Goal: Task Accomplishment & Management: Use online tool/utility

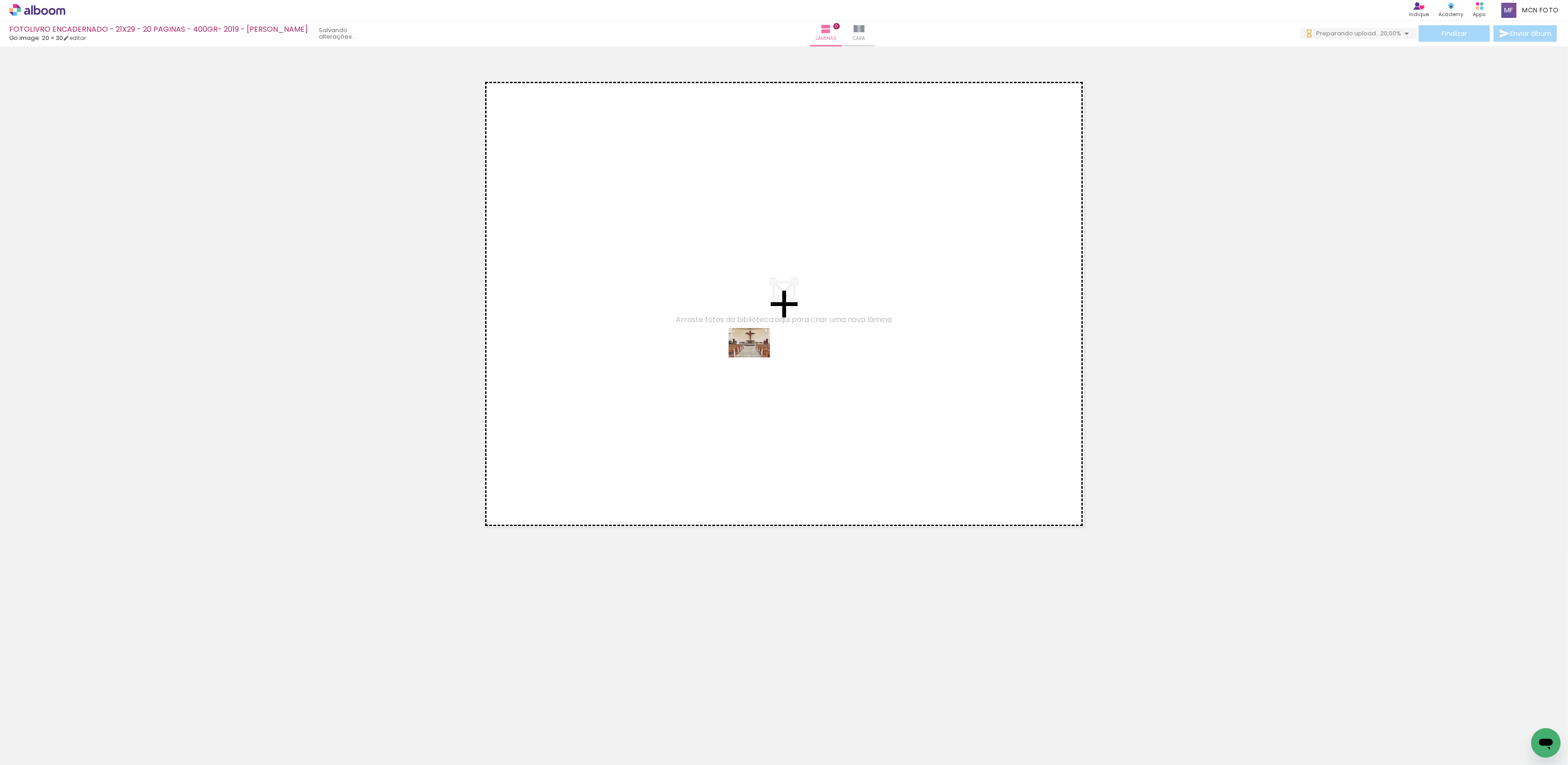
drag, startPoint x: 99, startPoint y: 741, endPoint x: 758, endPoint y: 354, distance: 764.2
click at [758, 354] on quentale-workspace at bounding box center [784, 382] width 1568 height 765
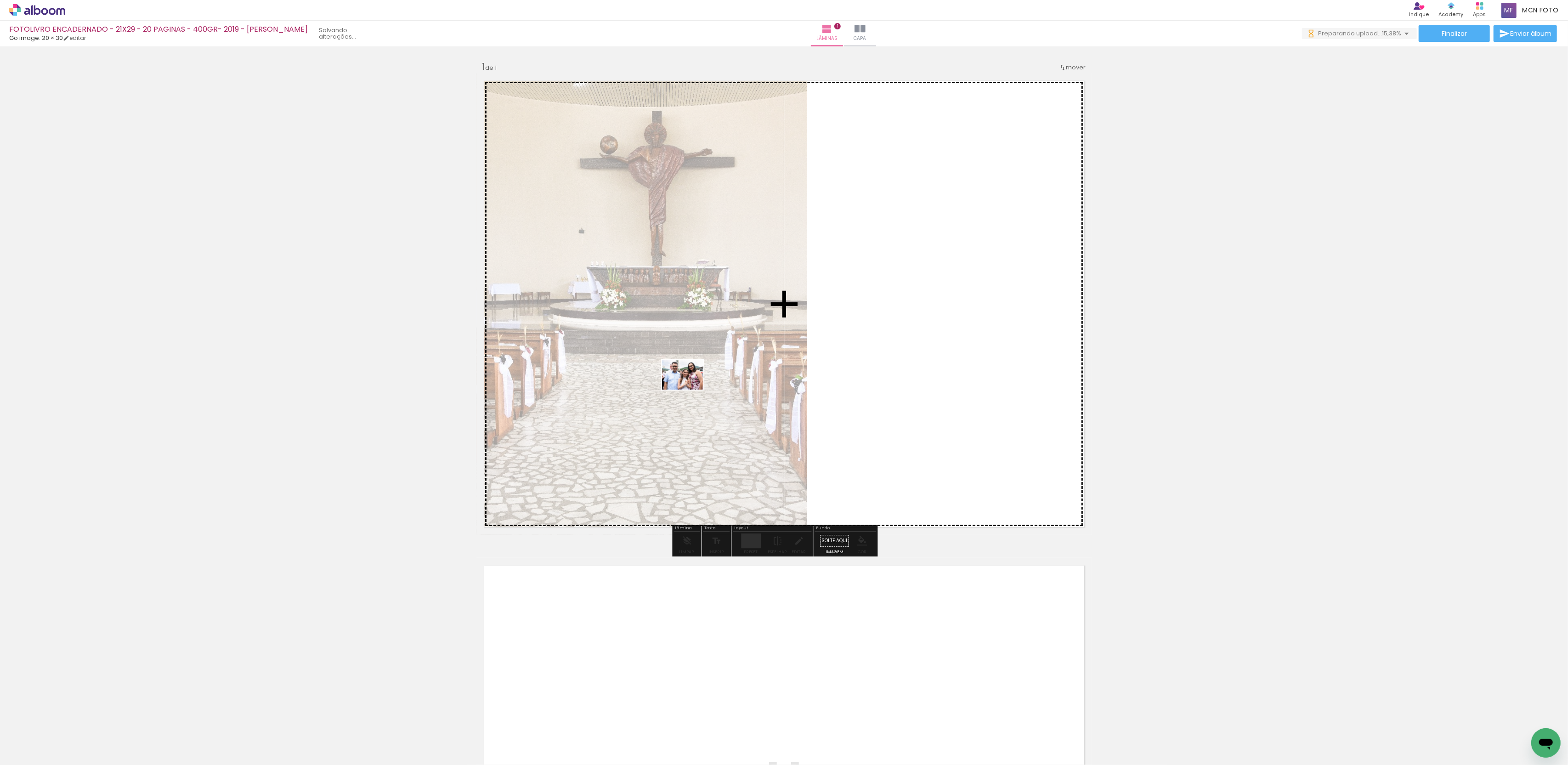
drag, startPoint x: 236, startPoint y: 666, endPoint x: 690, endPoint y: 388, distance: 532.4
click at [690, 388] on quentale-workspace at bounding box center [784, 382] width 1568 height 765
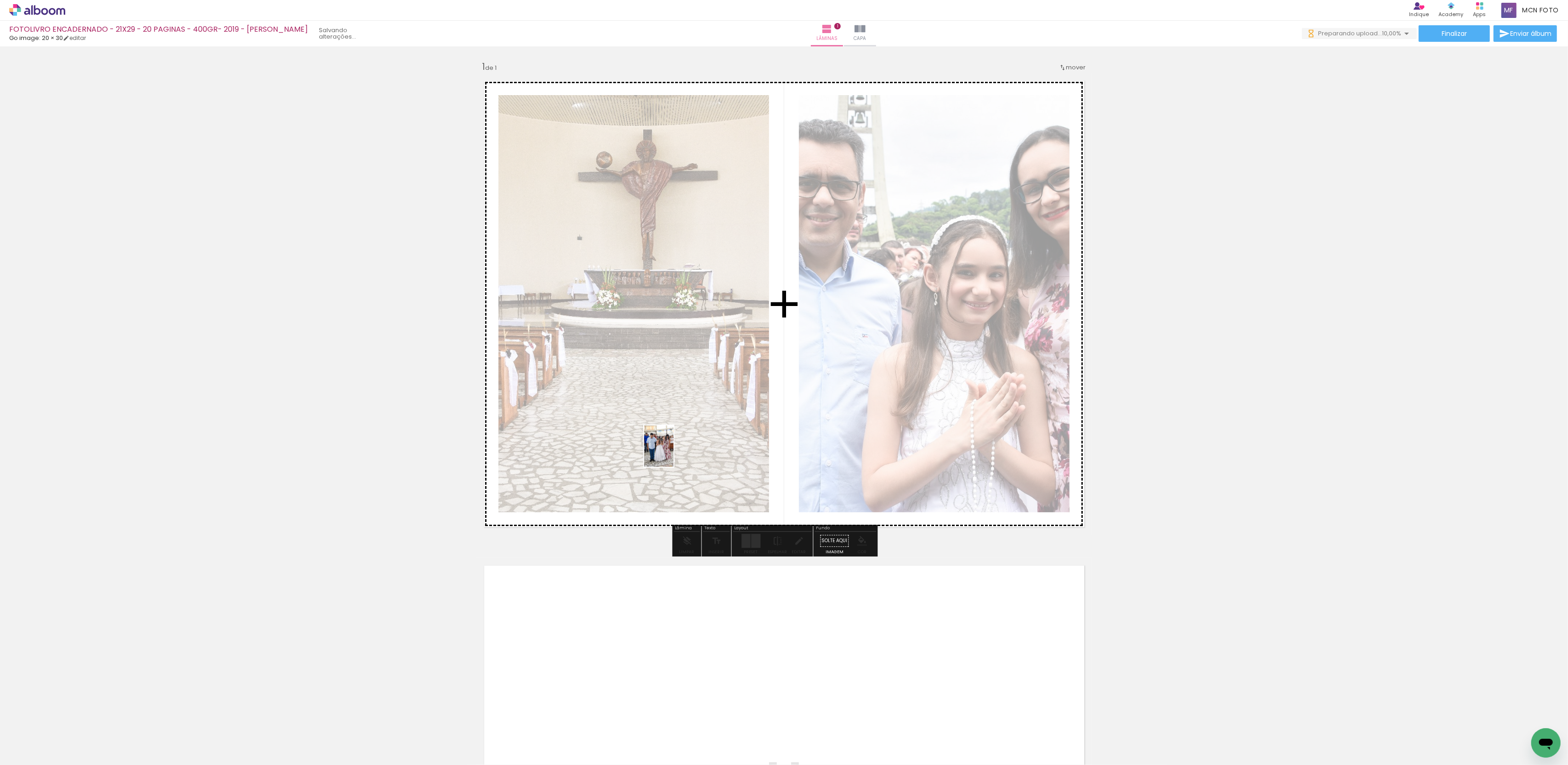
drag, startPoint x: 203, startPoint y: 737, endPoint x: 671, endPoint y: 453, distance: 547.4
click at [671, 453] on quentale-workspace at bounding box center [784, 382] width 1568 height 765
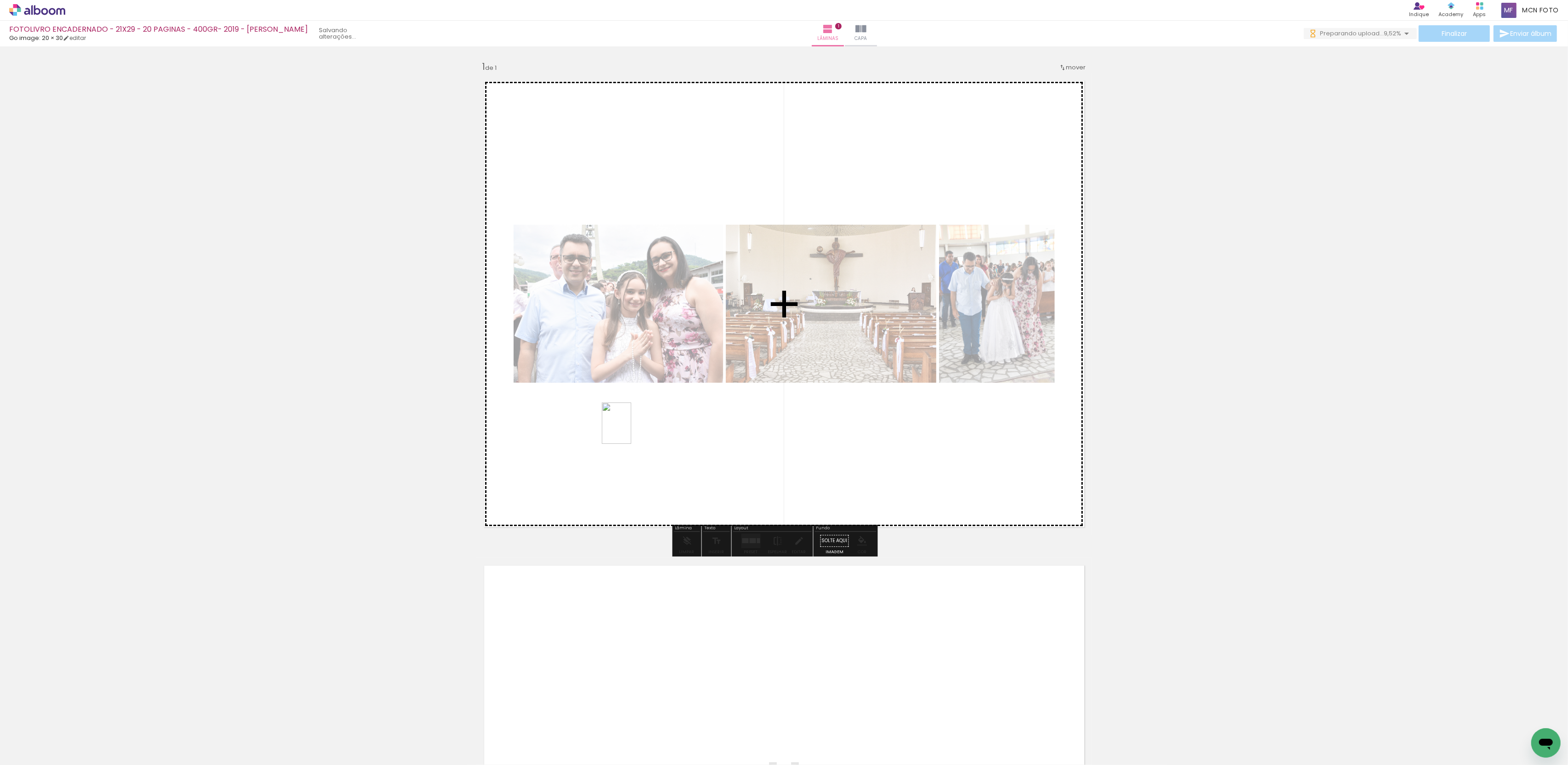
drag, startPoint x: 234, startPoint y: 735, endPoint x: 632, endPoint y: 428, distance: 502.6
click at [632, 428] on quentale-workspace at bounding box center [784, 382] width 1568 height 765
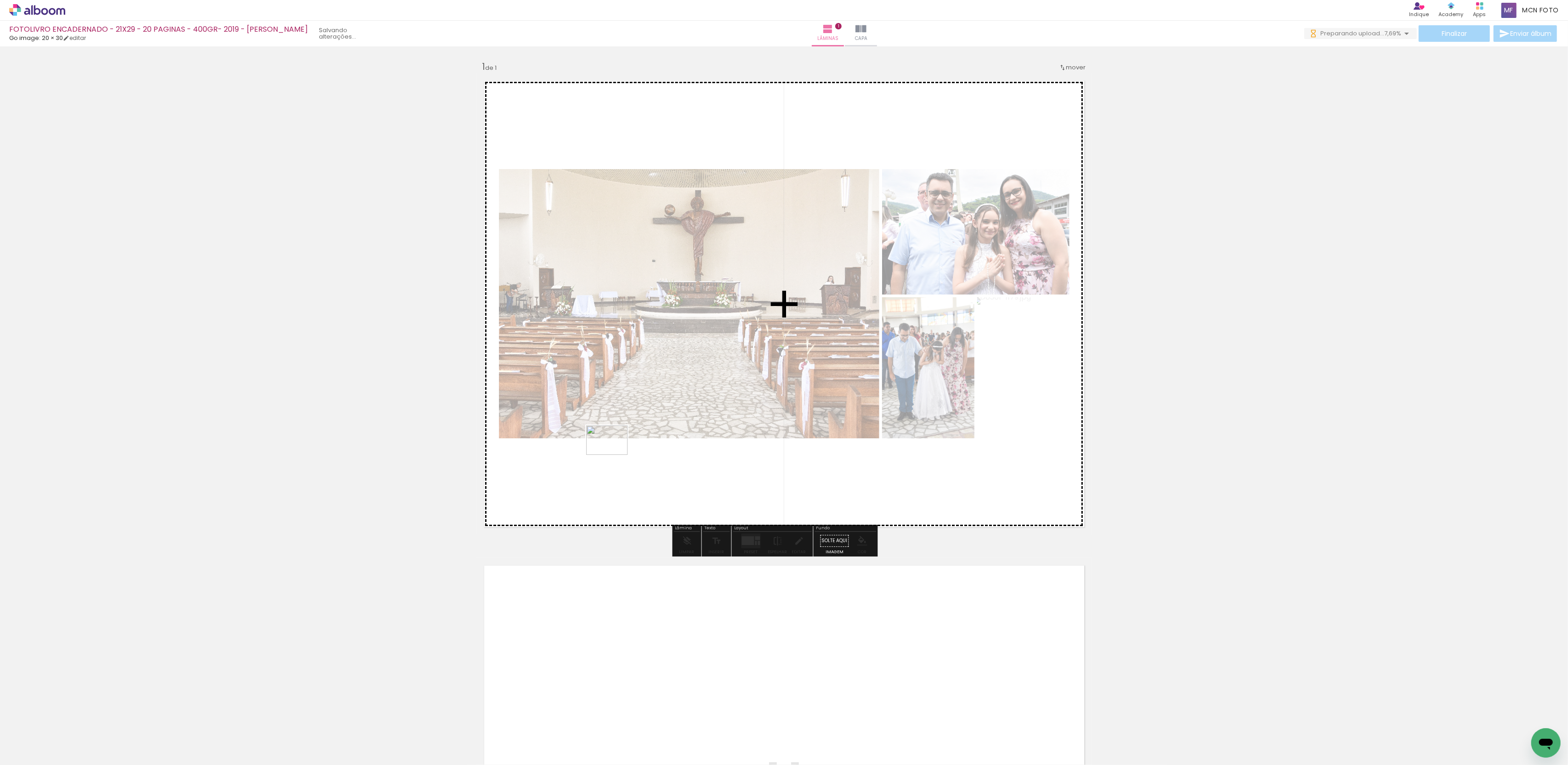
drag, startPoint x: 296, startPoint y: 735, endPoint x: 615, endPoint y: 452, distance: 426.4
click at [615, 452] on quentale-workspace at bounding box center [784, 382] width 1568 height 765
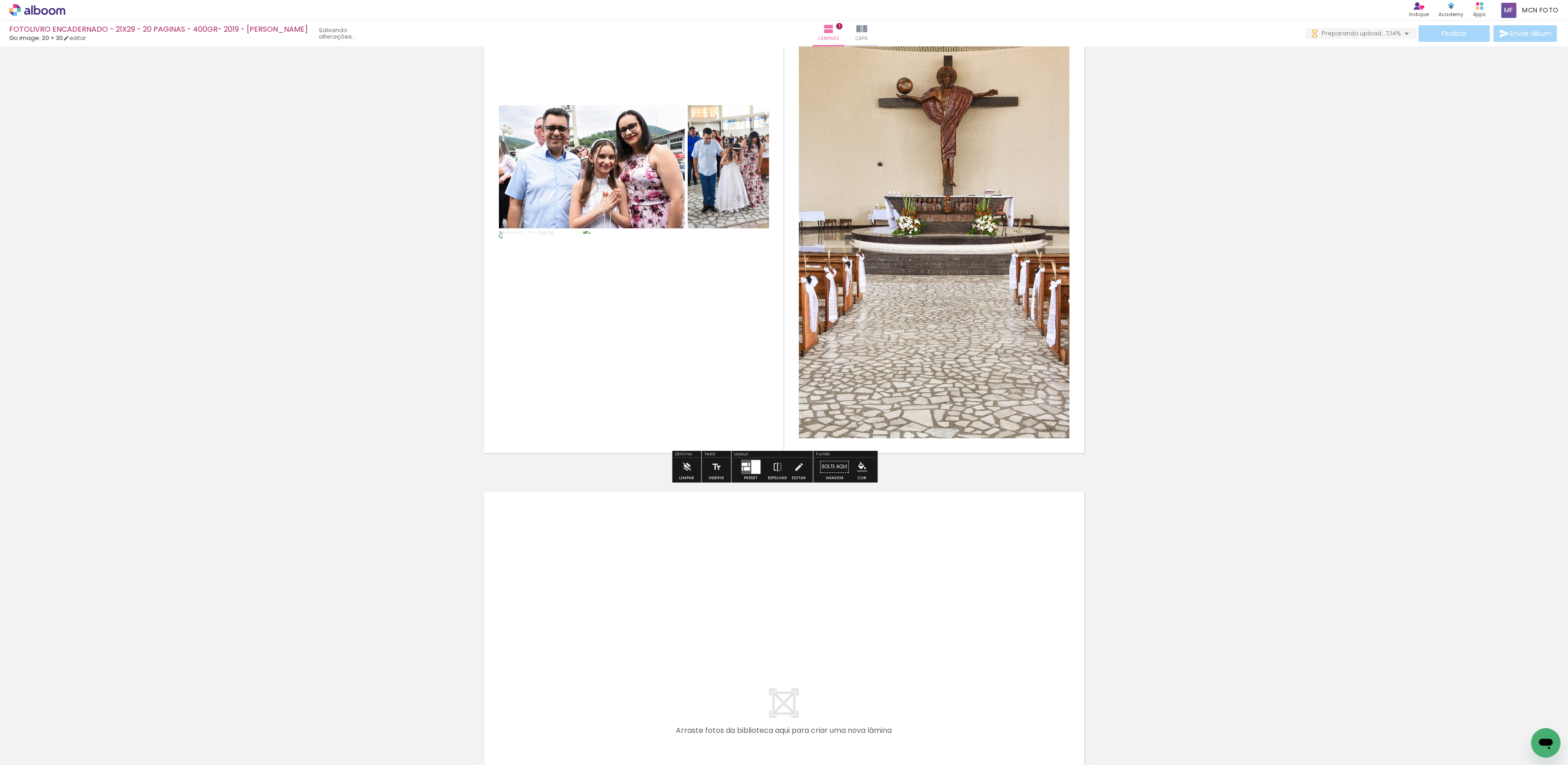
scroll to position [82, 0]
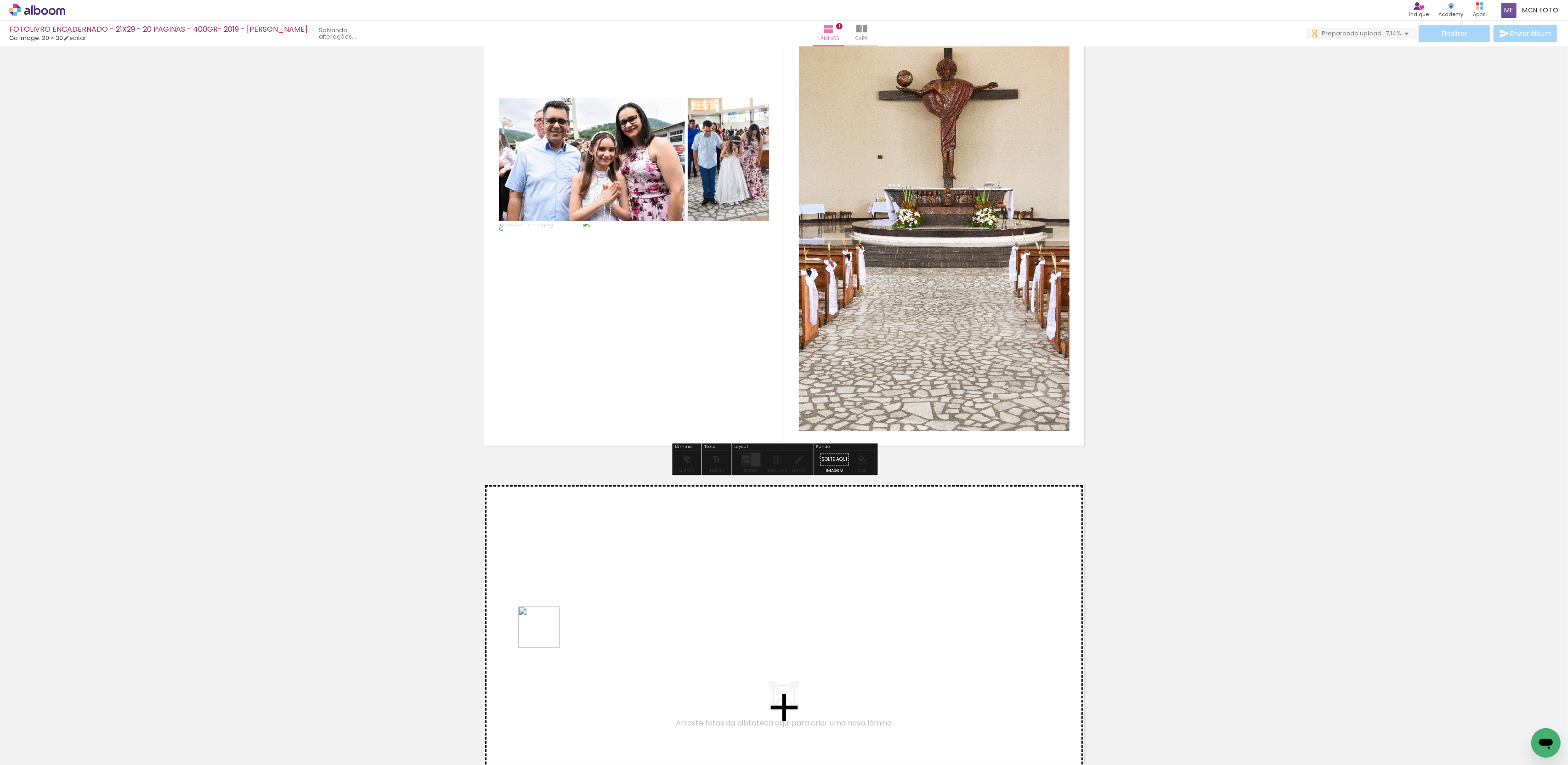
drag, startPoint x: 359, startPoint y: 737, endPoint x: 586, endPoint y: 610, distance: 260.1
click at [586, 610] on quentale-workspace at bounding box center [784, 382] width 1568 height 765
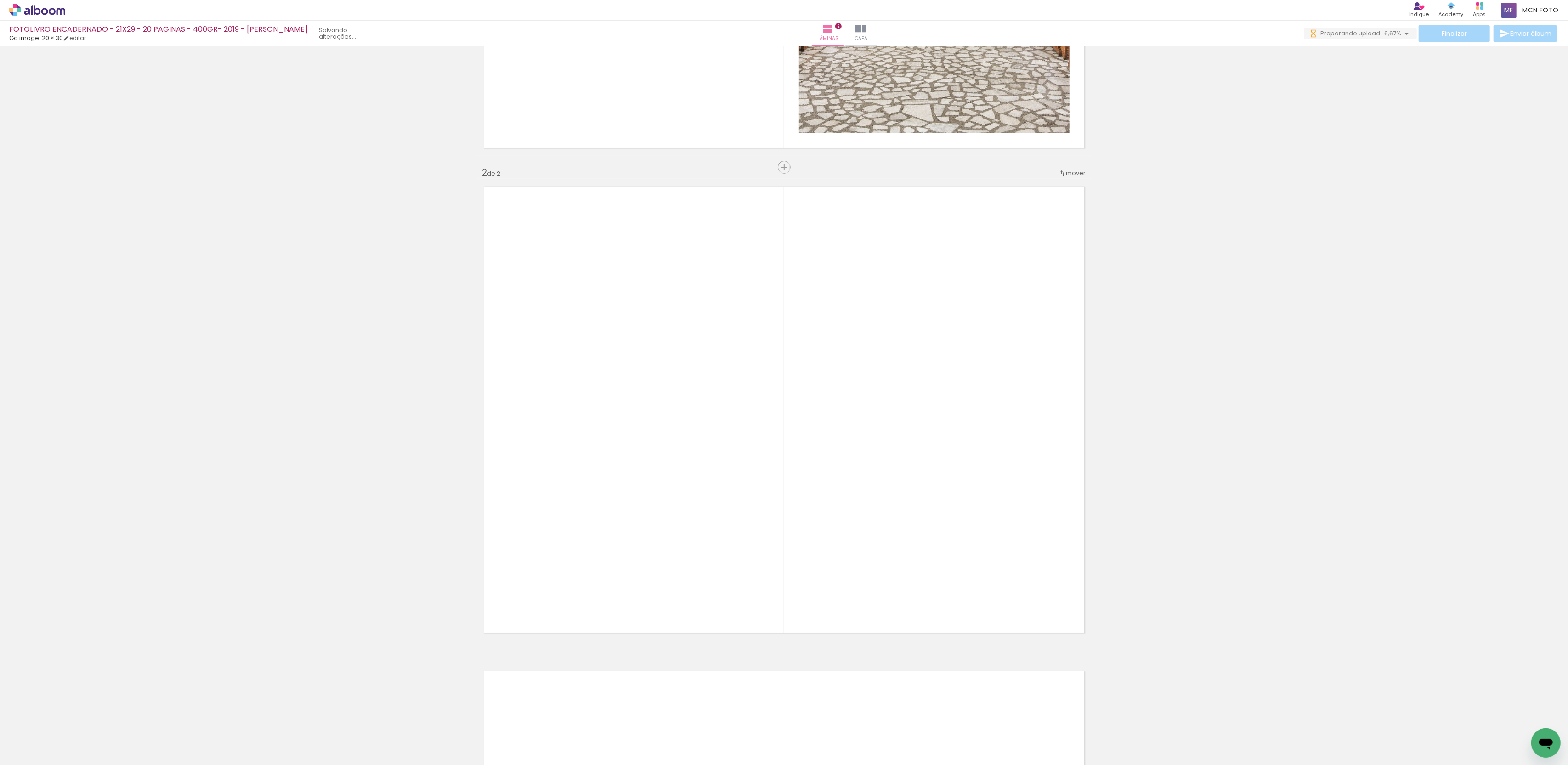
scroll to position [411, 0]
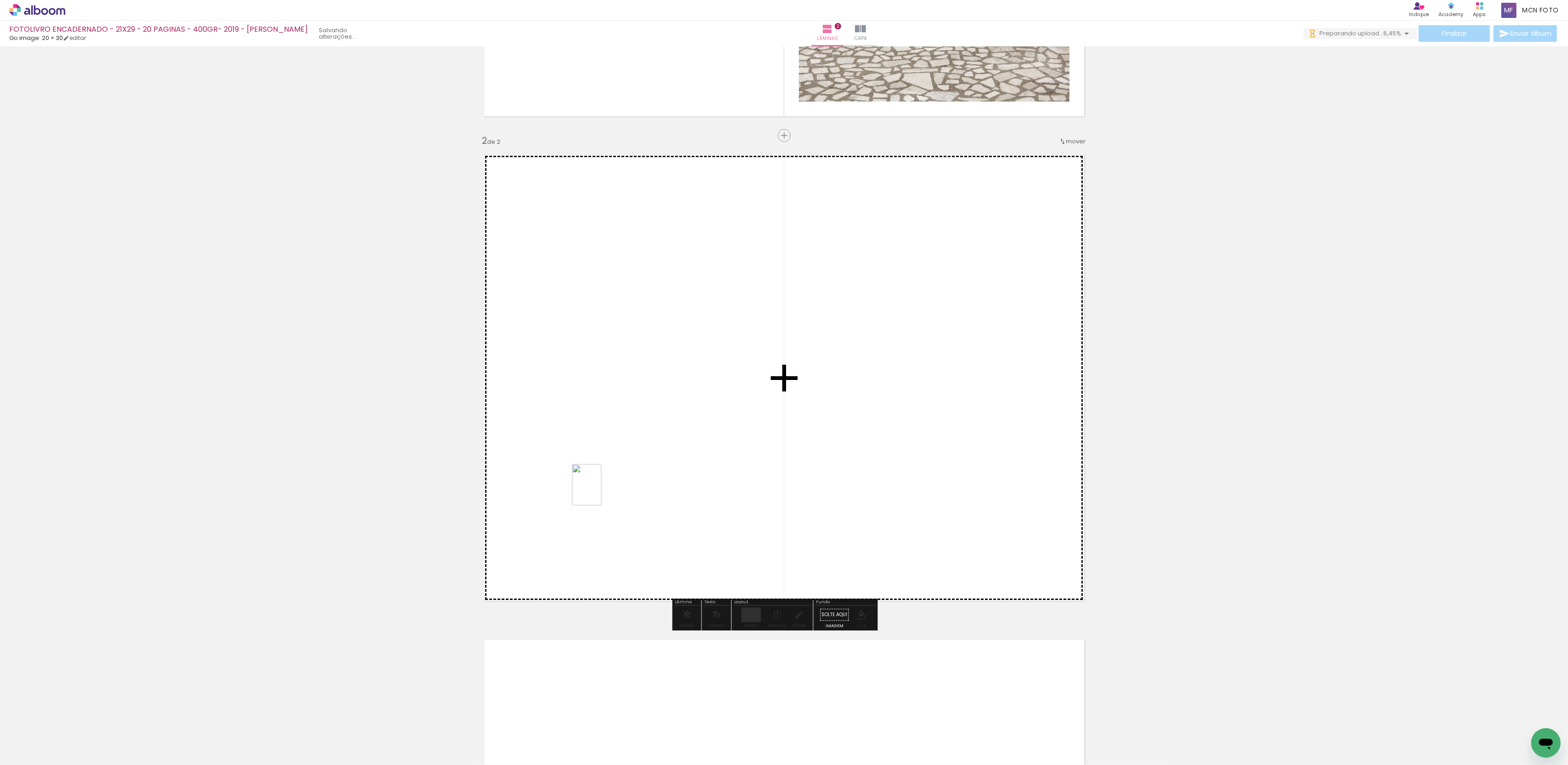
drag, startPoint x: 399, startPoint y: 727, endPoint x: 600, endPoint y: 492, distance: 309.2
click at [600, 492] on quentale-workspace at bounding box center [784, 382] width 1568 height 765
drag, startPoint x: 444, startPoint y: 732, endPoint x: 616, endPoint y: 494, distance: 293.6
click at [616, 494] on quentale-workspace at bounding box center [784, 382] width 1568 height 765
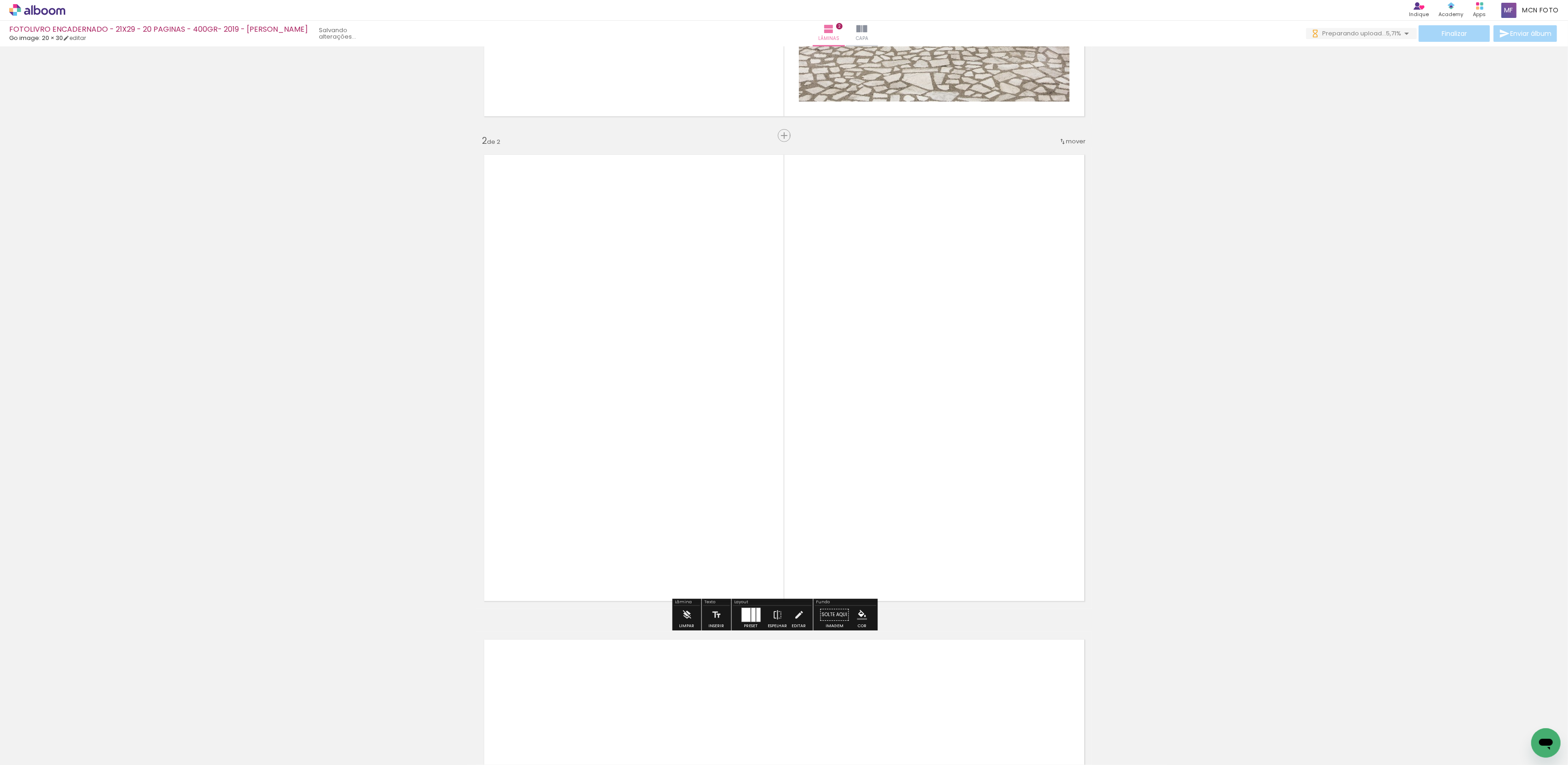
click at [16, 736] on input "Todas as fotos" at bounding box center [26, 737] width 35 height 8
click at [0, 0] on slot "Não utilizadas" at bounding box center [0, 0] width 0 height 0
type input "Não utilizadas"
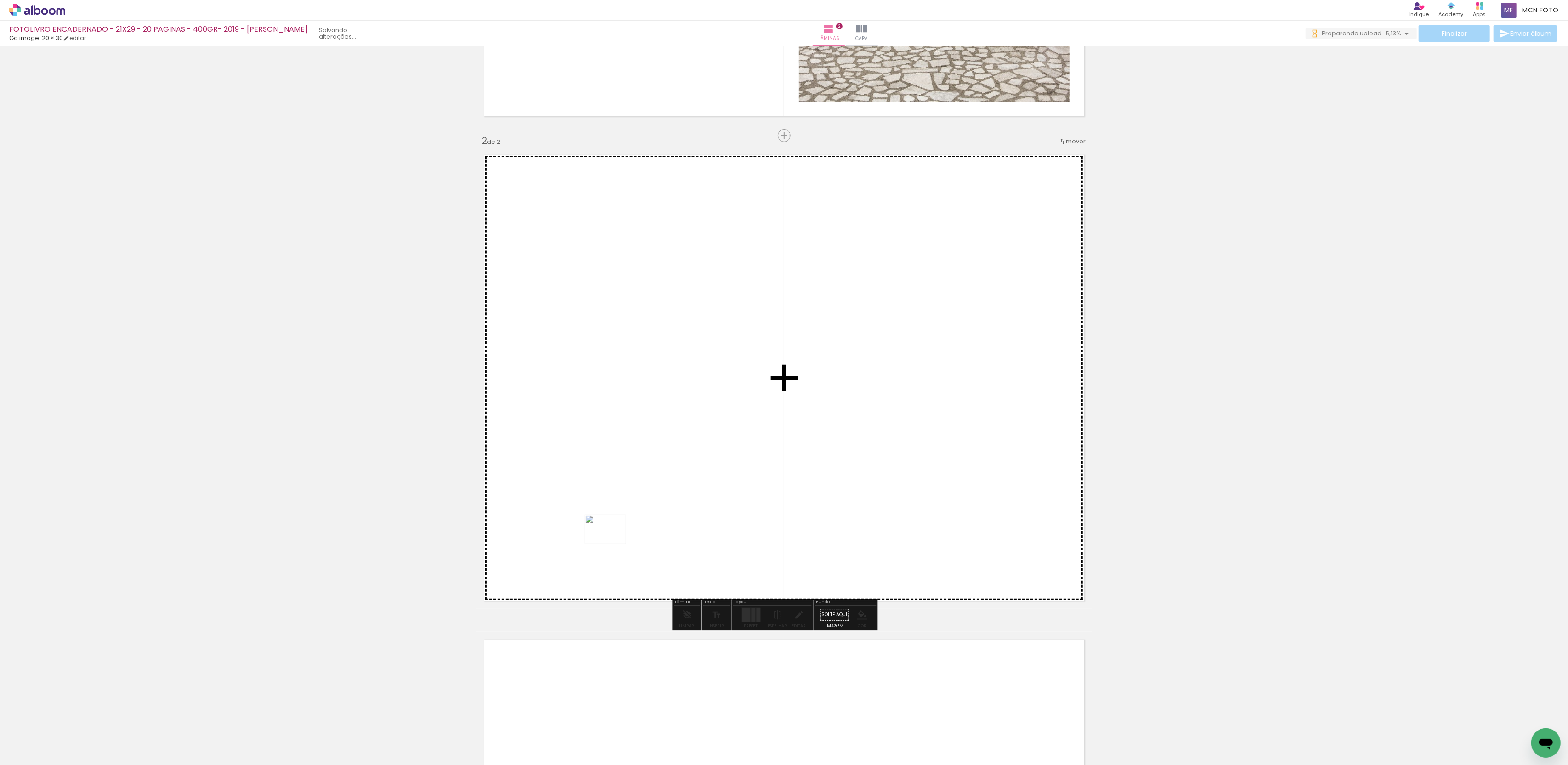
drag, startPoint x: 94, startPoint y: 735, endPoint x: 698, endPoint y: 515, distance: 642.8
click at [698, 515] on quentale-workspace at bounding box center [784, 382] width 1568 height 765
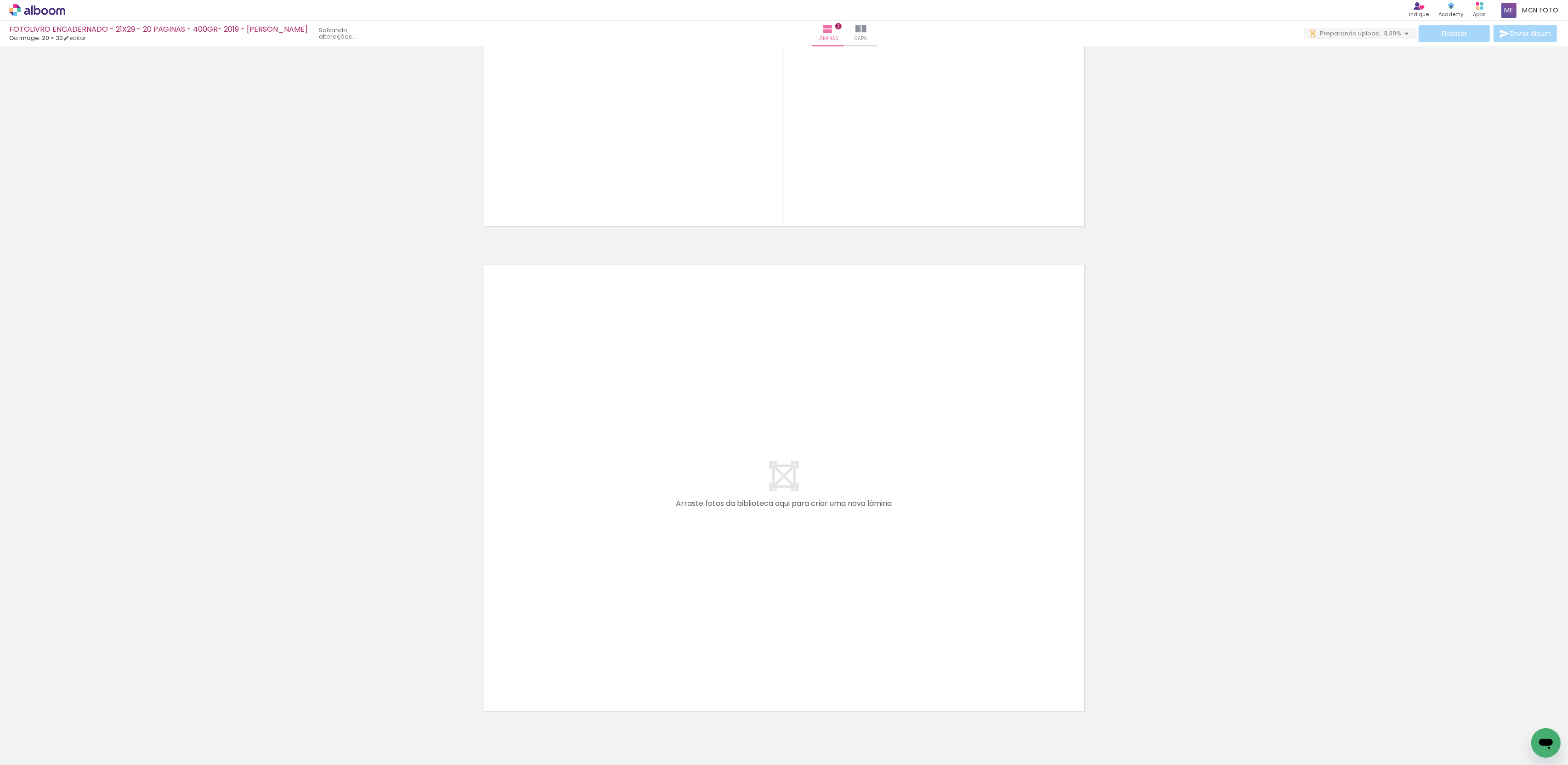
scroll to position [791, 0]
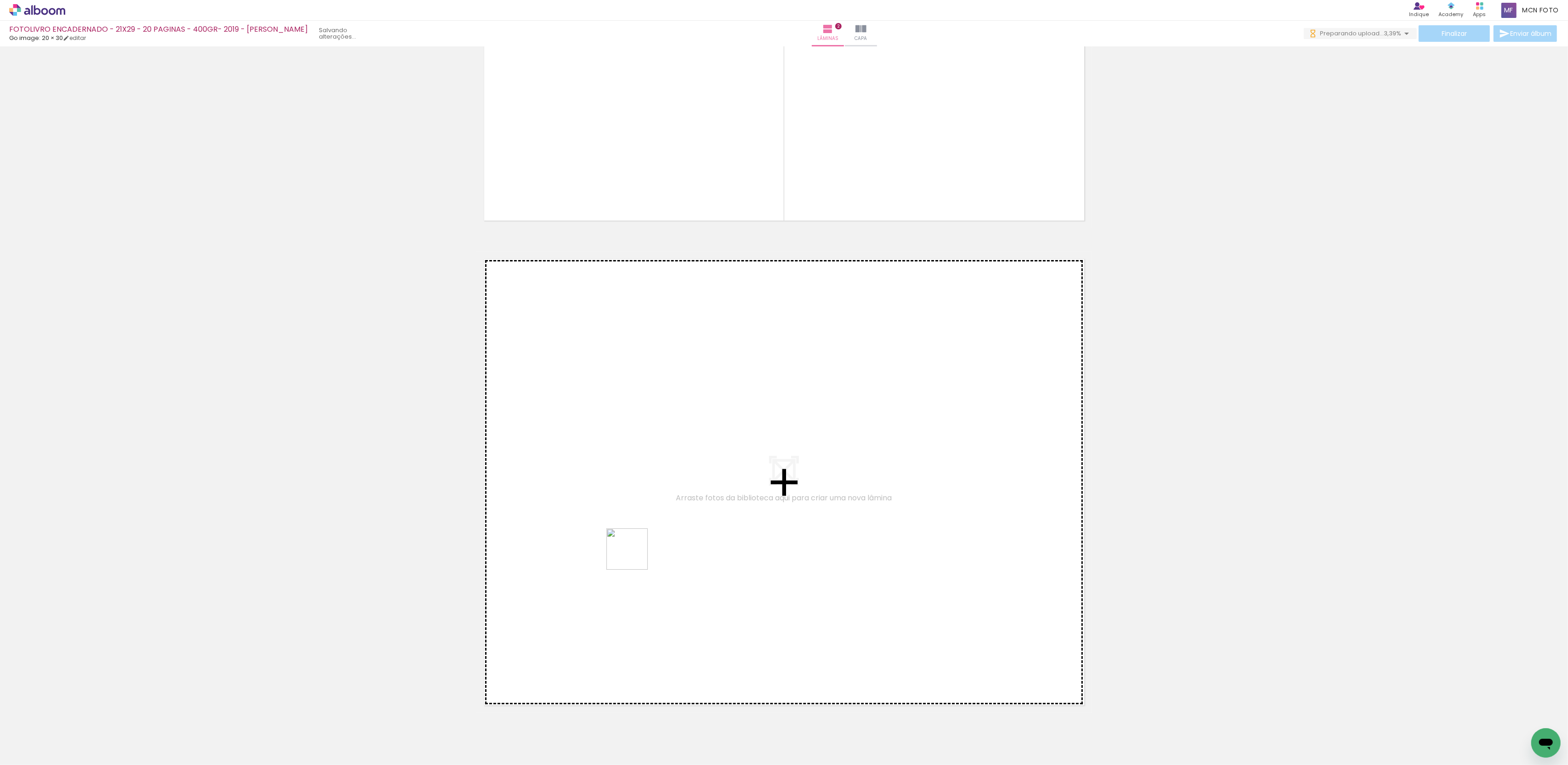
click at [752, 532] on quentale-workspace at bounding box center [784, 382] width 1568 height 765
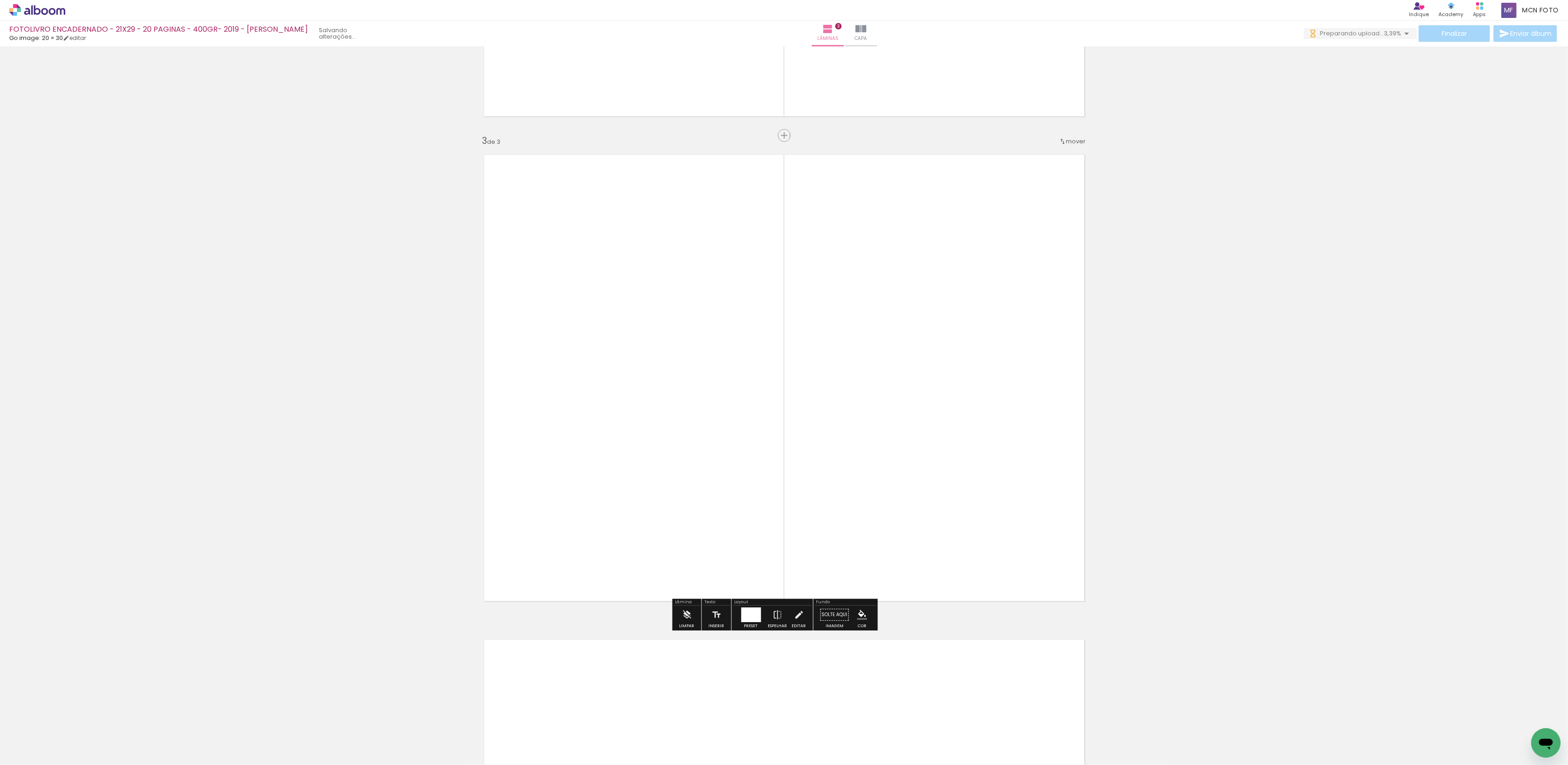
scroll to position [1, 0]
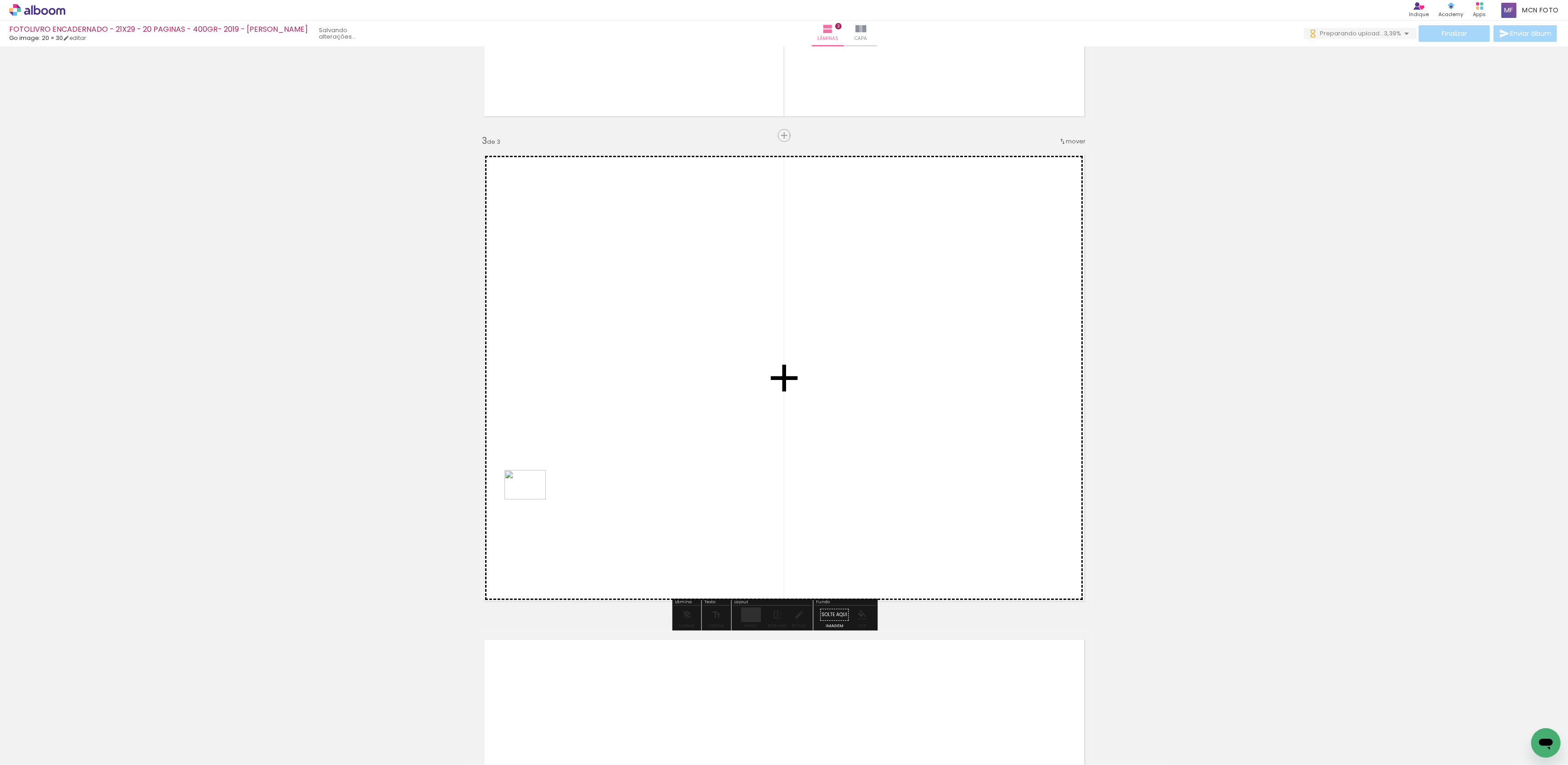
drag, startPoint x: 106, startPoint y: 741, endPoint x: 87, endPoint y: 728, distance: 23.0
click at [533, 497] on quentale-workspace at bounding box center [784, 382] width 1568 height 765
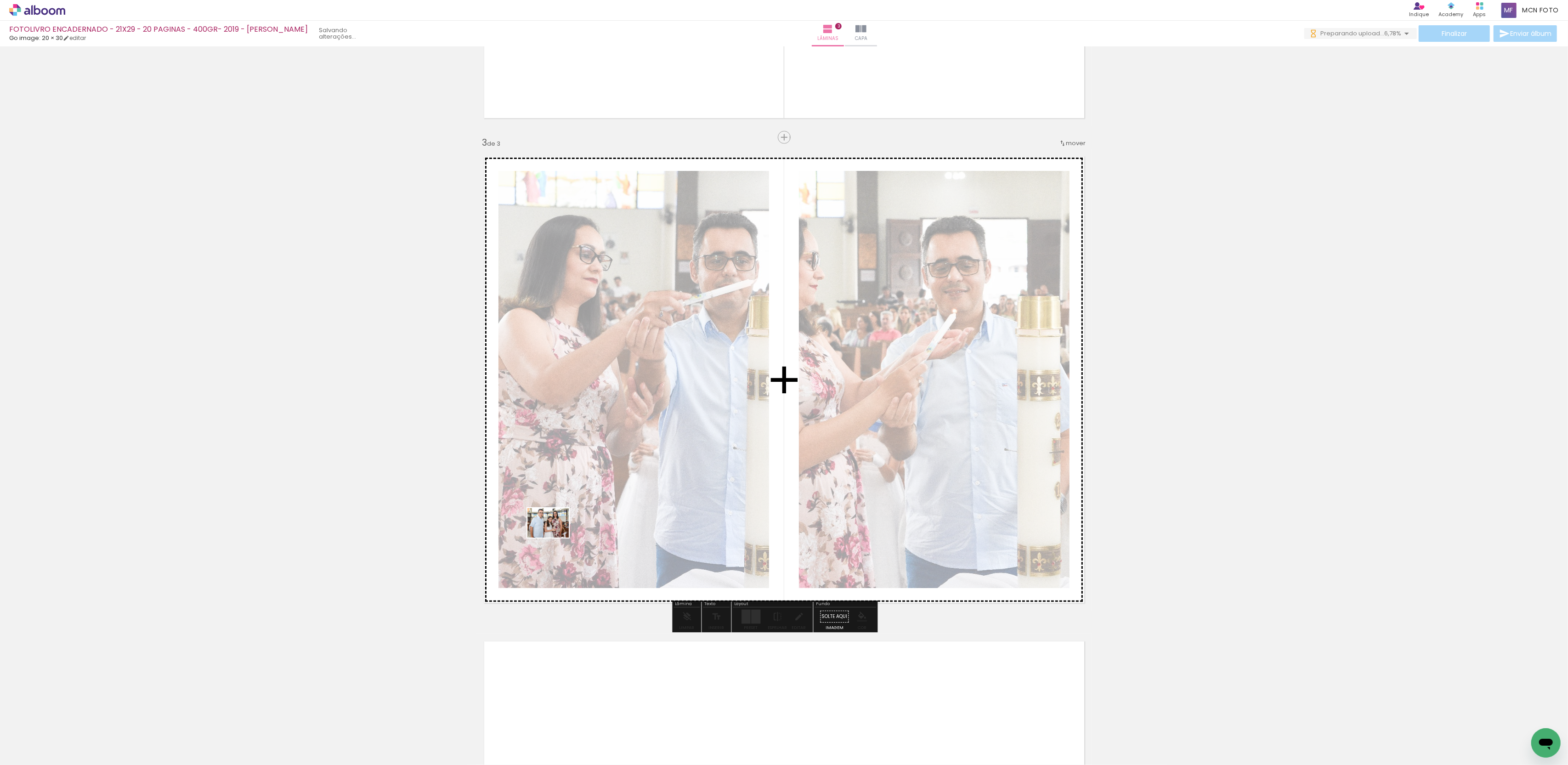
drag, startPoint x: 164, startPoint y: 695, endPoint x: 558, endPoint y: 535, distance: 425.2
click at [558, 535] on quentale-workspace at bounding box center [784, 382] width 1568 height 765
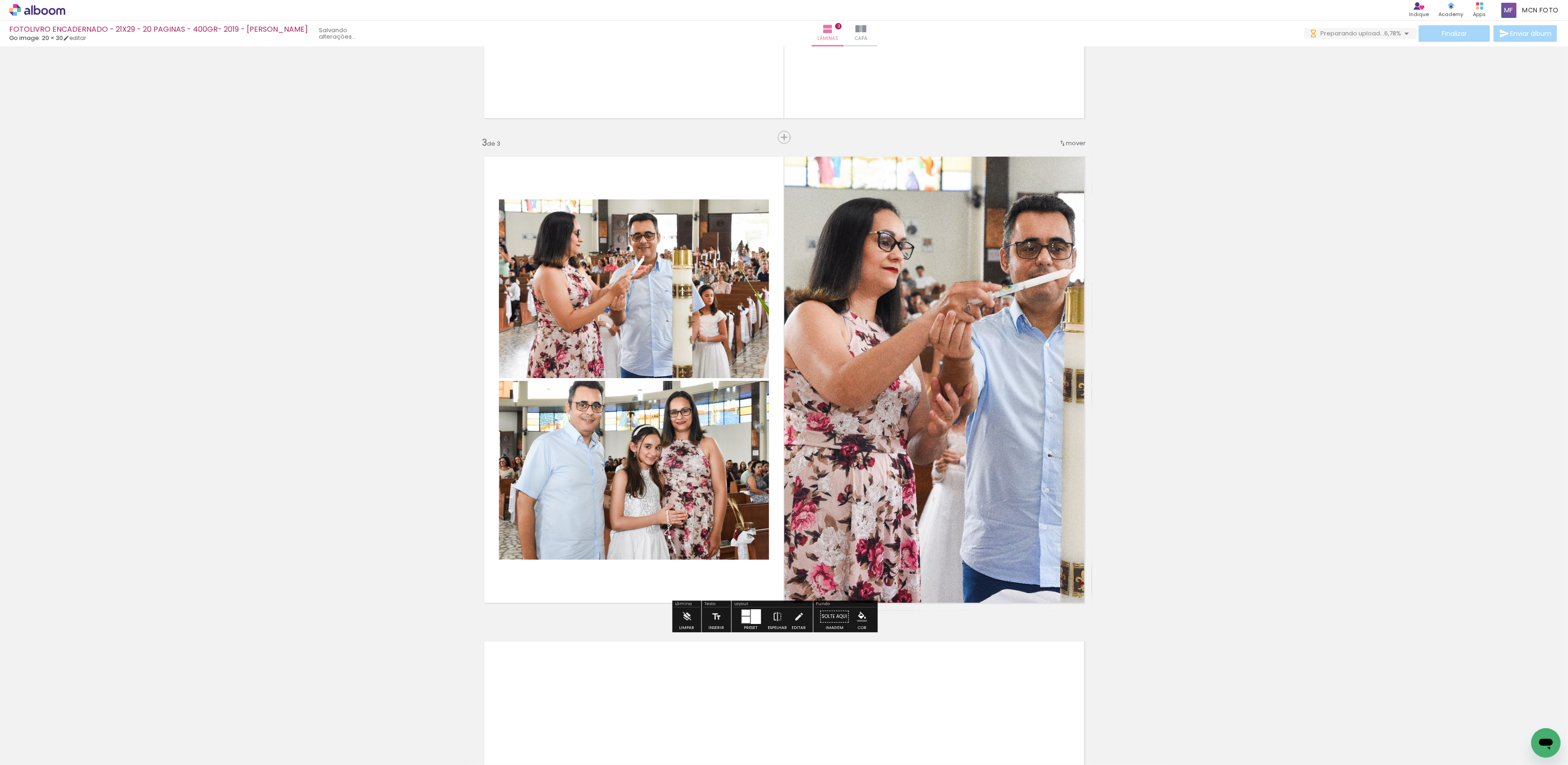
scroll to position [890, 0]
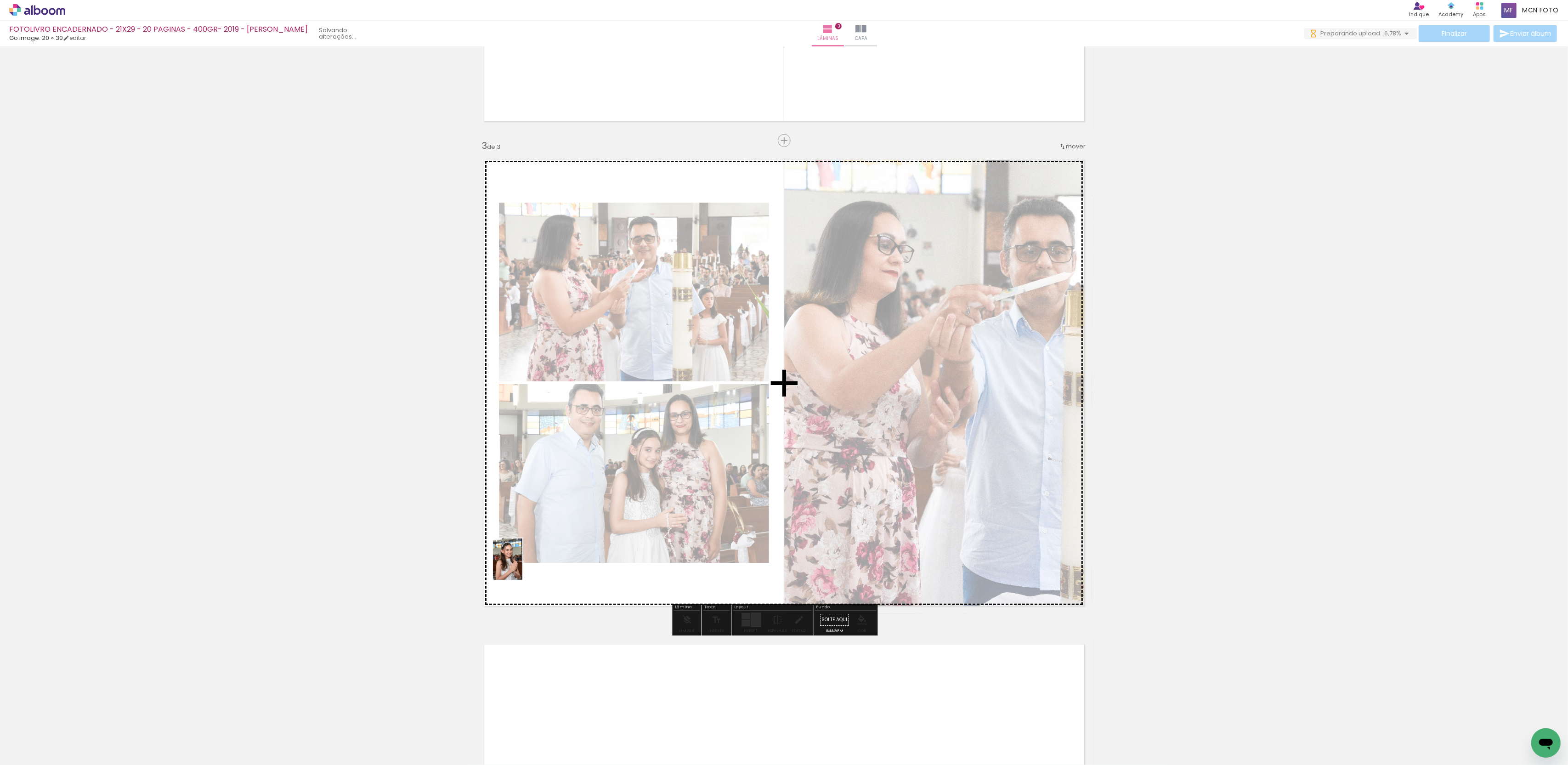
drag, startPoint x: 103, startPoint y: 730, endPoint x: 520, endPoint y: 567, distance: 447.7
click at [520, 567] on quentale-workspace at bounding box center [784, 382] width 1568 height 765
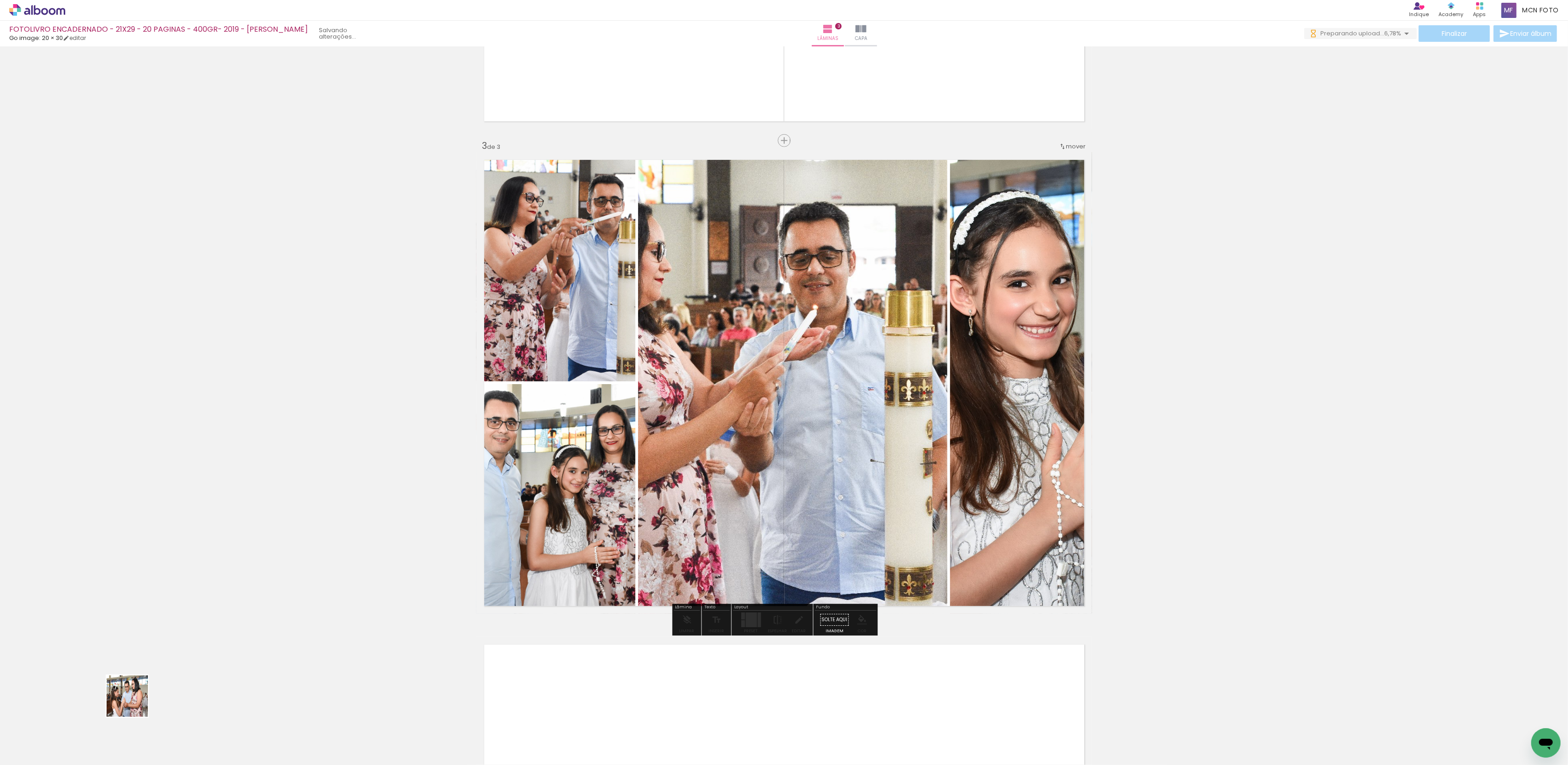
drag, startPoint x: 97, startPoint y: 724, endPoint x: 279, endPoint y: 655, distance: 194.6
click at [238, 666] on quentale-workspace at bounding box center [784, 382] width 1568 height 765
drag, startPoint x: 279, startPoint y: 655, endPoint x: 497, endPoint y: 604, distance: 223.9
click at [340, 638] on div "Inserir lâmina 1 de 3 Inserir lâmina 2 de 3 Inserir lâmina 3 de 3" at bounding box center [784, 129] width 1568 height 1939
drag, startPoint x: 497, startPoint y: 604, endPoint x: 595, endPoint y: 579, distance: 101.1
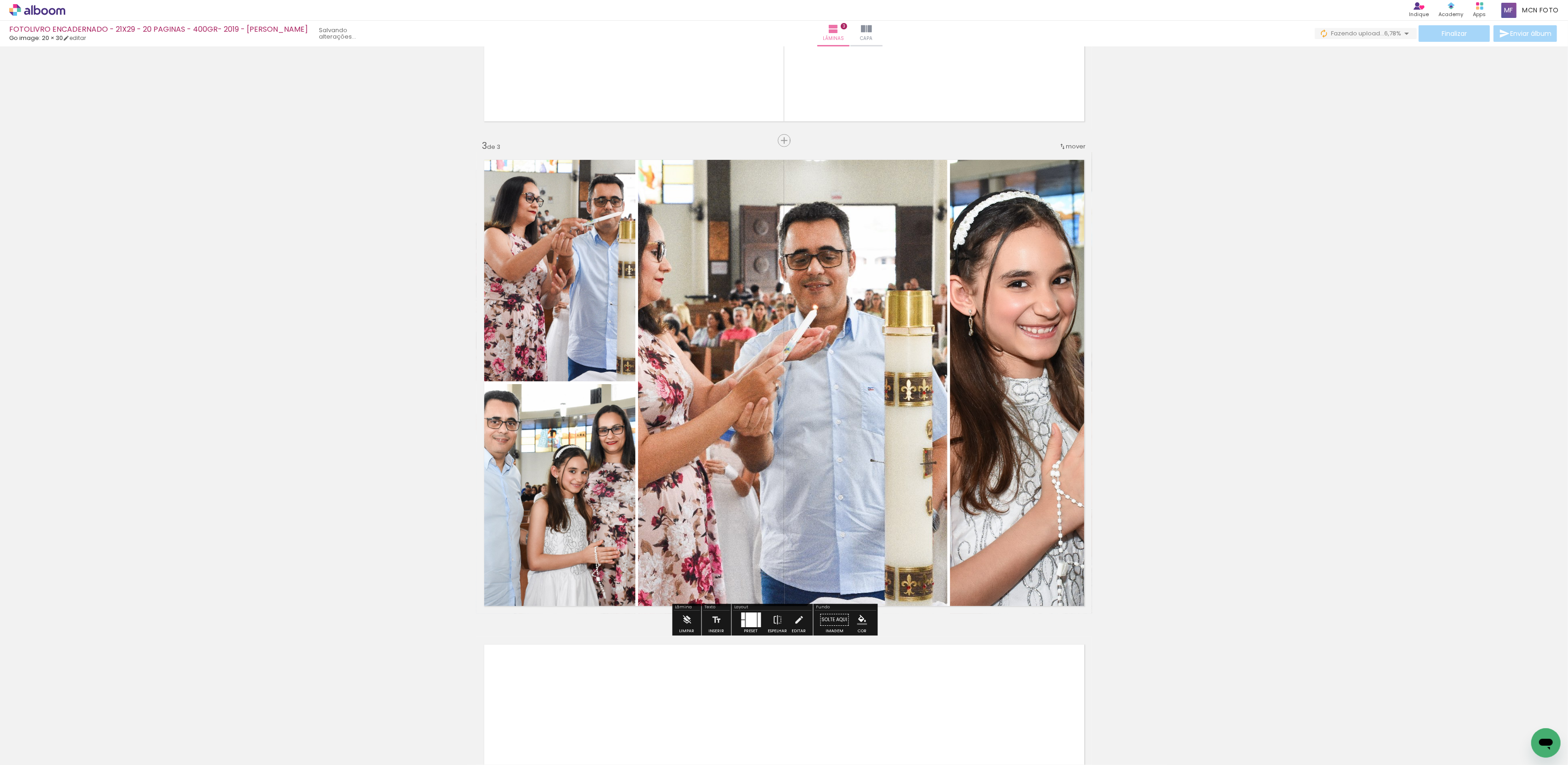
click at [595, 579] on div "Inserir lâmina 1 de 3 Inserir lâmina 2 de 3 Inserir lâmina 3 de 3" at bounding box center [784, 129] width 1568 height 1939
click at [595, 579] on quentale-photo at bounding box center [556, 498] width 159 height 229
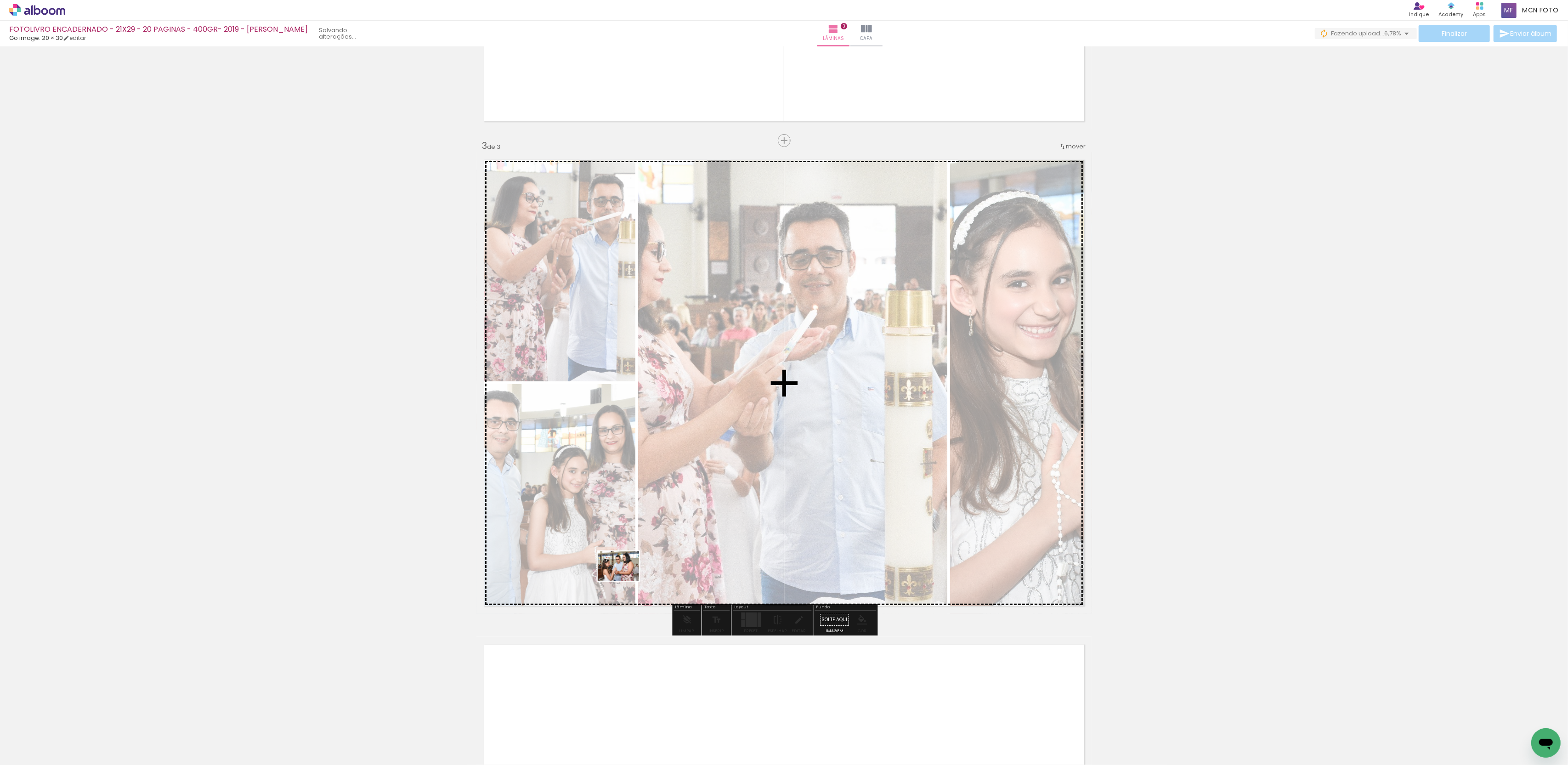
drag, startPoint x: 99, startPoint y: 744, endPoint x: 625, endPoint y: 579, distance: 551.3
click at [625, 579] on quentale-workspace at bounding box center [784, 382] width 1568 height 765
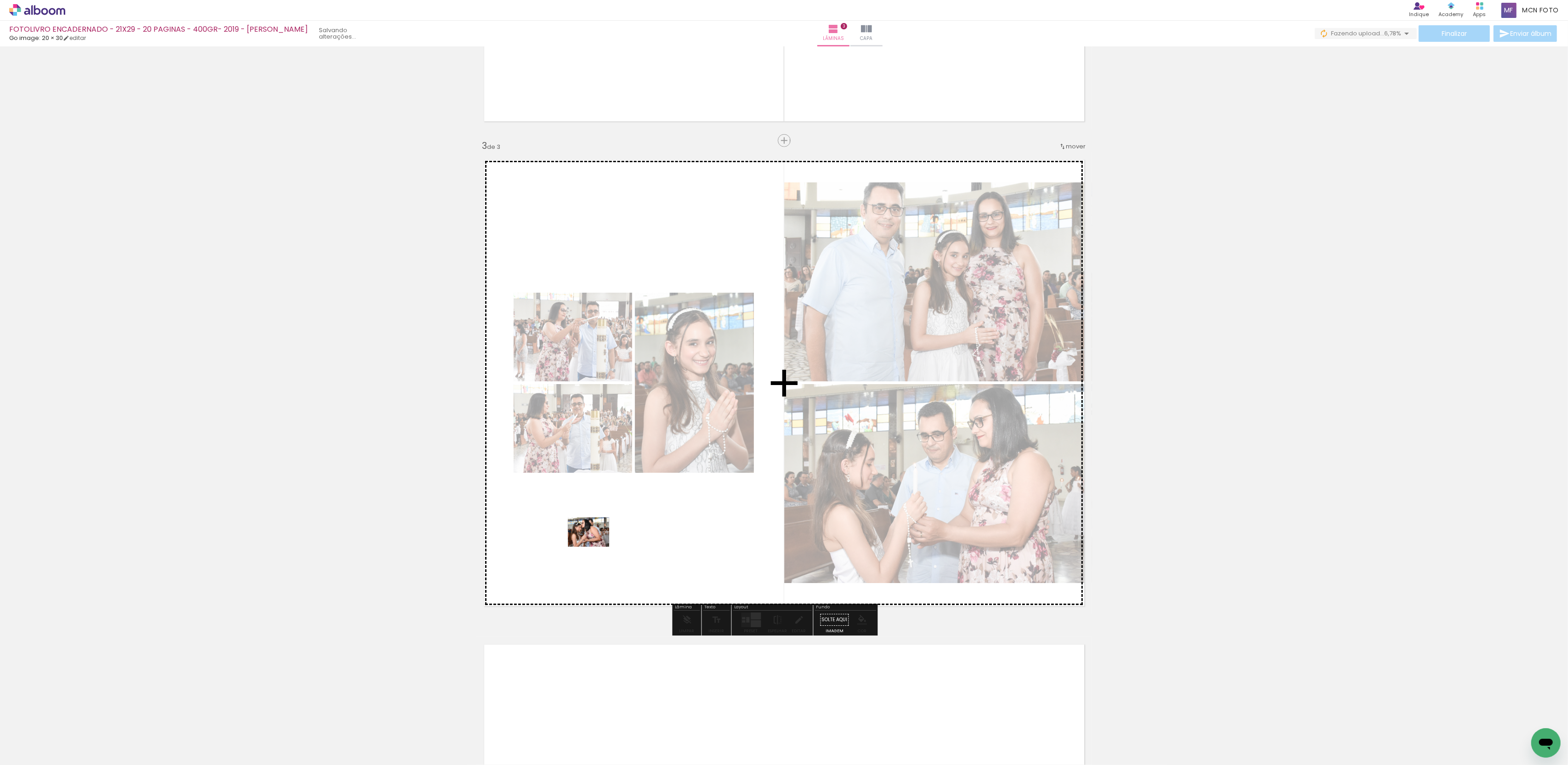
drag, startPoint x: 128, startPoint y: 716, endPoint x: 598, endPoint y: 544, distance: 500.5
click at [598, 544] on quentale-workspace at bounding box center [784, 382] width 1568 height 765
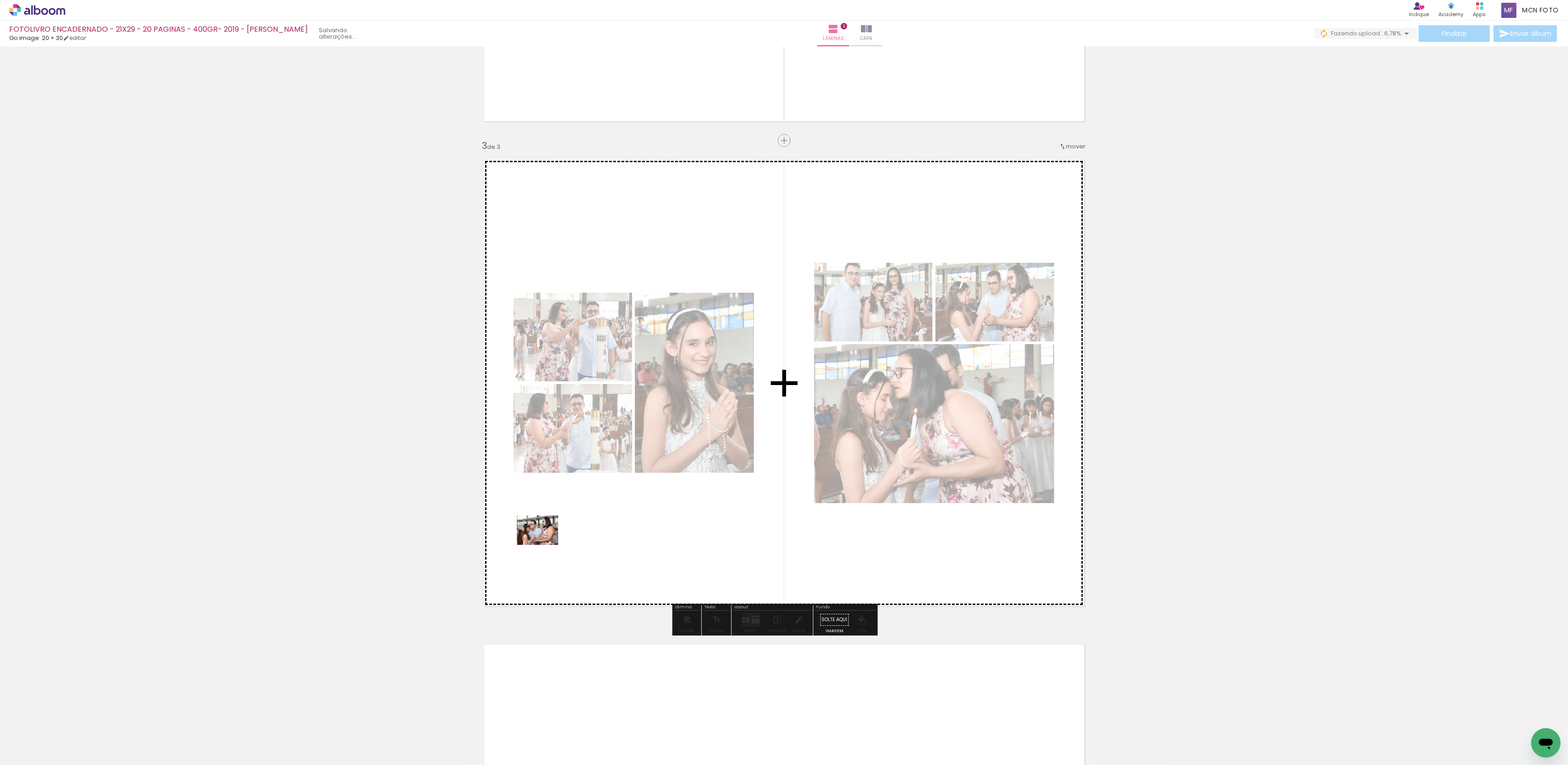
drag, startPoint x: 89, startPoint y: 737, endPoint x: 544, endPoint y: 543, distance: 494.6
click at [544, 543] on quentale-workspace at bounding box center [784, 382] width 1568 height 765
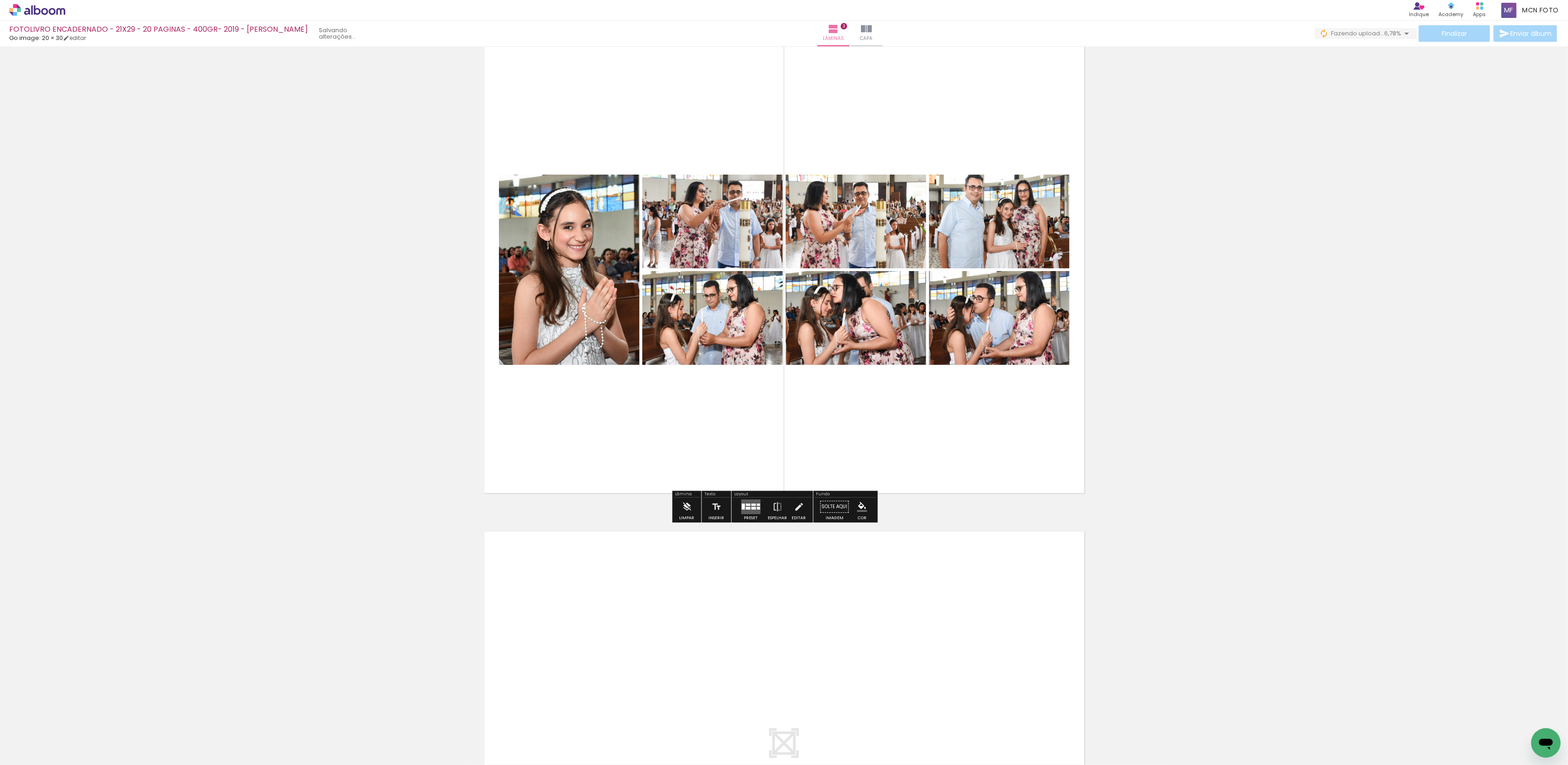
scroll to position [1053, 0]
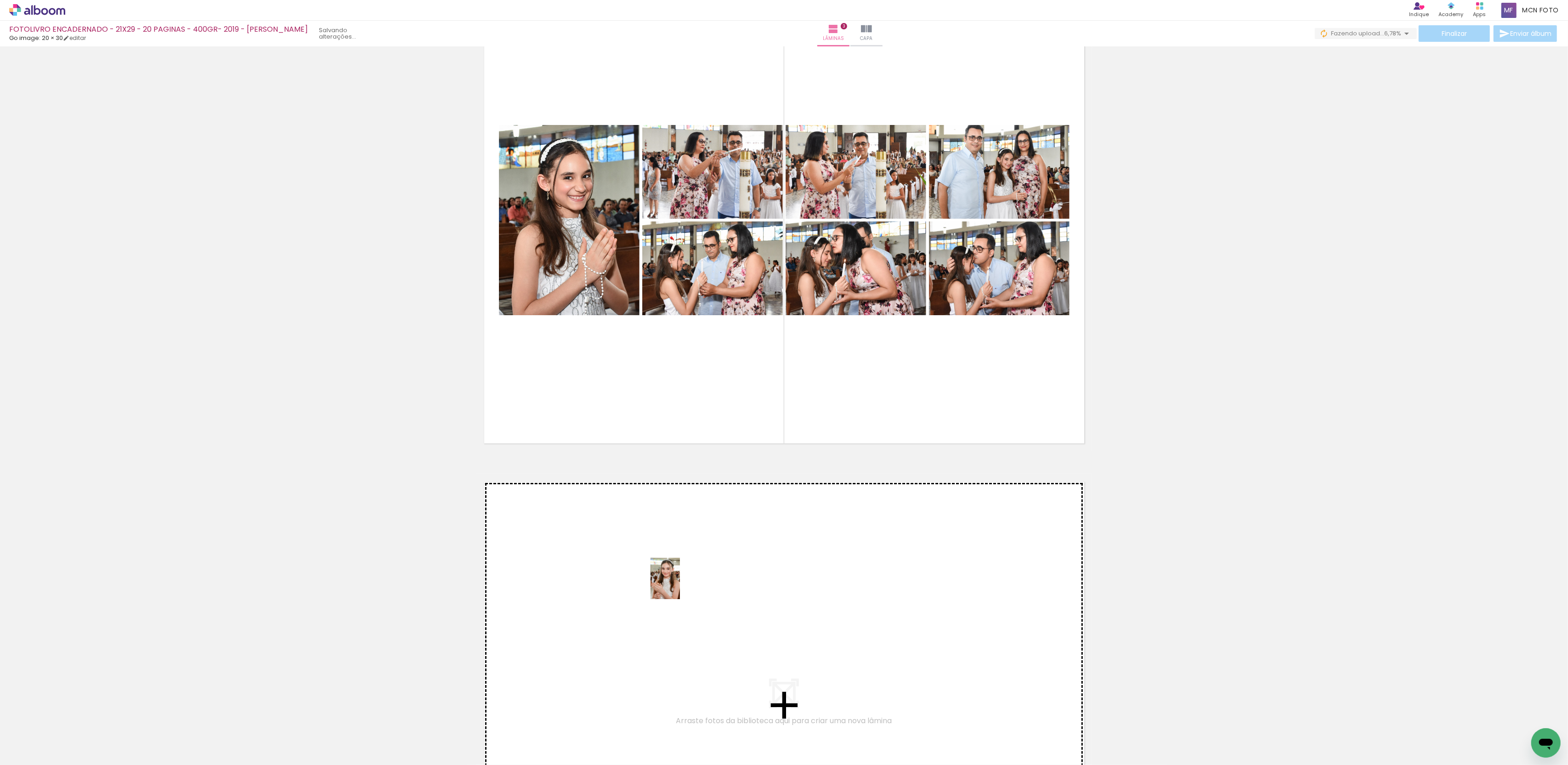
drag, startPoint x: 86, startPoint y: 728, endPoint x: 678, endPoint y: 585, distance: 609.0
click at [678, 585] on quentale-workspace at bounding box center [784, 382] width 1568 height 765
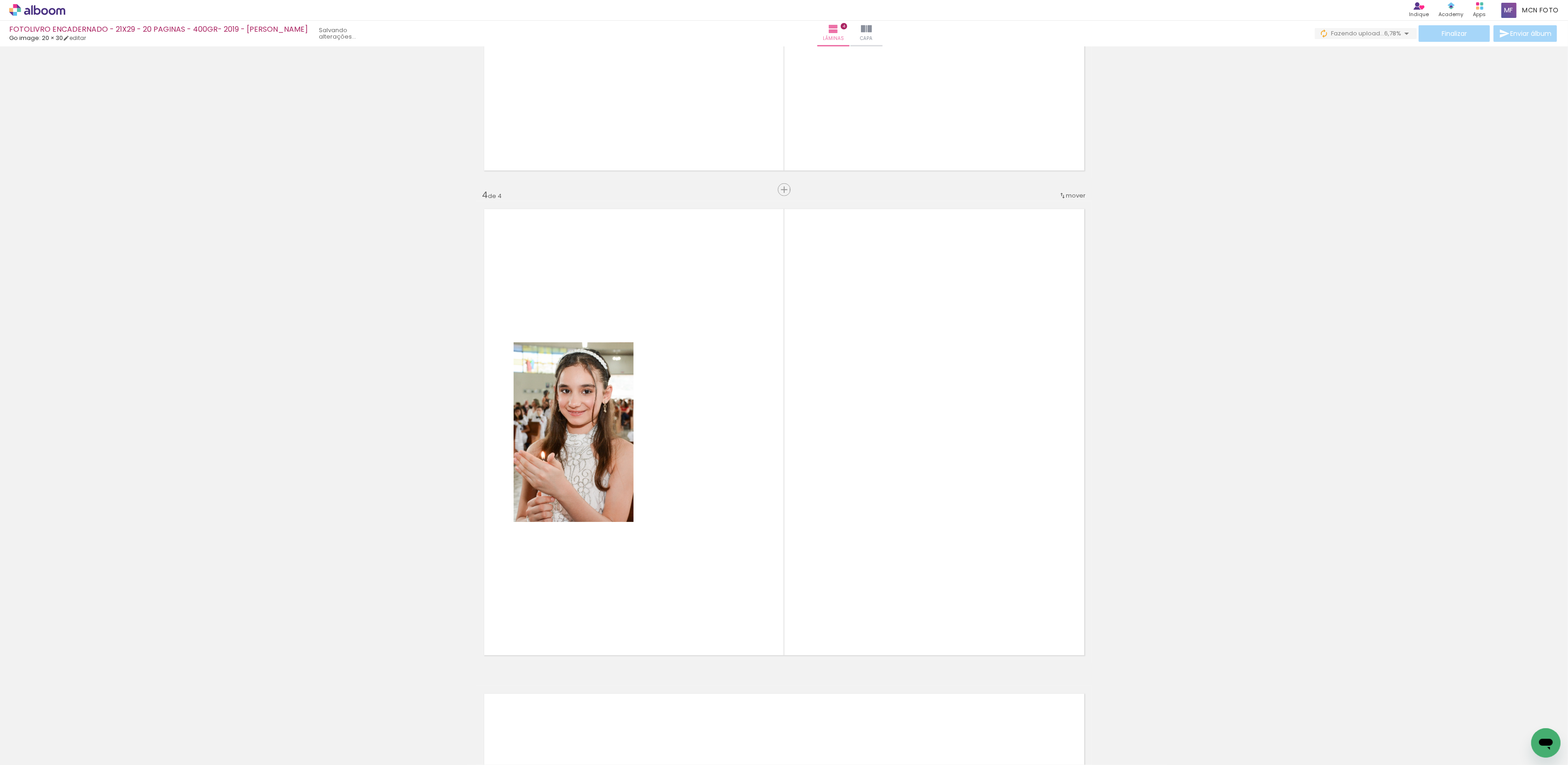
scroll to position [1380, 0]
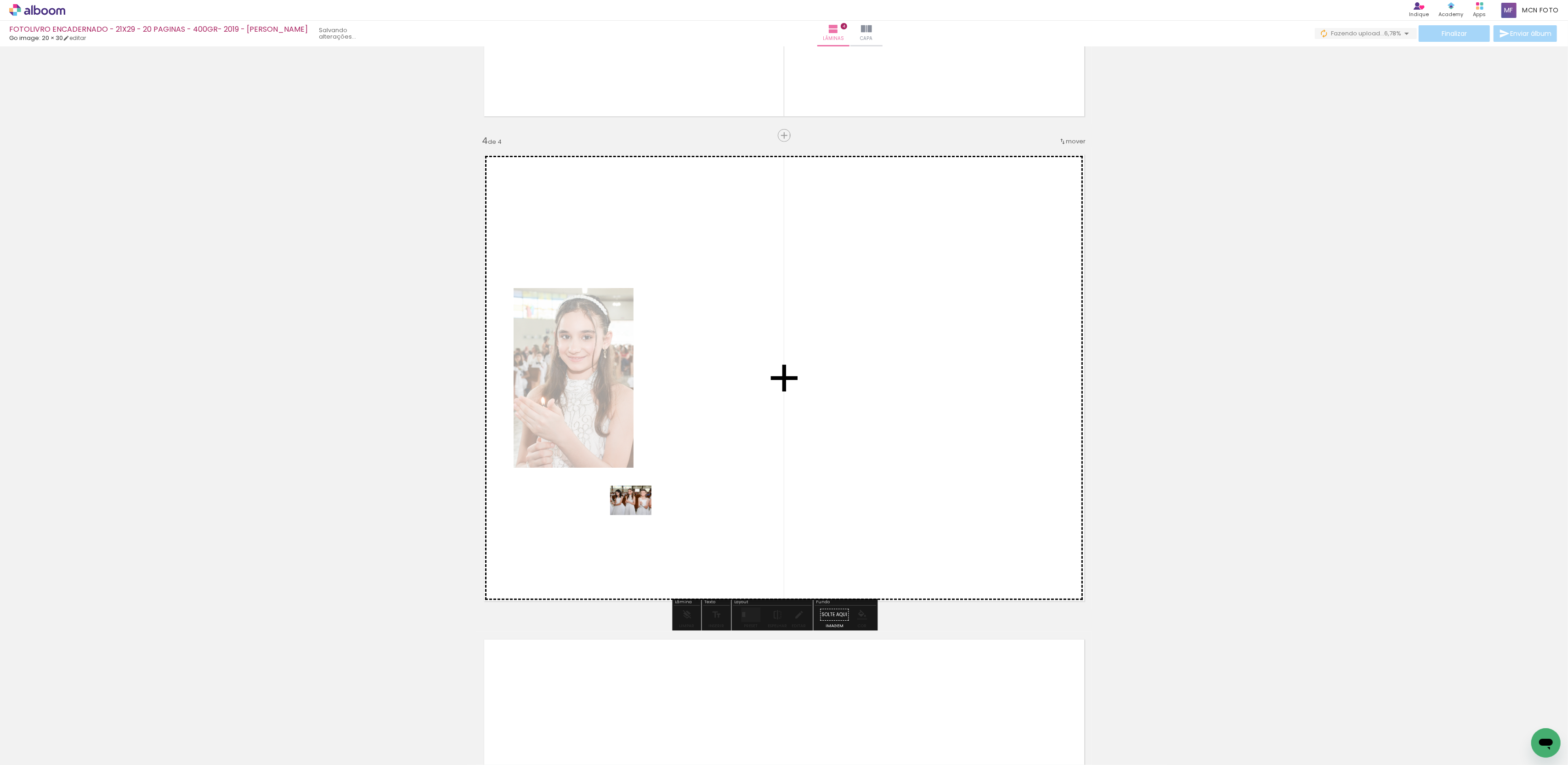
drag, startPoint x: 98, startPoint y: 728, endPoint x: 659, endPoint y: 505, distance: 603.7
click at [659, 505] on quentale-workspace at bounding box center [784, 382] width 1568 height 765
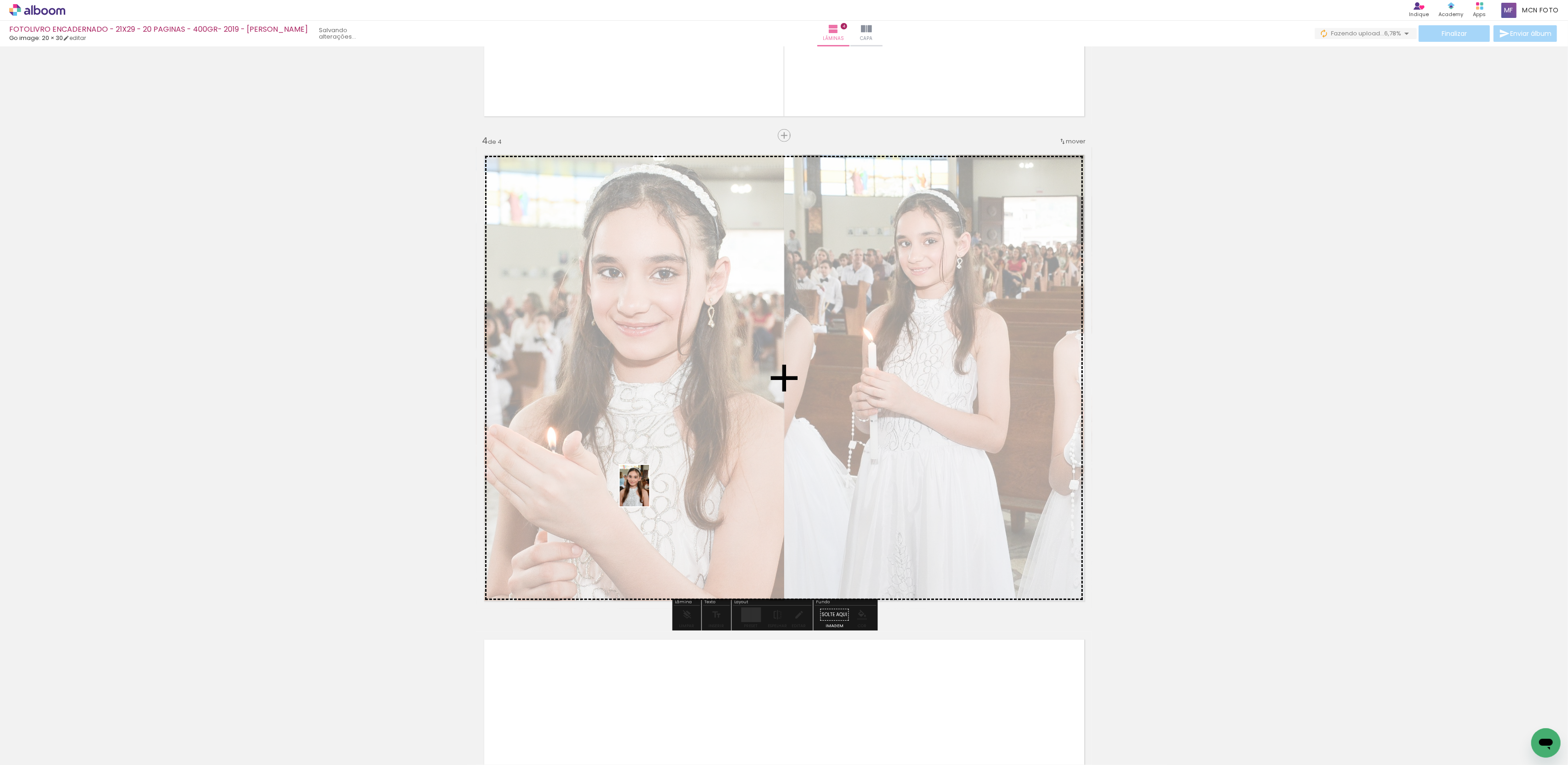
drag, startPoint x: 104, startPoint y: 741, endPoint x: 660, endPoint y: 482, distance: 613.4
click at [660, 482] on quentale-workspace at bounding box center [784, 382] width 1568 height 765
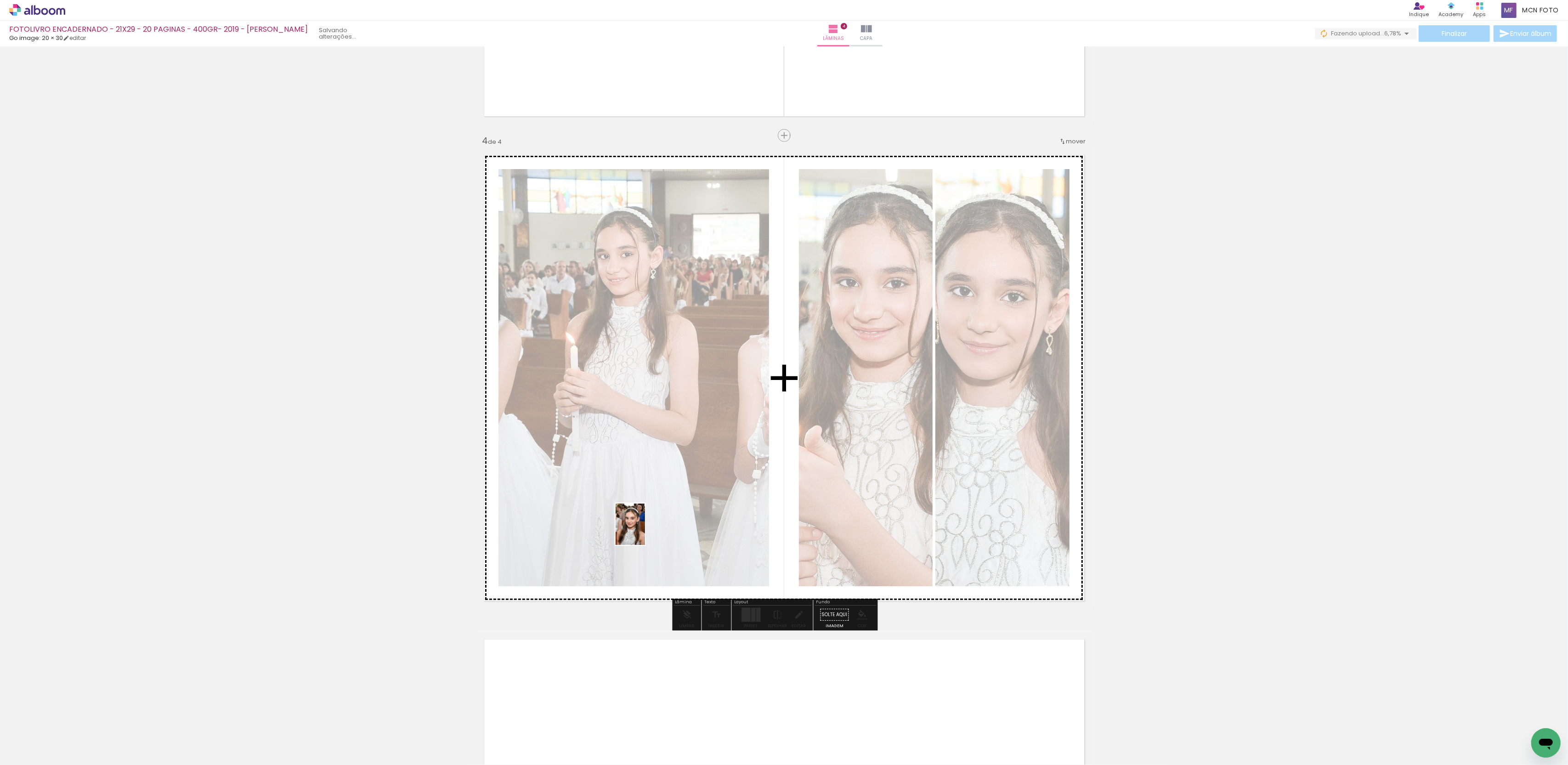
drag, startPoint x: 110, startPoint y: 733, endPoint x: 643, endPoint y: 531, distance: 570.0
click at [643, 531] on quentale-workspace at bounding box center [784, 382] width 1568 height 765
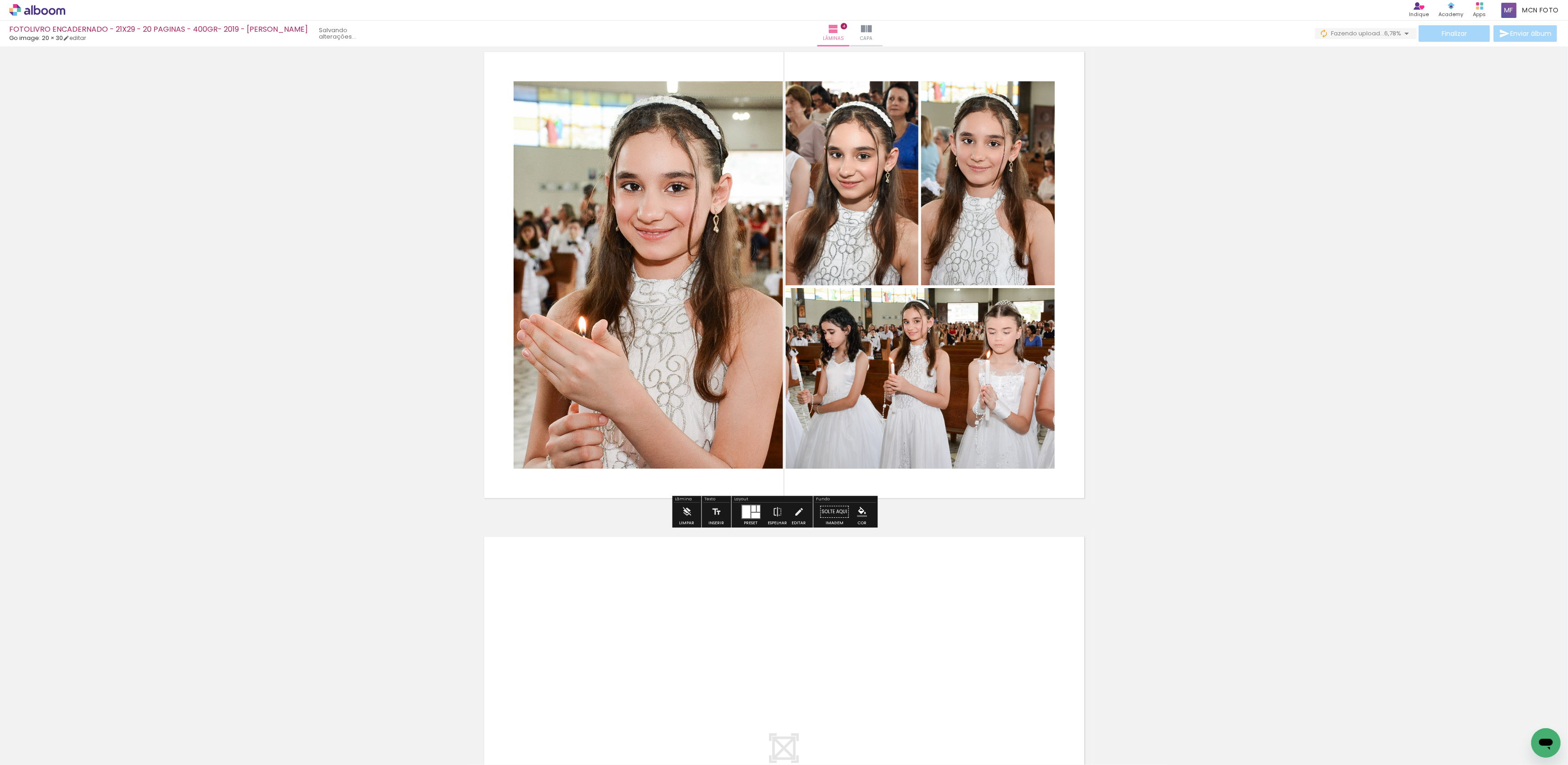
scroll to position [1673, 0]
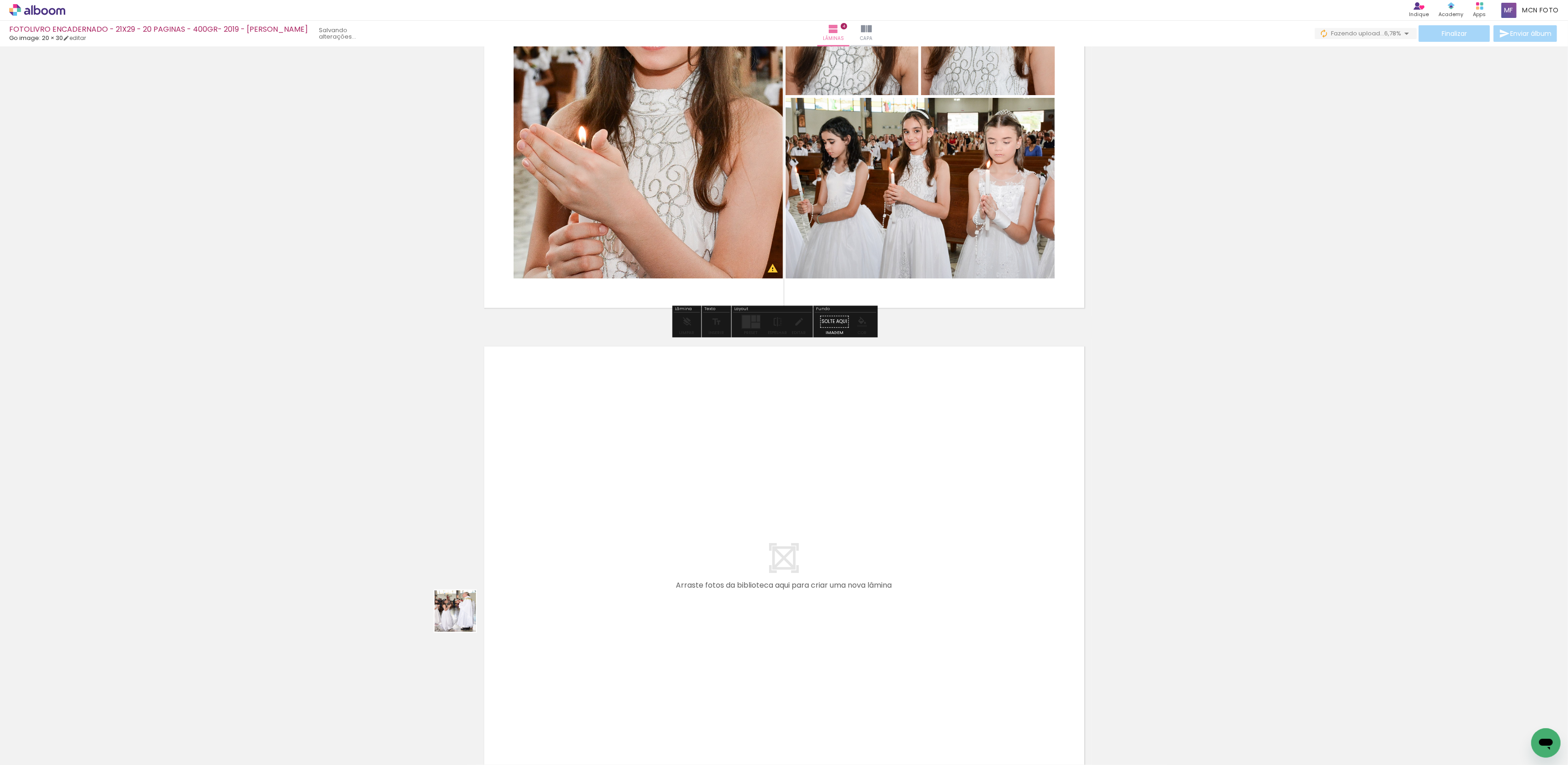
drag, startPoint x: 100, startPoint y: 725, endPoint x: 364, endPoint y: 676, distance: 268.5
click at [729, 573] on quentale-workspace at bounding box center [784, 382] width 1568 height 765
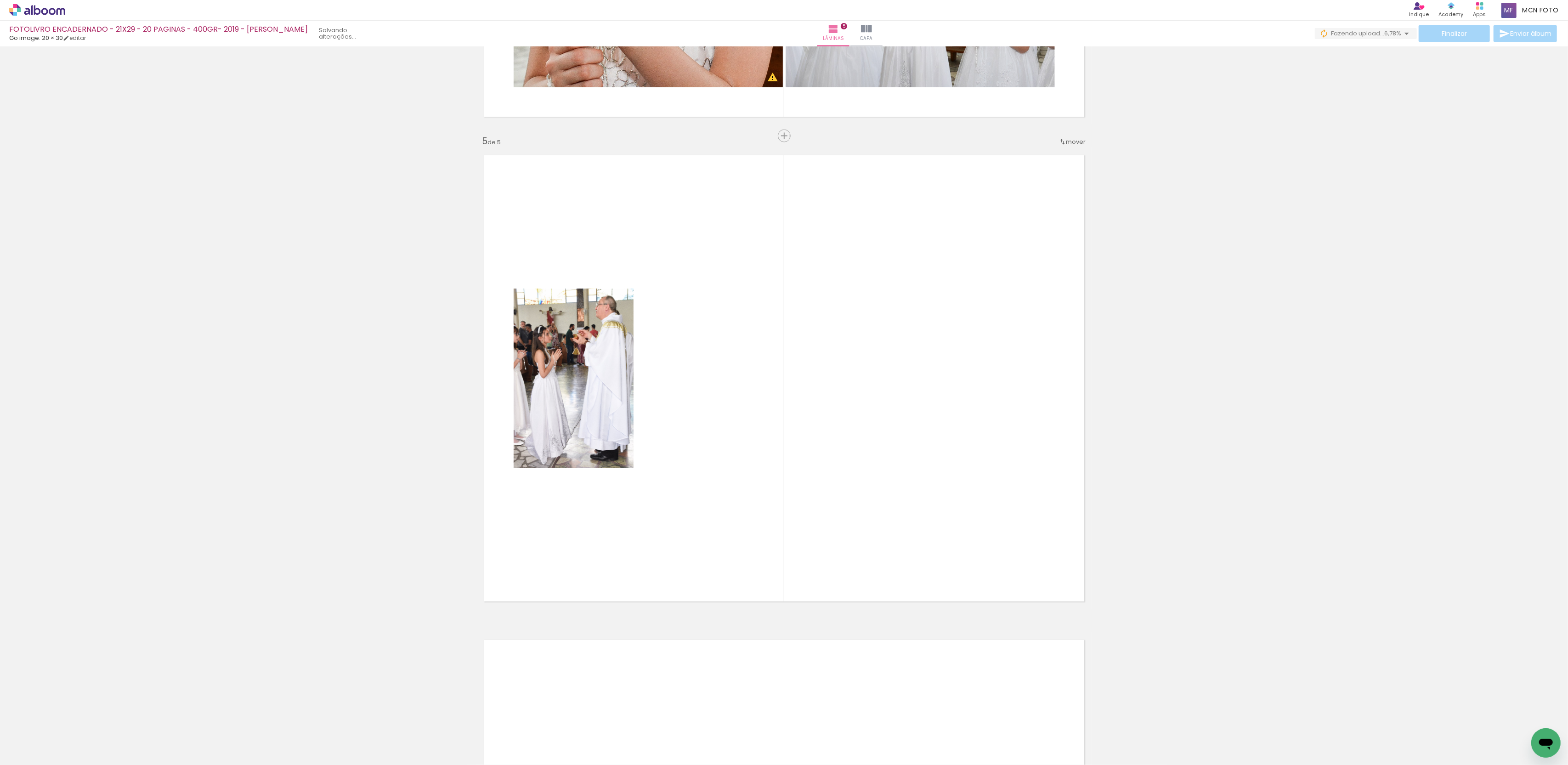
scroll to position [1865, 0]
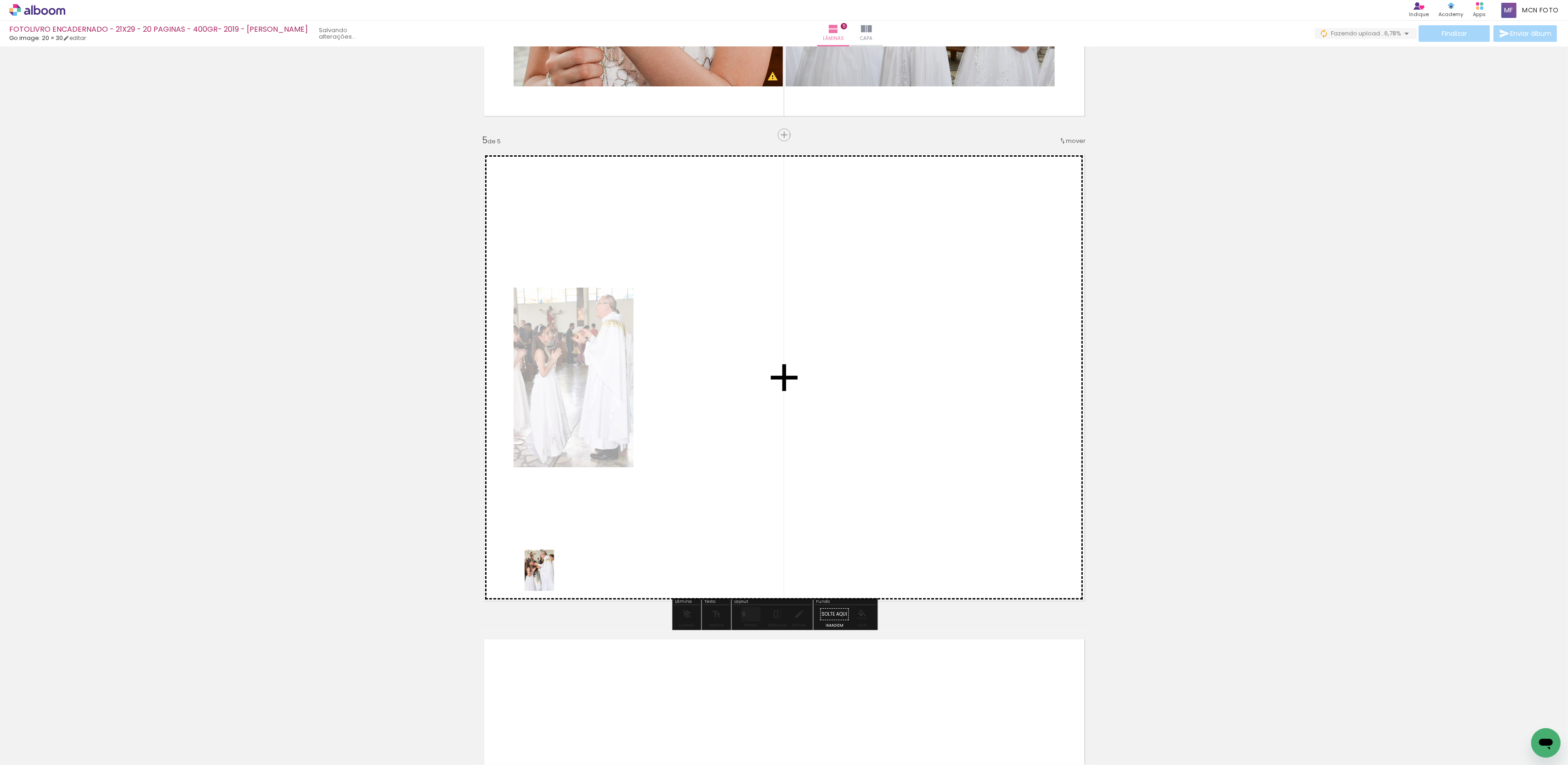
drag, startPoint x: 87, startPoint y: 732, endPoint x: 193, endPoint y: 694, distance: 112.6
click at [558, 576] on quentale-workspace at bounding box center [784, 382] width 1568 height 765
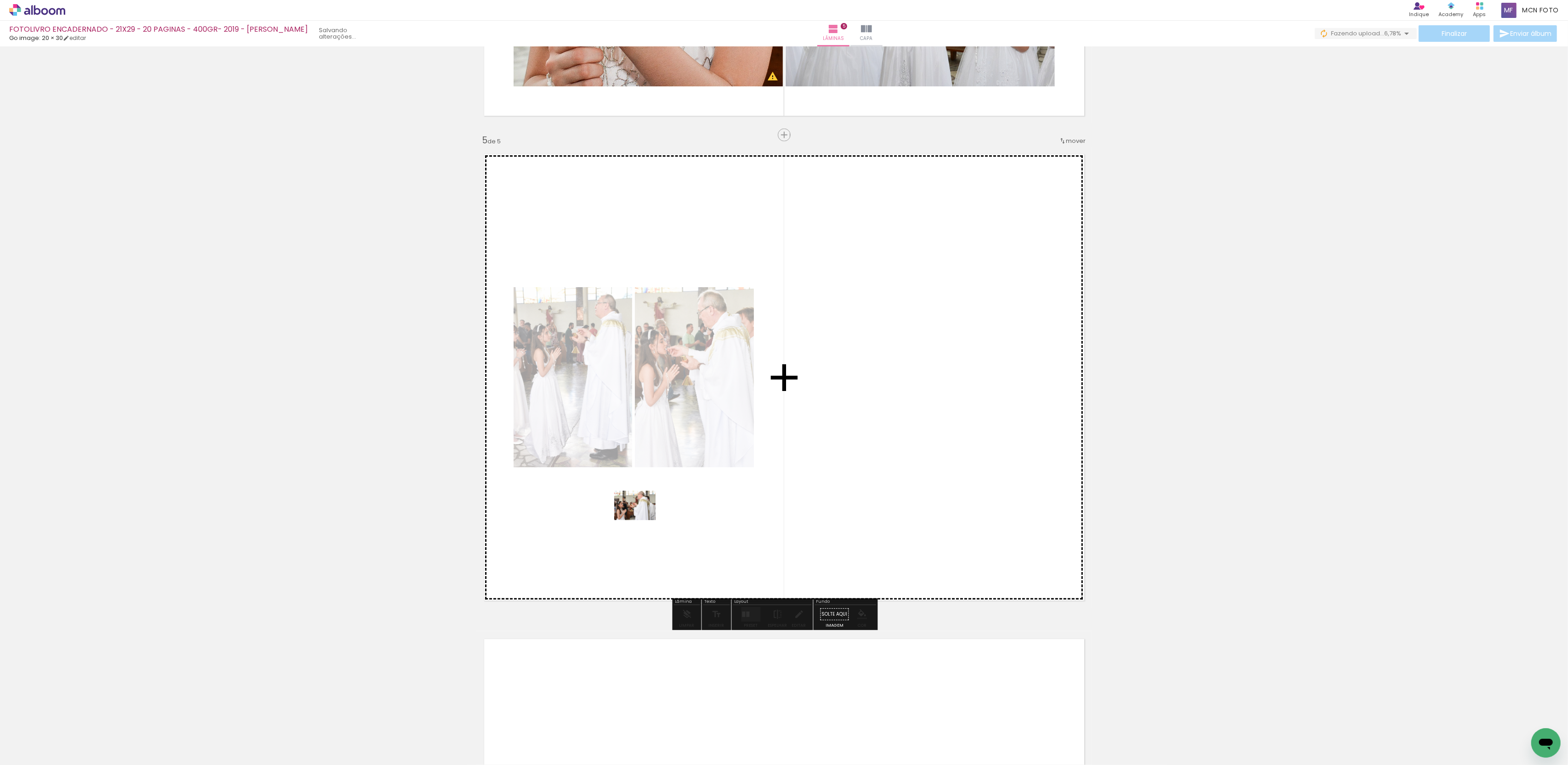
click at [642, 518] on quentale-workspace at bounding box center [784, 382] width 1568 height 765
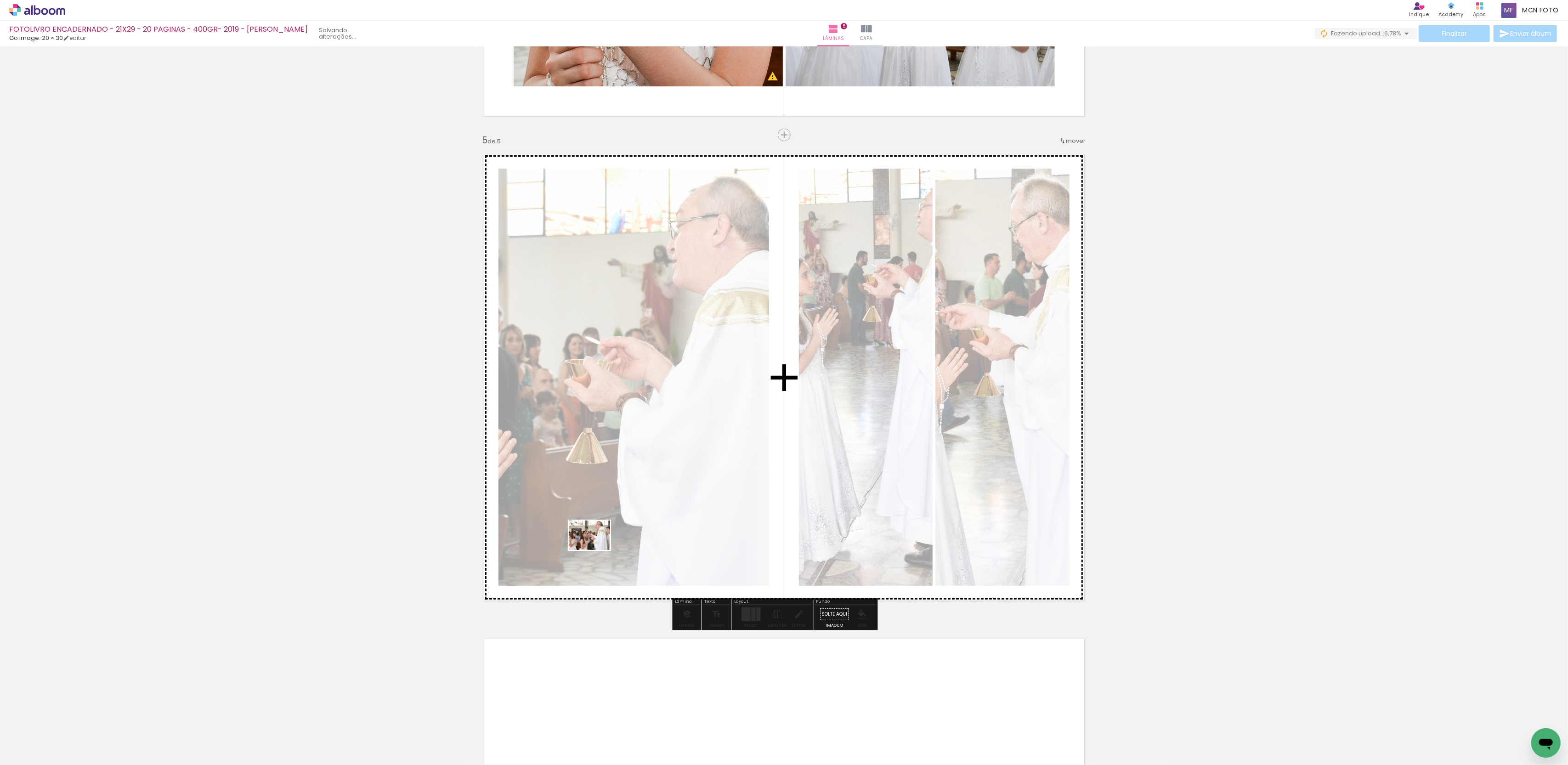
drag, startPoint x: 228, startPoint y: 666, endPoint x: 600, endPoint y: 546, distance: 390.9
click at [600, 546] on quentale-workspace at bounding box center [784, 382] width 1568 height 765
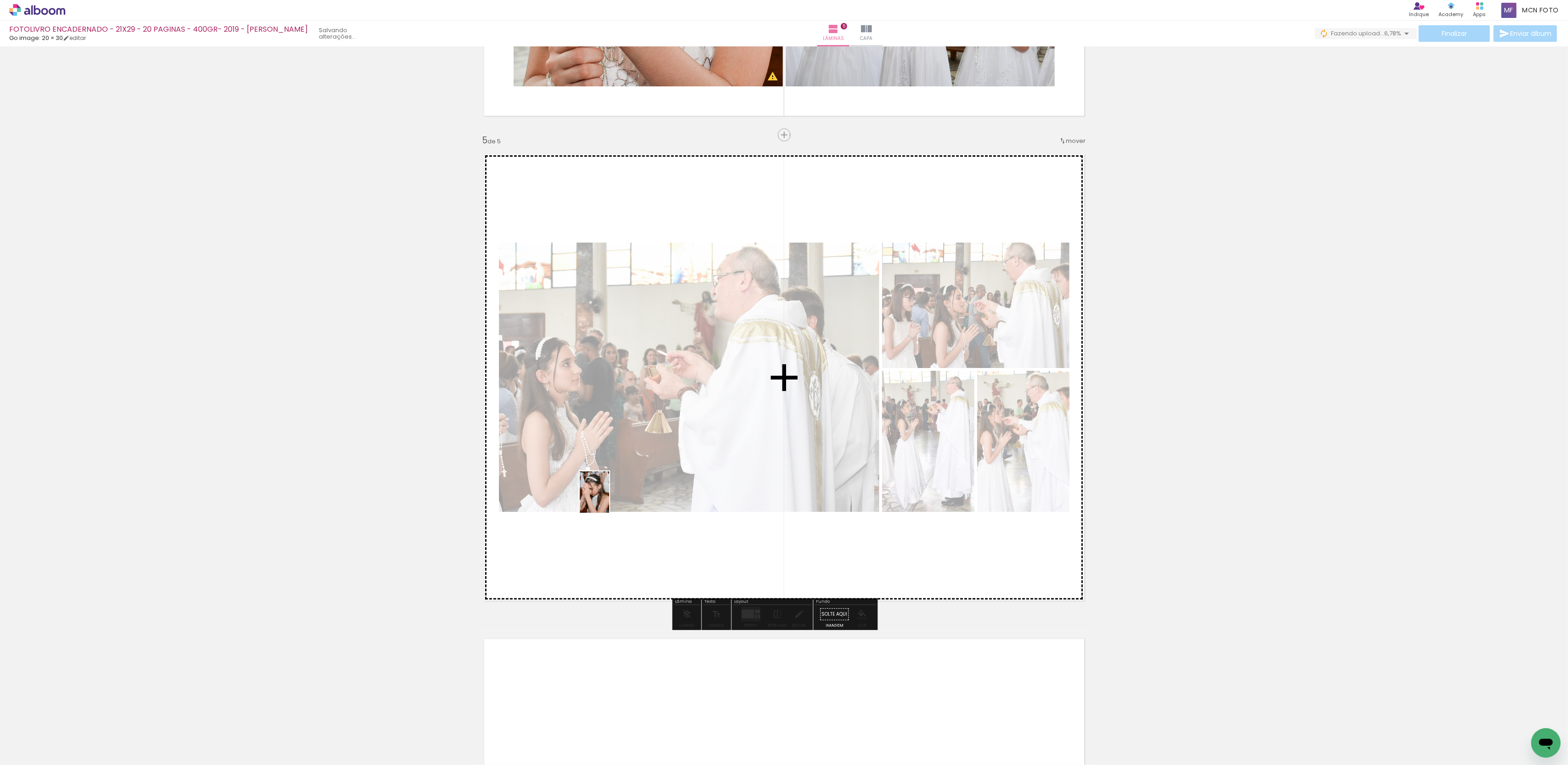
drag, startPoint x: 101, startPoint y: 725, endPoint x: 607, endPoint y: 499, distance: 554.2
click at [607, 499] on quentale-workspace at bounding box center [784, 382] width 1568 height 765
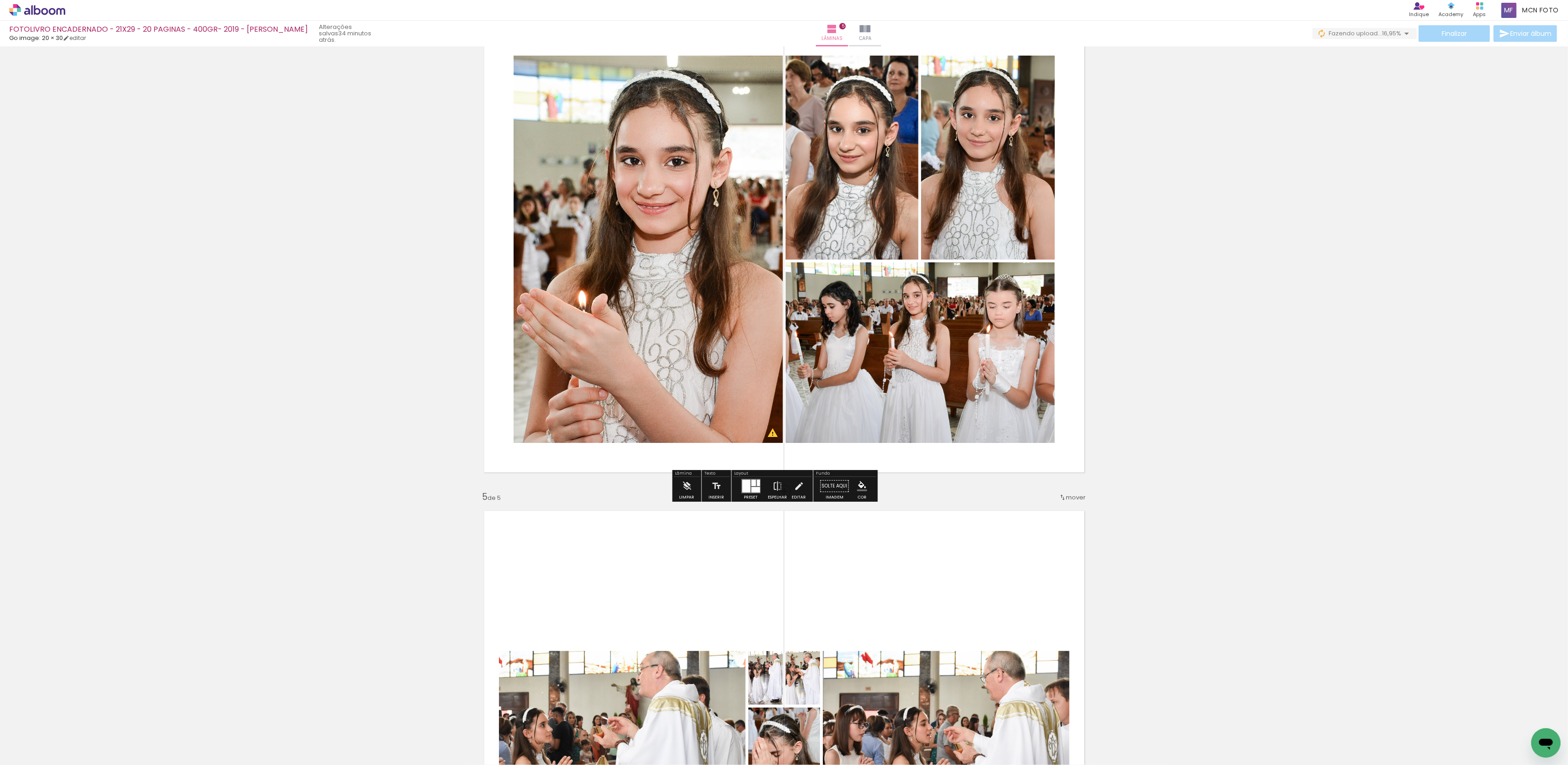
scroll to position [1532, 0]
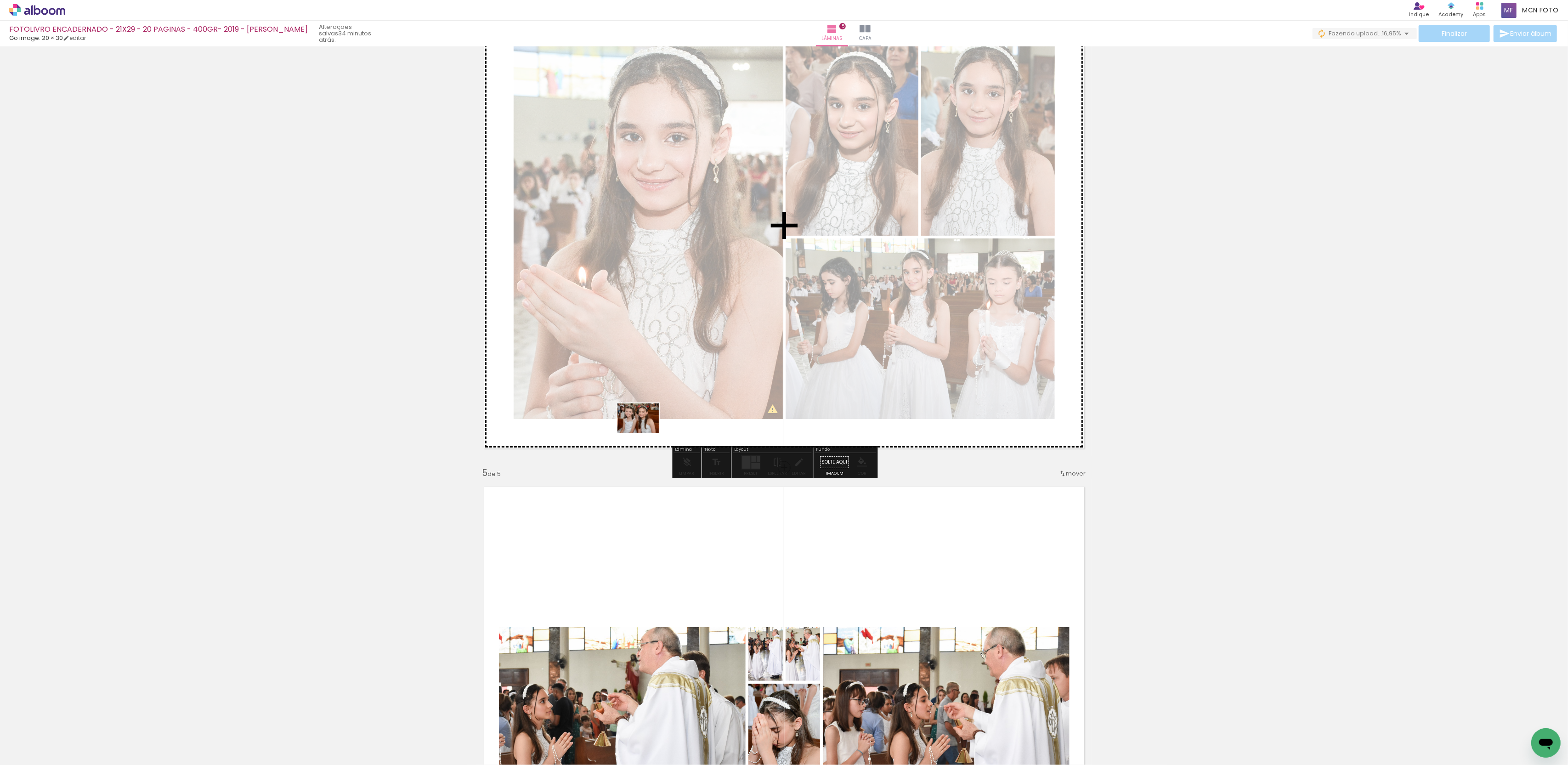
drag, startPoint x: 102, startPoint y: 732, endPoint x: 645, endPoint y: 431, distance: 620.8
click at [645, 431] on quentale-workspace at bounding box center [784, 382] width 1568 height 765
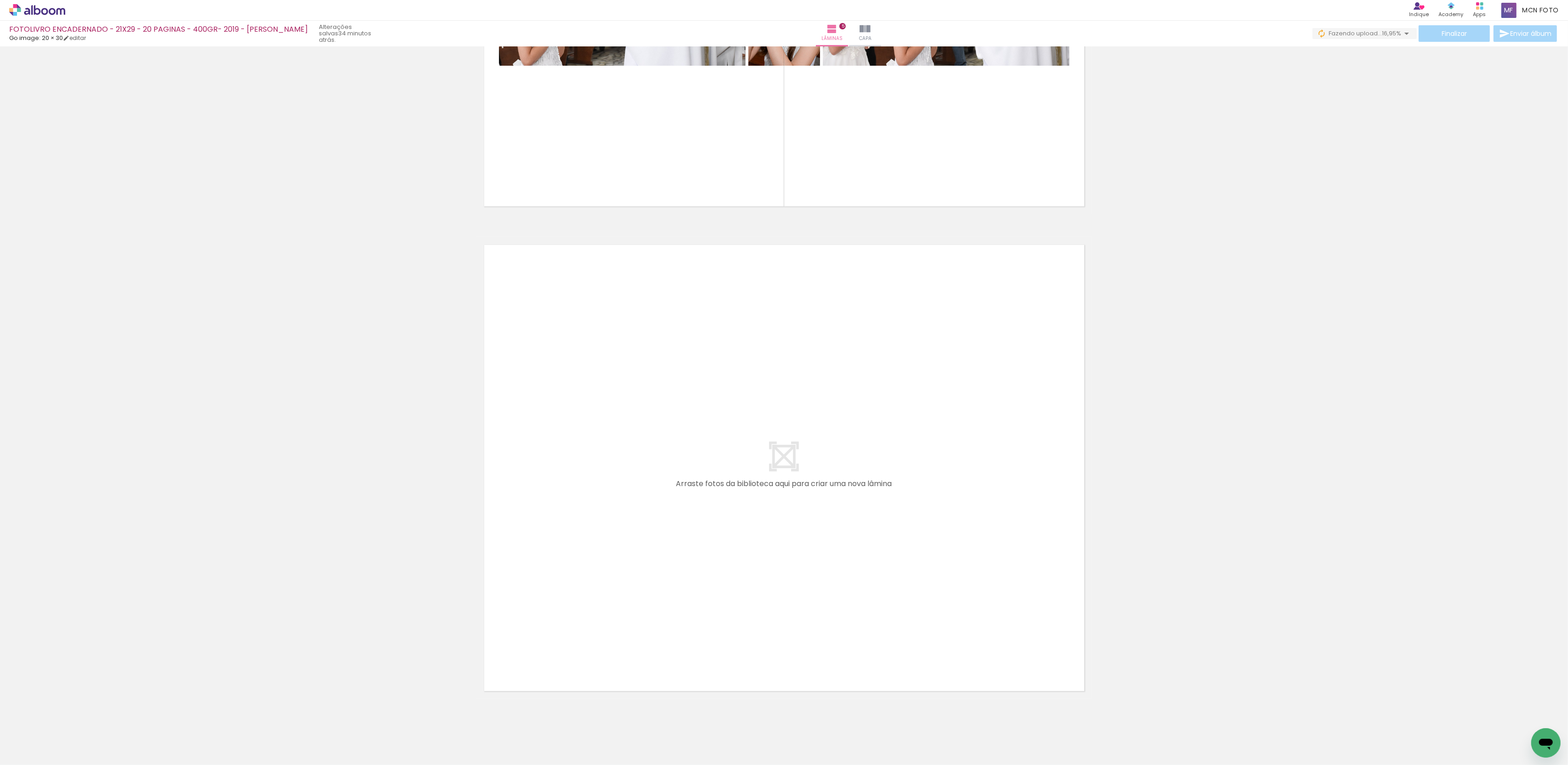
scroll to position [2262, 0]
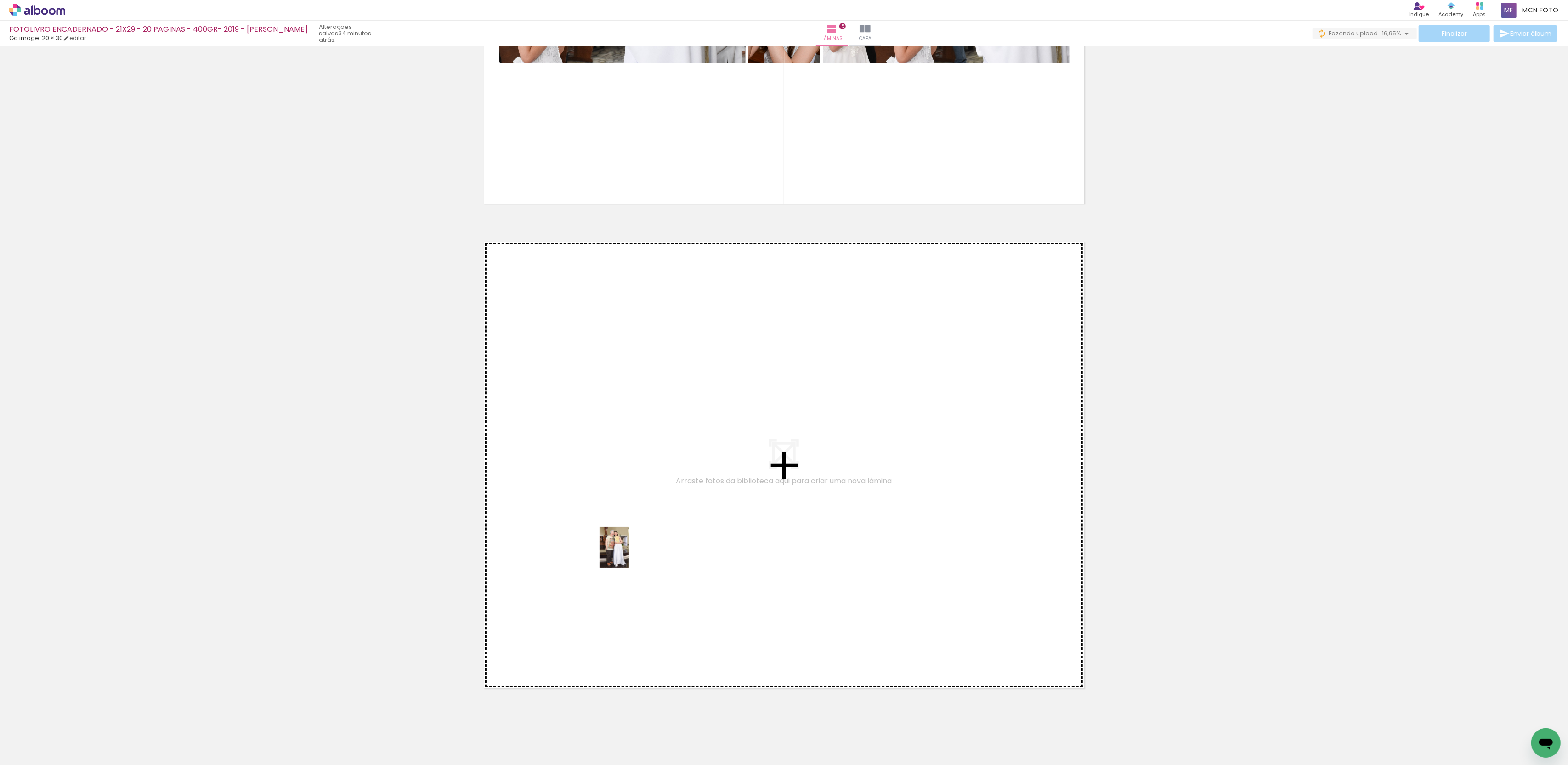
drag, startPoint x: 112, startPoint y: 719, endPoint x: 627, endPoint y: 554, distance: 540.8
click at [627, 554] on quentale-workspace at bounding box center [784, 382] width 1568 height 765
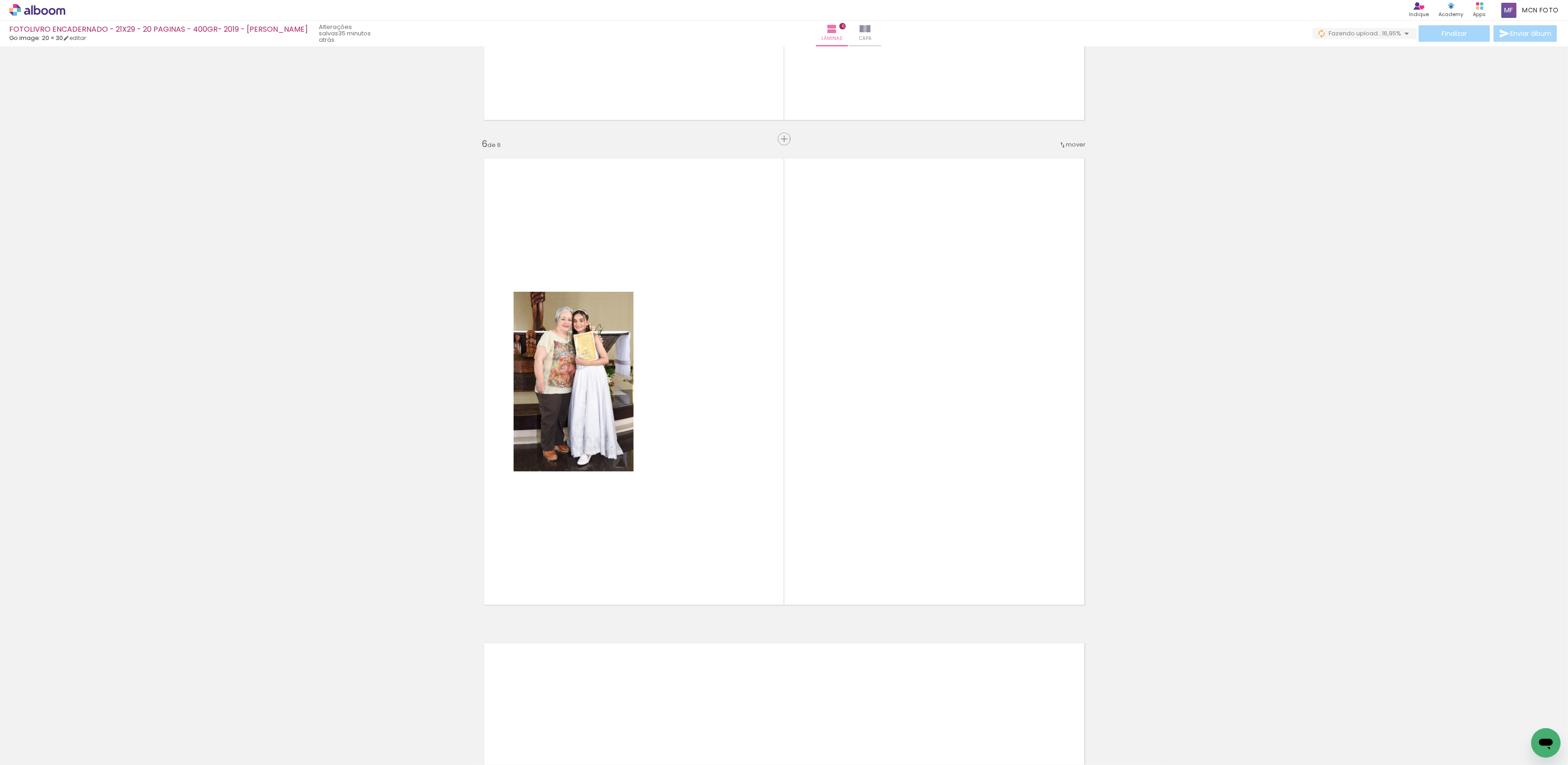
scroll to position [2349, 0]
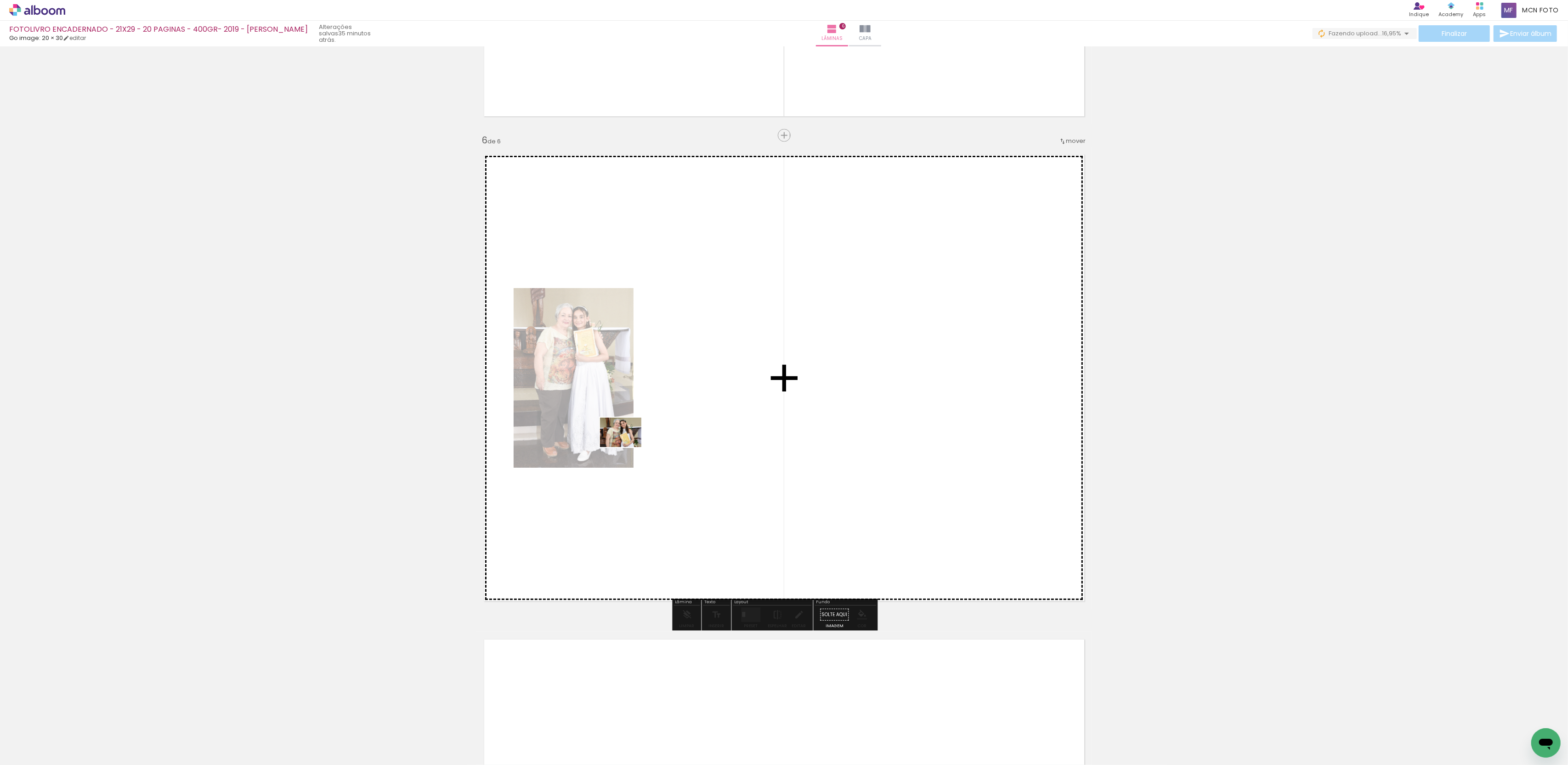
drag, startPoint x: 138, startPoint y: 693, endPoint x: 697, endPoint y: 425, distance: 619.9
click at [697, 425] on quentale-workspace at bounding box center [784, 382] width 1568 height 765
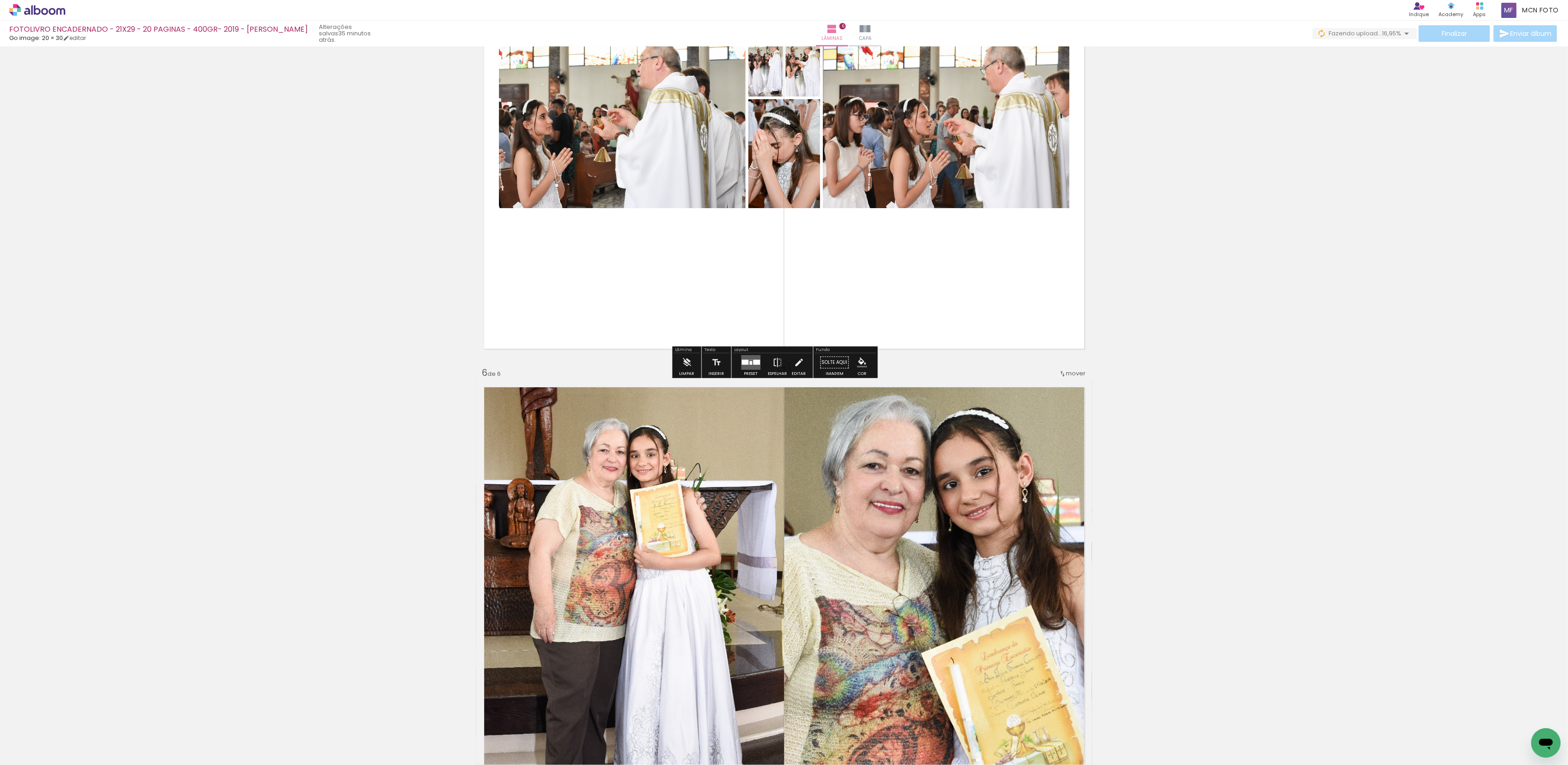
scroll to position [2134, 0]
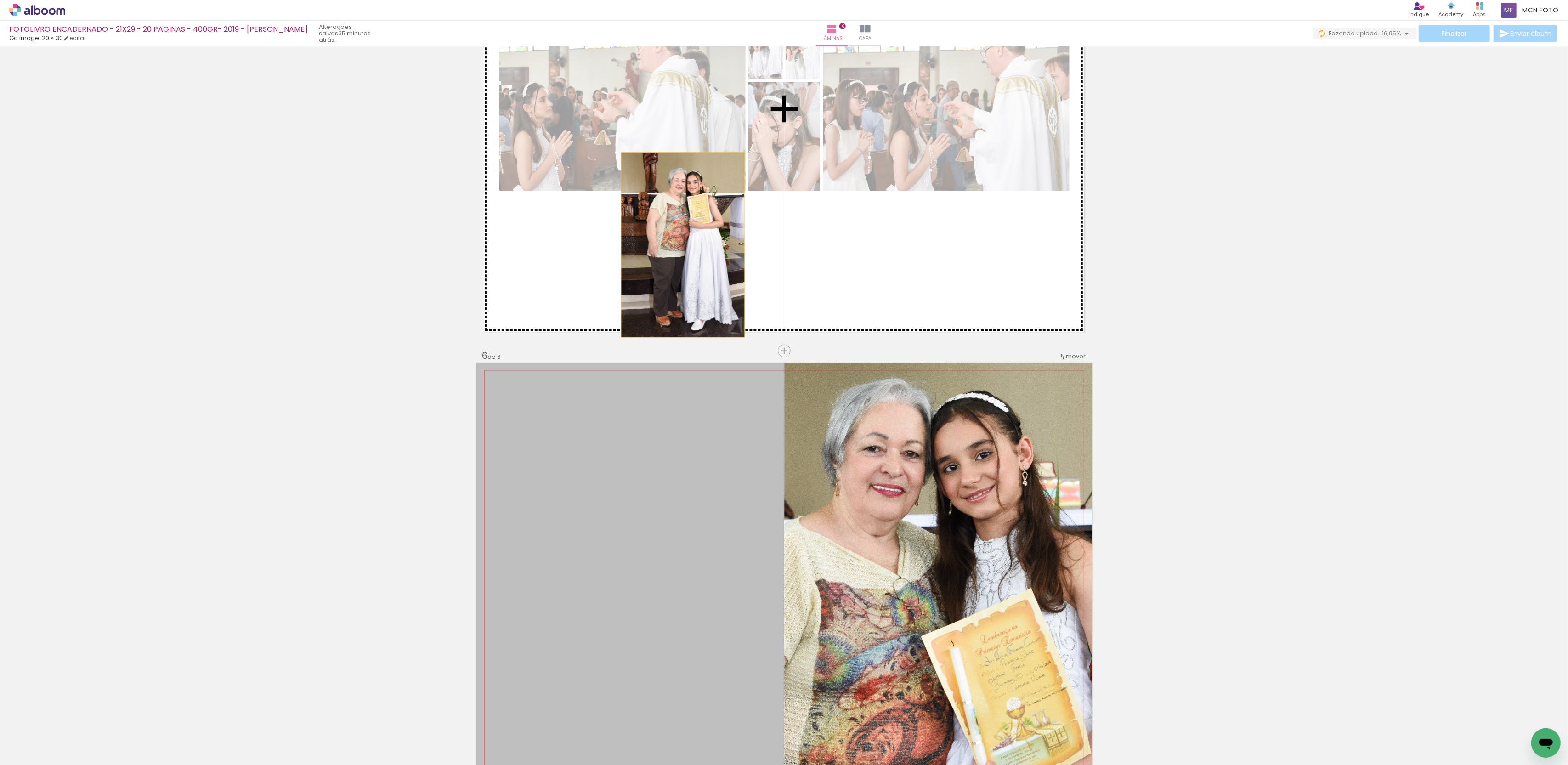
drag, startPoint x: 671, startPoint y: 482, endPoint x: 683, endPoint y: 245, distance: 237.3
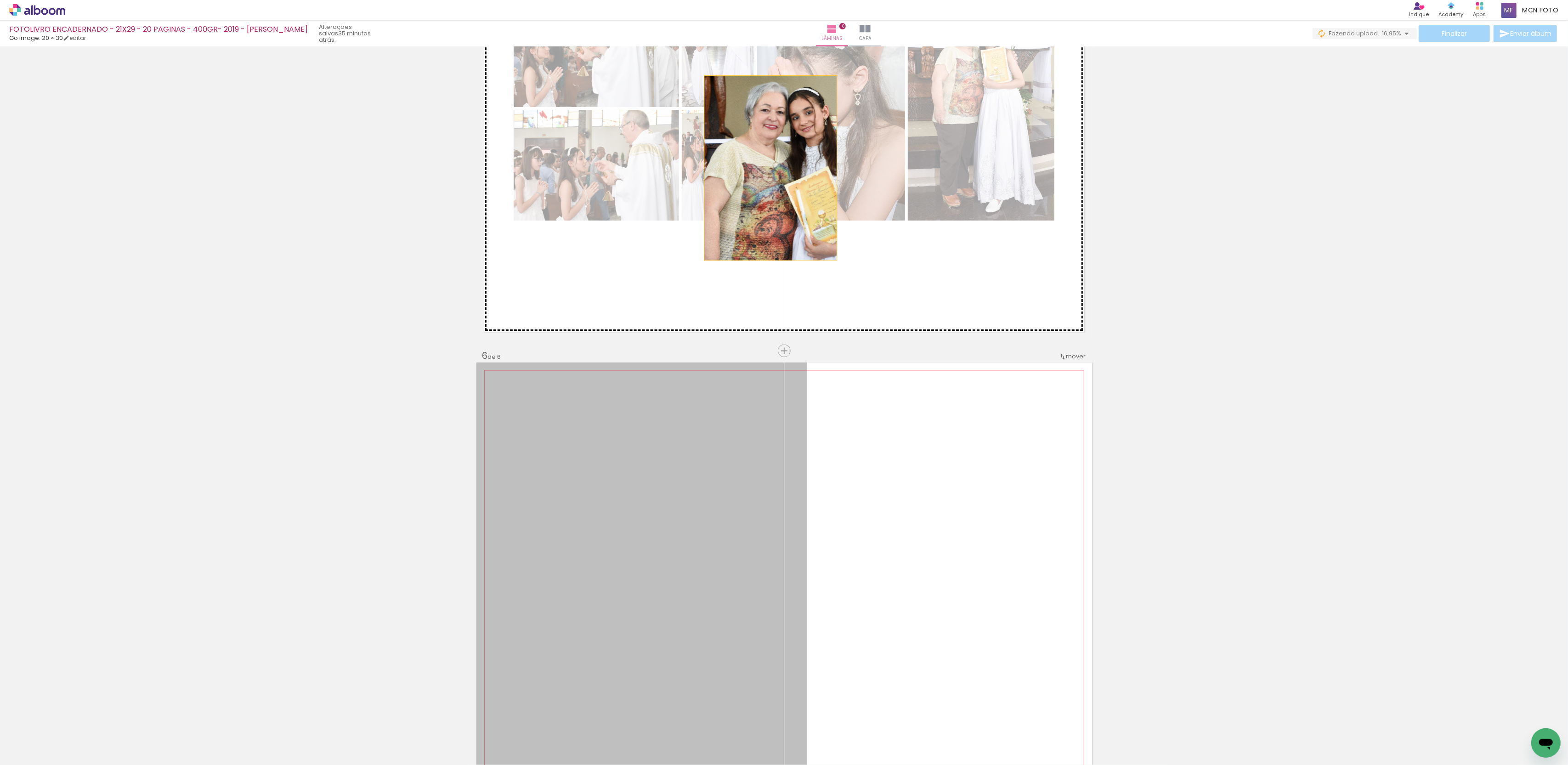
drag, startPoint x: 628, startPoint y: 529, endPoint x: 771, endPoint y: 168, distance: 388.3
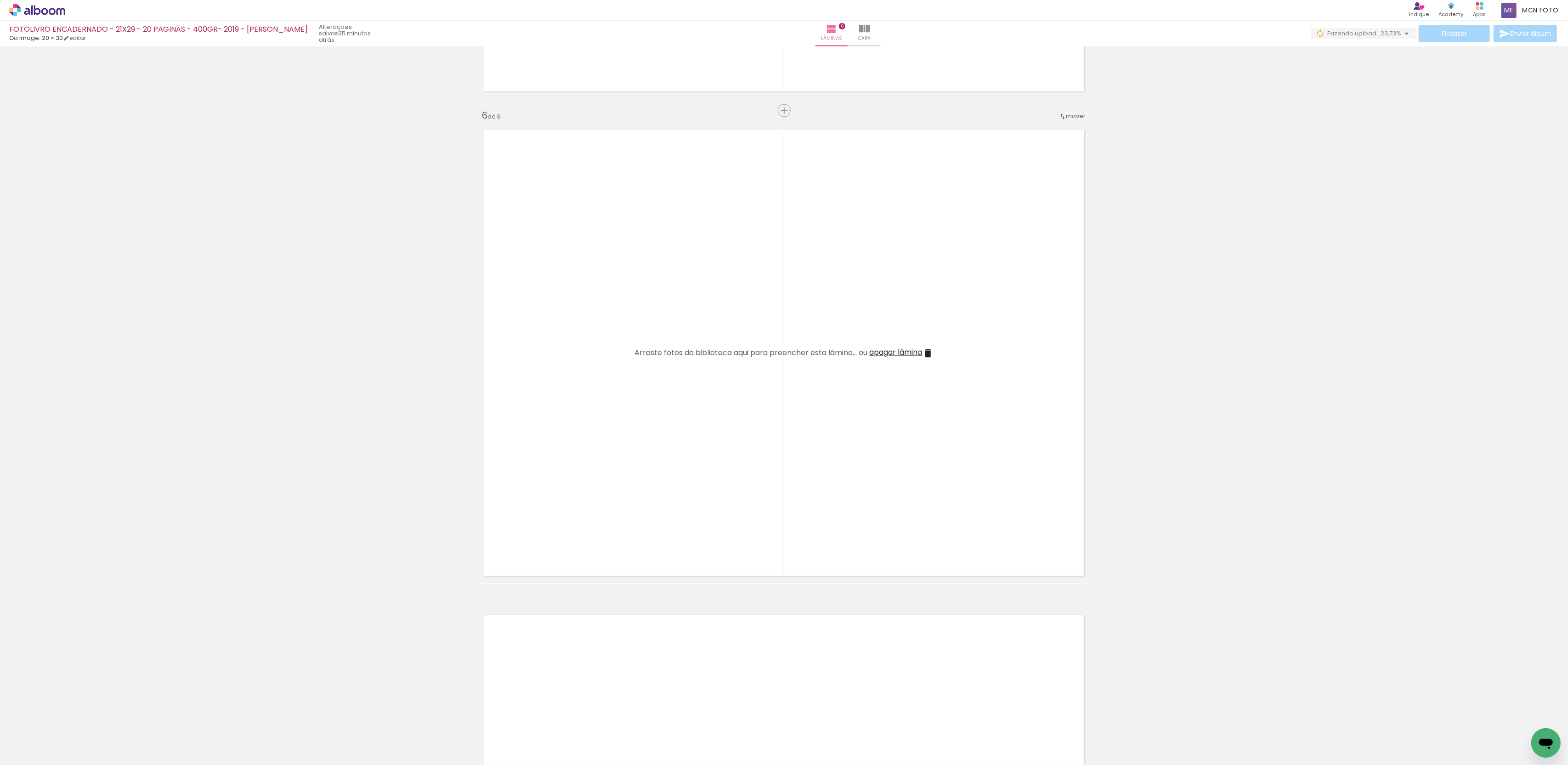
scroll to position [0, 0]
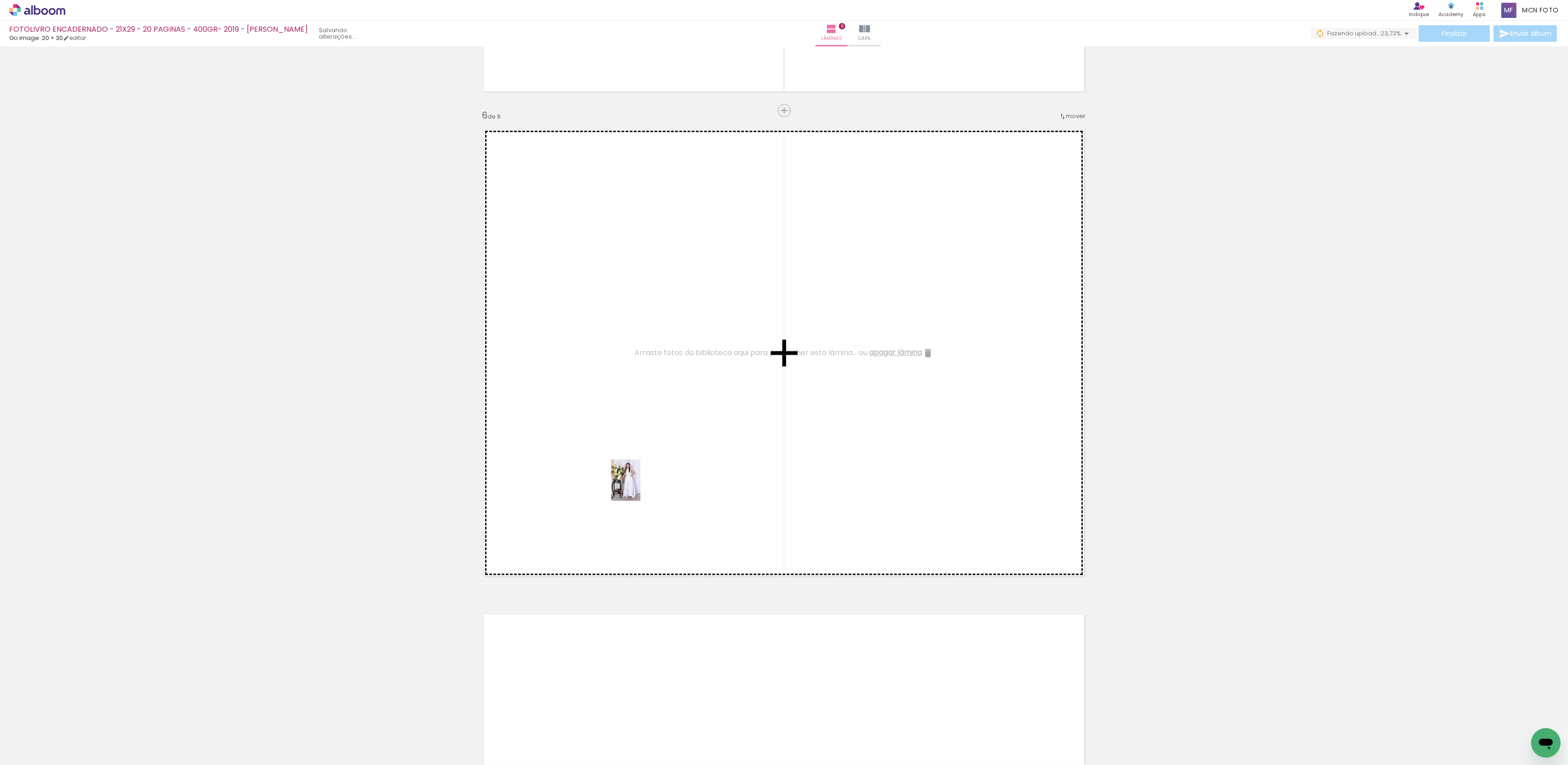
drag, startPoint x: 96, startPoint y: 728, endPoint x: 640, endPoint y: 486, distance: 595.4
click at [640, 486] on quentale-workspace at bounding box center [784, 382] width 1568 height 765
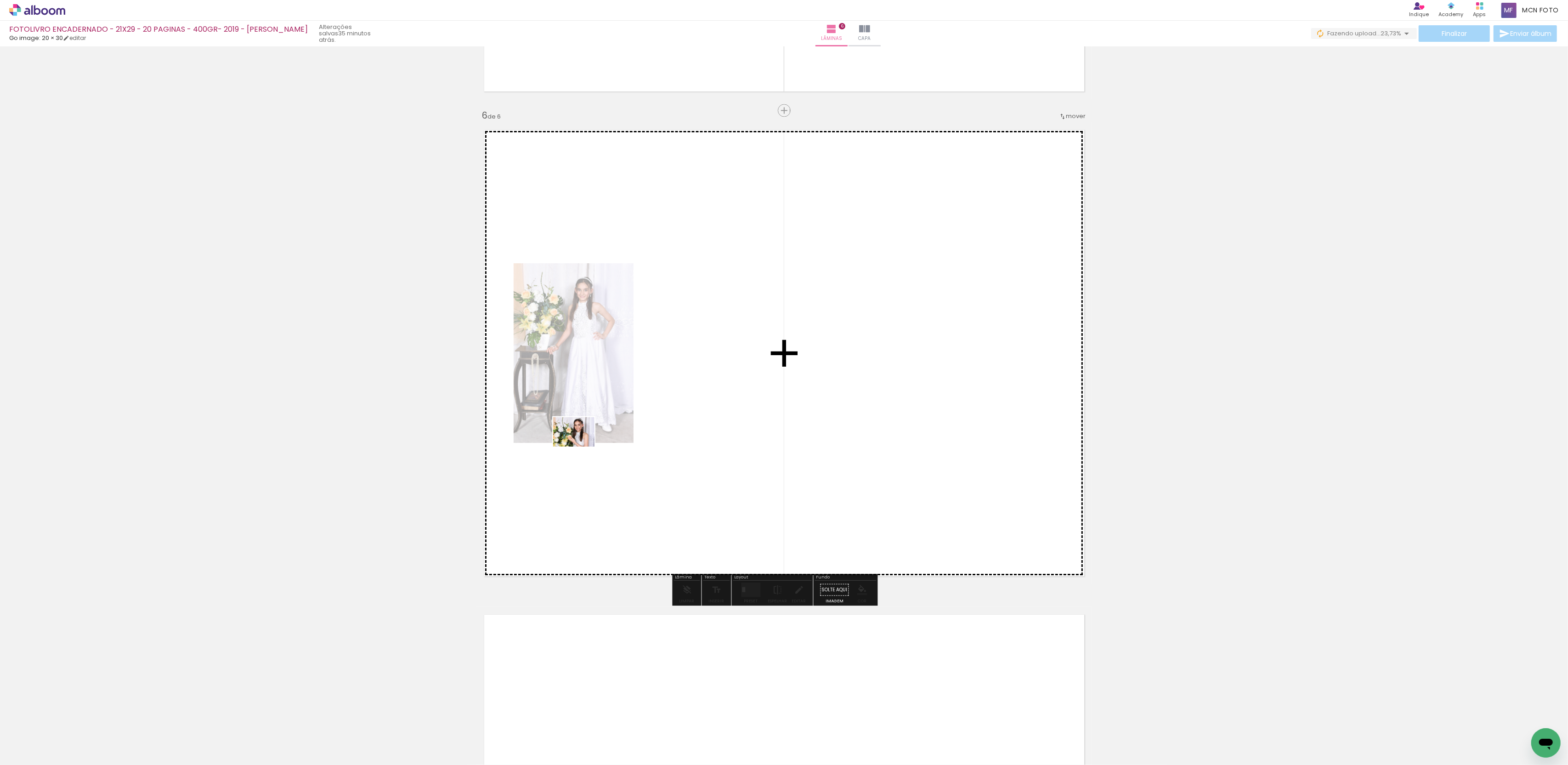
drag, startPoint x: 94, startPoint y: 730, endPoint x: 581, endPoint y: 445, distance: 564.3
click at [581, 445] on quentale-workspace at bounding box center [784, 382] width 1568 height 765
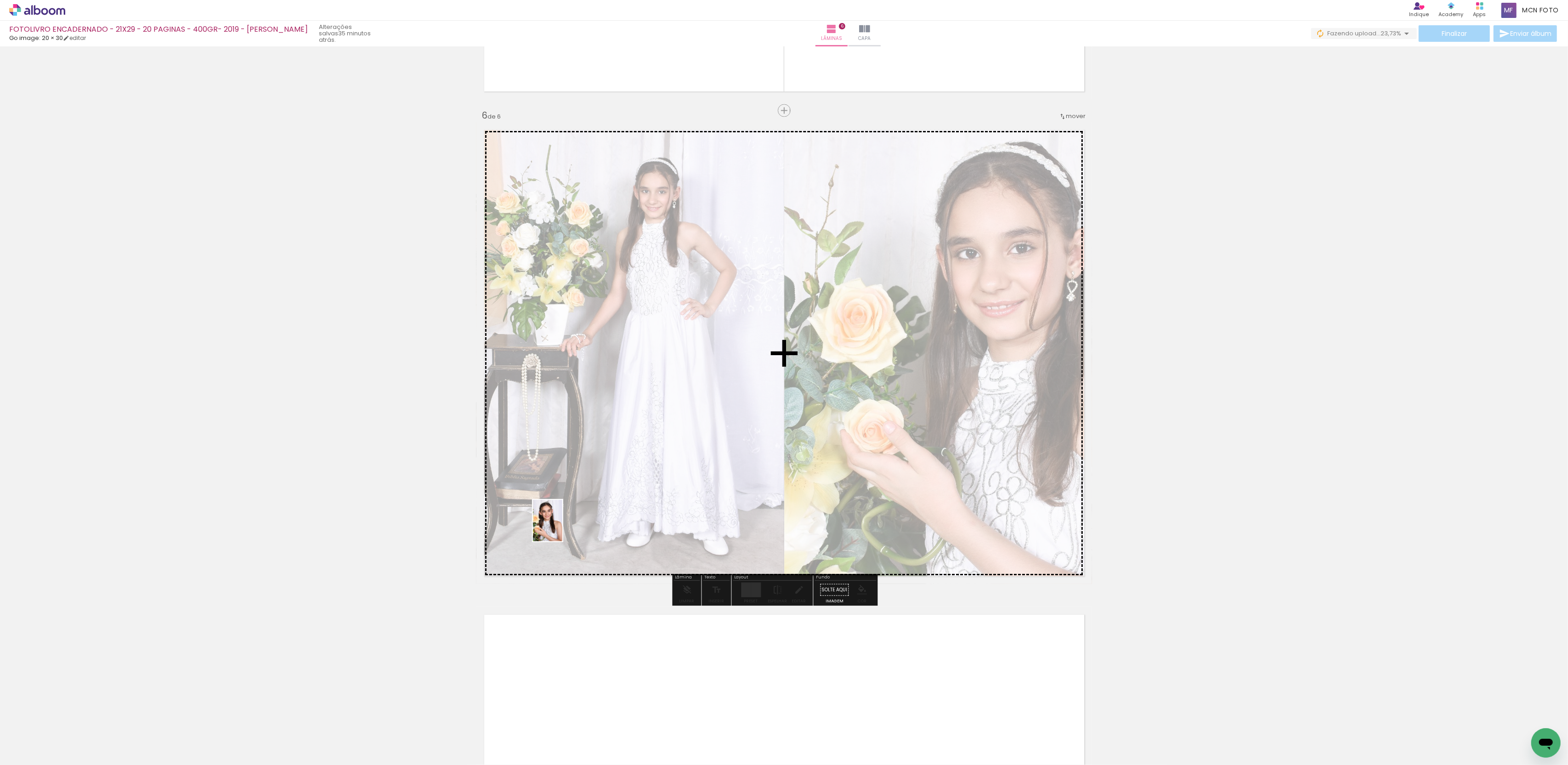
drag, startPoint x: 91, startPoint y: 733, endPoint x: 601, endPoint y: 495, distance: 562.8
click at [601, 495] on quentale-workspace at bounding box center [784, 382] width 1568 height 765
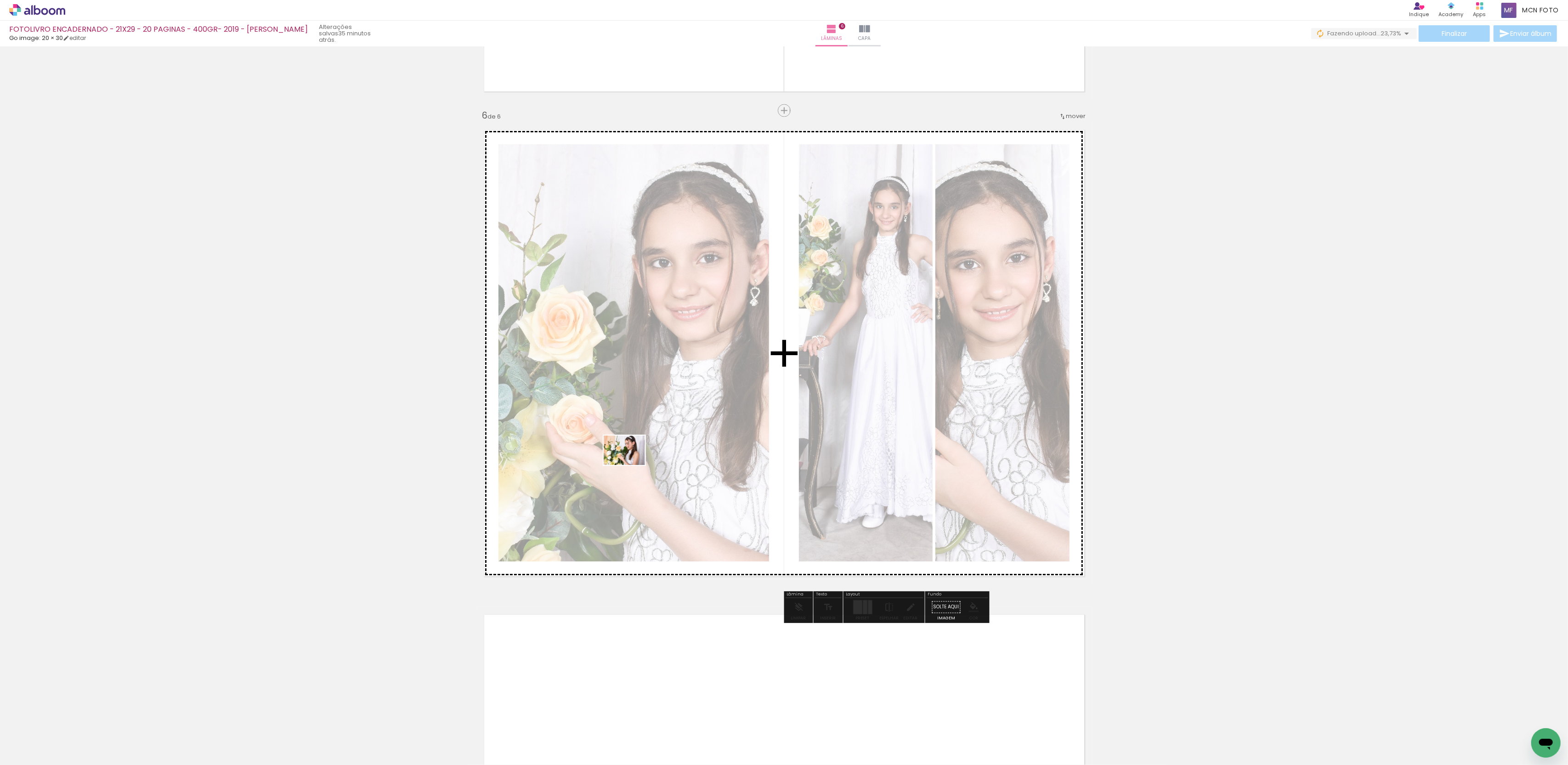
drag, startPoint x: 102, startPoint y: 724, endPoint x: 631, endPoint y: 463, distance: 589.9
click at [631, 463] on quentale-workspace at bounding box center [784, 382] width 1568 height 765
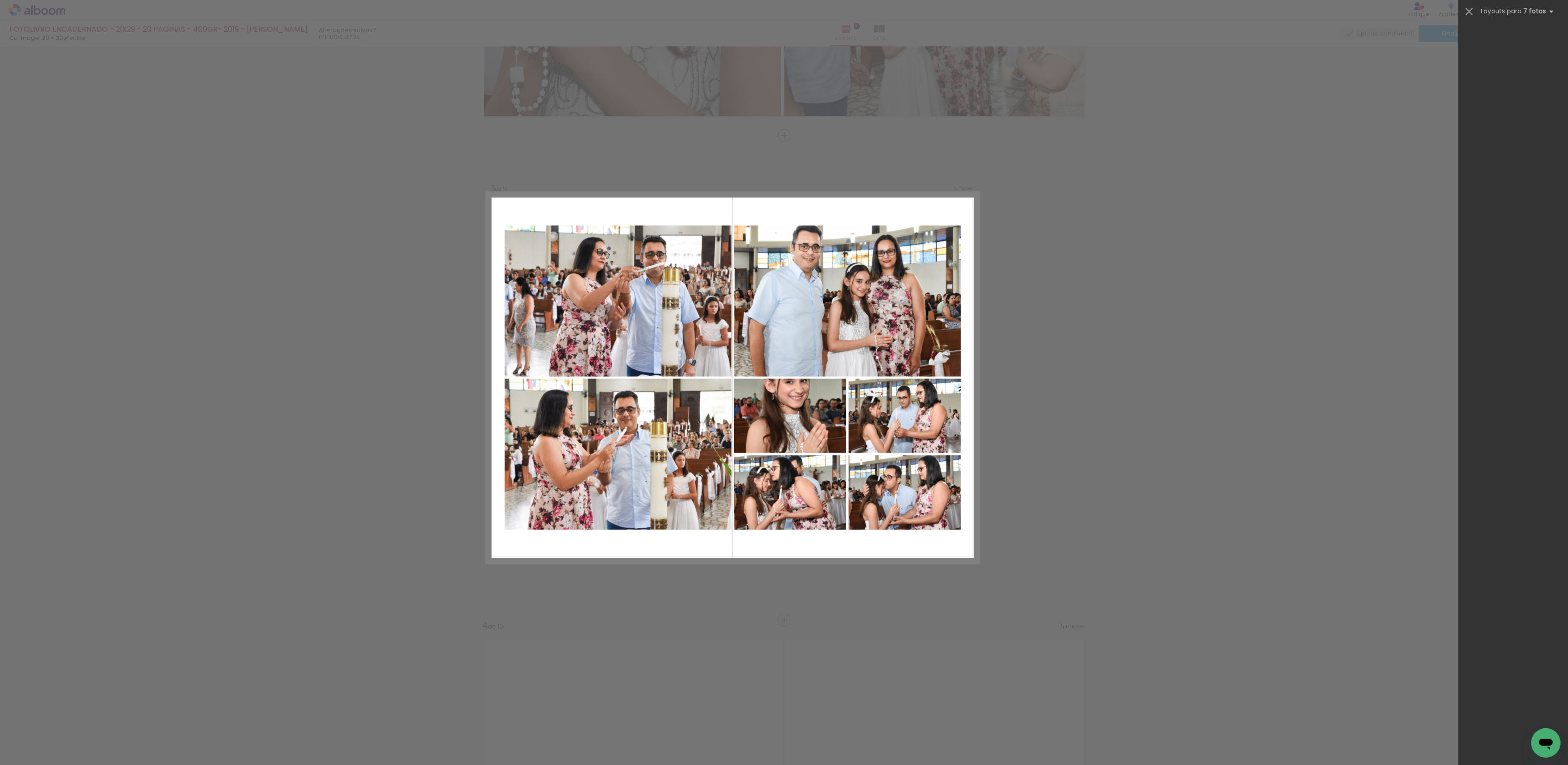
scroll to position [5401, 0]
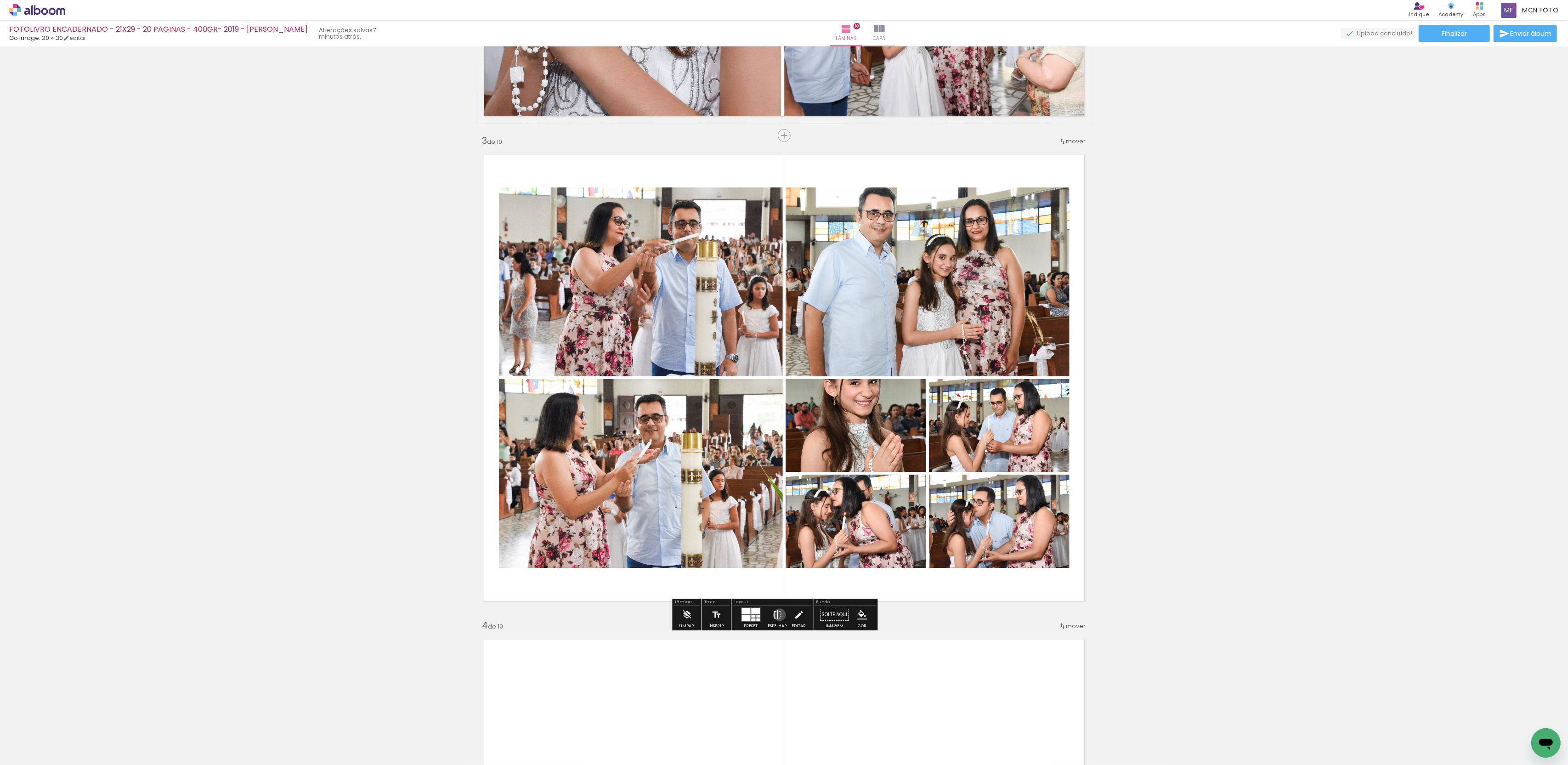
click at [783, 617] on iron-icon at bounding box center [778, 615] width 10 height 18
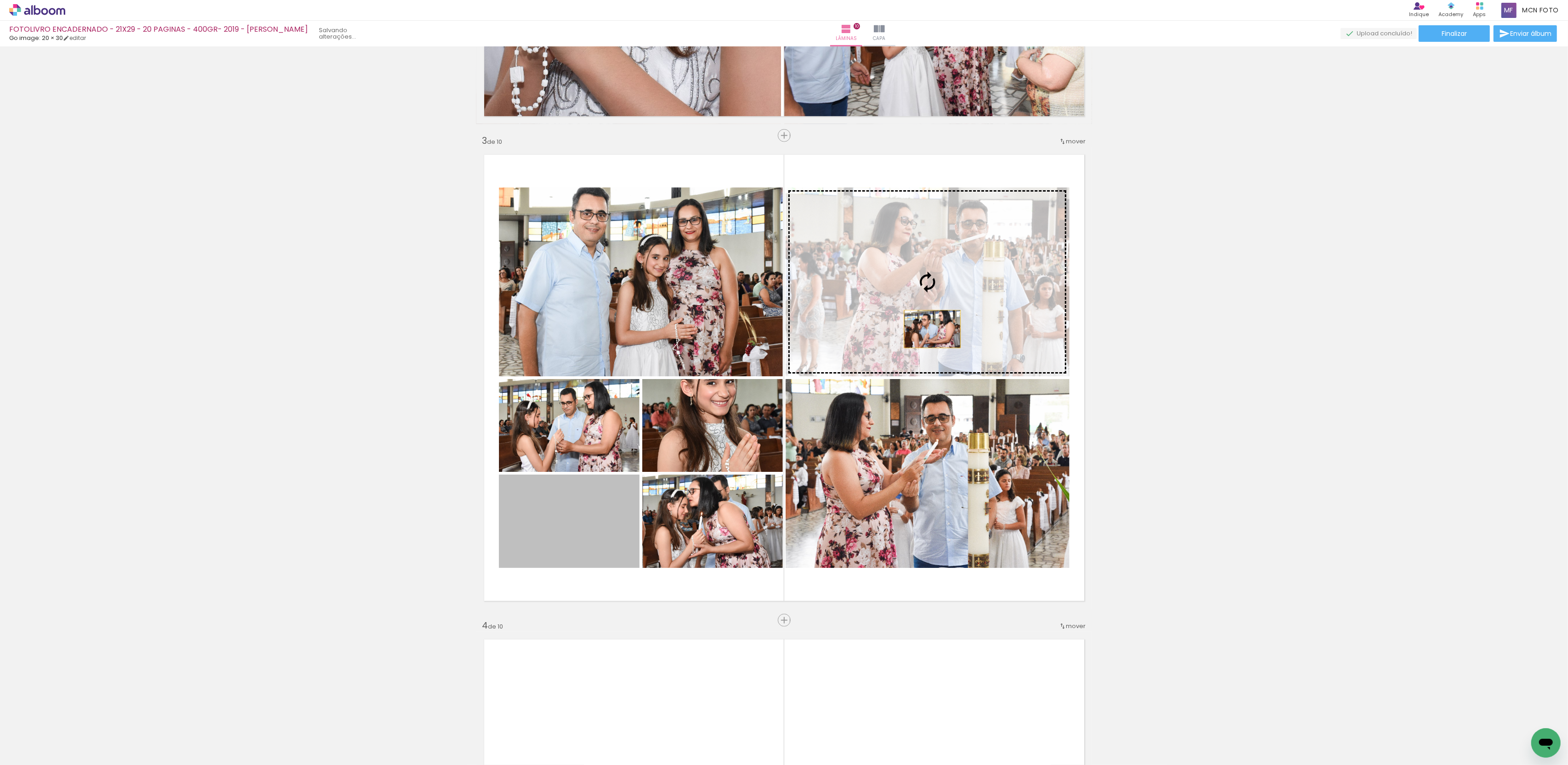
drag, startPoint x: 561, startPoint y: 531, endPoint x: 932, endPoint y: 329, distance: 422.4
click at [0, 0] on slot at bounding box center [0, 0] width 0 height 0
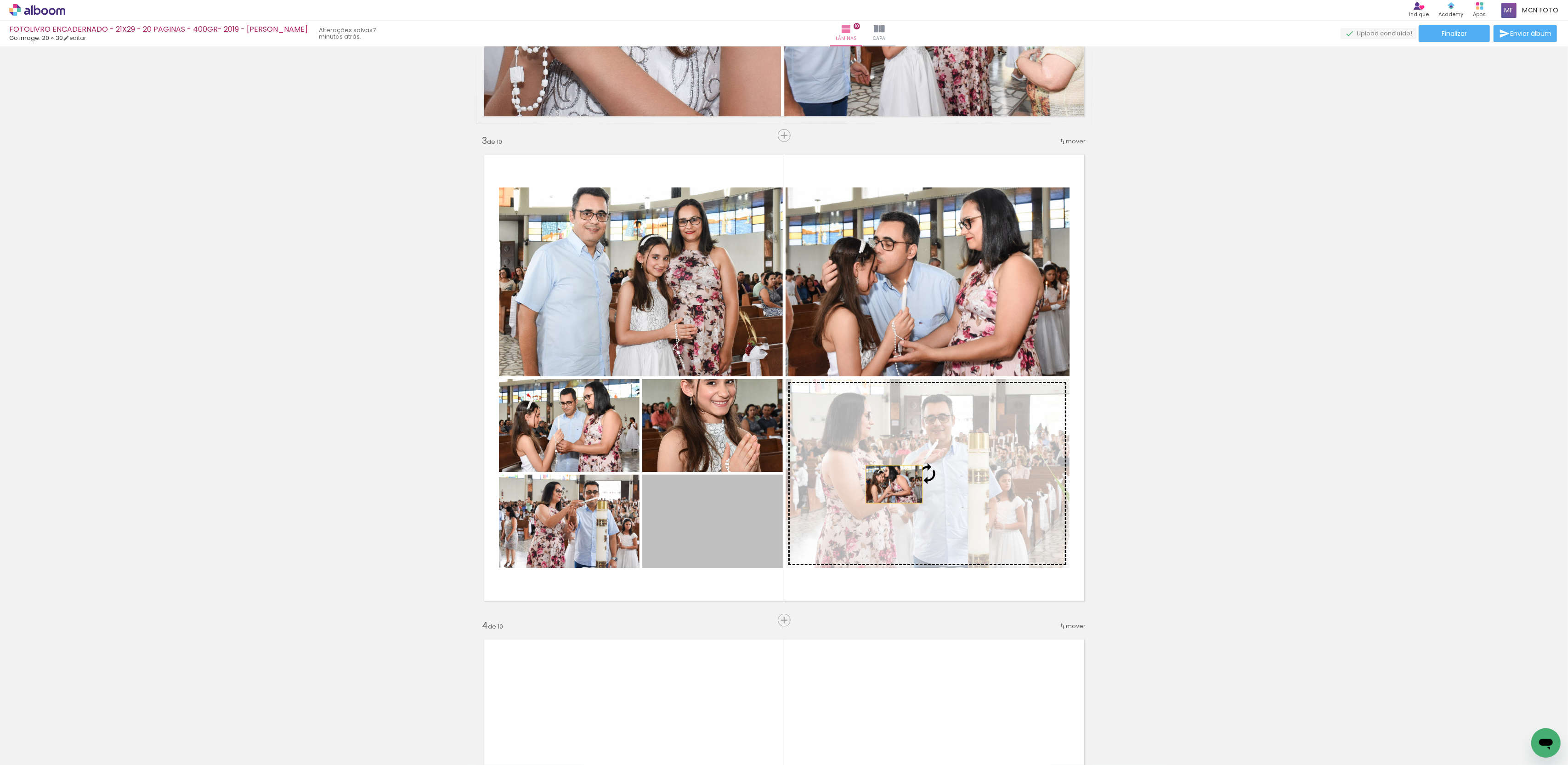
drag, startPoint x: 710, startPoint y: 535, endPoint x: 894, endPoint y: 484, distance: 190.9
click at [0, 0] on slot at bounding box center [0, 0] width 0 height 0
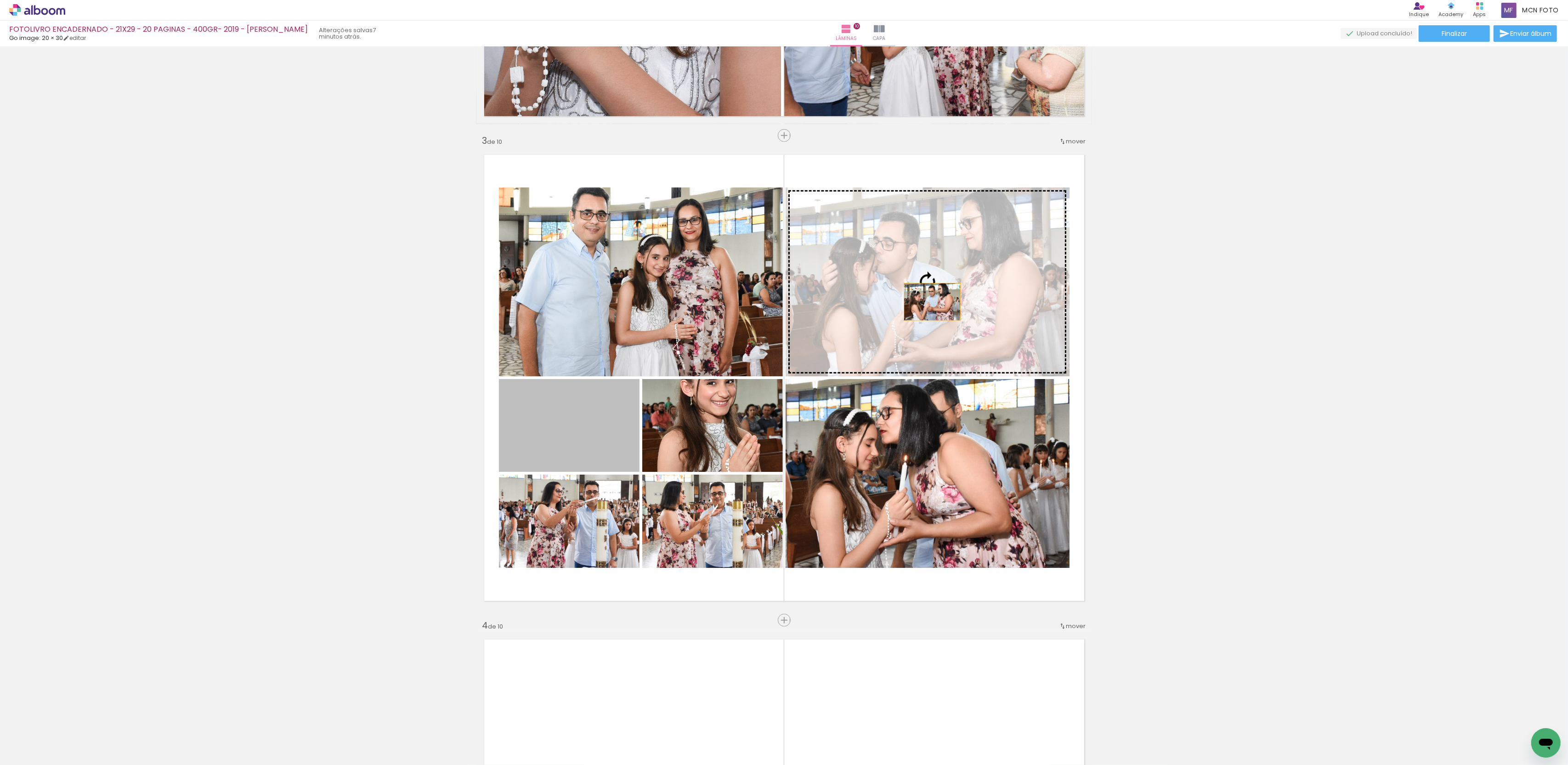
drag, startPoint x: 542, startPoint y: 421, endPoint x: 932, endPoint y: 302, distance: 407.8
click at [0, 0] on slot at bounding box center [0, 0] width 0 height 0
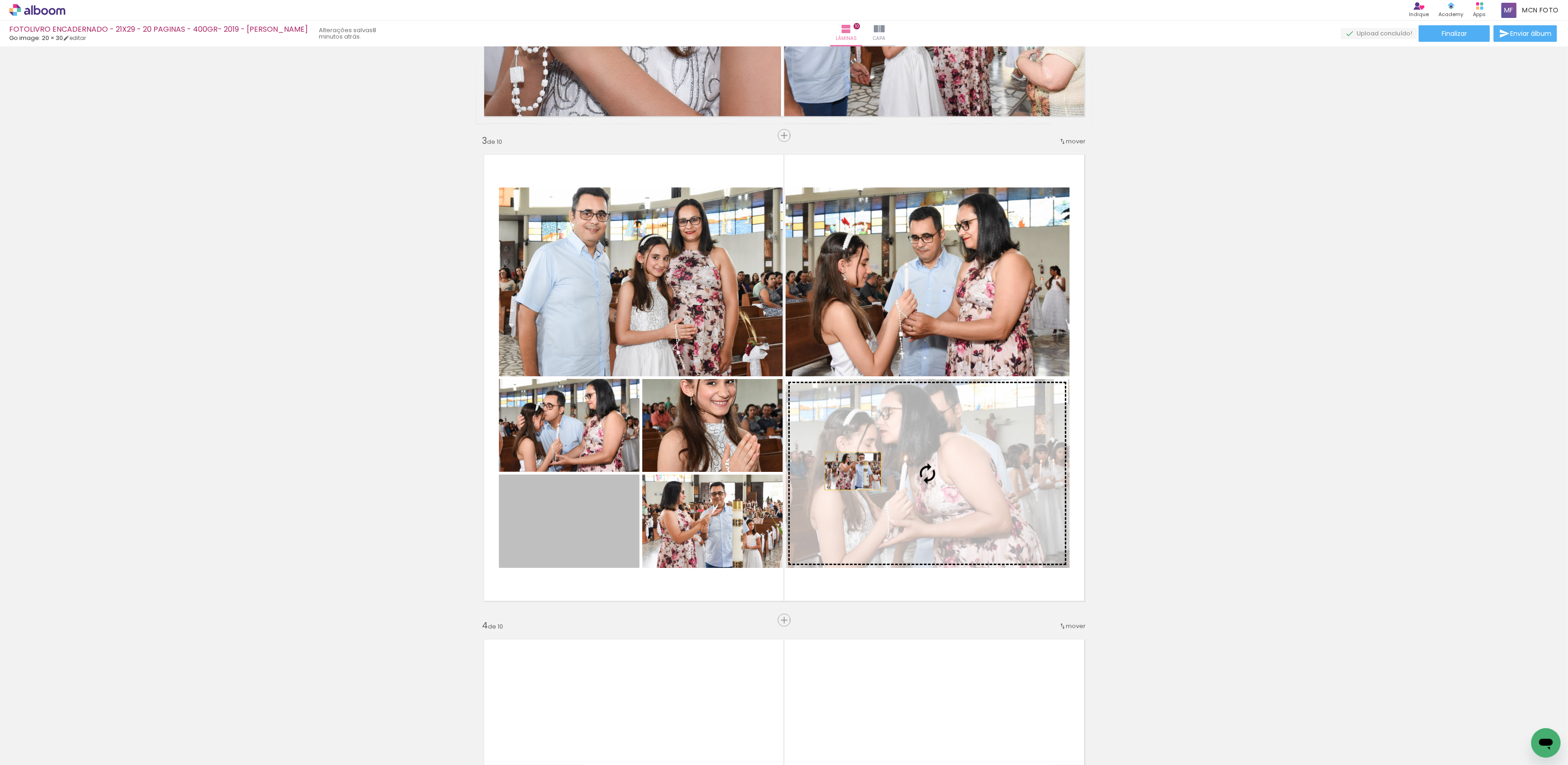
drag, startPoint x: 557, startPoint y: 520, endPoint x: 853, endPoint y: 471, distance: 300.0
click at [0, 0] on slot at bounding box center [0, 0] width 0 height 0
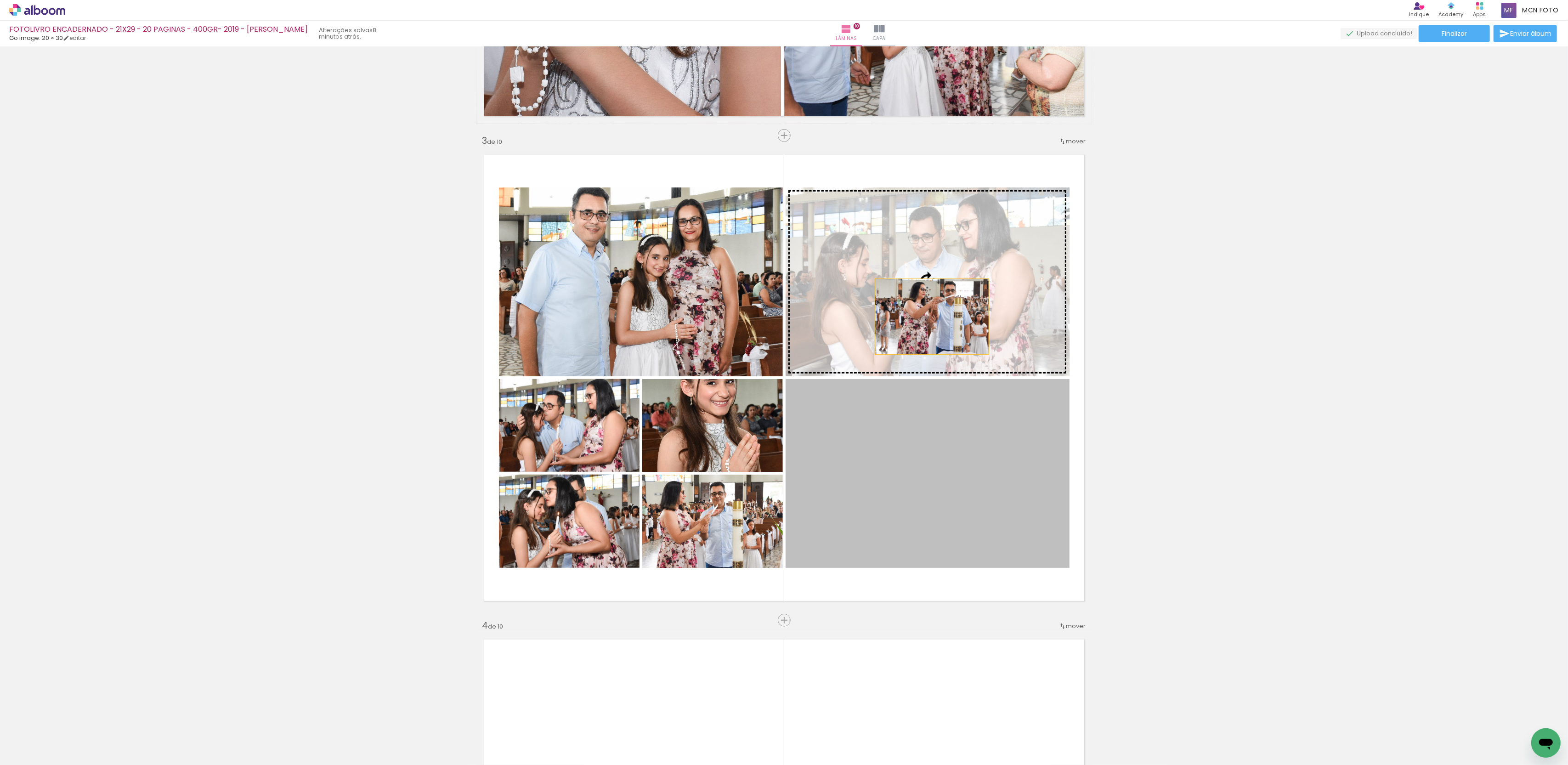
drag, startPoint x: 939, startPoint y: 505, endPoint x: 932, endPoint y: 316, distance: 189.1
click at [0, 0] on slot at bounding box center [0, 0] width 0 height 0
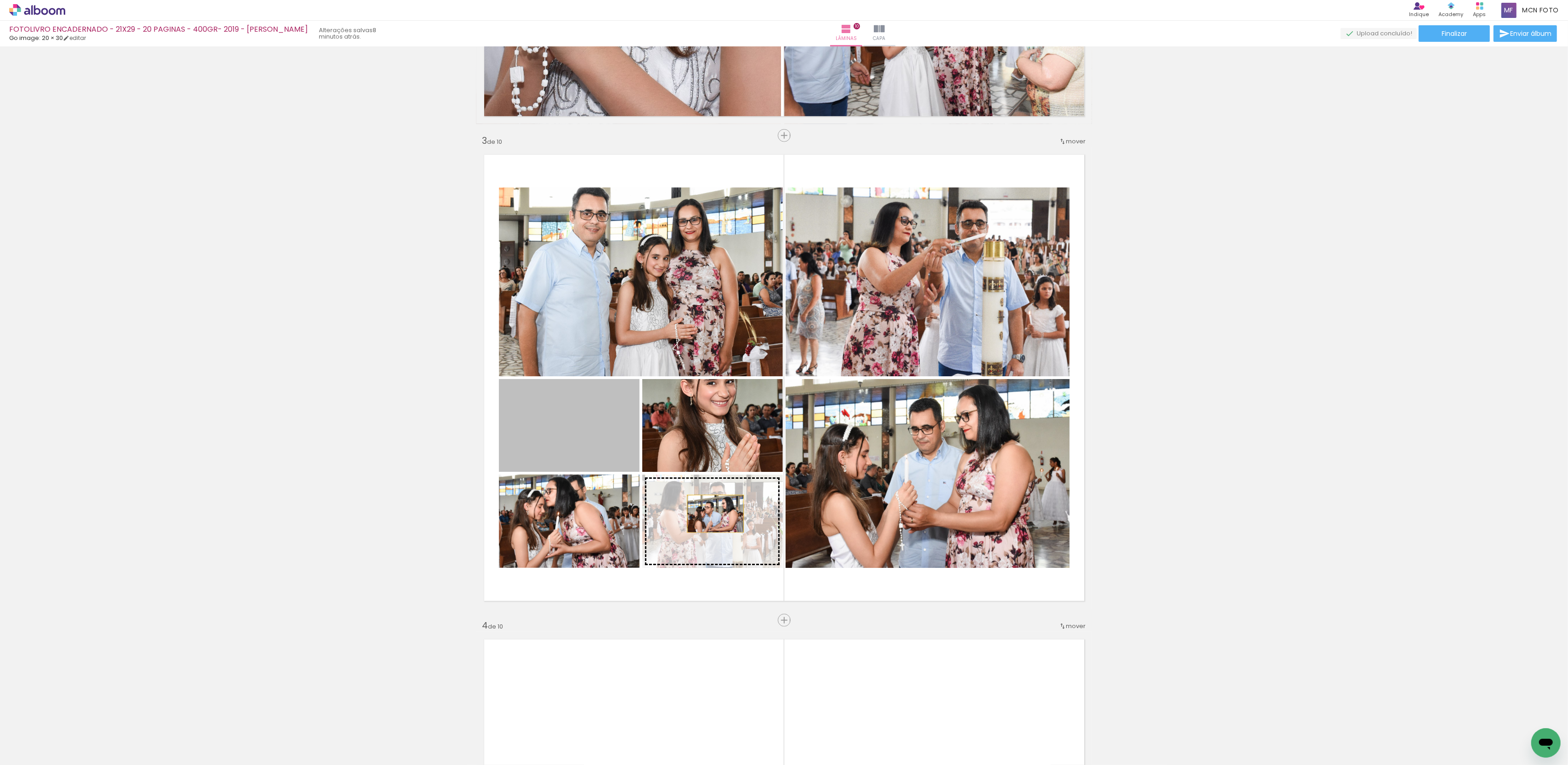
drag, startPoint x: 588, startPoint y: 423, endPoint x: 715, endPoint y: 514, distance: 156.2
click at [0, 0] on slot at bounding box center [0, 0] width 0 height 0
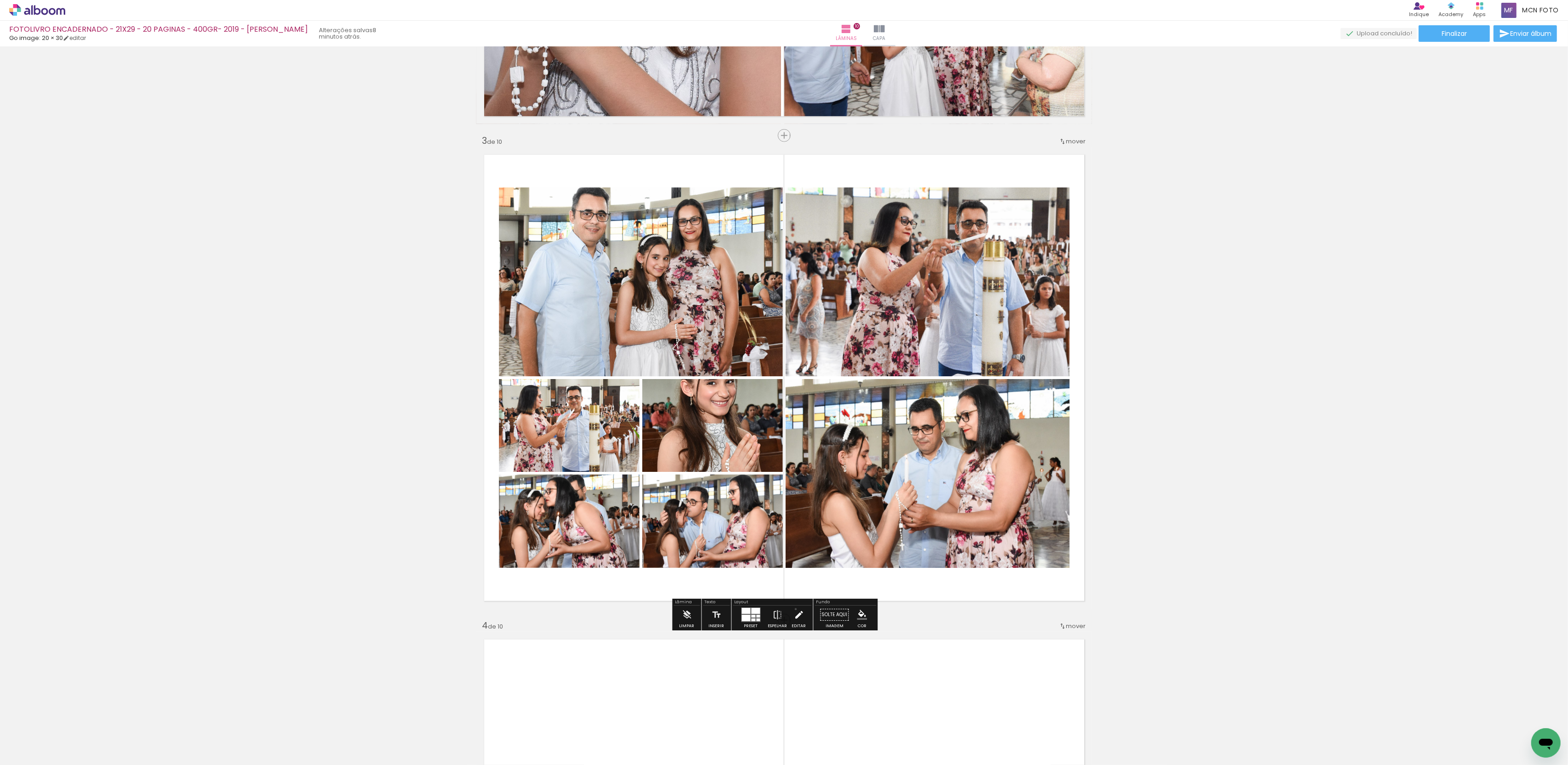
click at [804, 610] on iron-icon at bounding box center [799, 615] width 10 height 18
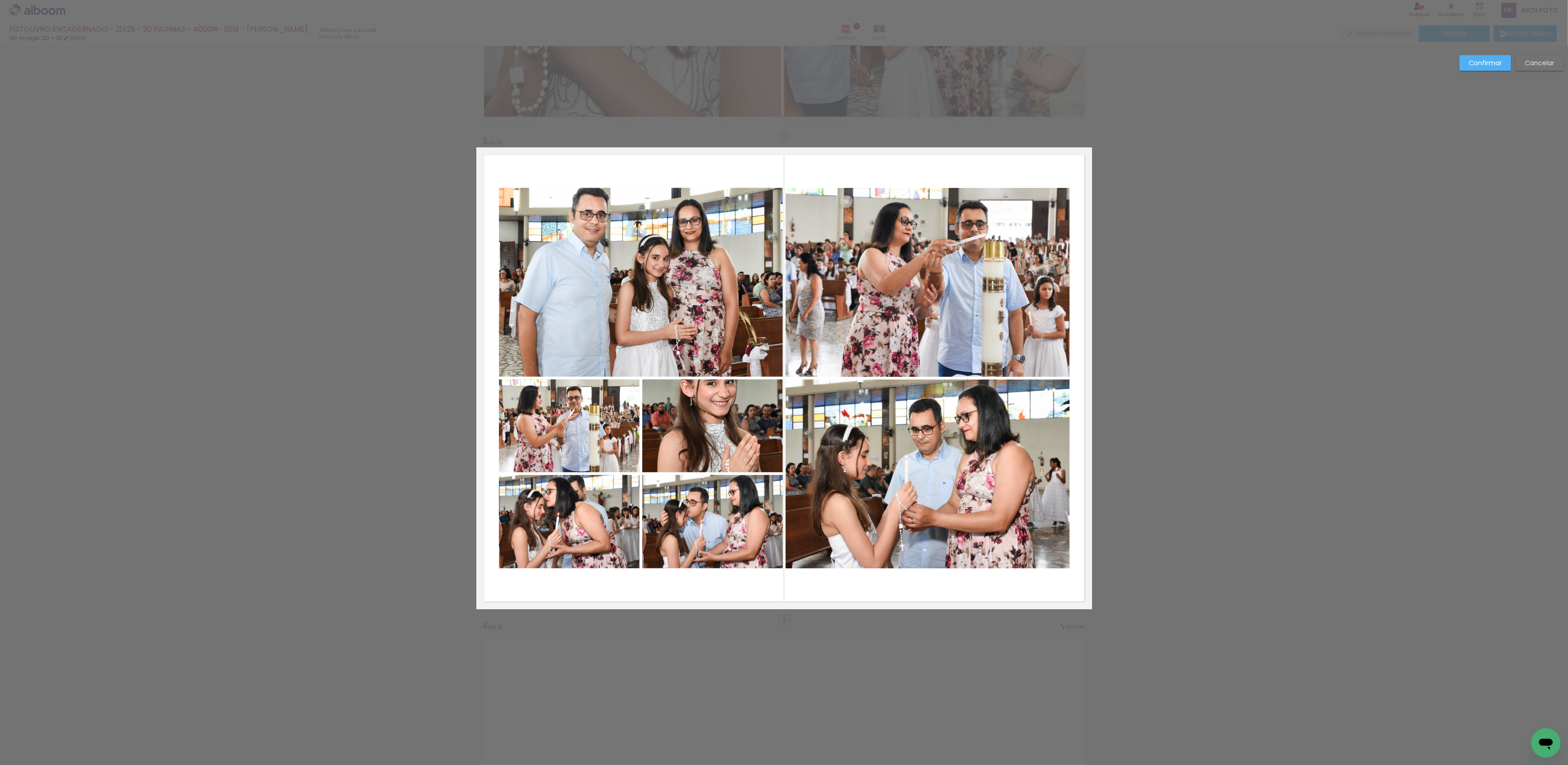
scroll to position [895, 0]
drag, startPoint x: 699, startPoint y: 301, endPoint x: 691, endPoint y: 355, distance: 54.6
click at [699, 301] on album-spread "3 de 10" at bounding box center [784, 378] width 615 height 462
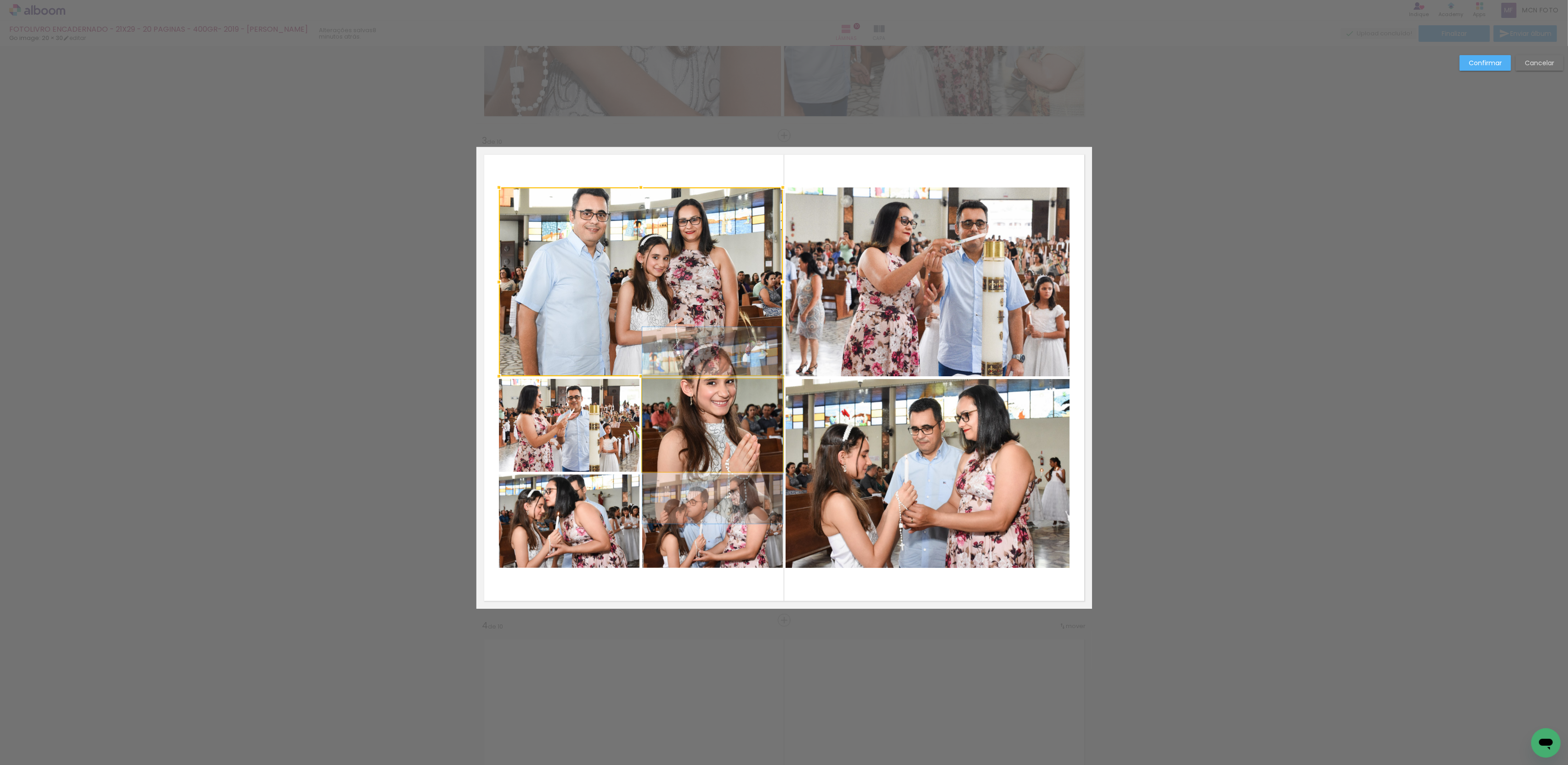
click at [691, 399] on quentale-photo at bounding box center [712, 425] width 141 height 93
click at [573, 413] on div at bounding box center [641, 329] width 284 height 284
click at [600, 527] on quentale-photo at bounding box center [569, 521] width 141 height 93
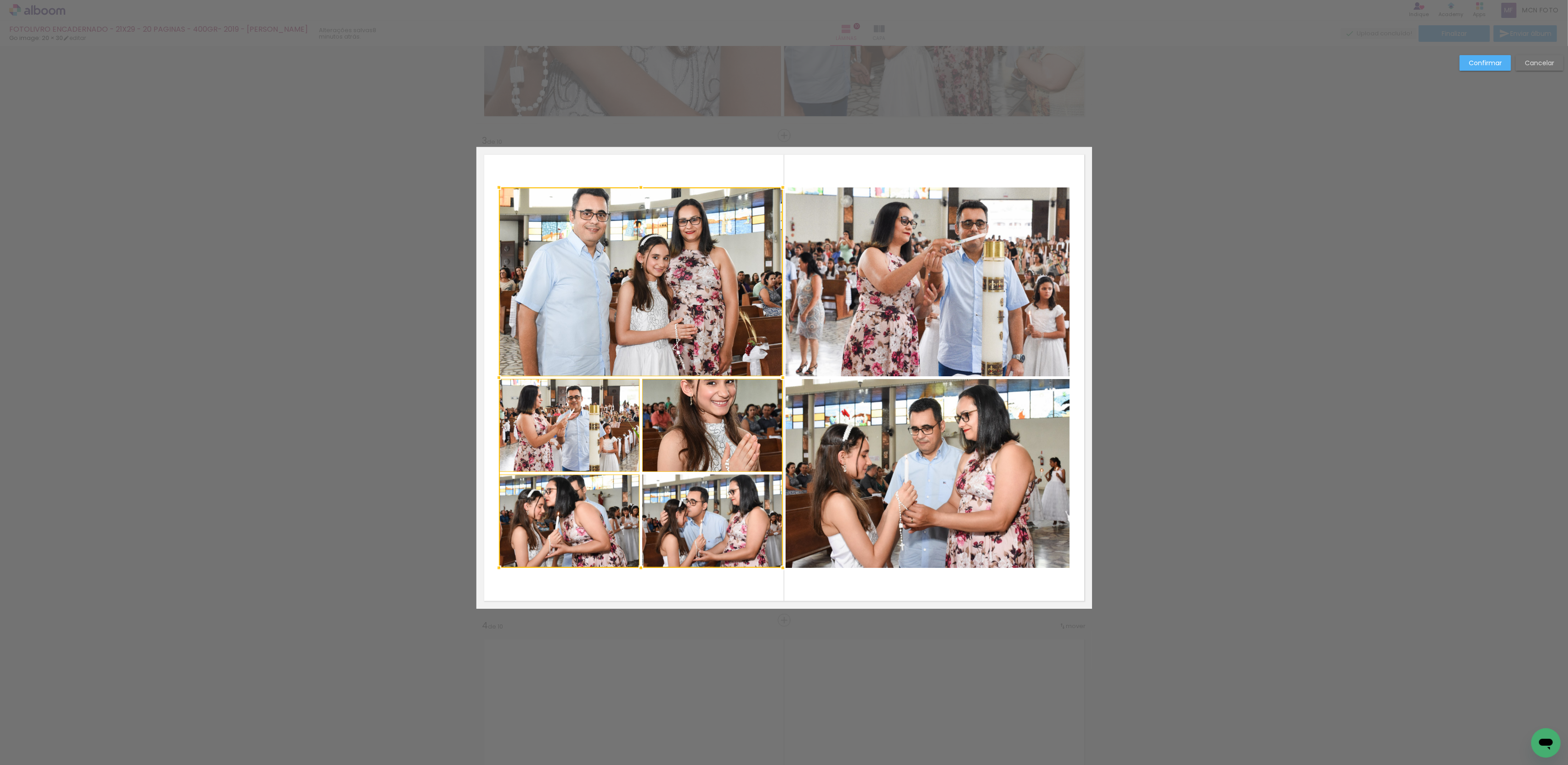
click at [735, 519] on div at bounding box center [641, 377] width 284 height 380
click at [878, 484] on quentale-photo at bounding box center [928, 473] width 284 height 189
click at [867, 307] on div at bounding box center [784, 377] width 570 height 380
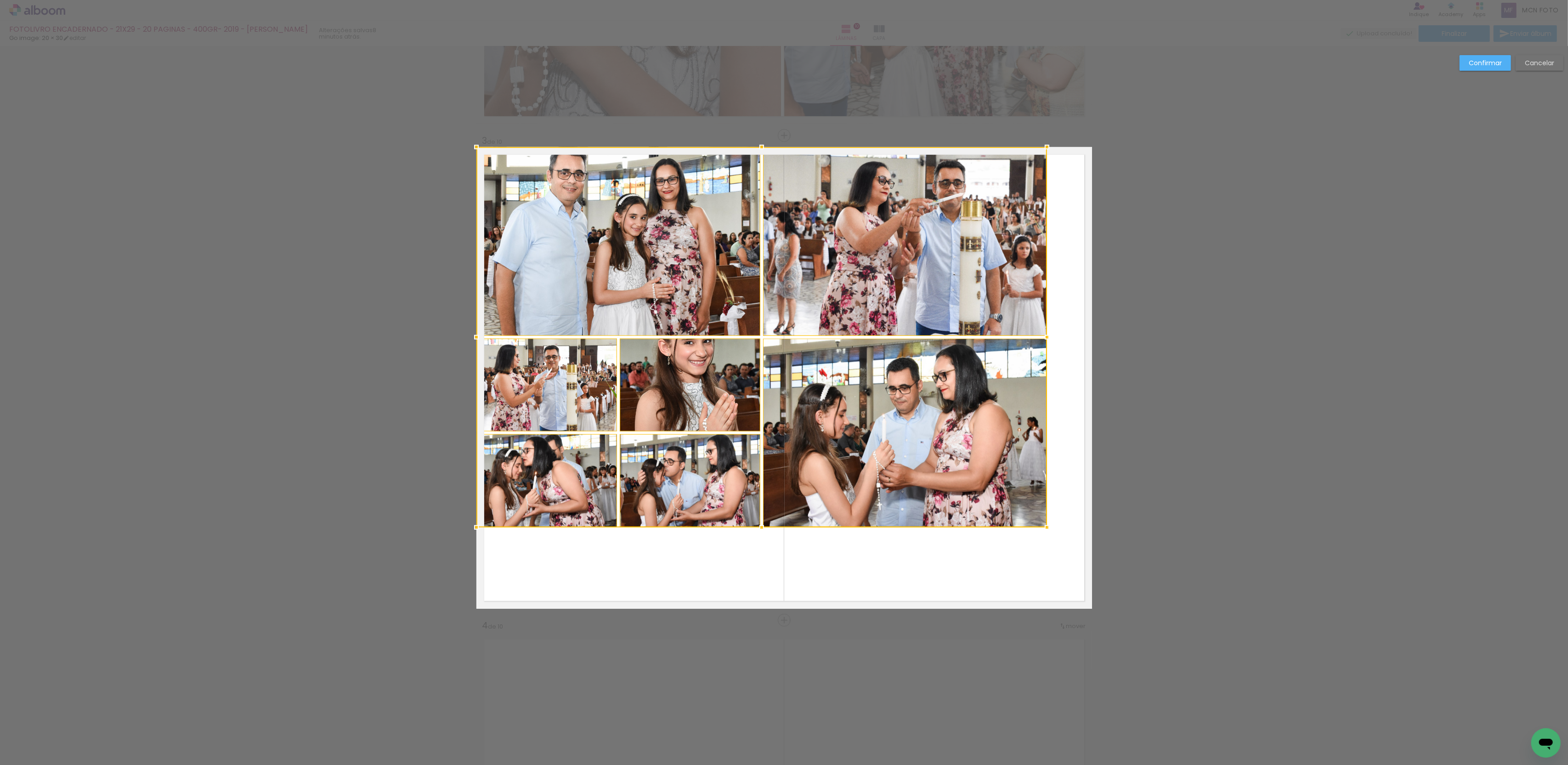
drag, startPoint x: 895, startPoint y: 453, endPoint x: 794, endPoint y: 337, distance: 153.8
click at [794, 337] on div at bounding box center [761, 337] width 570 height 380
click at [967, 422] on div at bounding box center [761, 337] width 570 height 380
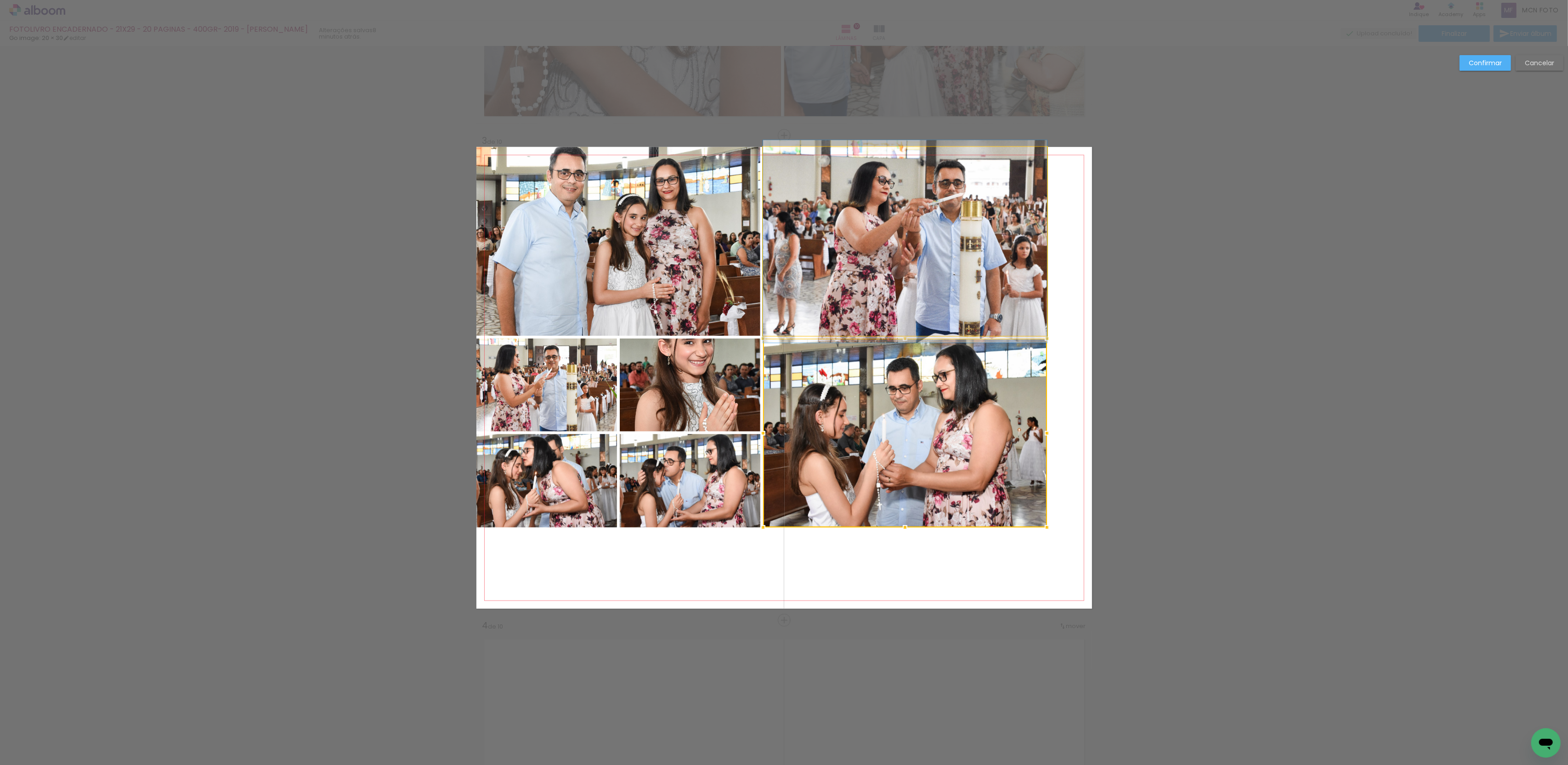
click at [883, 228] on quentale-photo at bounding box center [905, 242] width 284 height 189
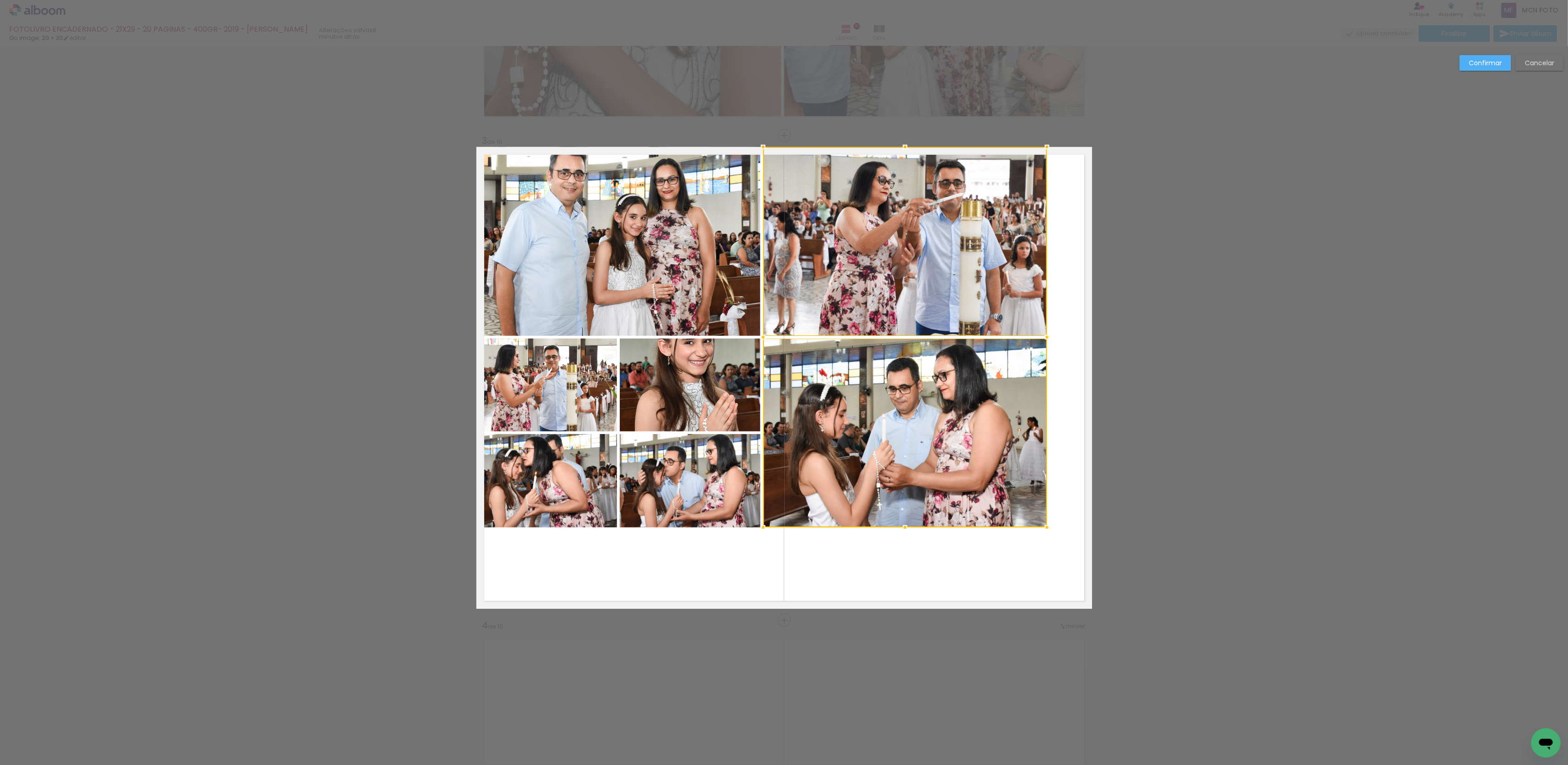
click at [545, 249] on quentale-photo at bounding box center [618, 242] width 284 height 189
click at [553, 413] on div at bounding box center [761, 337] width 570 height 380
click at [556, 471] on div at bounding box center [761, 337] width 570 height 380
click at [677, 462] on div at bounding box center [761, 337] width 570 height 380
click at [689, 414] on div at bounding box center [761, 337] width 570 height 380
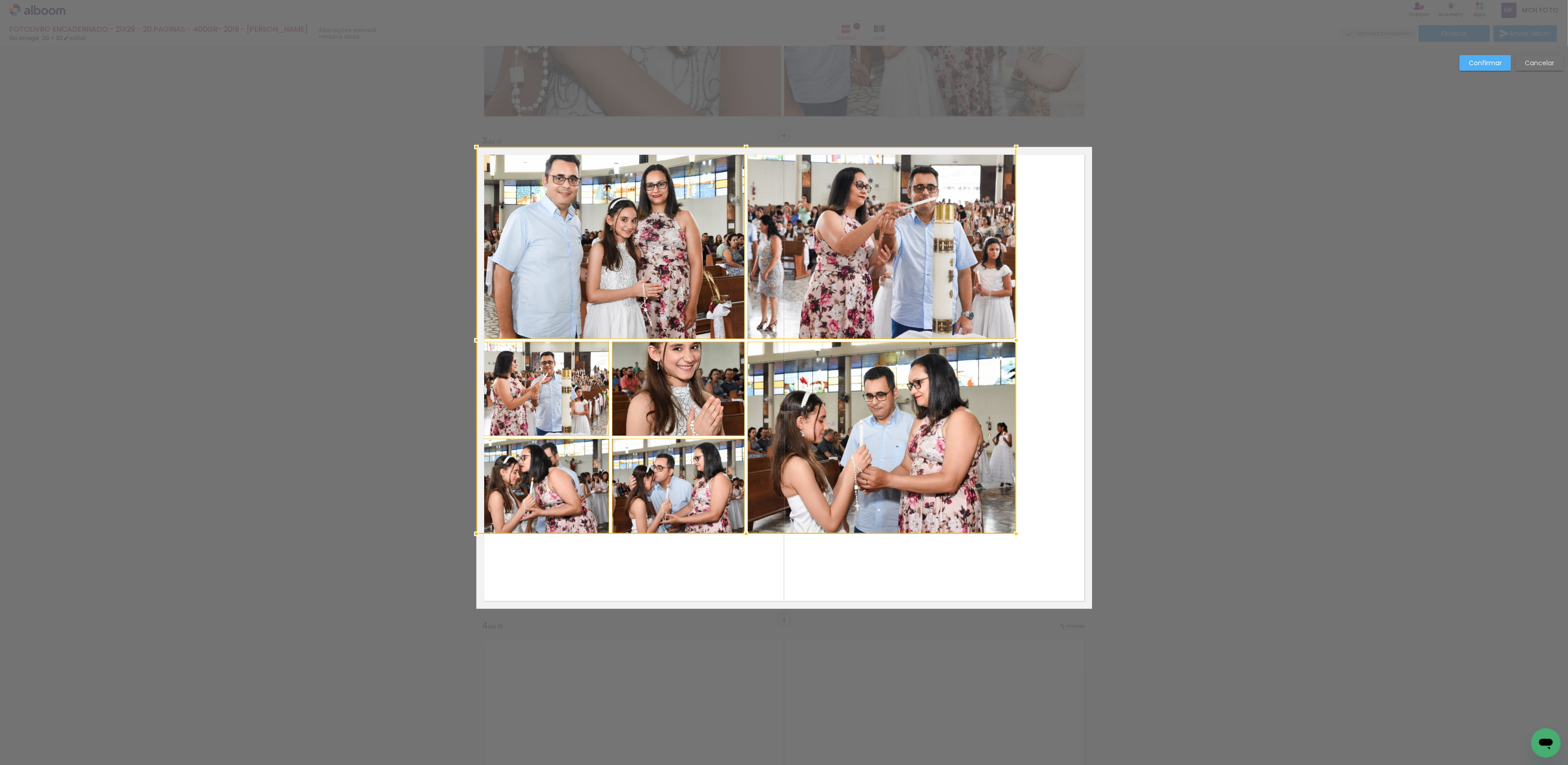
drag, startPoint x: 1045, startPoint y: 528, endPoint x: 1132, endPoint y: 694, distance: 187.4
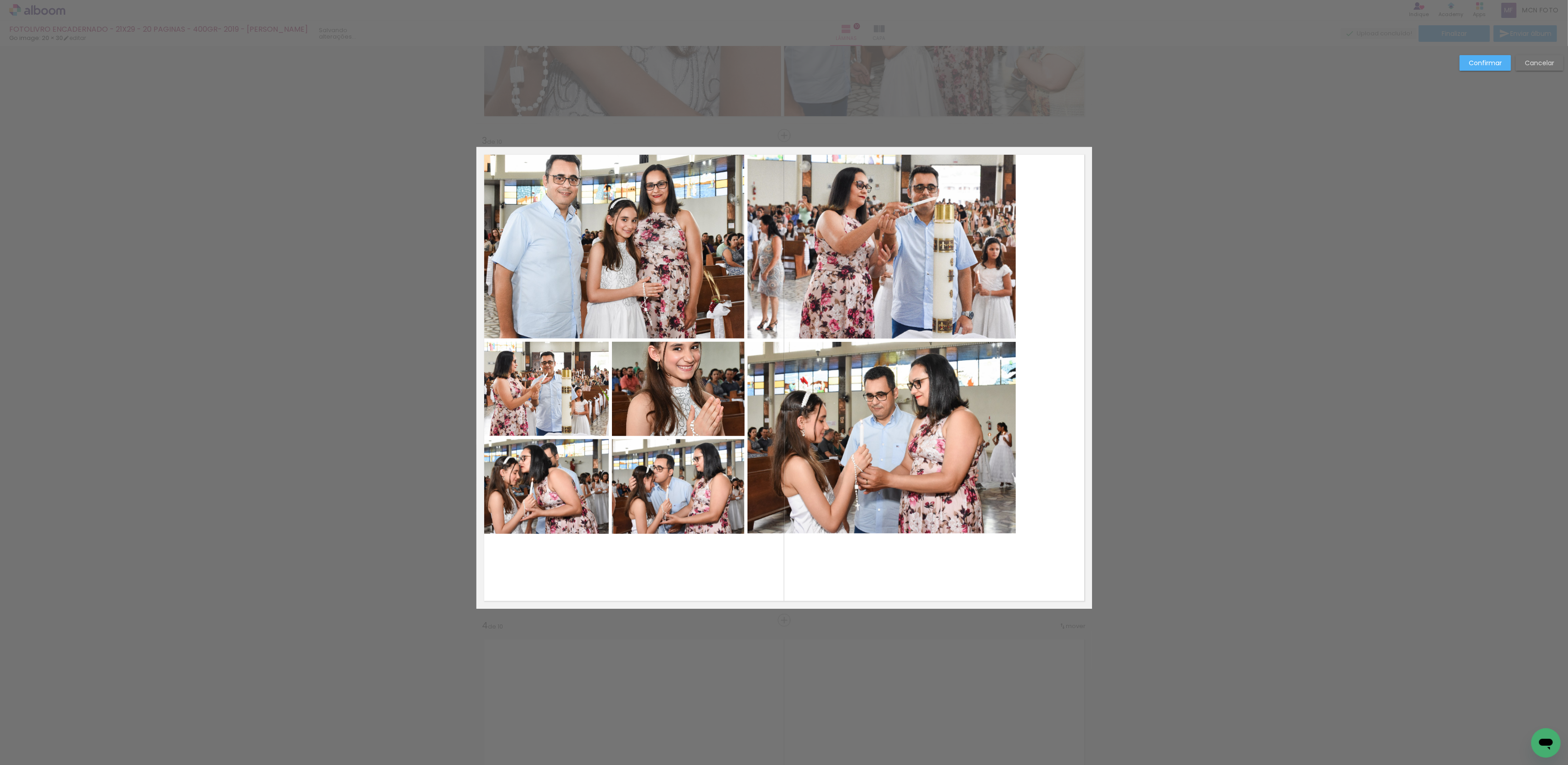
click at [891, 401] on quentale-photo at bounding box center [881, 438] width 268 height 192
click at [867, 296] on quentale-photo at bounding box center [881, 243] width 268 height 192
click at [691, 261] on quentale-photo at bounding box center [611, 243] width 268 height 192
click at [561, 349] on div at bounding box center [746, 341] width 540 height 387
click at [565, 480] on div at bounding box center [746, 341] width 540 height 387
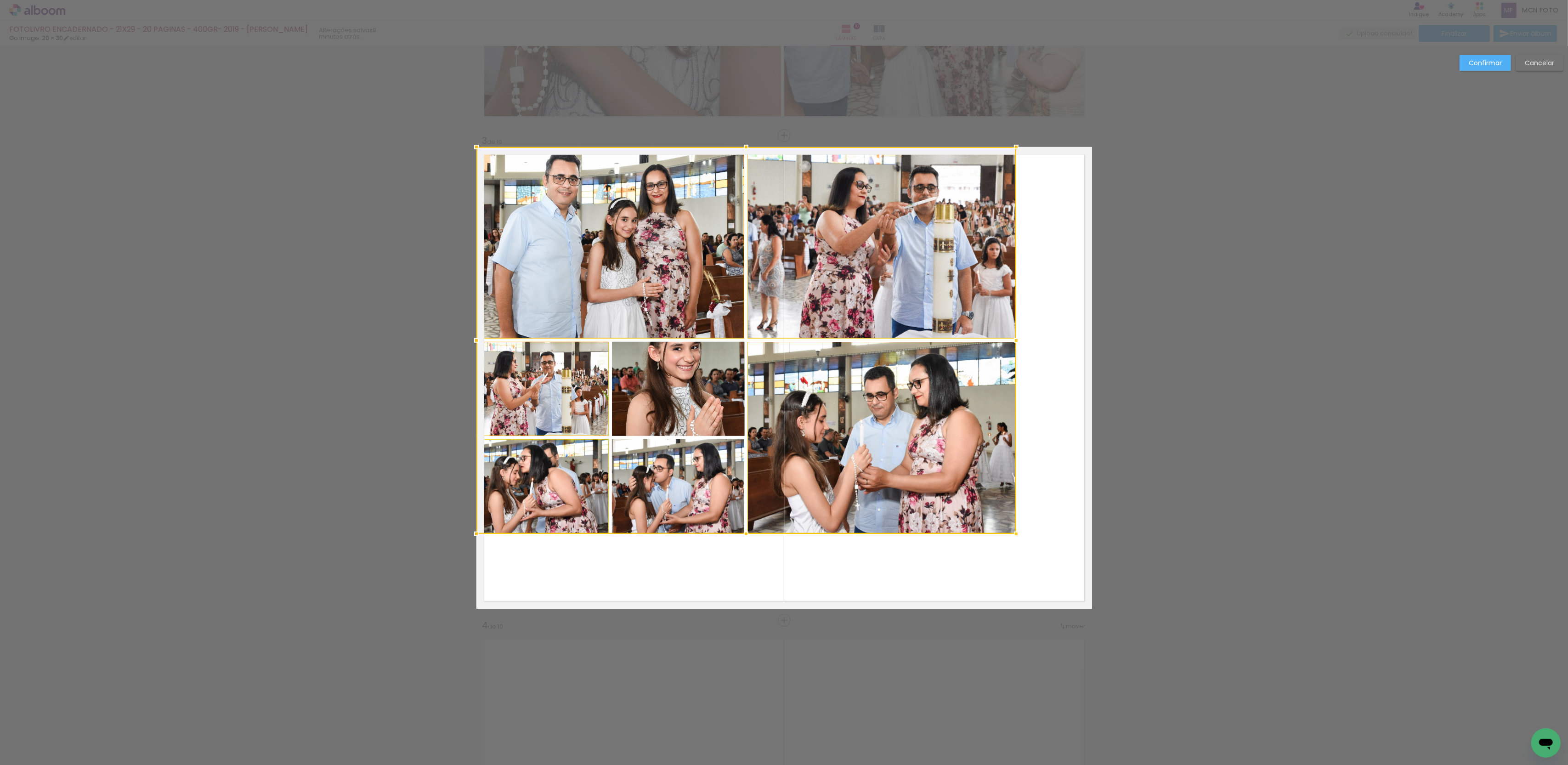
click at [710, 459] on div at bounding box center [746, 341] width 540 height 387
click at [698, 380] on div at bounding box center [746, 341] width 540 height 387
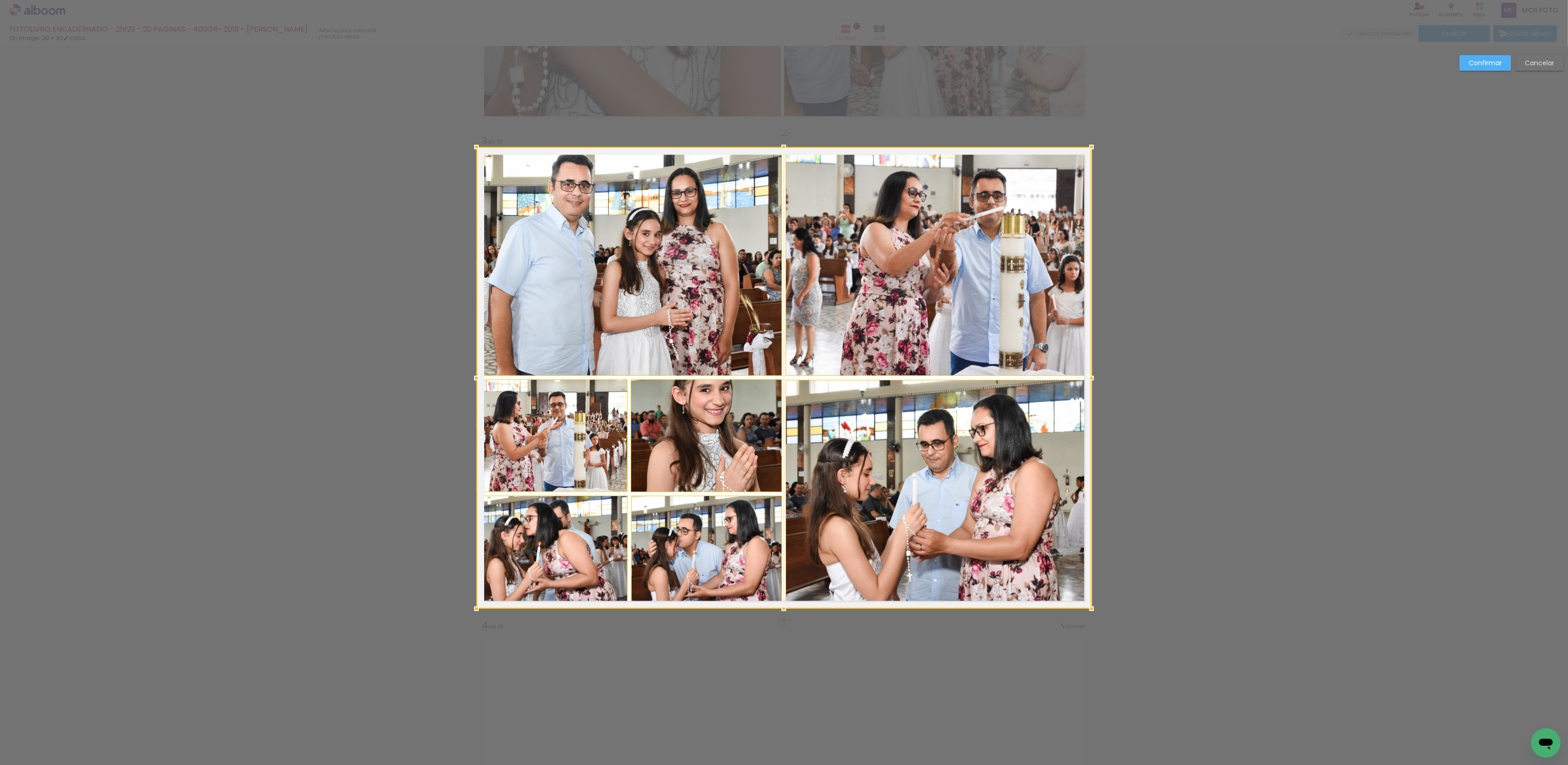
drag, startPoint x: 1017, startPoint y: 535, endPoint x: 1052, endPoint y: 524, distance: 36.7
click at [1052, 524] on div at bounding box center [784, 378] width 615 height 462
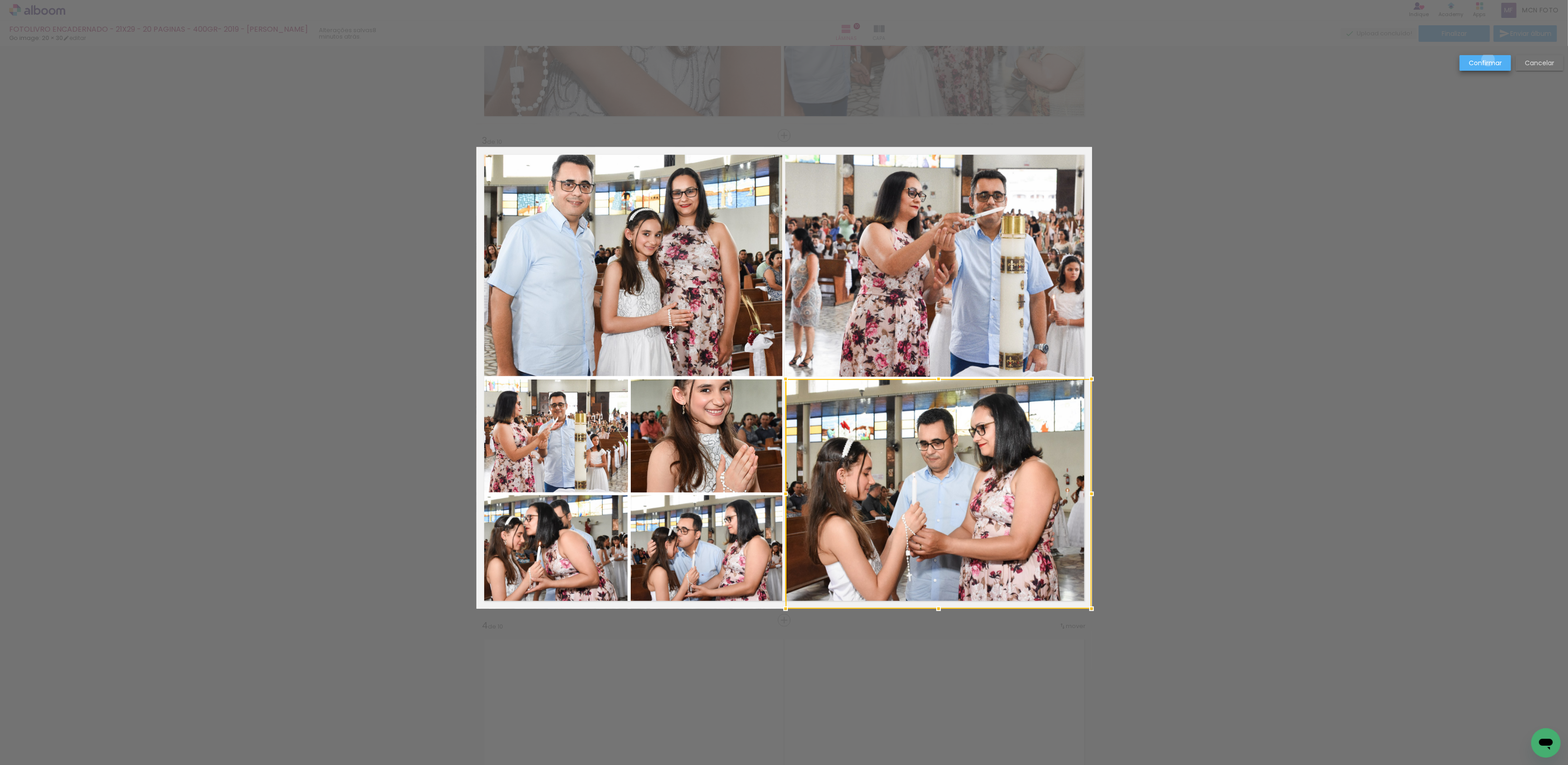
click at [0, 0] on slot "Confirmar" at bounding box center [0, 0] width 0 height 0
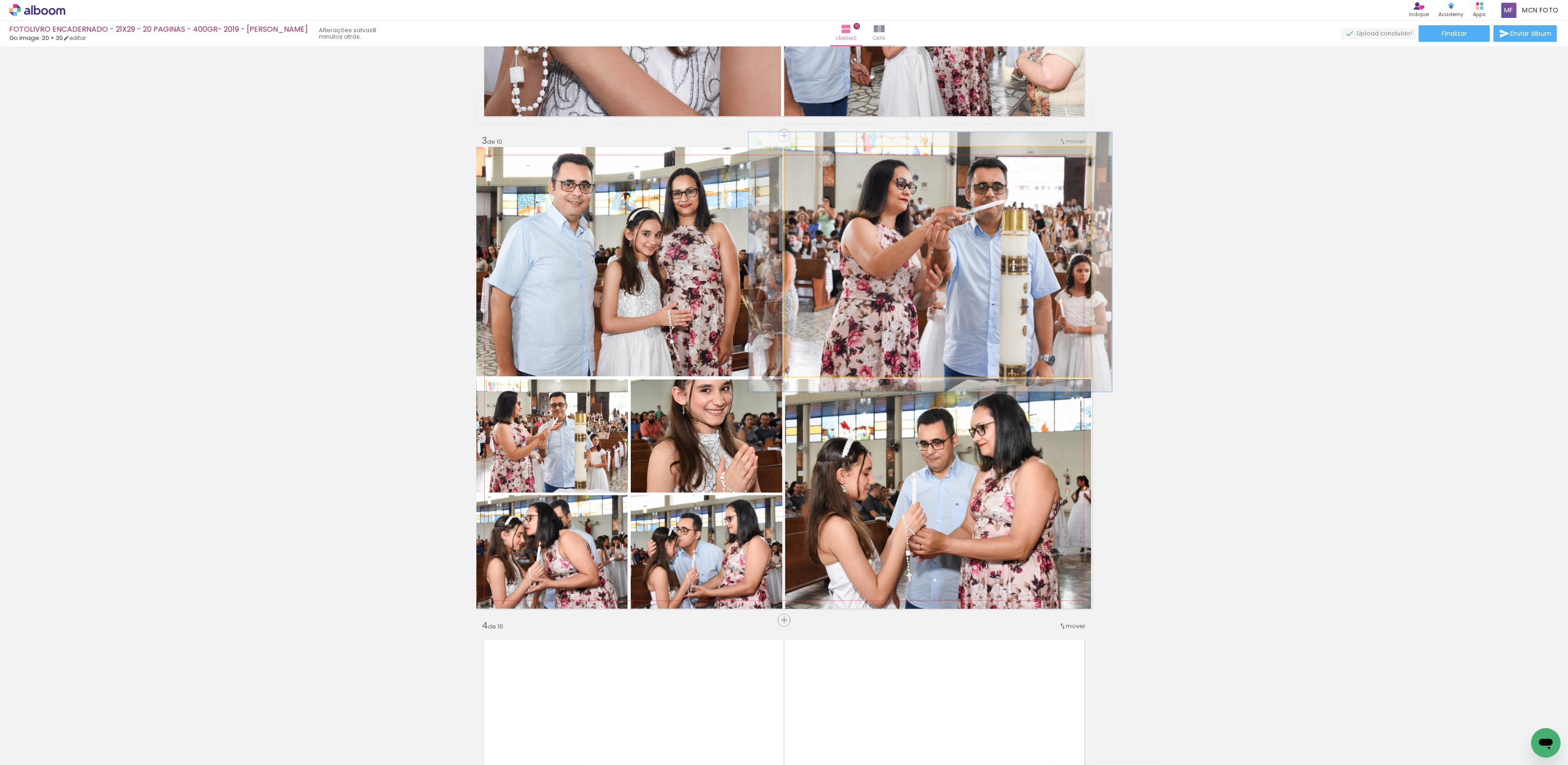
type paper-slider "113"
click at [808, 155] on div at bounding box center [811, 156] width 15 height 15
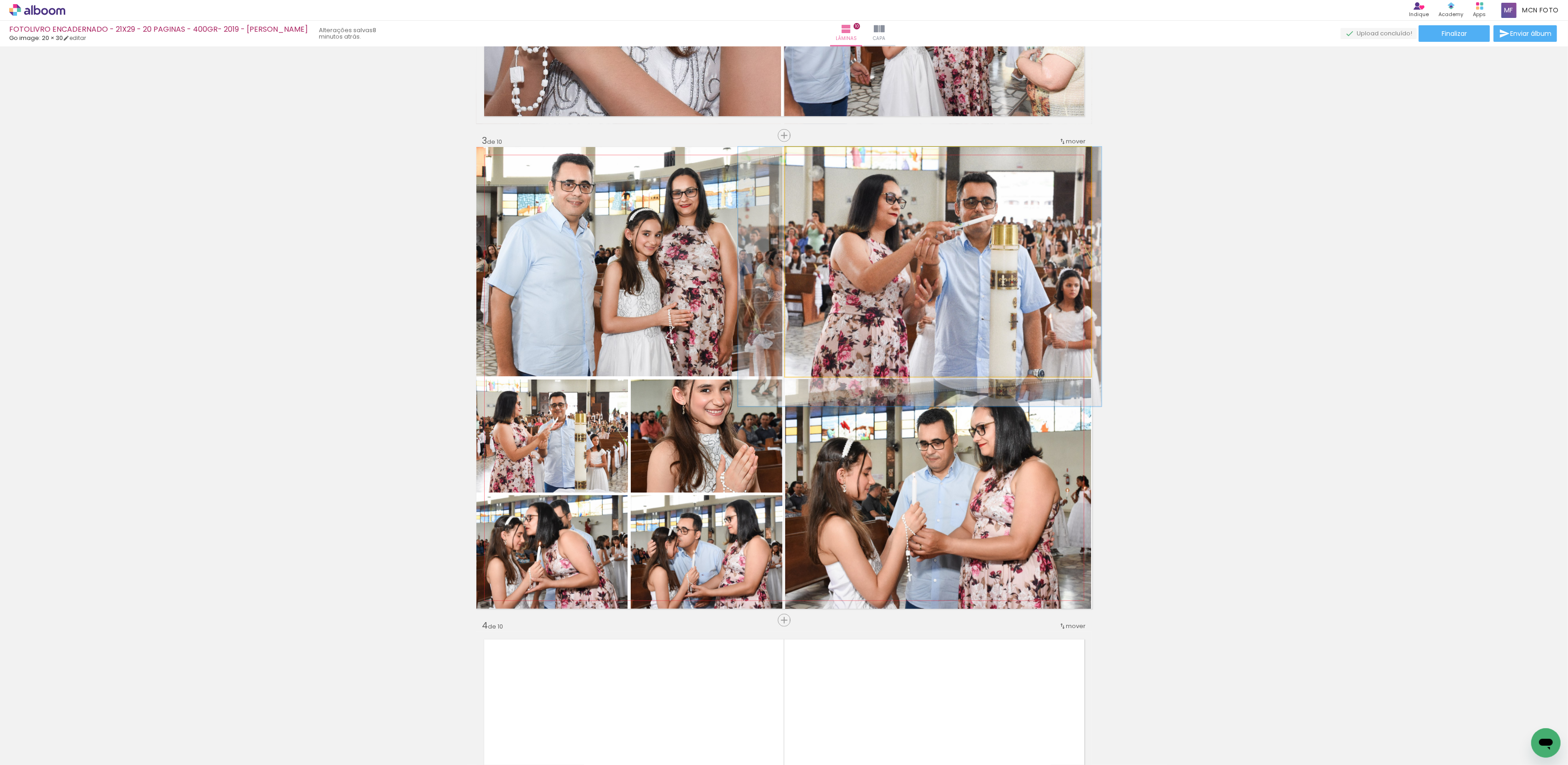
drag, startPoint x: 978, startPoint y: 252, endPoint x: 970, endPoint y: 269, distance: 18.8
click at [970, 269] on div at bounding box center [920, 277] width 363 height 259
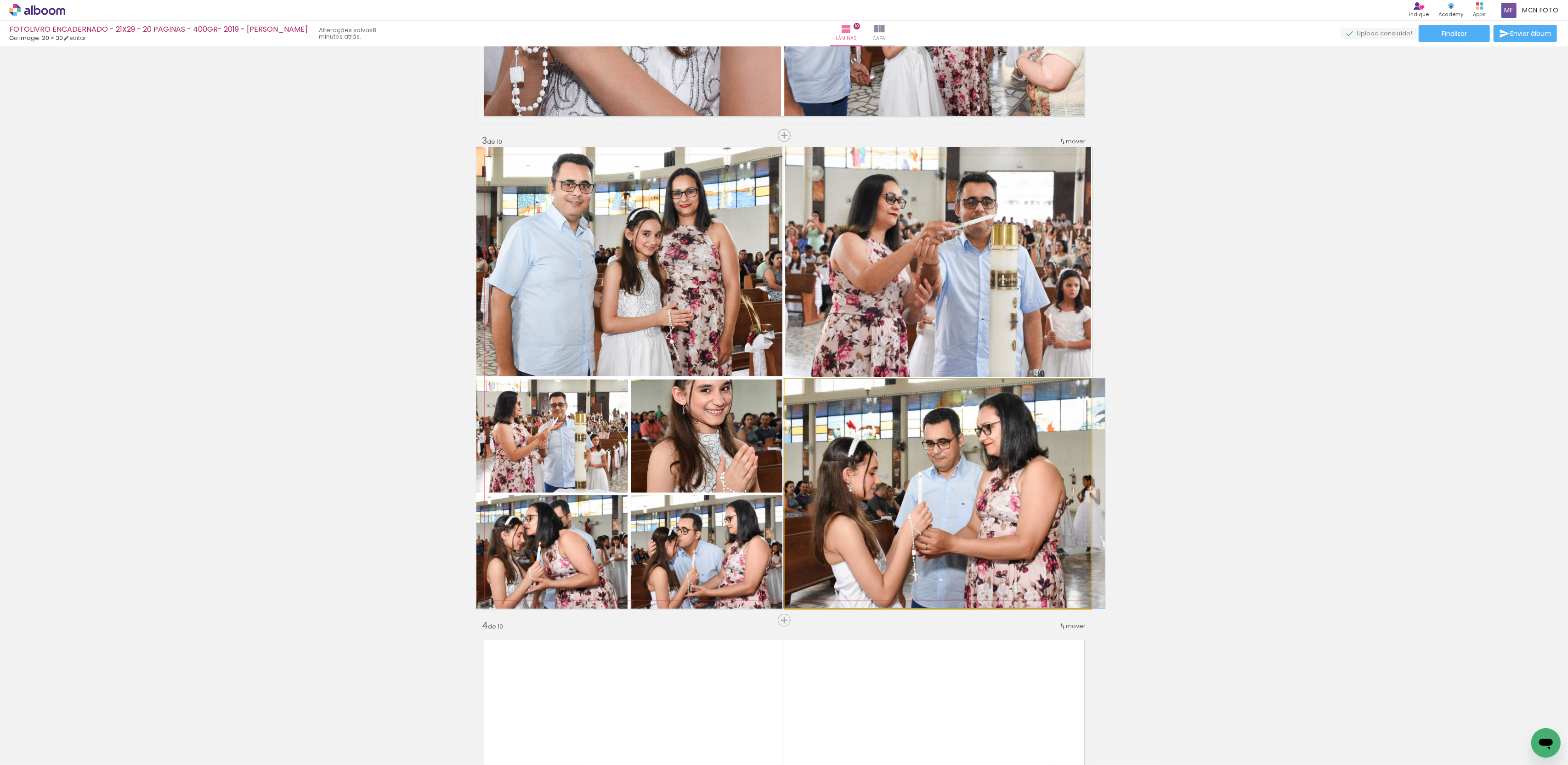
drag, startPoint x: 964, startPoint y: 487, endPoint x: 970, endPoint y: 469, distance: 19.0
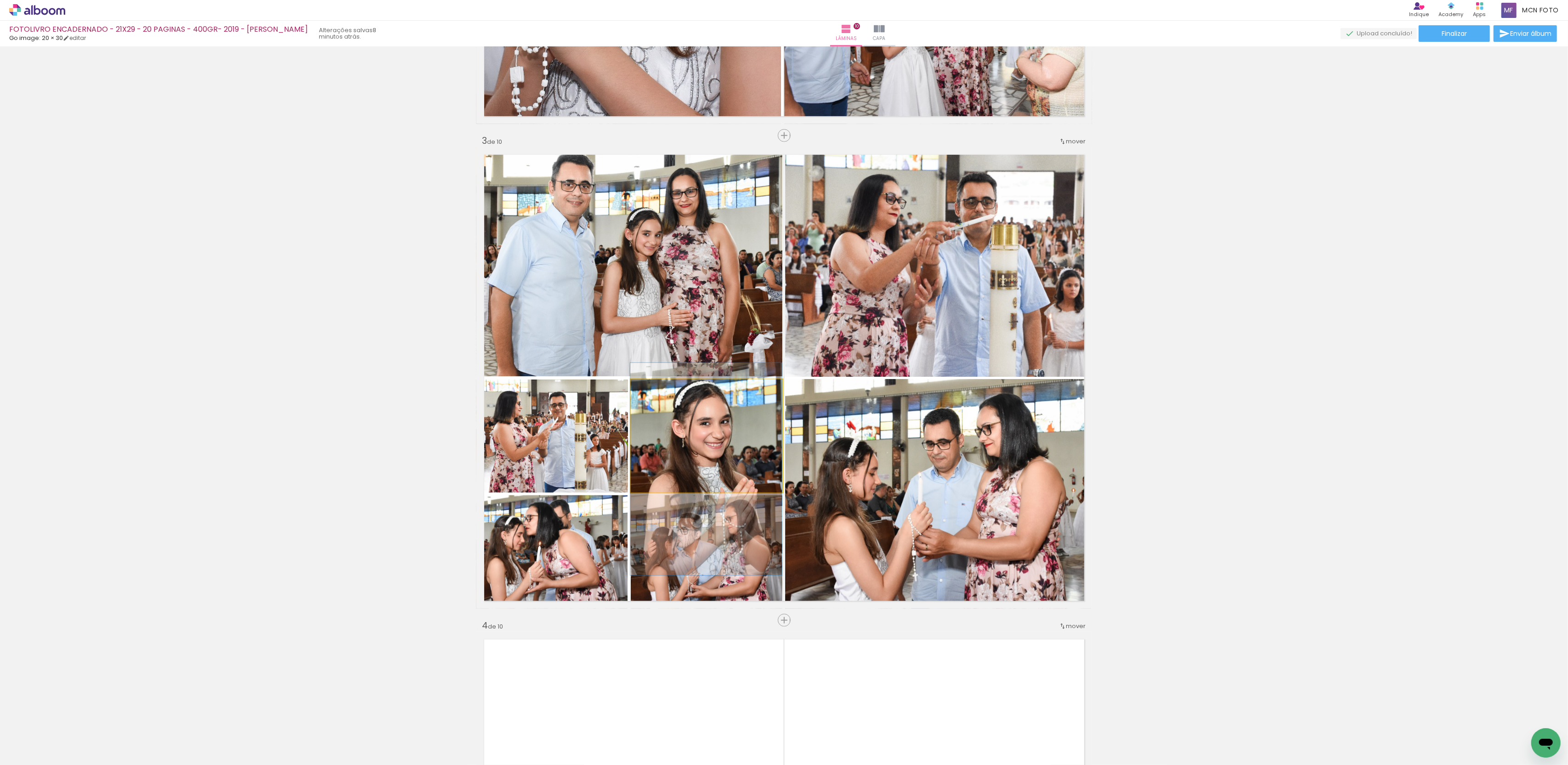
drag, startPoint x: 693, startPoint y: 422, endPoint x: 692, endPoint y: 455, distance: 33.0
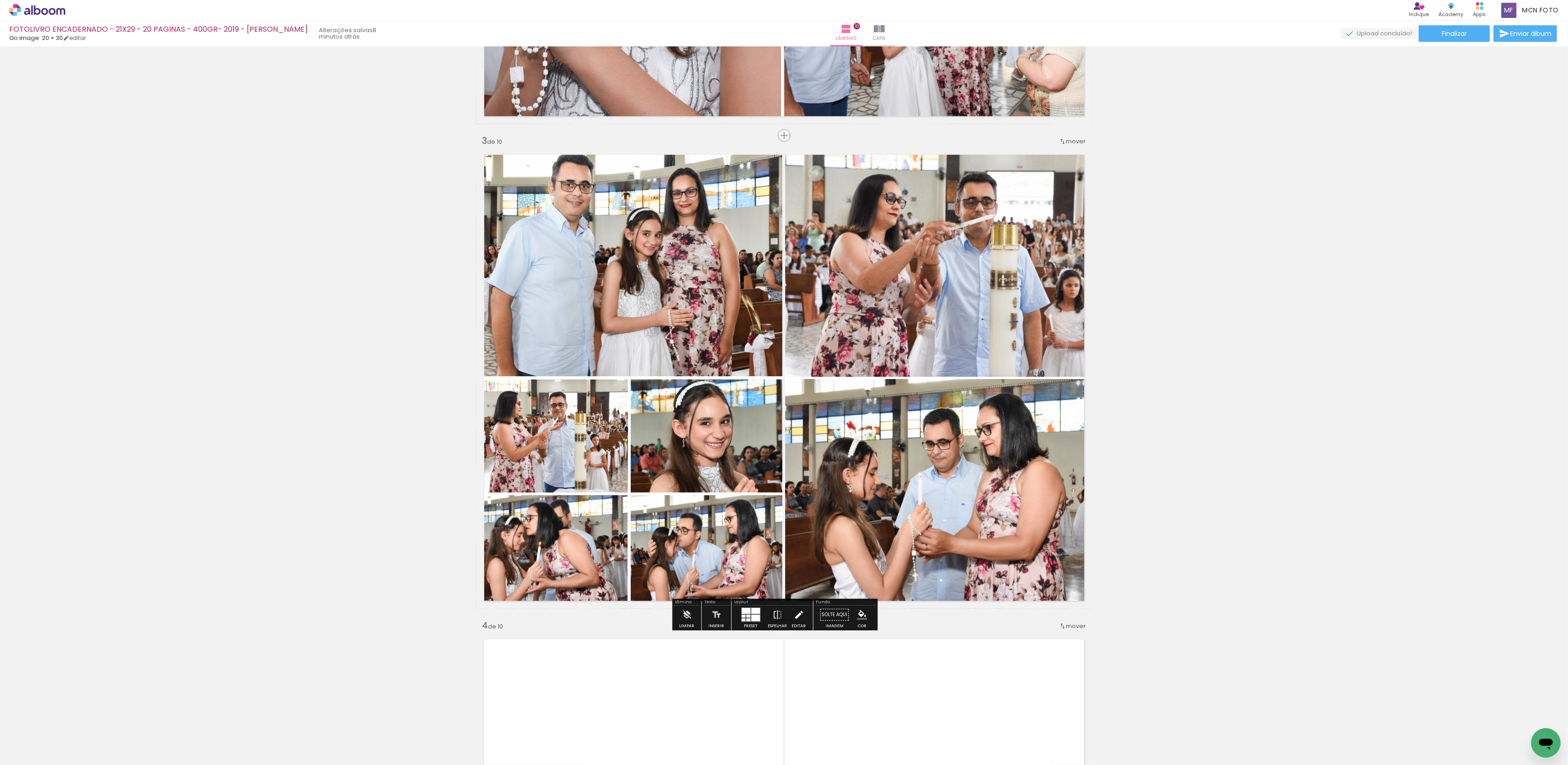
click at [804, 615] on iron-icon at bounding box center [799, 615] width 10 height 18
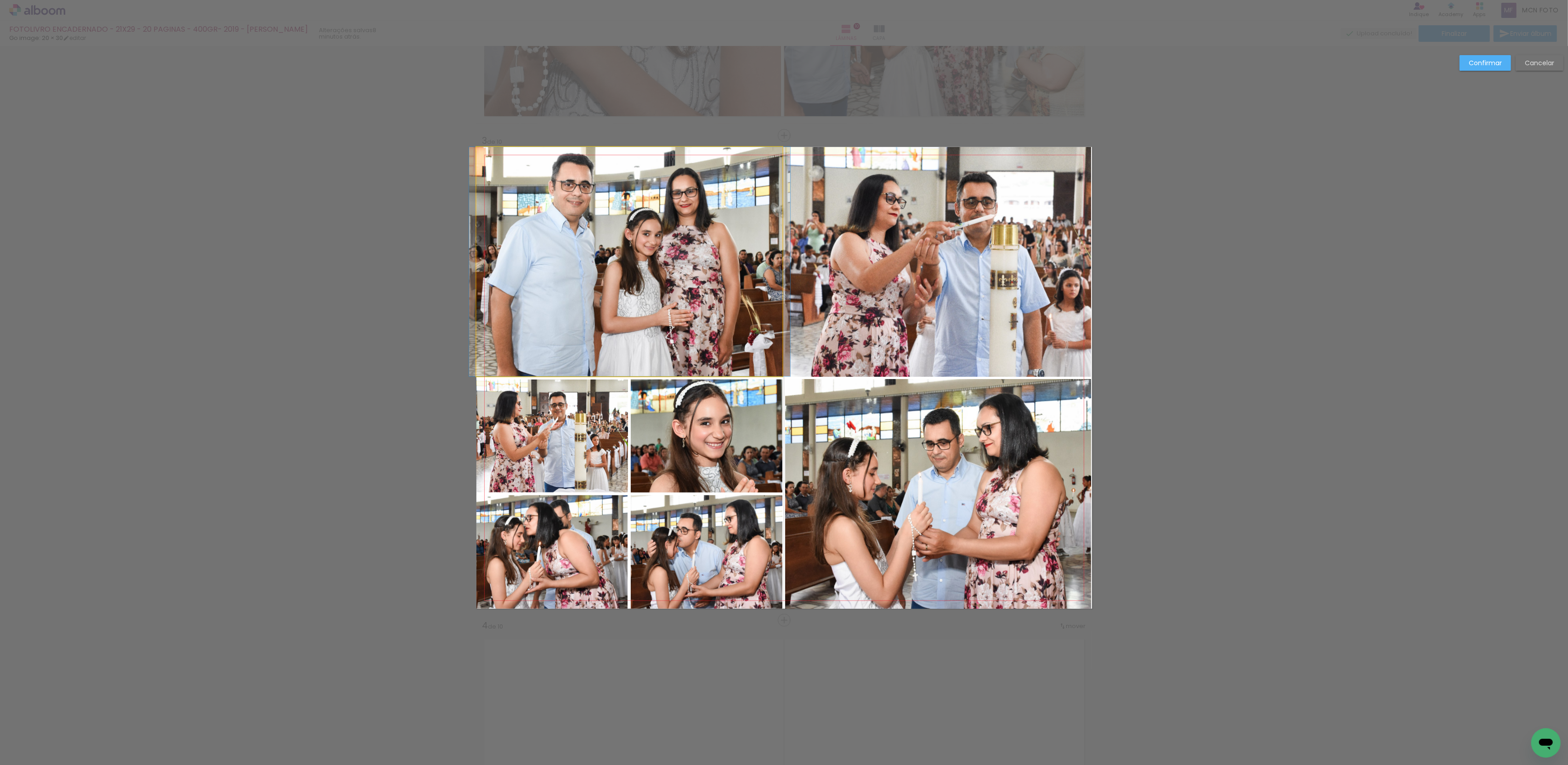
click at [633, 256] on quentale-photo at bounding box center [629, 262] width 306 height 229
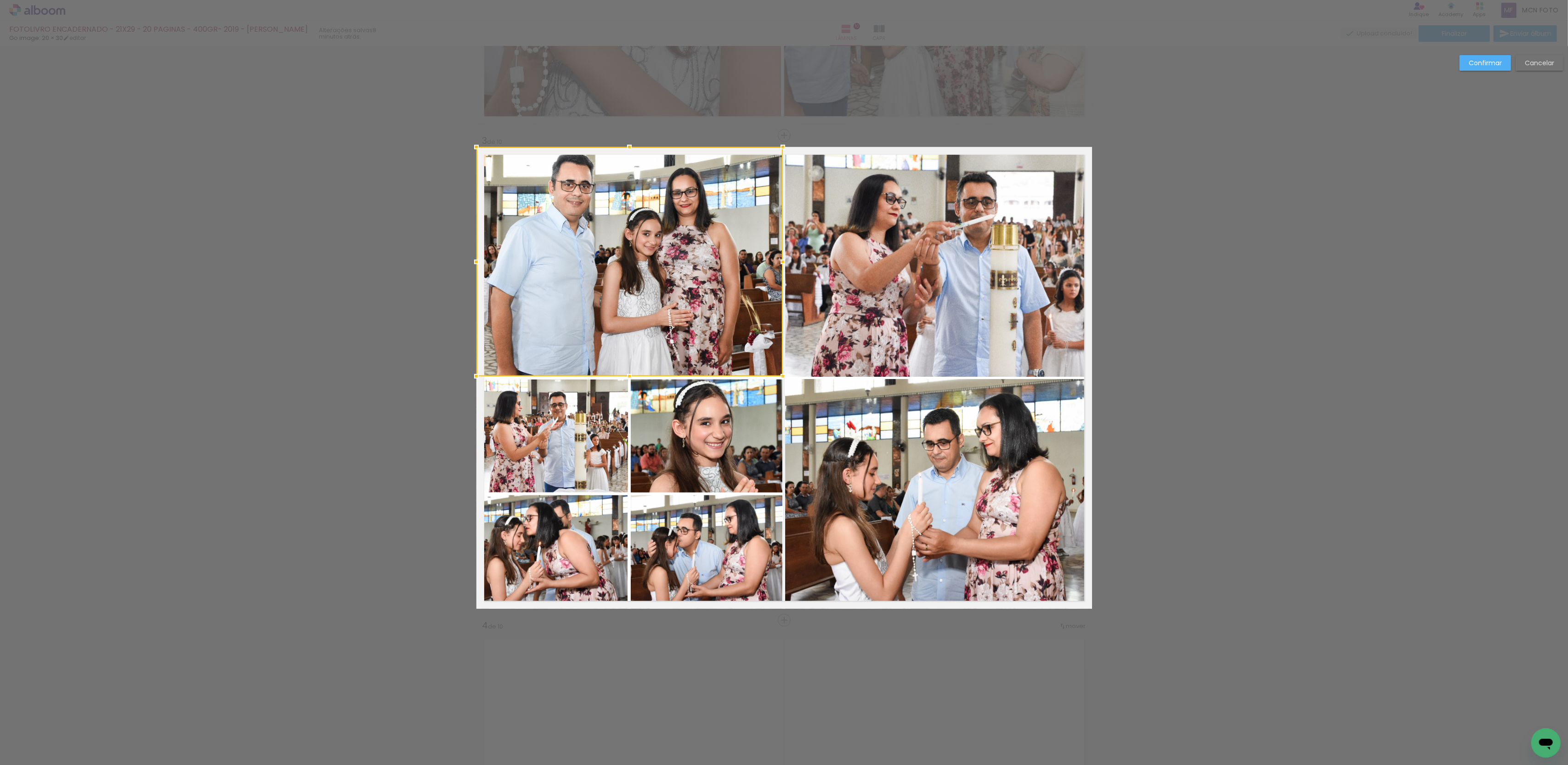
click at [698, 426] on quentale-photo at bounding box center [706, 436] width 152 height 113
drag, startPoint x: 550, startPoint y: 407, endPoint x: 556, endPoint y: 405, distance: 6.3
click at [550, 407] on div at bounding box center [629, 320] width 306 height 346
click at [673, 420] on div at bounding box center [629, 320] width 306 height 346
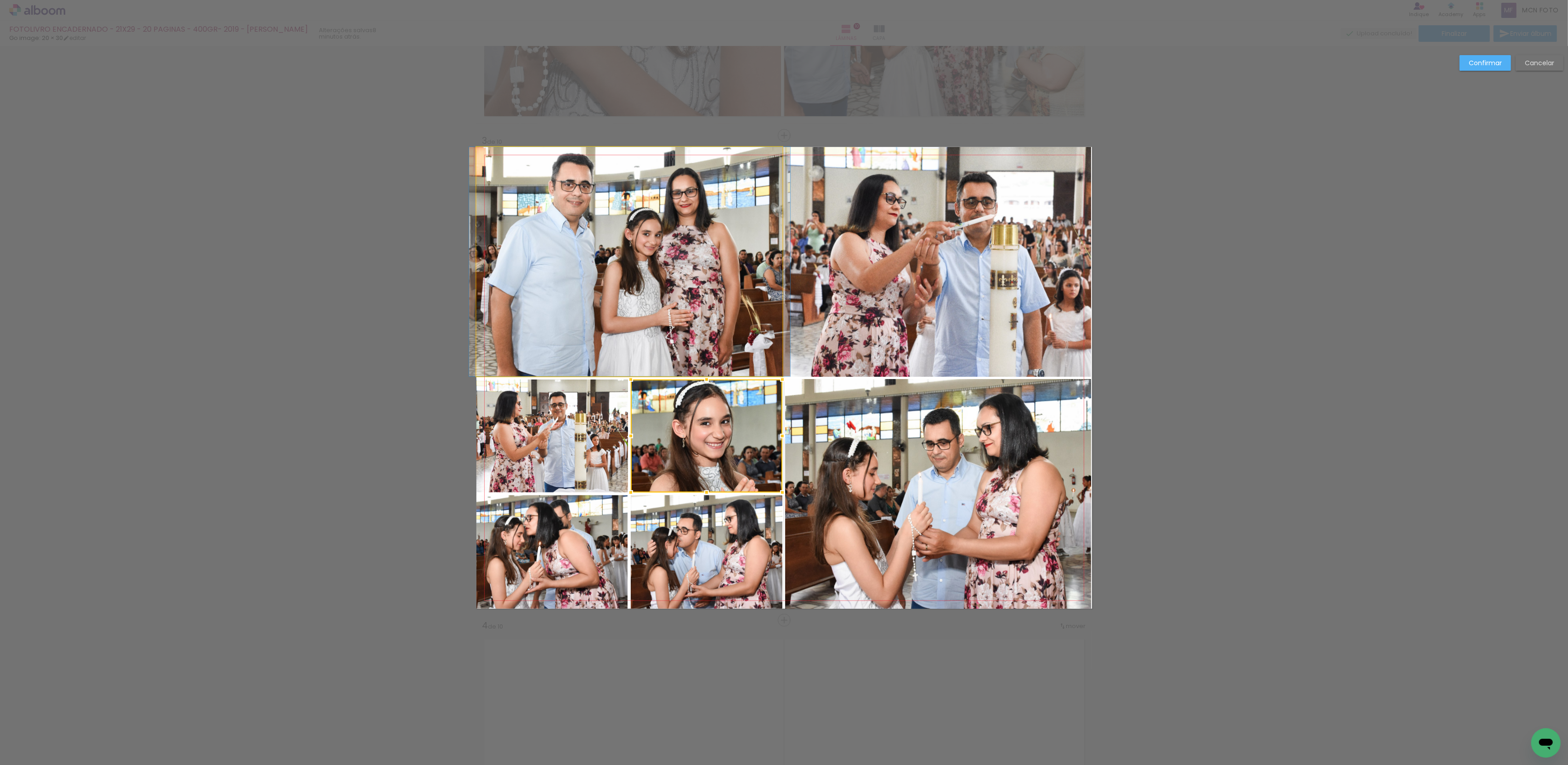
click at [618, 337] on quentale-photo at bounding box center [629, 262] width 306 height 229
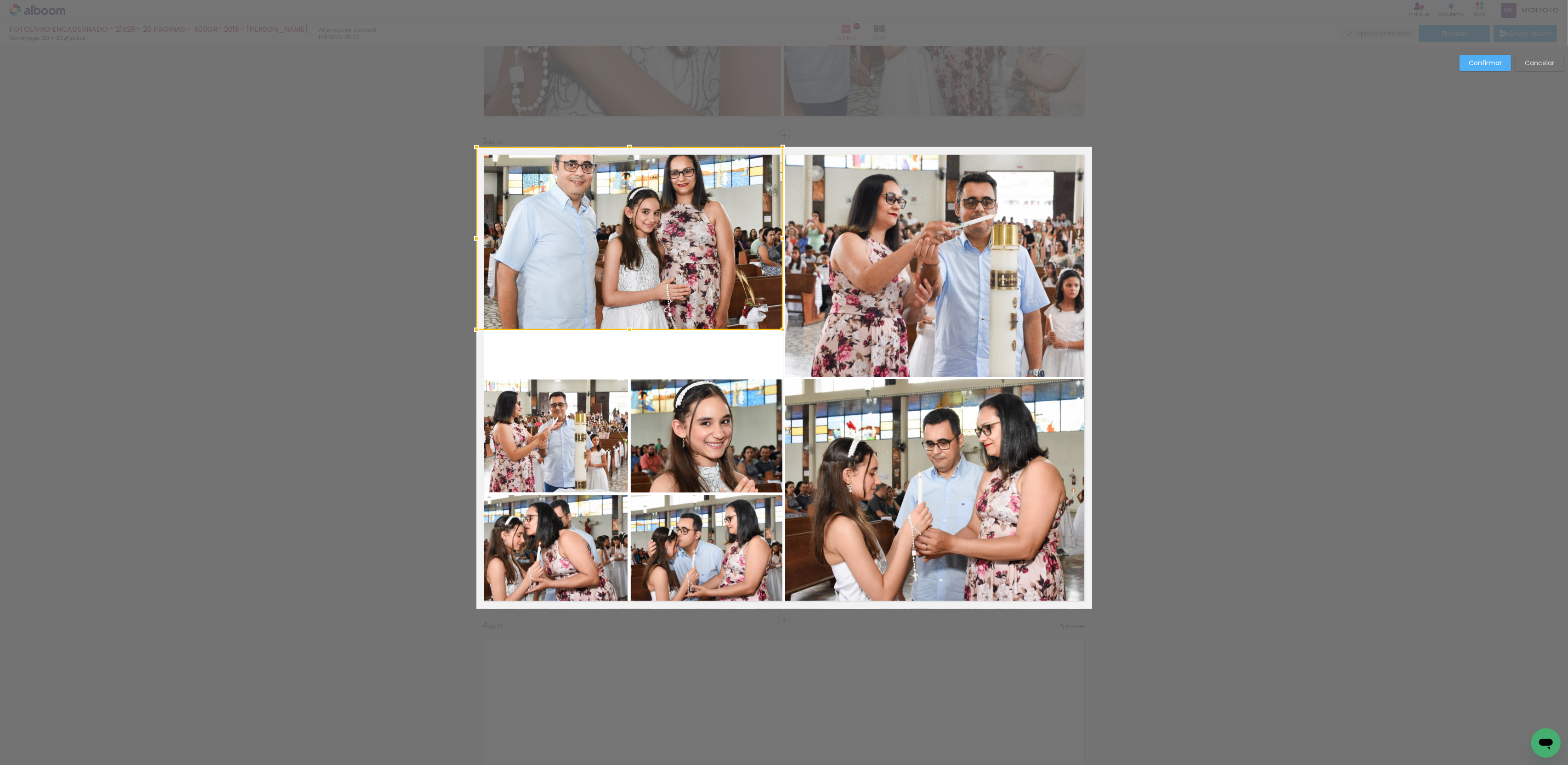
drag, startPoint x: 628, startPoint y: 370, endPoint x: 627, endPoint y: 327, distance: 43.0
click at [627, 327] on div at bounding box center [629, 330] width 18 height 18
drag, startPoint x: 702, startPoint y: 421, endPoint x: 633, endPoint y: 416, distance: 69.2
click at [702, 421] on album-spread "3 de 10" at bounding box center [784, 378] width 615 height 462
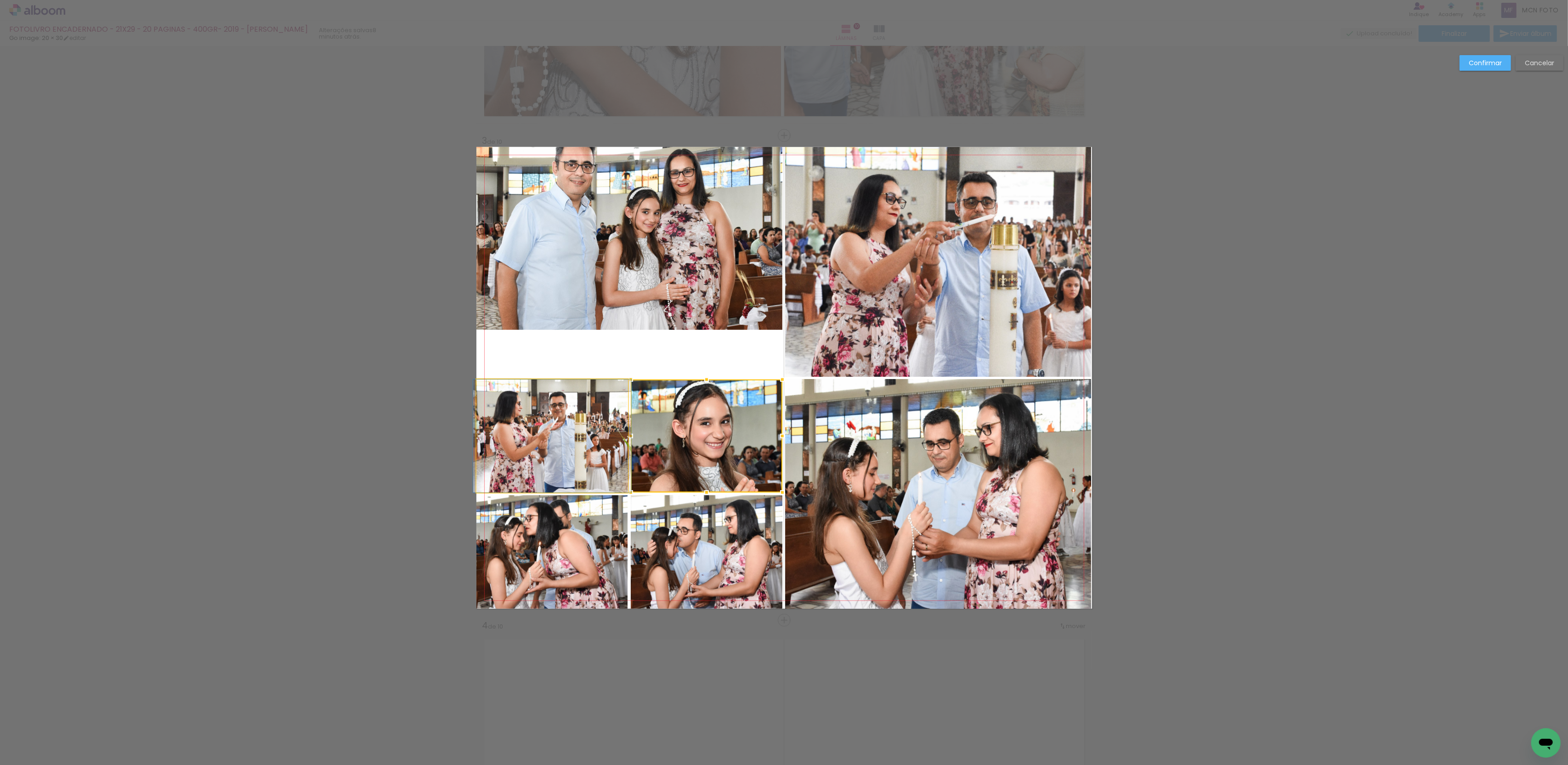
drag, startPoint x: 572, startPoint y: 412, endPoint x: 627, endPoint y: 382, distance: 62.6
click at [572, 412] on album-spread "3 de 10" at bounding box center [784, 378] width 615 height 462
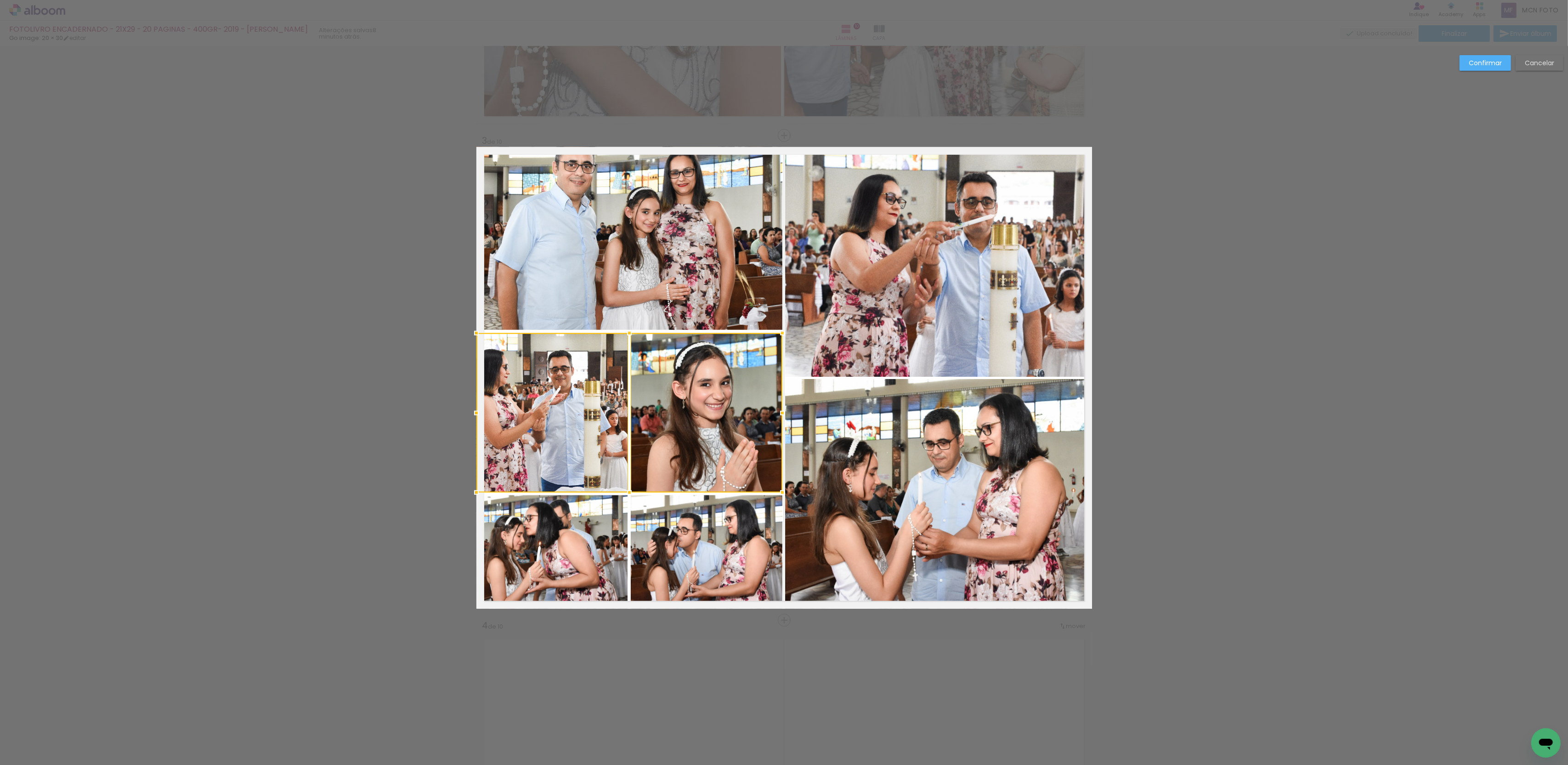
drag, startPoint x: 631, startPoint y: 380, endPoint x: 632, endPoint y: 334, distance: 46.0
click at [632, 334] on div at bounding box center [629, 333] width 18 height 18
click at [1502, 59] on paper-button "Confirmar" at bounding box center [1485, 63] width 52 height 16
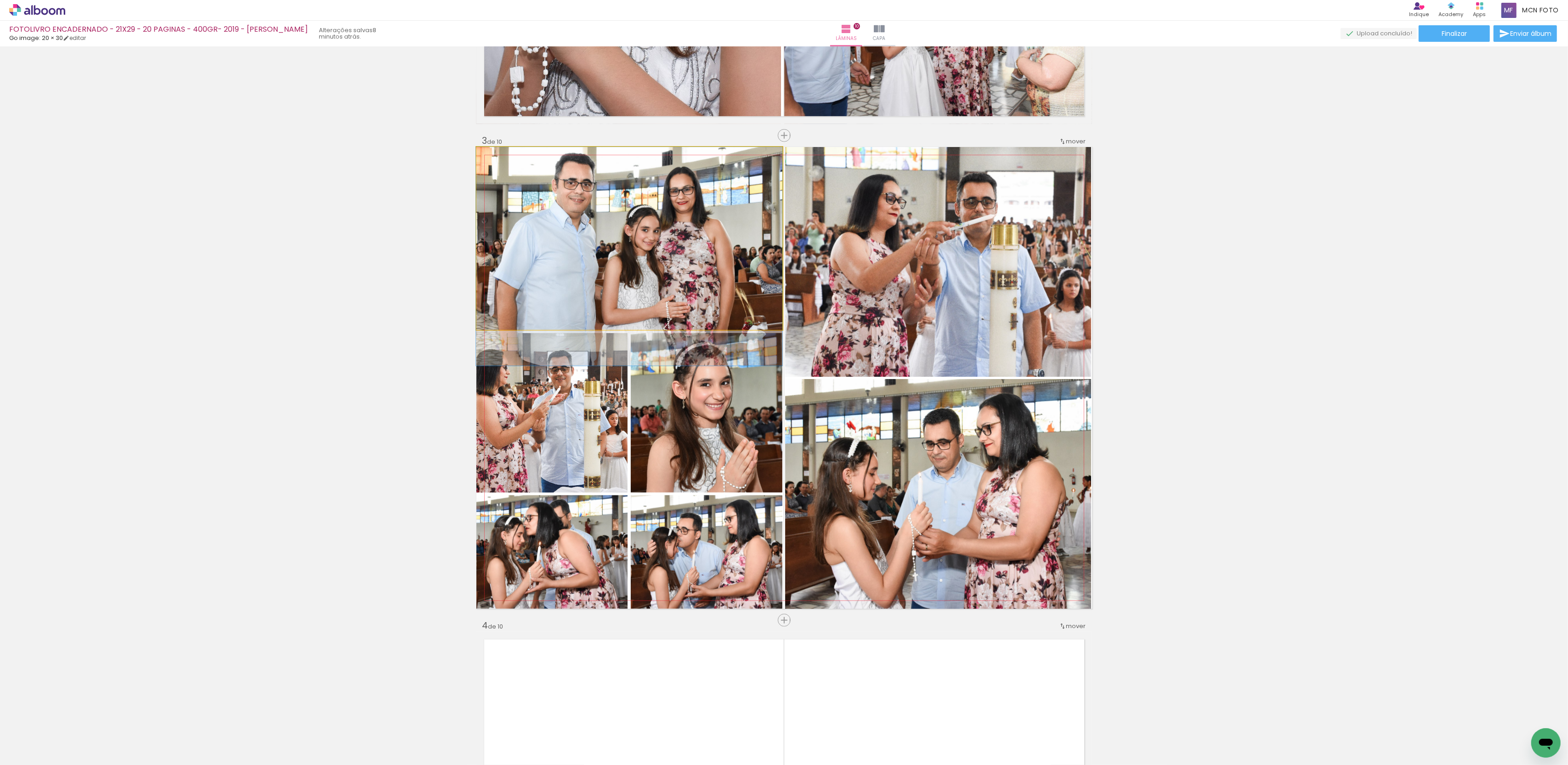
drag, startPoint x: 632, startPoint y: 232, endPoint x: 631, endPoint y: 291, distance: 59.0
click at [631, 290] on div at bounding box center [629, 256] width 306 height 218
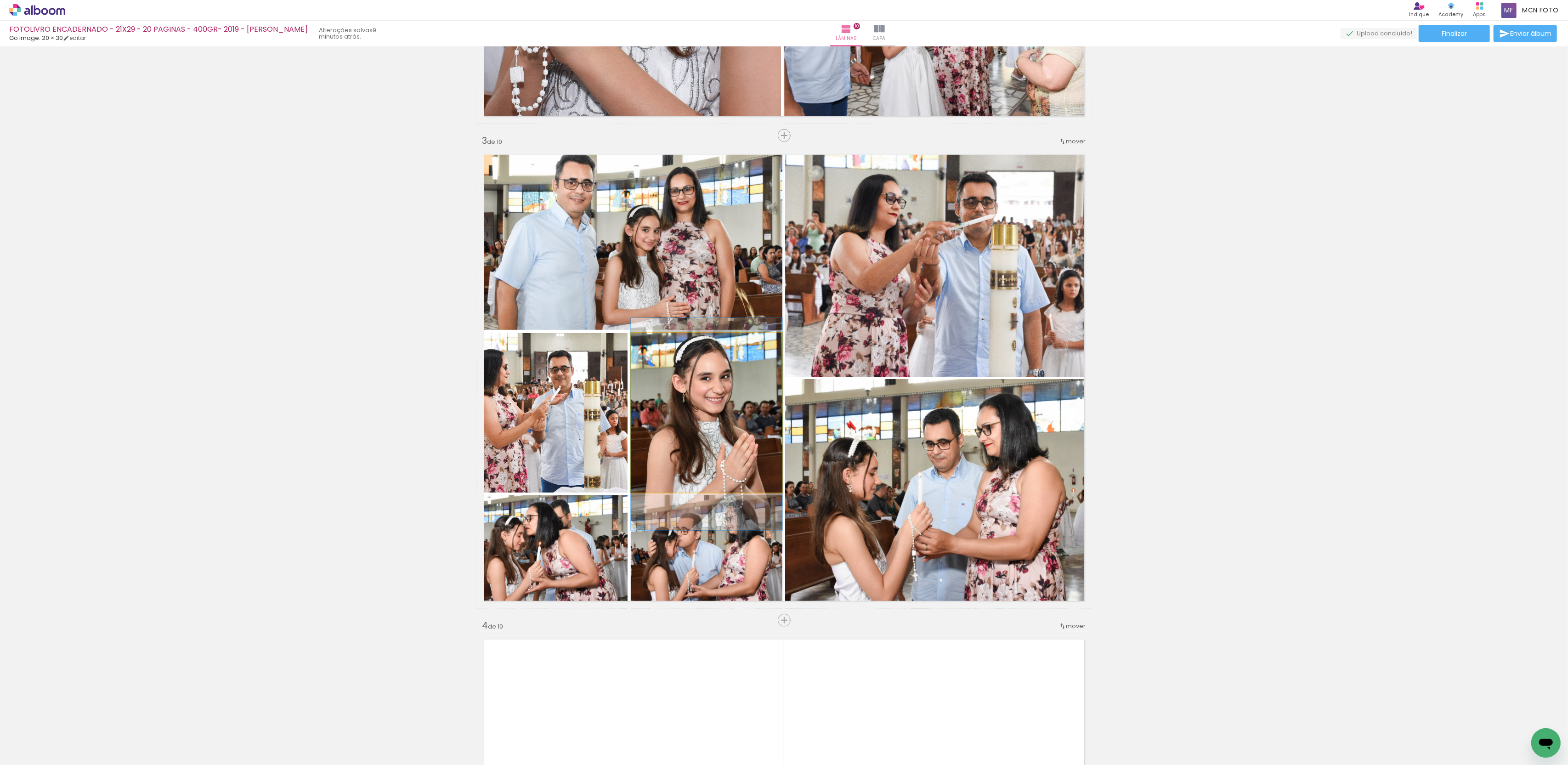
drag, startPoint x: 734, startPoint y: 412, endPoint x: 734, endPoint y: 406, distance: 6.0
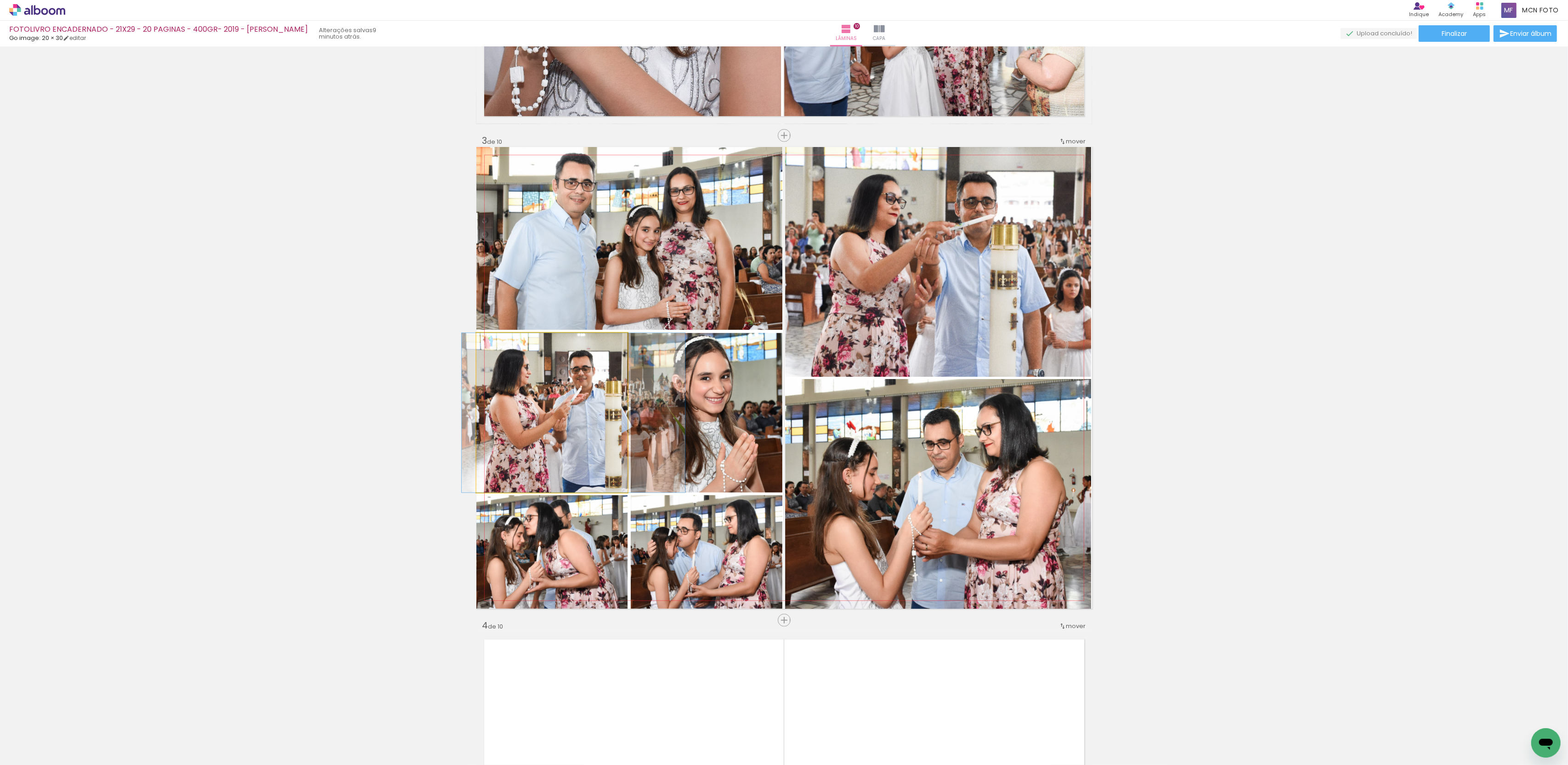
drag, startPoint x: 561, startPoint y: 428, endPoint x: 583, endPoint y: 427, distance: 22.0
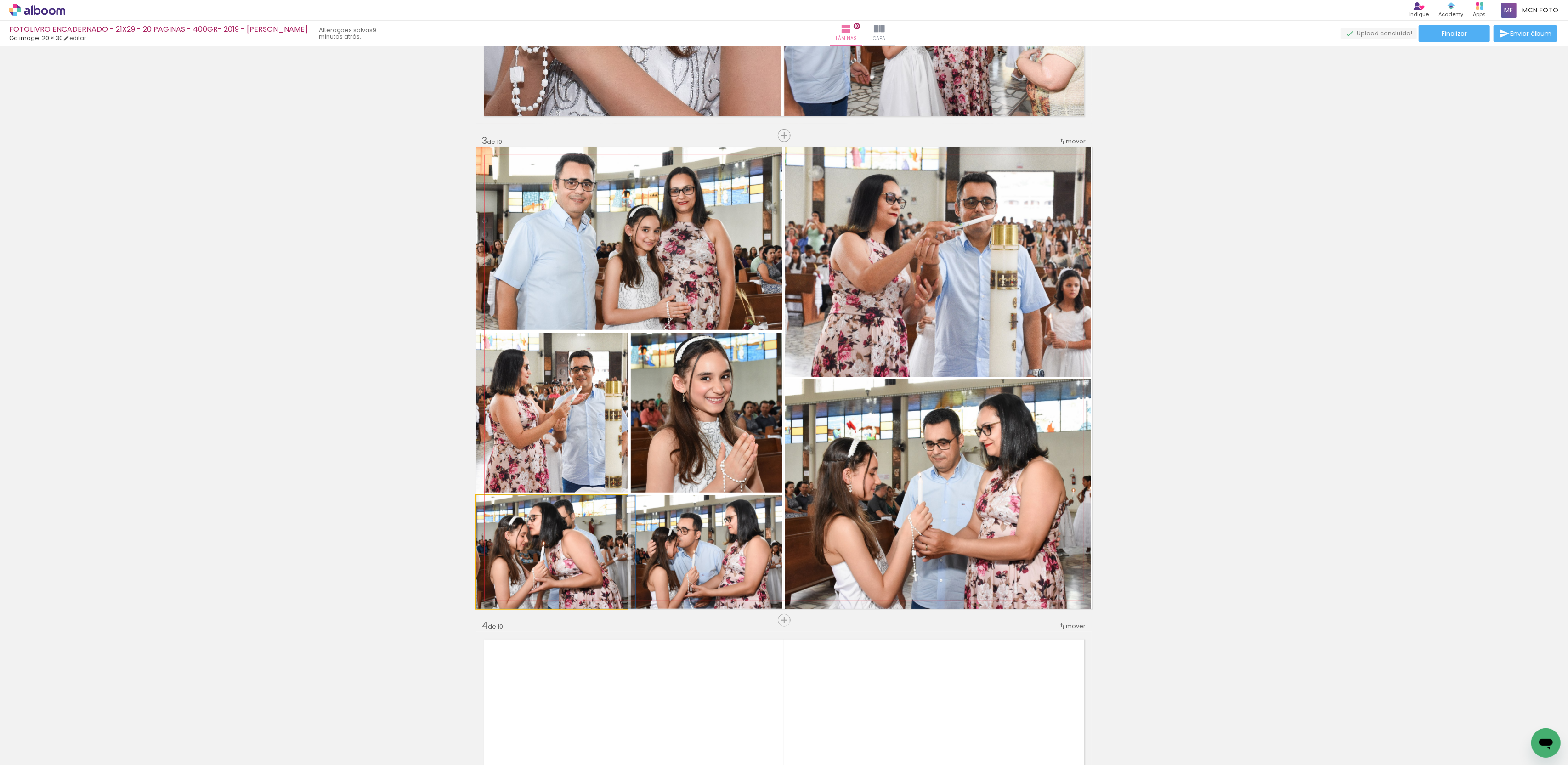
drag, startPoint x: 544, startPoint y: 561, endPoint x: 558, endPoint y: 557, distance: 14.6
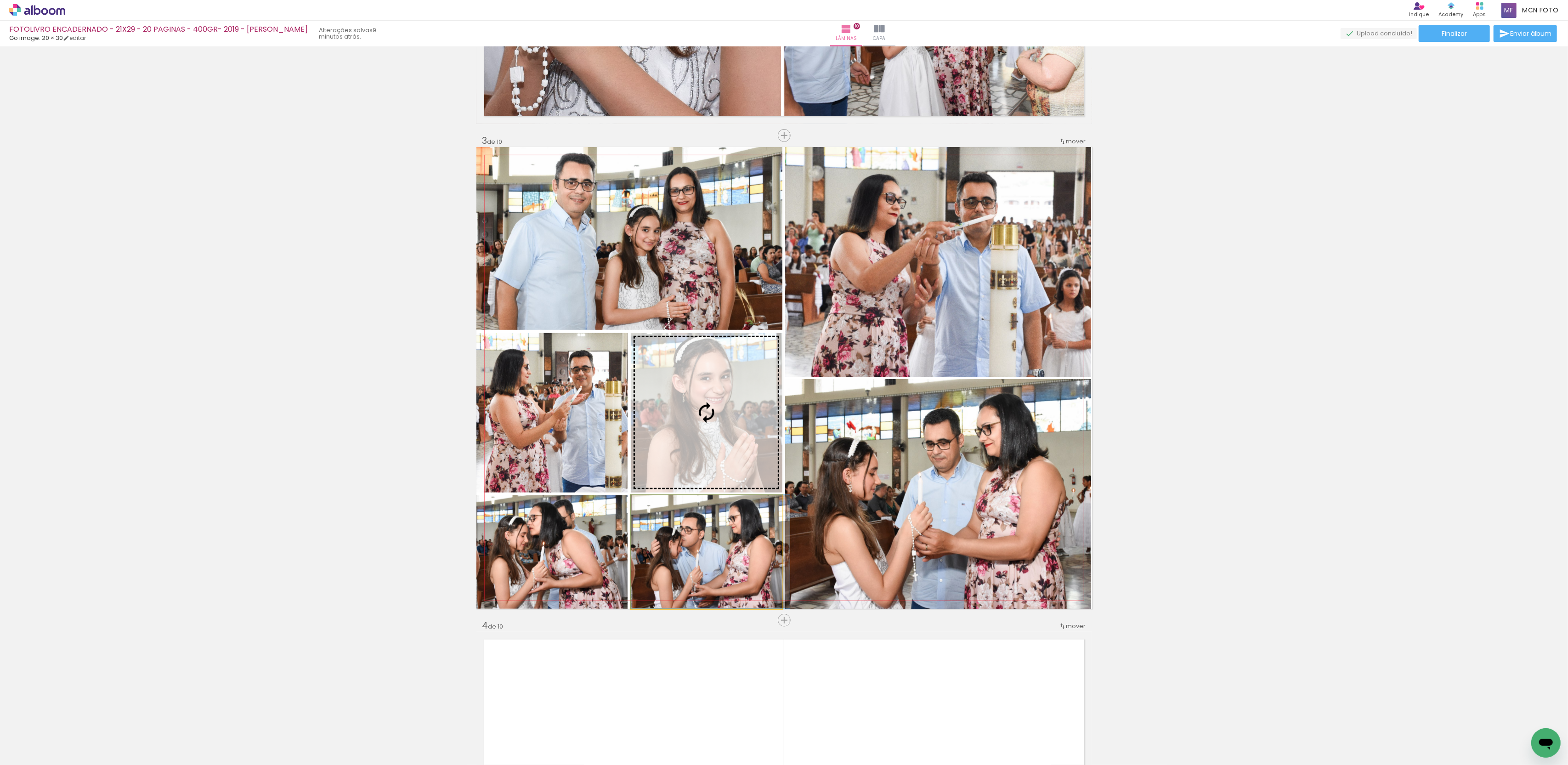
click at [690, 542] on div at bounding box center [710, 551] width 159 height 113
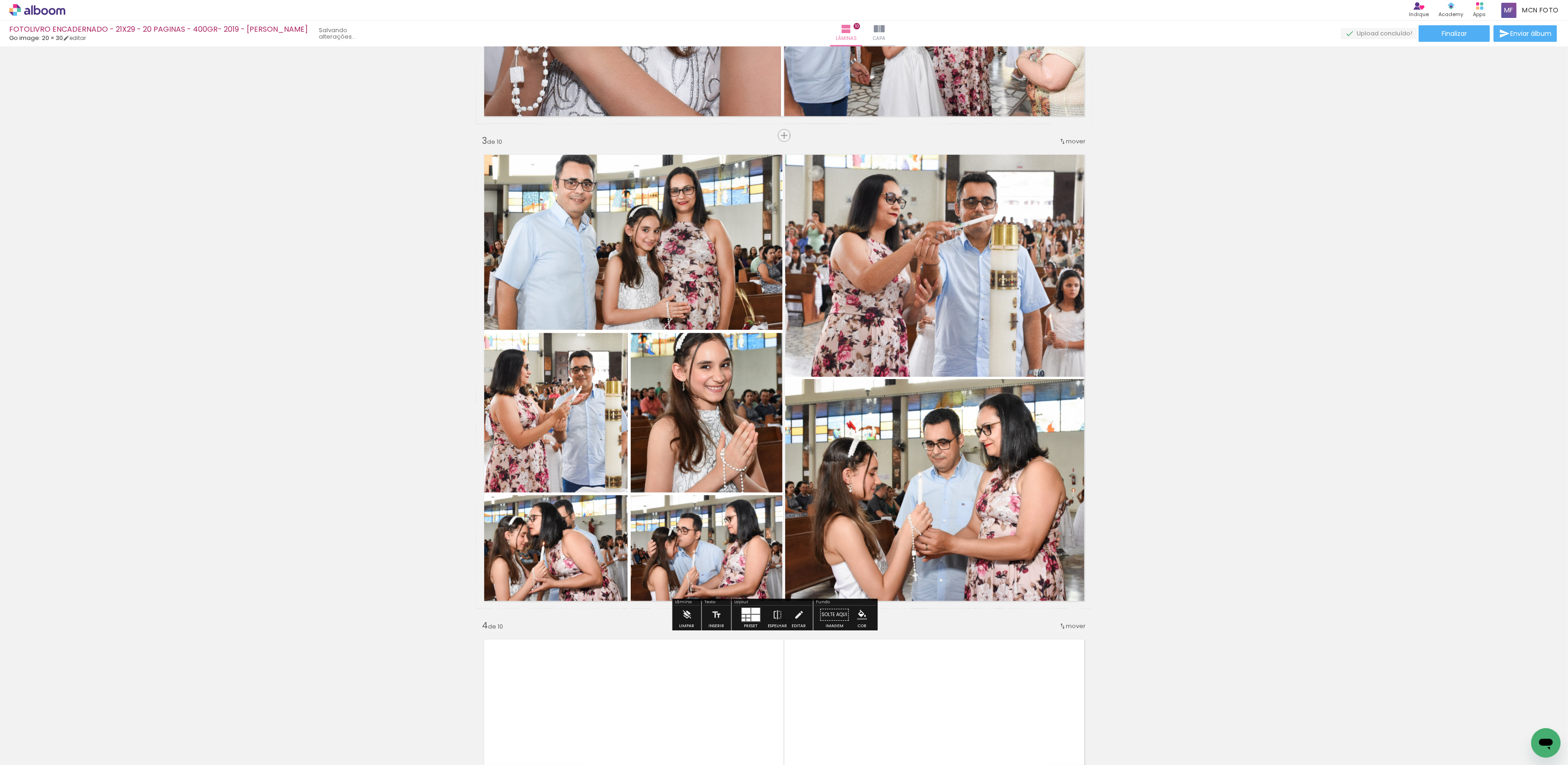
click at [0, 0] on slot at bounding box center [0, 0] width 0 height 0
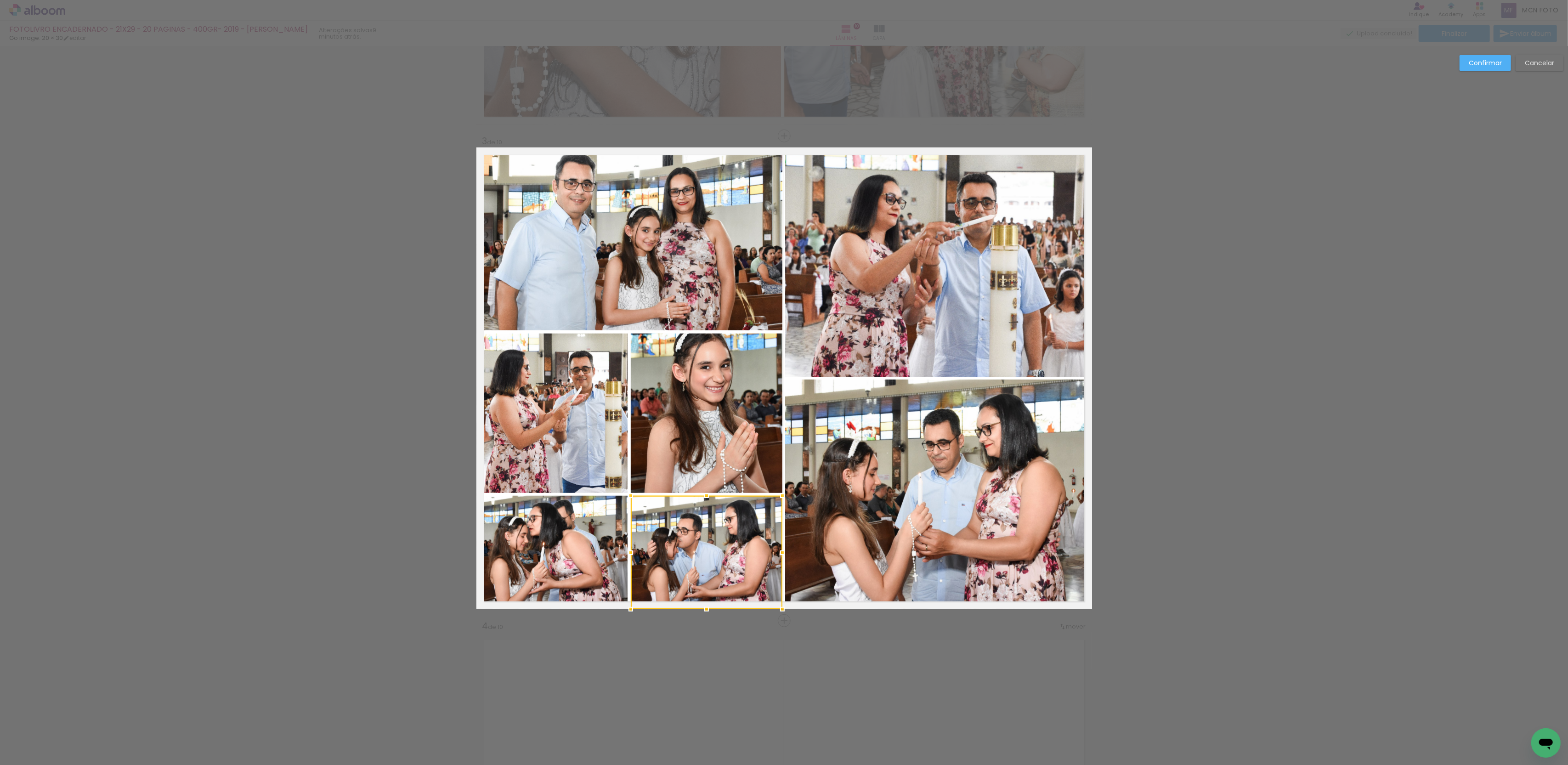
click at [687, 548] on div at bounding box center [706, 552] width 152 height 113
drag, startPoint x: 1549, startPoint y: 66, endPoint x: 1475, endPoint y: 91, distance: 78.1
click at [0, 0] on slot "Cancelar" at bounding box center [0, 0] width 0 height 0
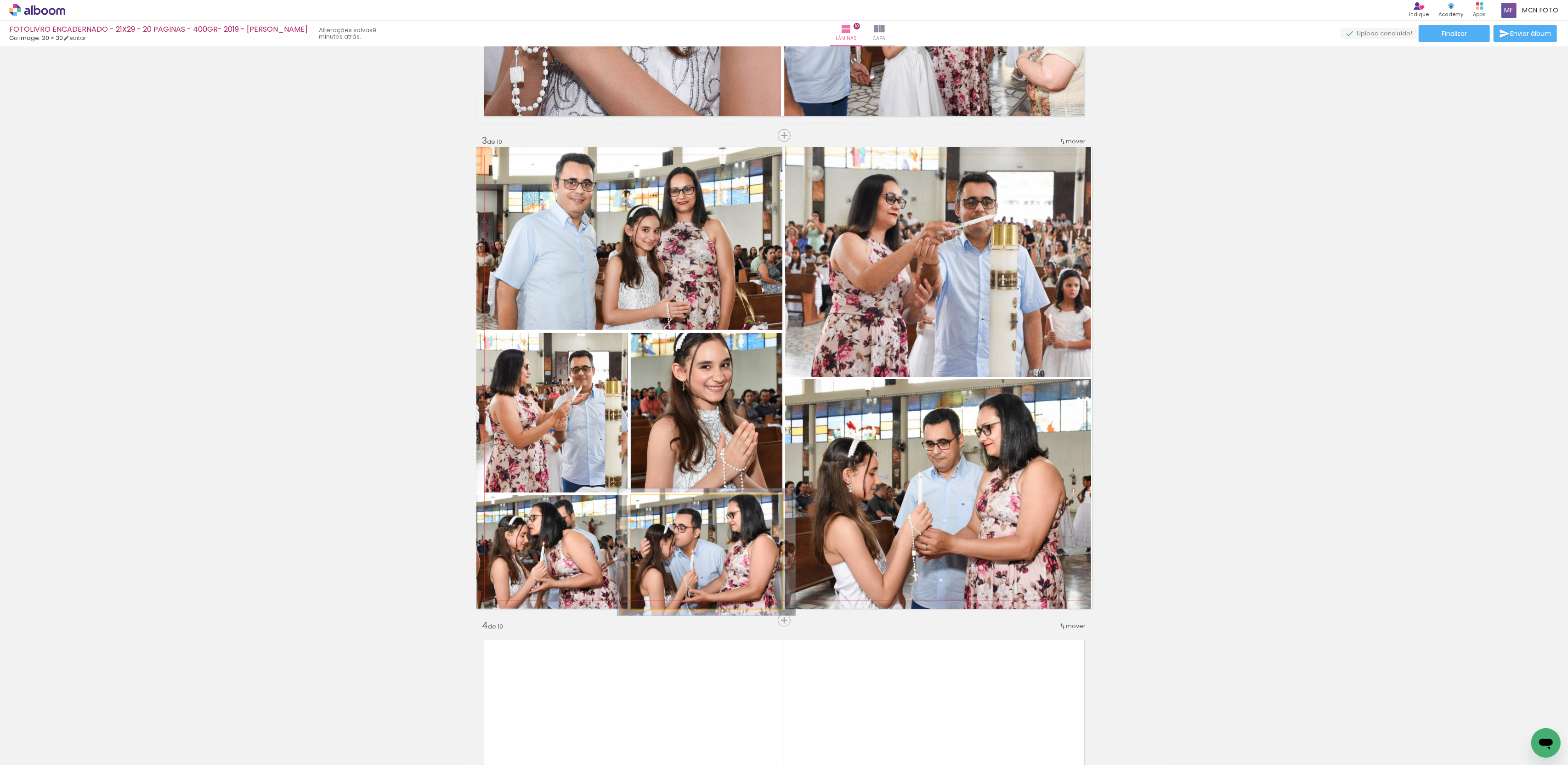
type paper-slider "112"
drag, startPoint x: 651, startPoint y: 503, endPoint x: 681, endPoint y: 537, distance: 45.3
click at [655, 503] on div at bounding box center [656, 505] width 9 height 9
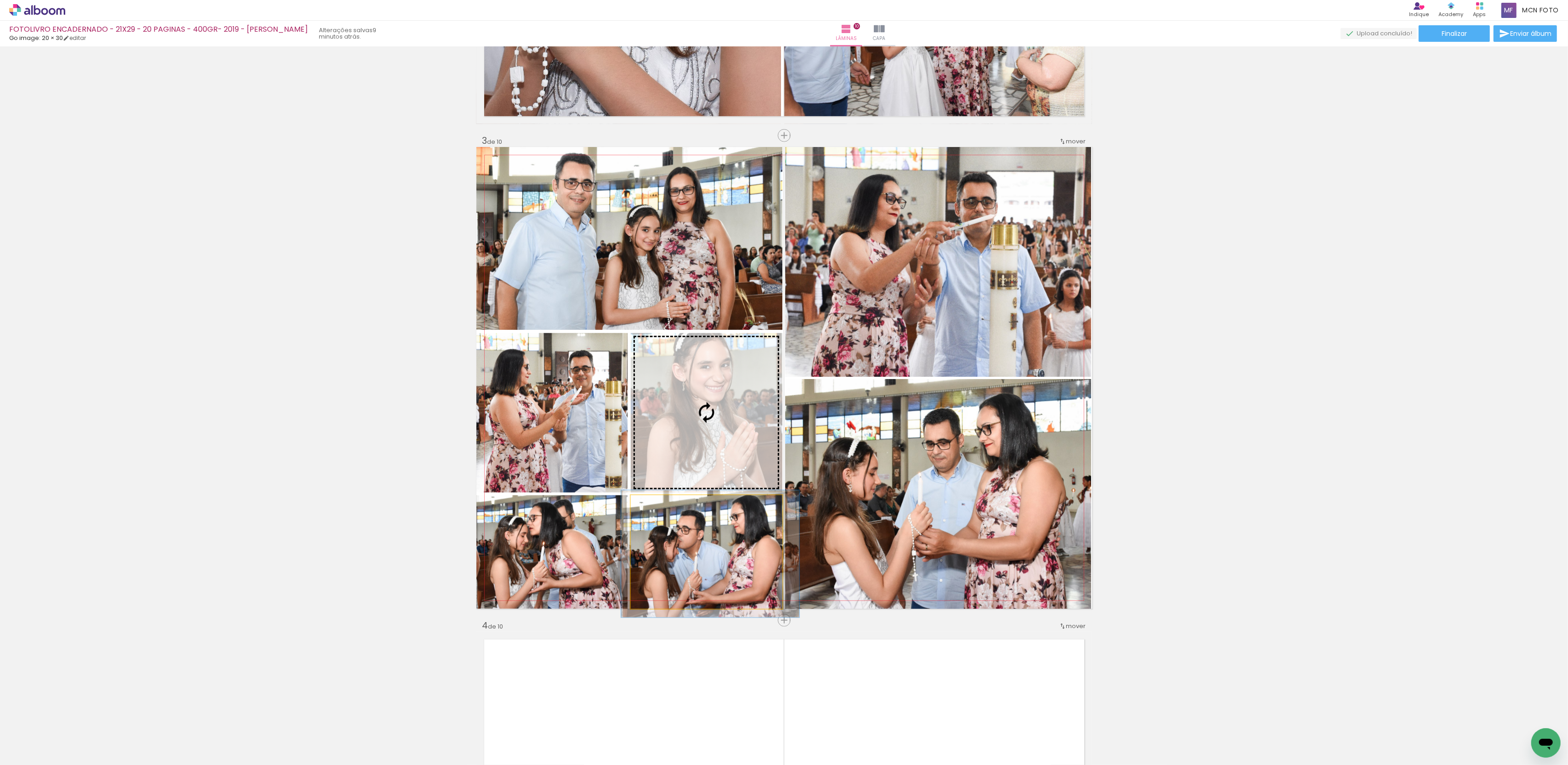
click at [0, 0] on slot at bounding box center [0, 0] width 0 height 0
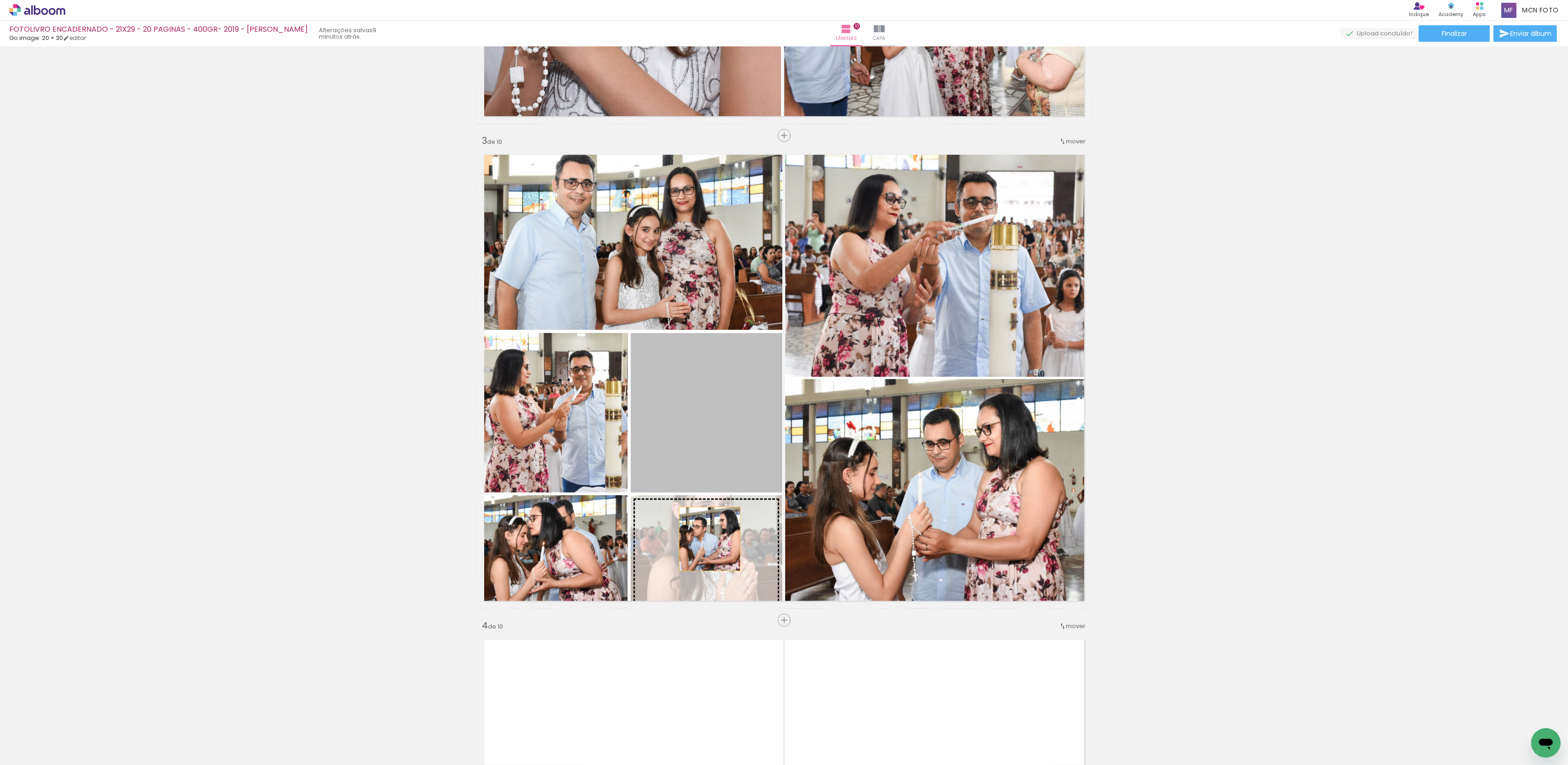
drag, startPoint x: 712, startPoint y: 477, endPoint x: 751, endPoint y: 578, distance: 108.3
click at [0, 0] on slot at bounding box center [0, 0] width 0 height 0
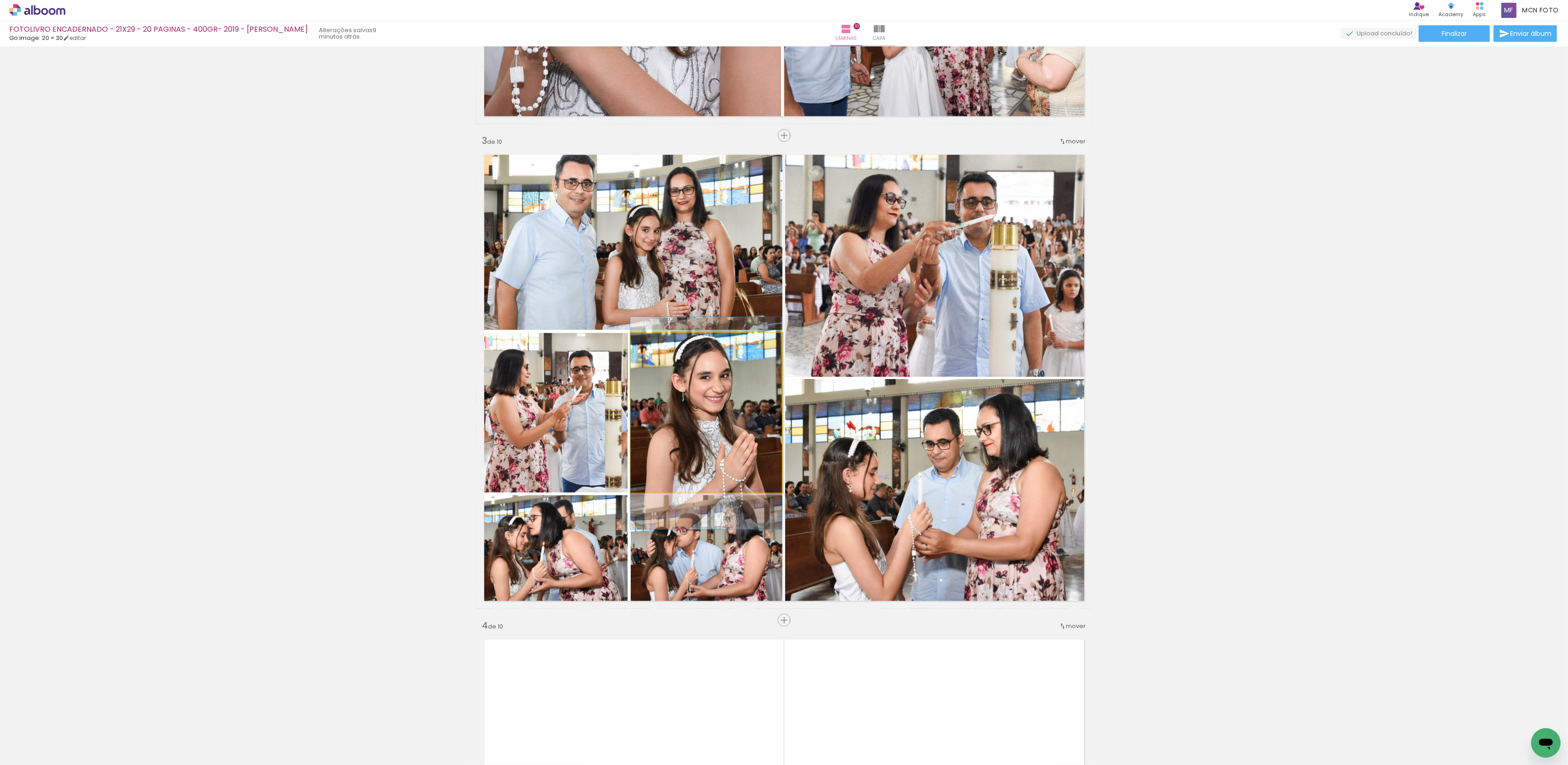
drag, startPoint x: 743, startPoint y: 420, endPoint x: 743, endPoint y: 428, distance: 8.0
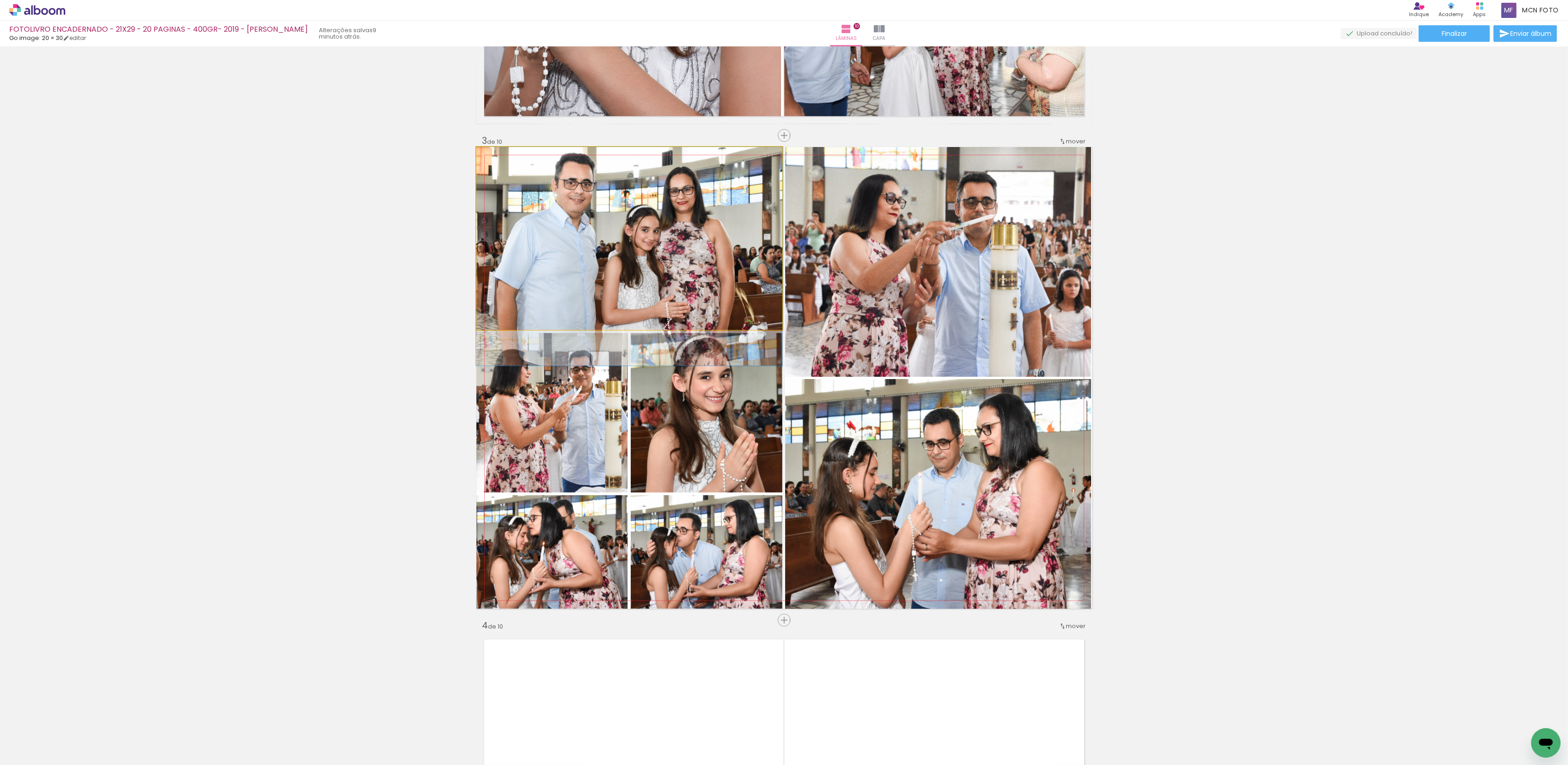
drag, startPoint x: 693, startPoint y: 283, endPoint x: 691, endPoint y: 293, distance: 10.2
drag, startPoint x: 696, startPoint y: 276, endPoint x: 693, endPoint y: 279, distance: 4.2
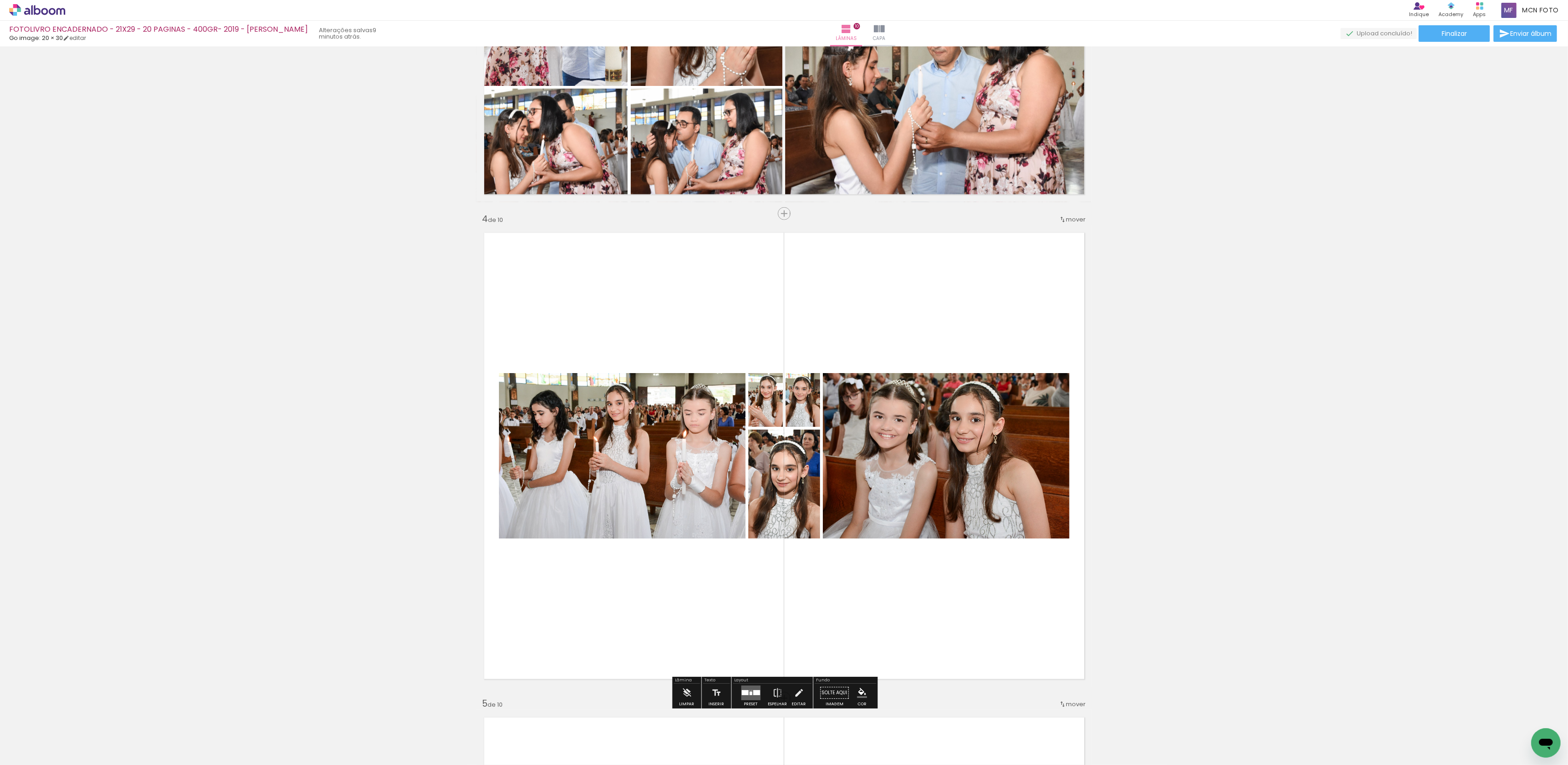
scroll to position [1310, 0]
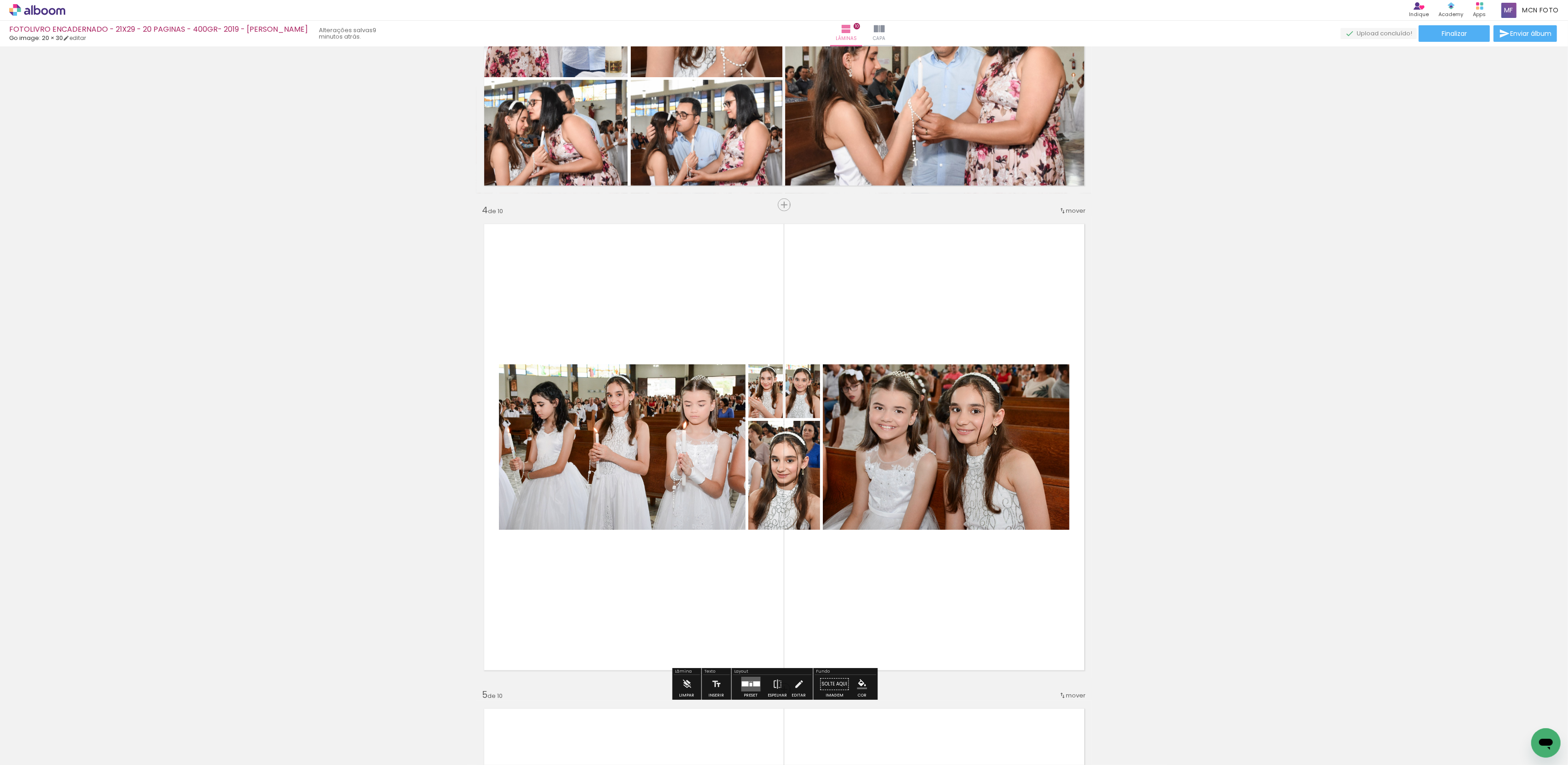
click at [761, 693] on div at bounding box center [751, 684] width 25 height 18
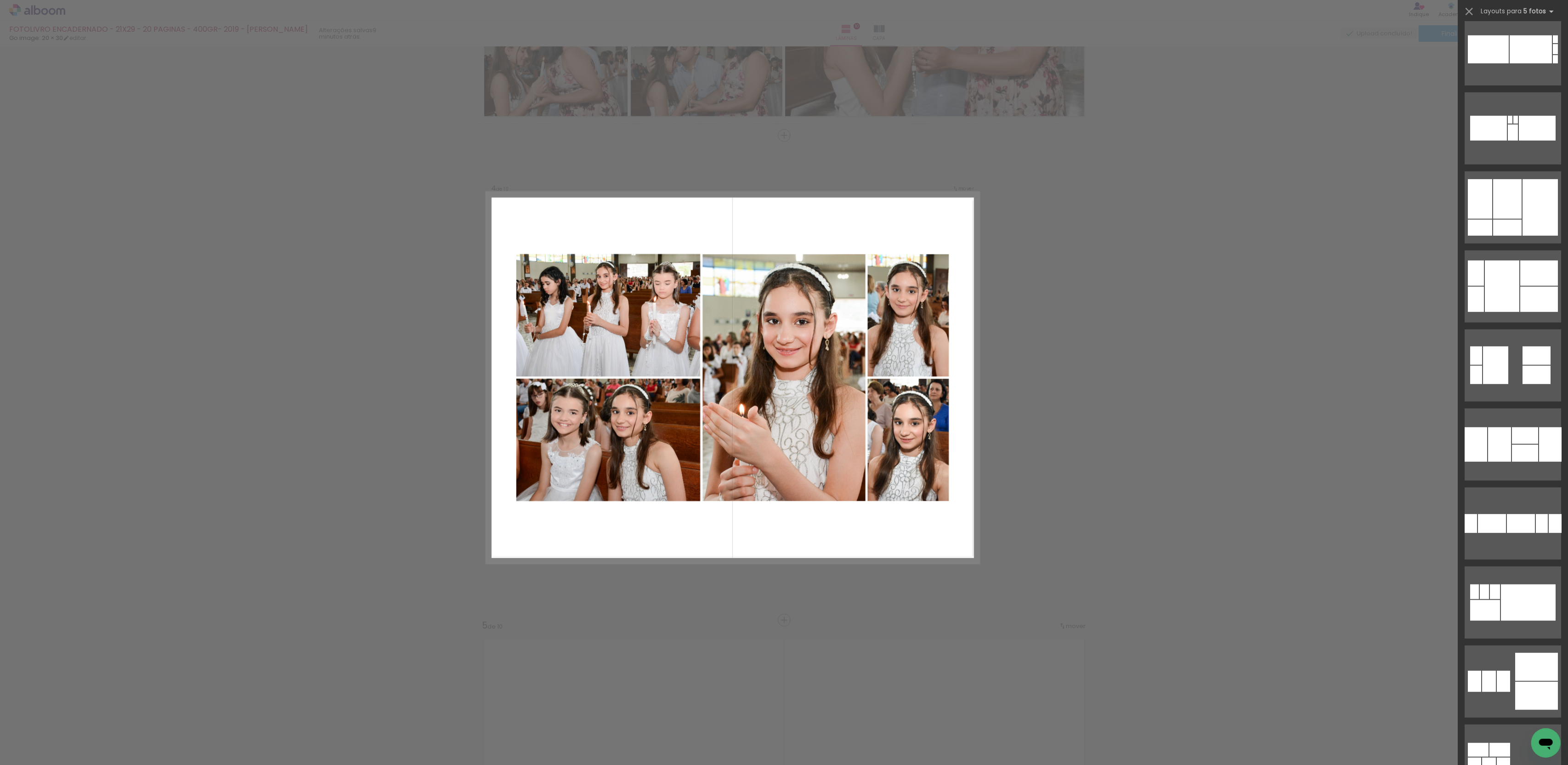
scroll to position [705, 0]
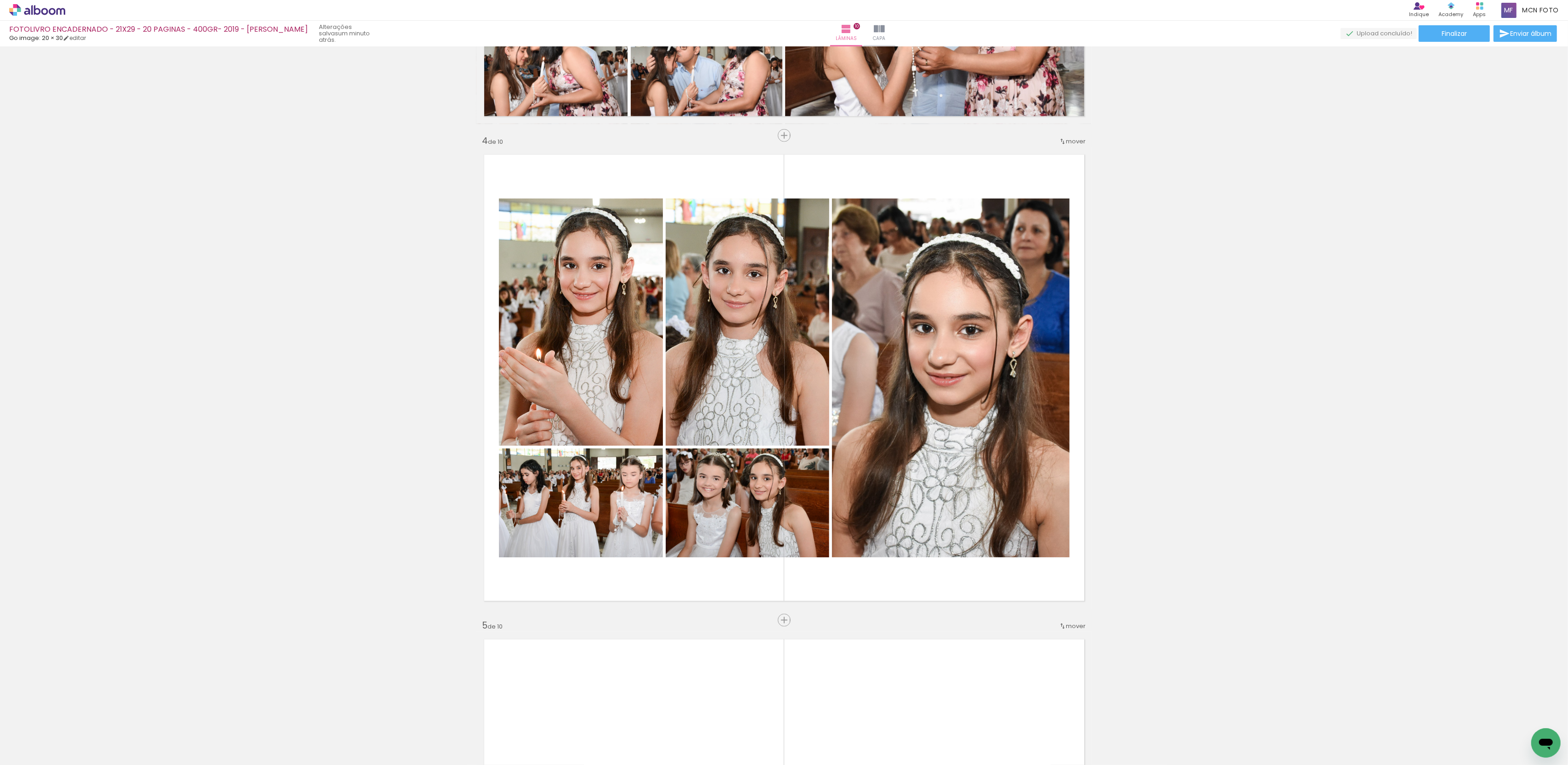
scroll to position [705, 0]
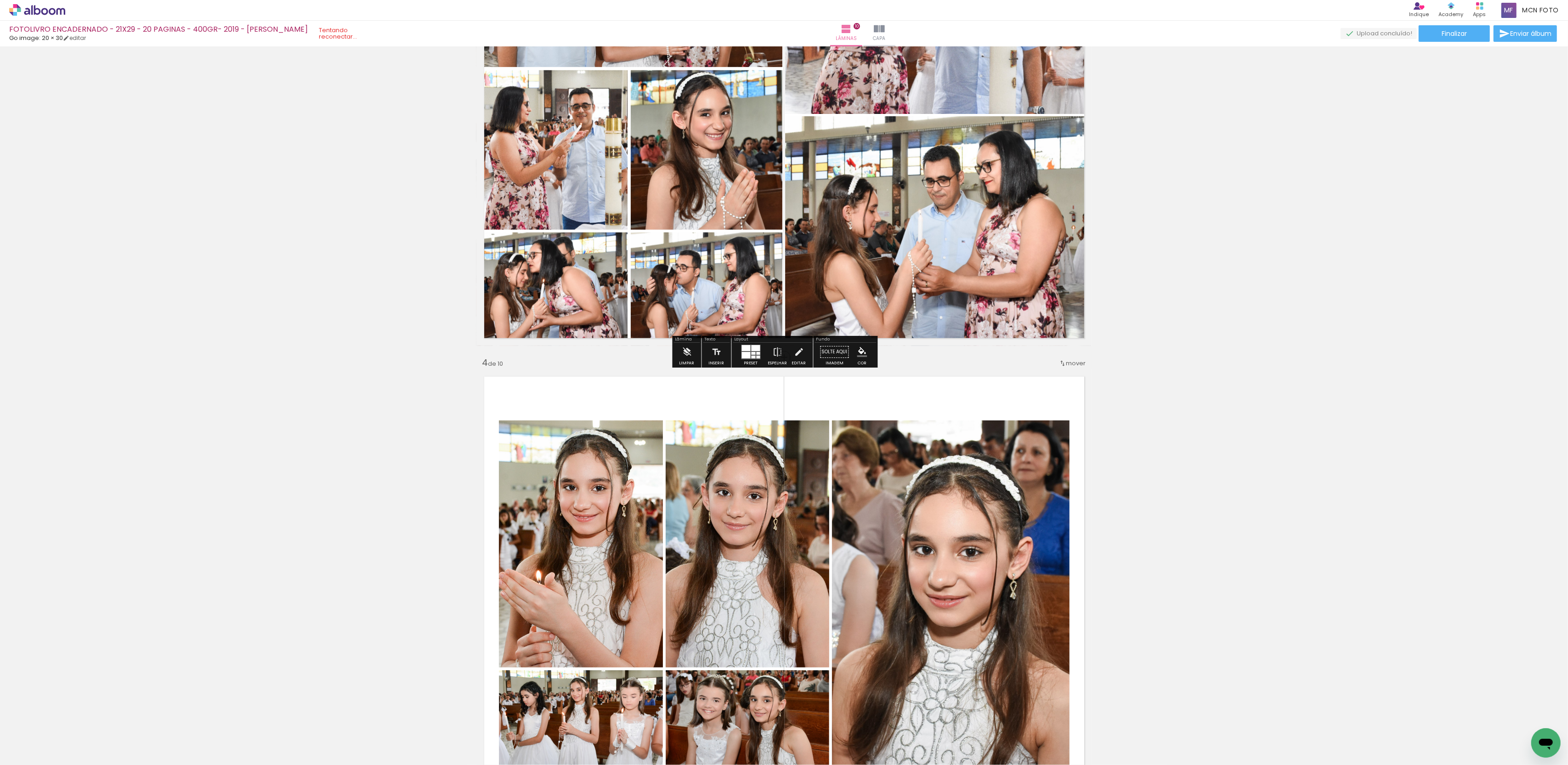
scroll to position [1152, 0]
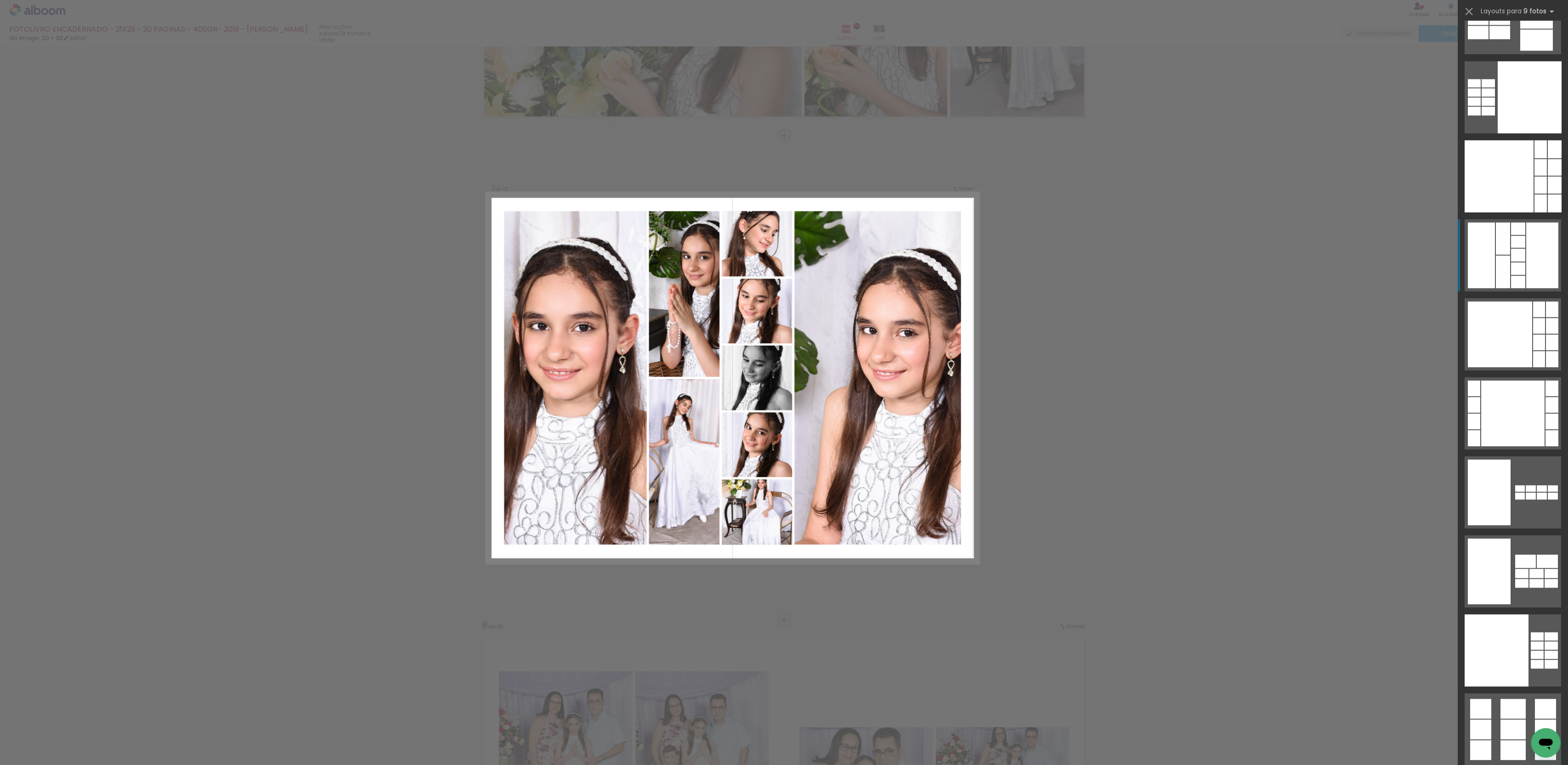
click at [1513, 239] on div at bounding box center [1517, 242] width 14 height 12
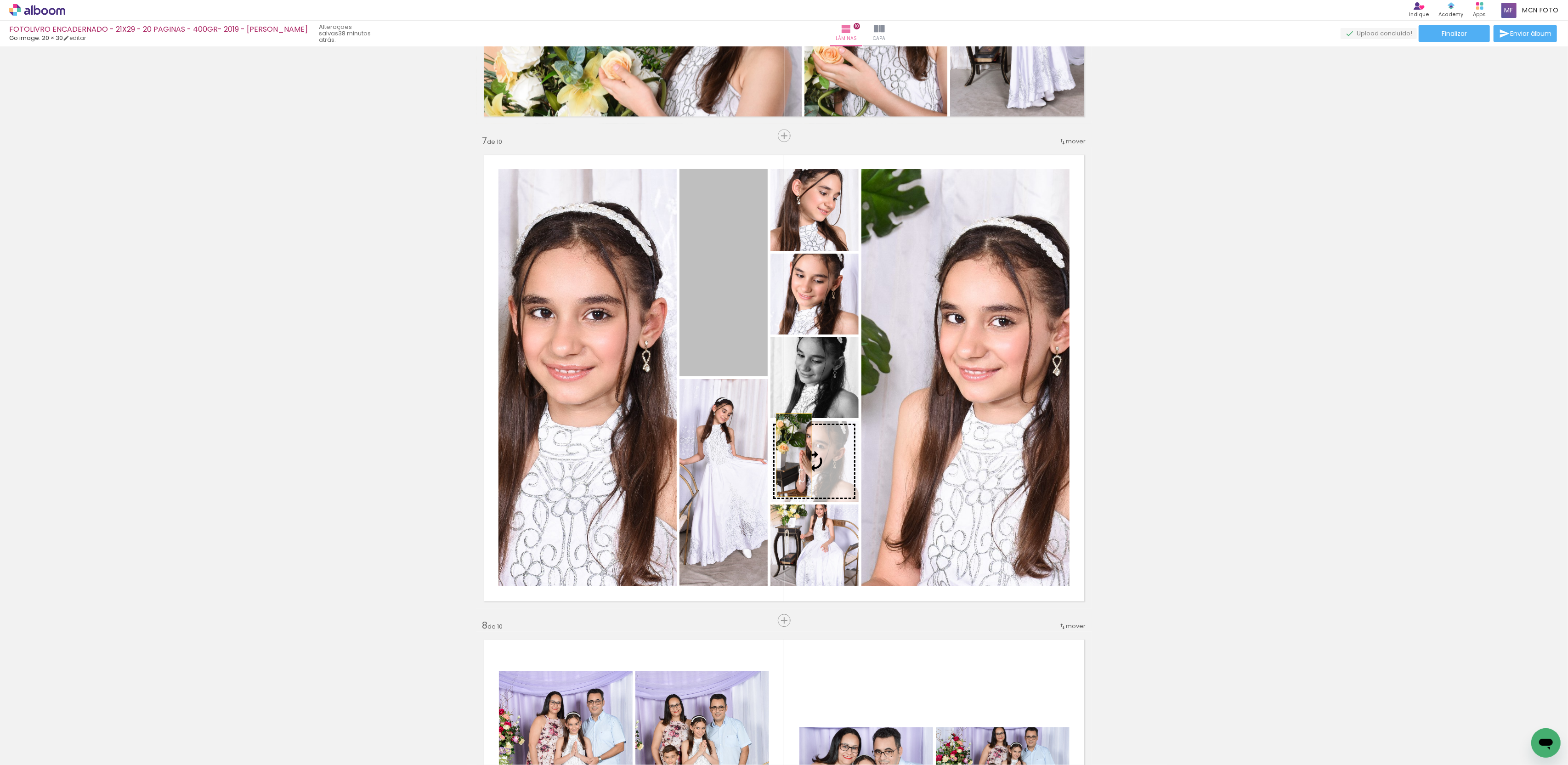
drag, startPoint x: 730, startPoint y: 219, endPoint x: 794, endPoint y: 455, distance: 244.5
click at [0, 0] on slot at bounding box center [0, 0] width 0 height 0
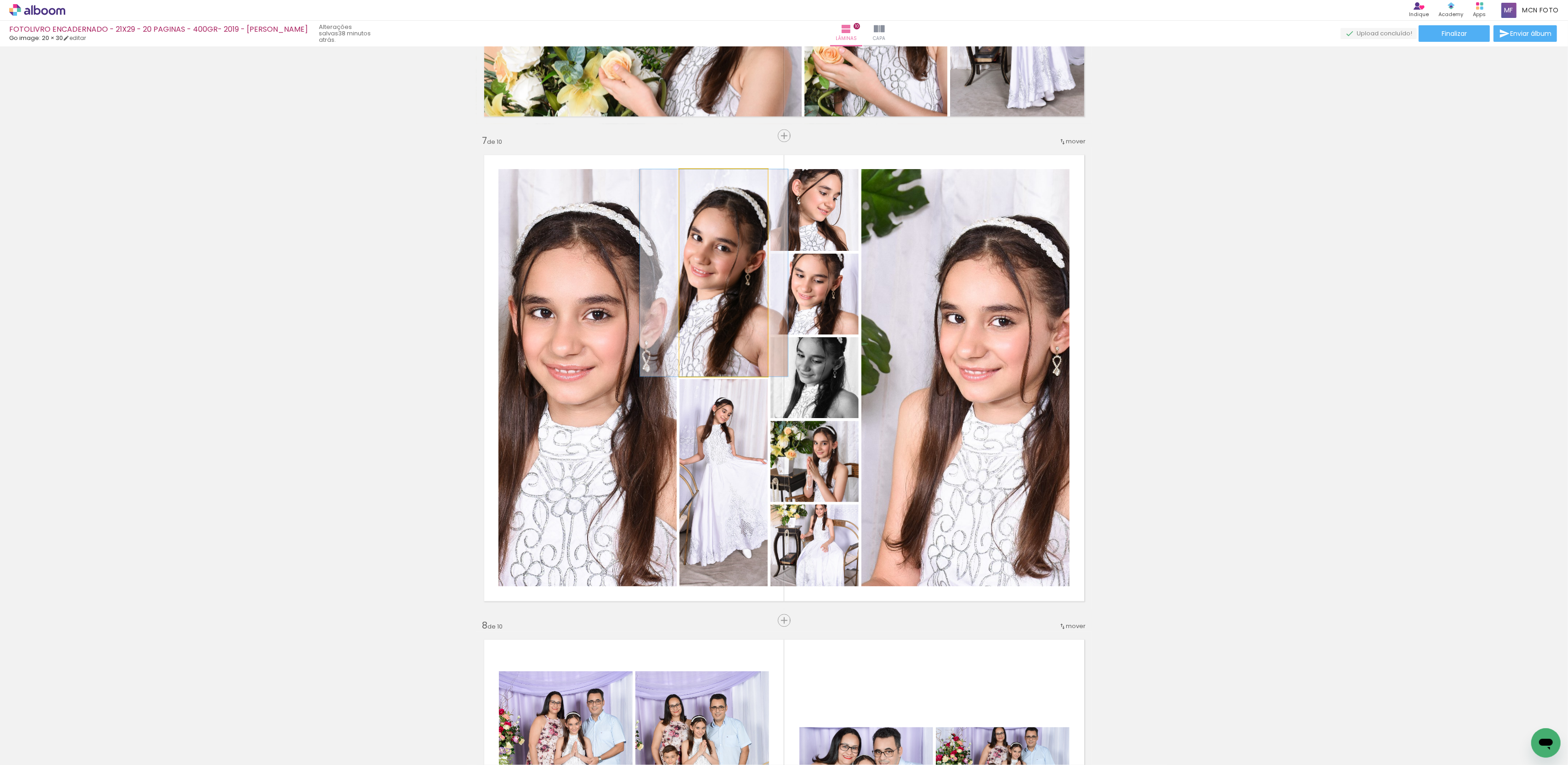
drag, startPoint x: 736, startPoint y: 219, endPoint x: 726, endPoint y: 218, distance: 10.0
click at [726, 218] on quentale-photo at bounding box center [723, 273] width 88 height 207
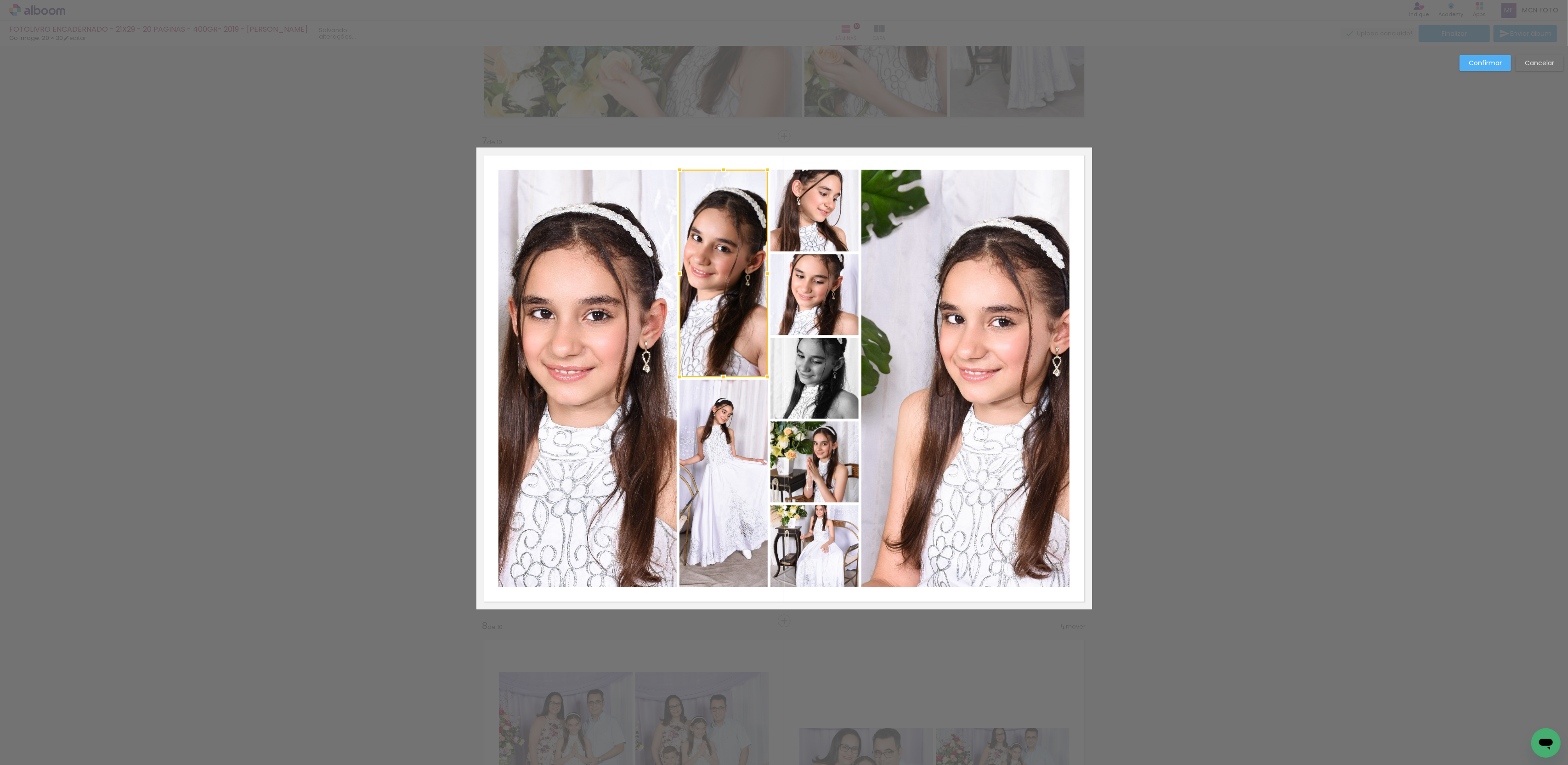
scroll to position [2834, 0]
click at [0, 0] on slot "Confirmar" at bounding box center [0, 0] width 0 height 0
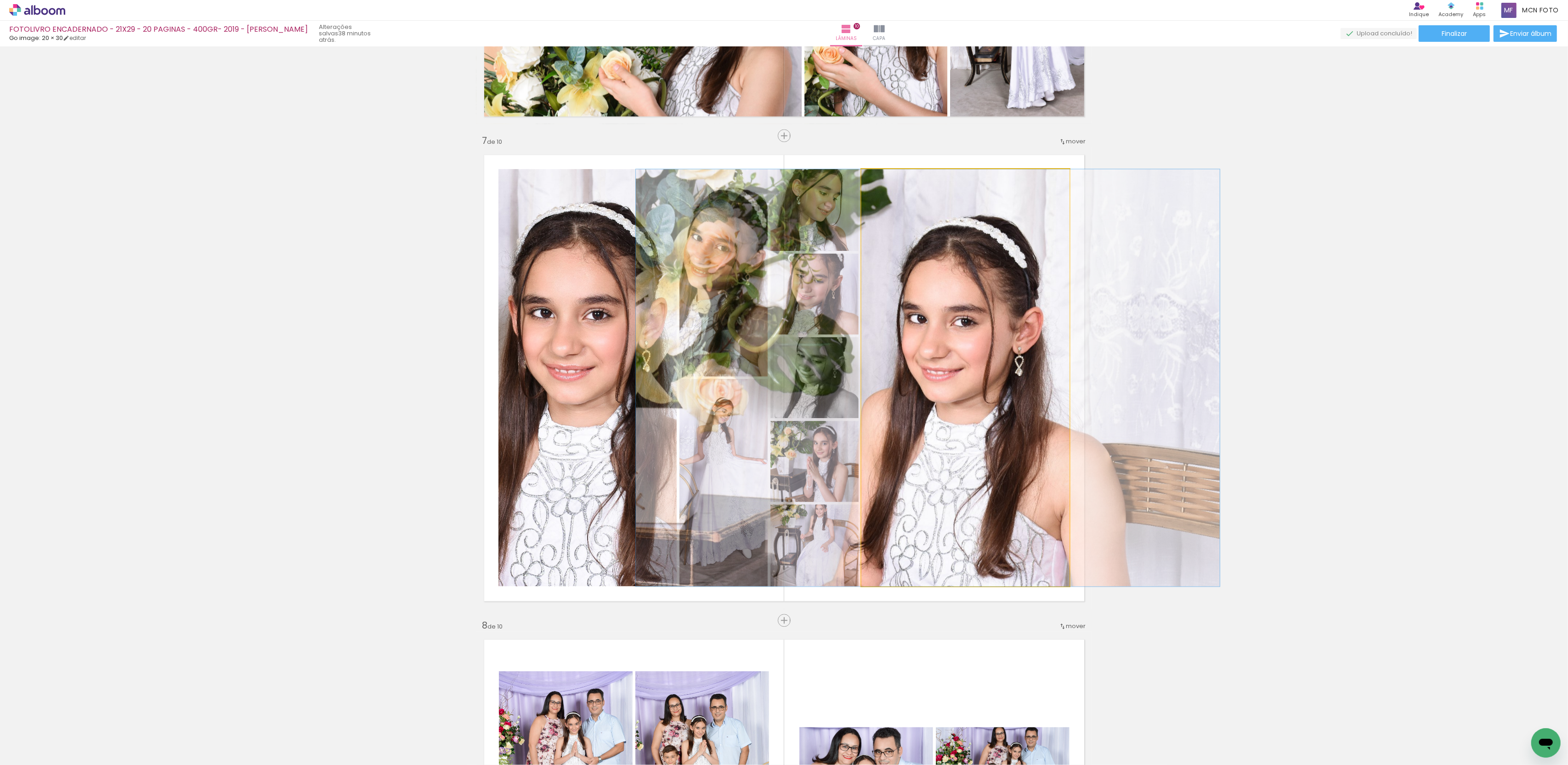
drag, startPoint x: 1004, startPoint y: 318, endPoint x: 968, endPoint y: 309, distance: 37.1
click at [968, 309] on quentale-photo at bounding box center [965, 377] width 208 height 417
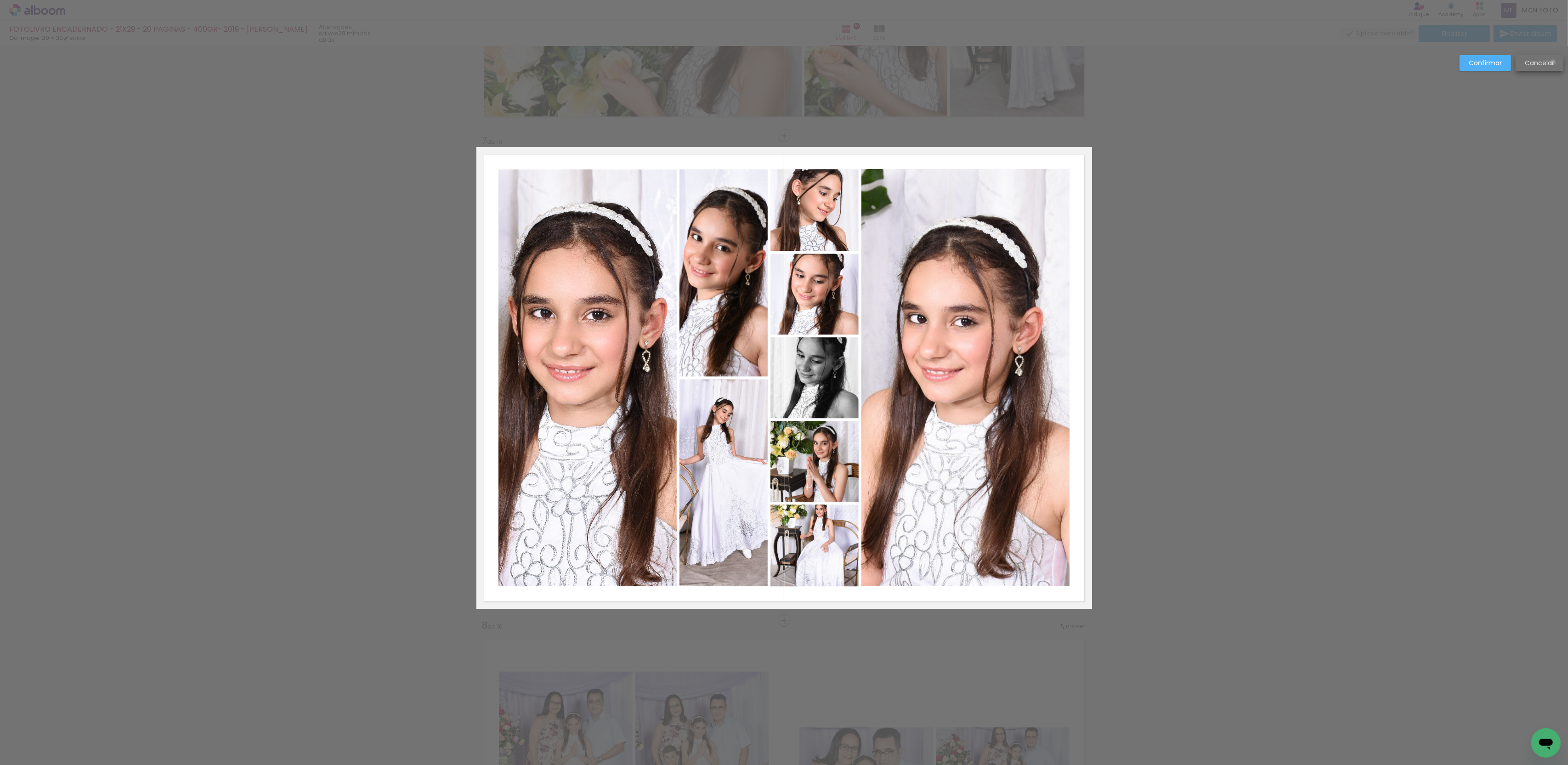
click at [0, 0] on slot "Cancelar" at bounding box center [0, 0] width 0 height 0
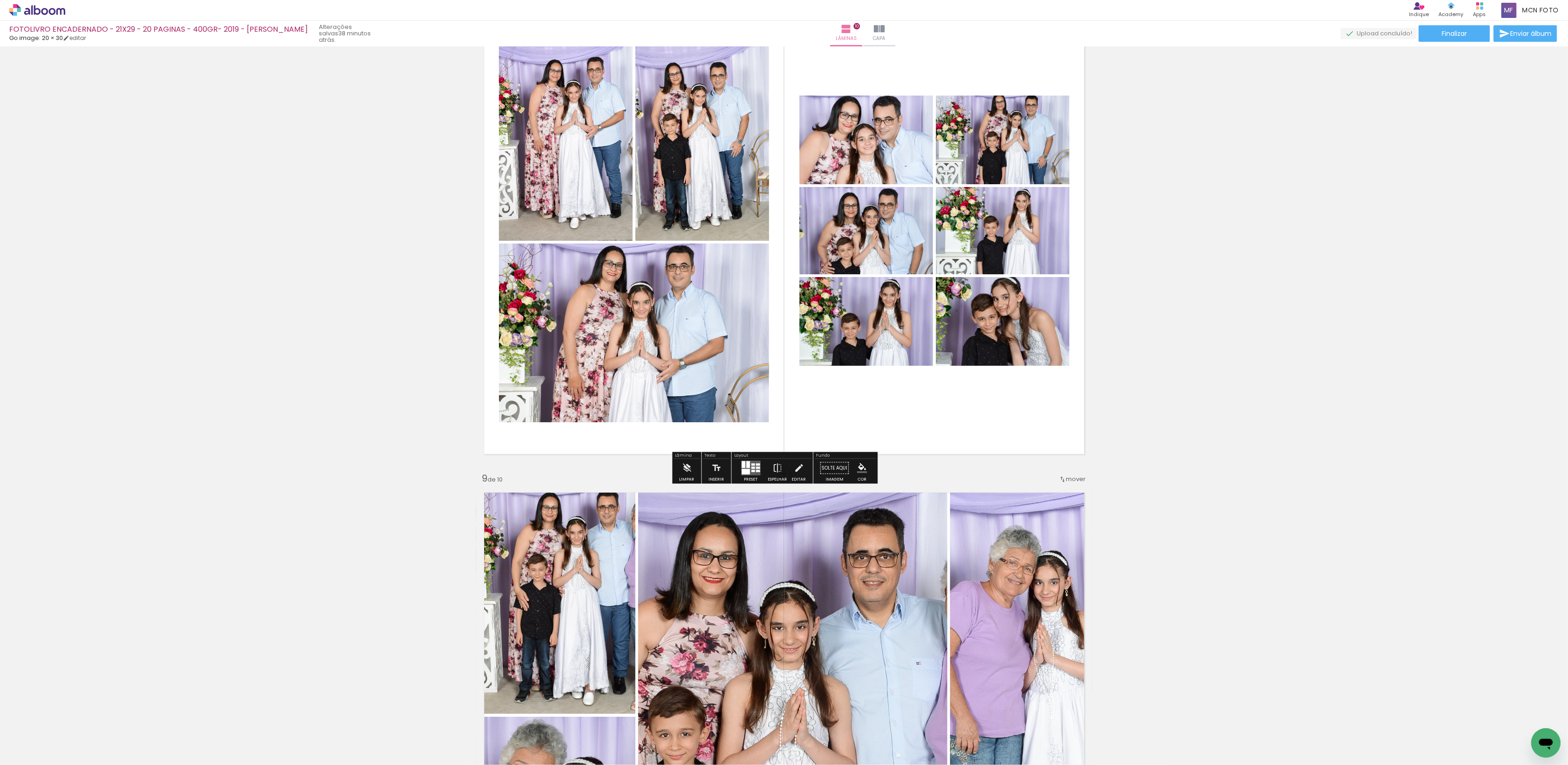
scroll to position [3468, 0]
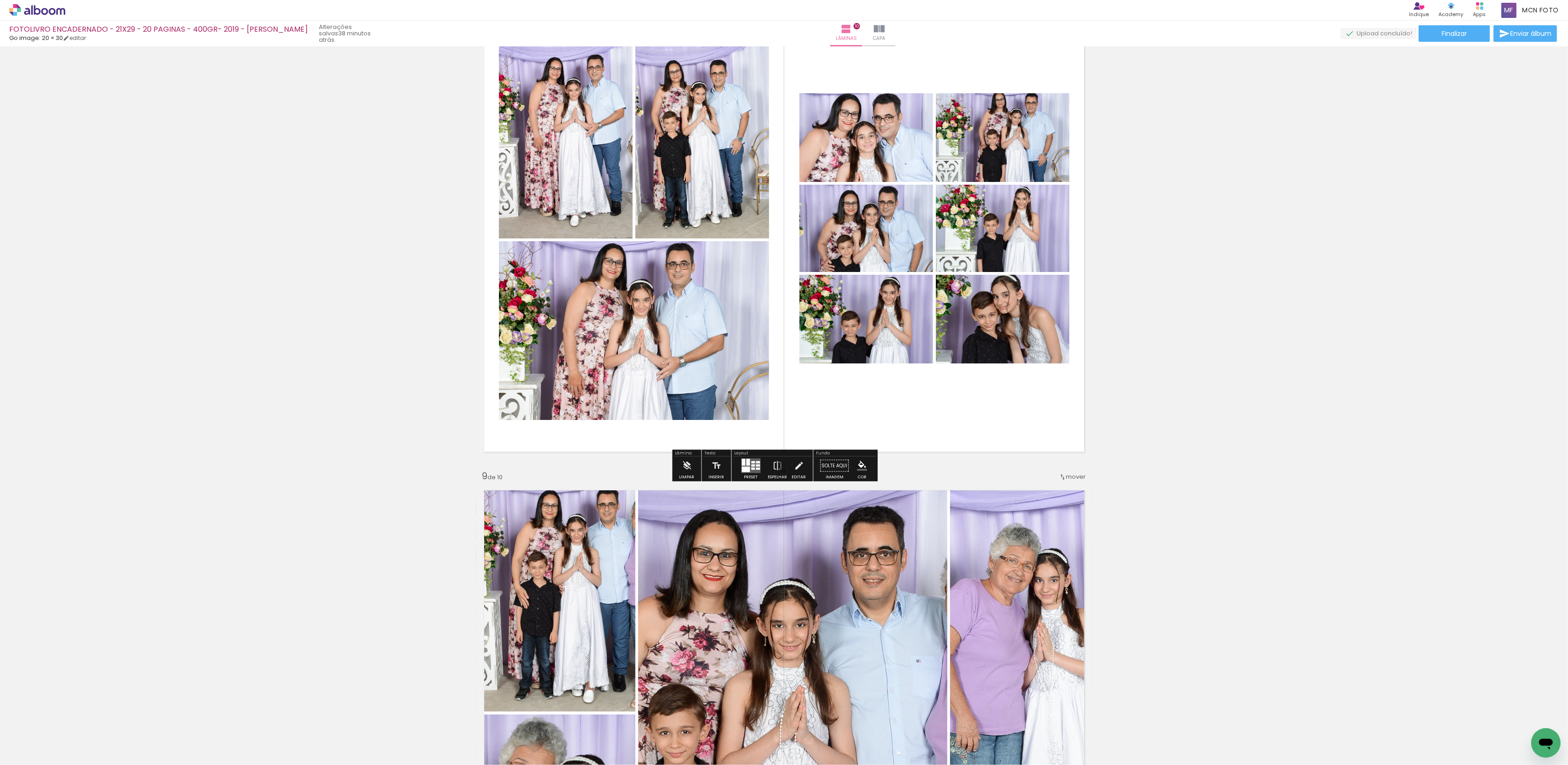
click at [755, 469] on div at bounding box center [754, 469] width 4 height 2
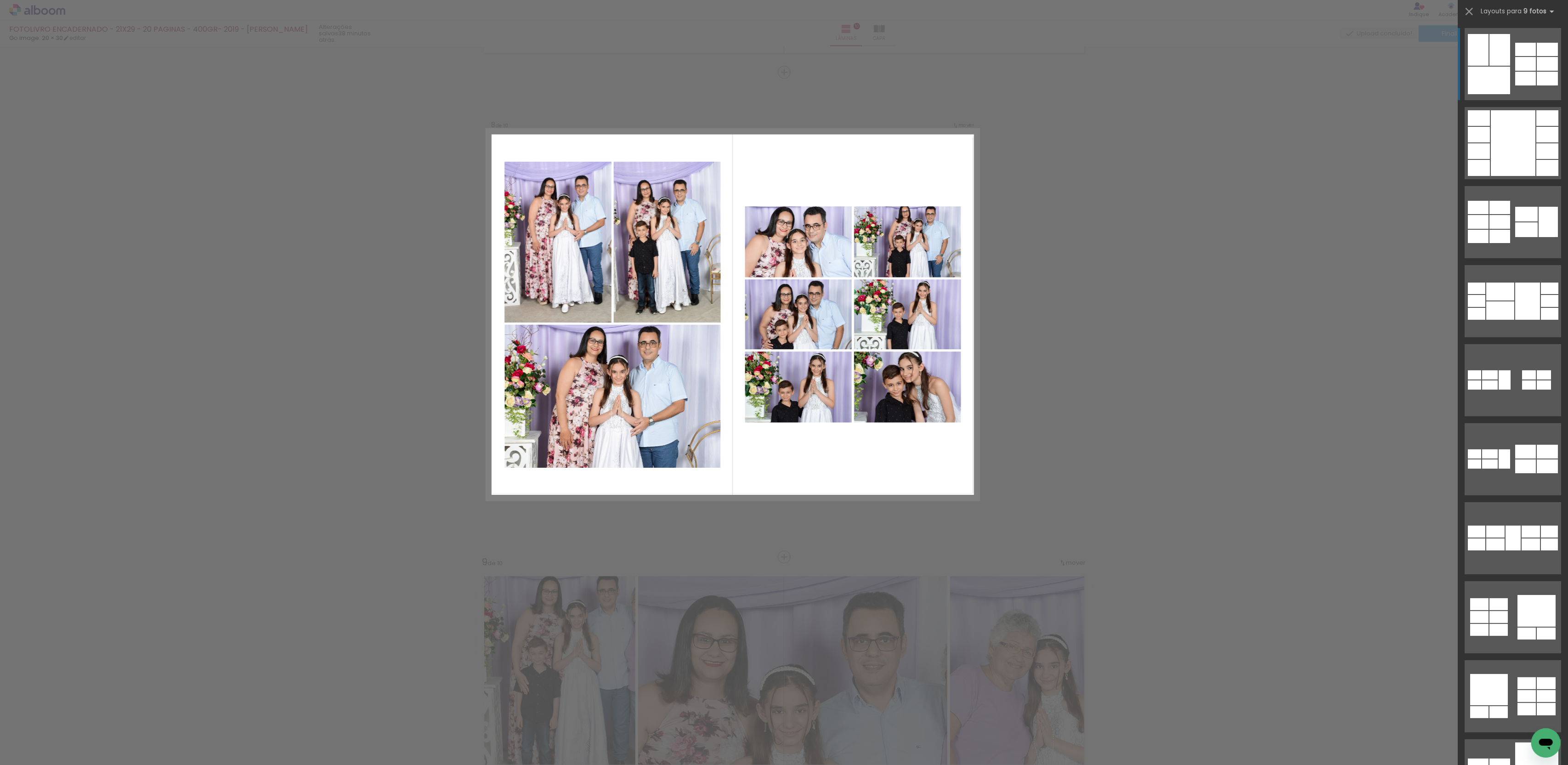
scroll to position [3318, 0]
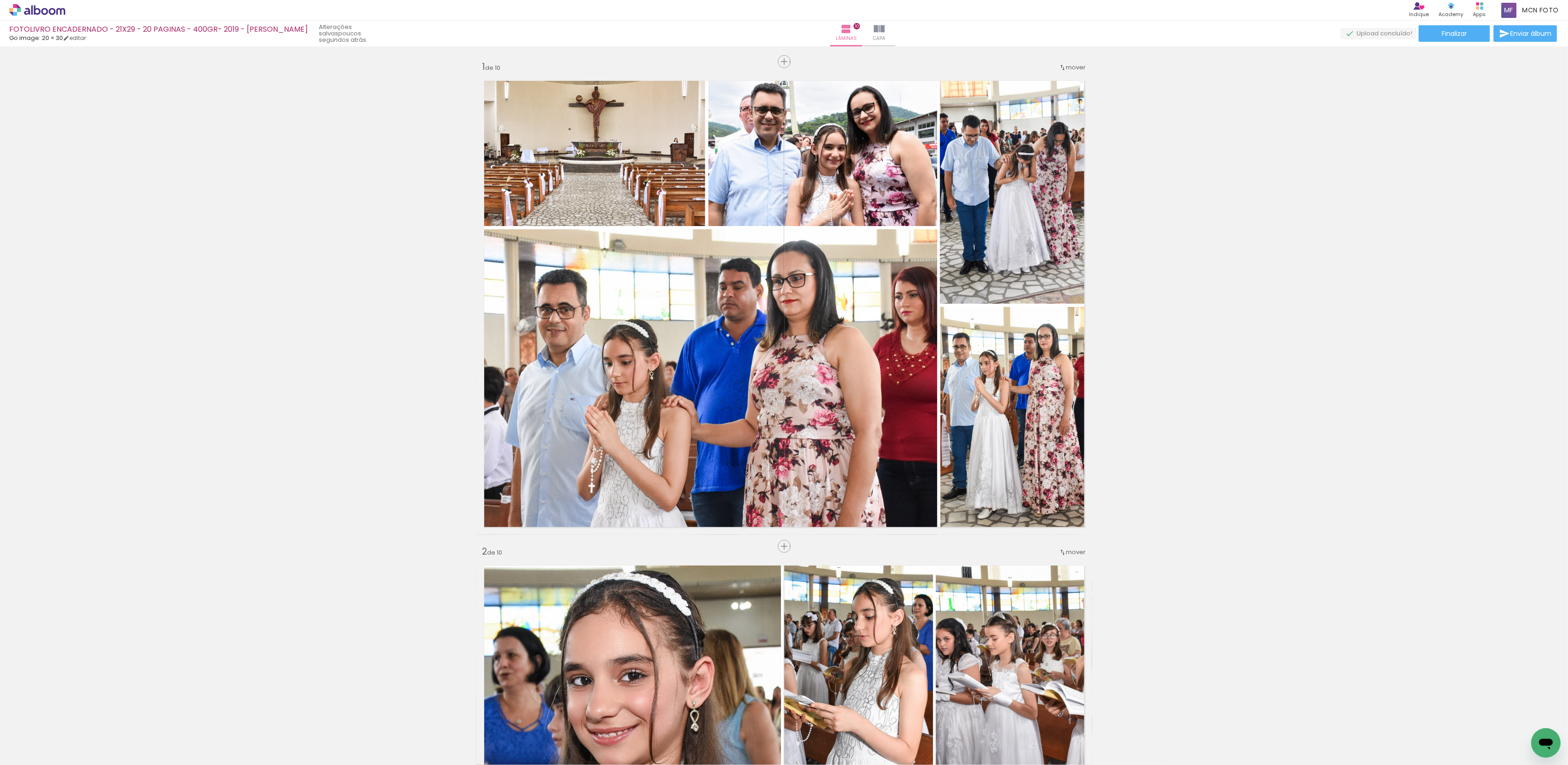
scroll to position [0, 0]
click at [50, 7] on icon at bounding box center [37, 10] width 56 height 12
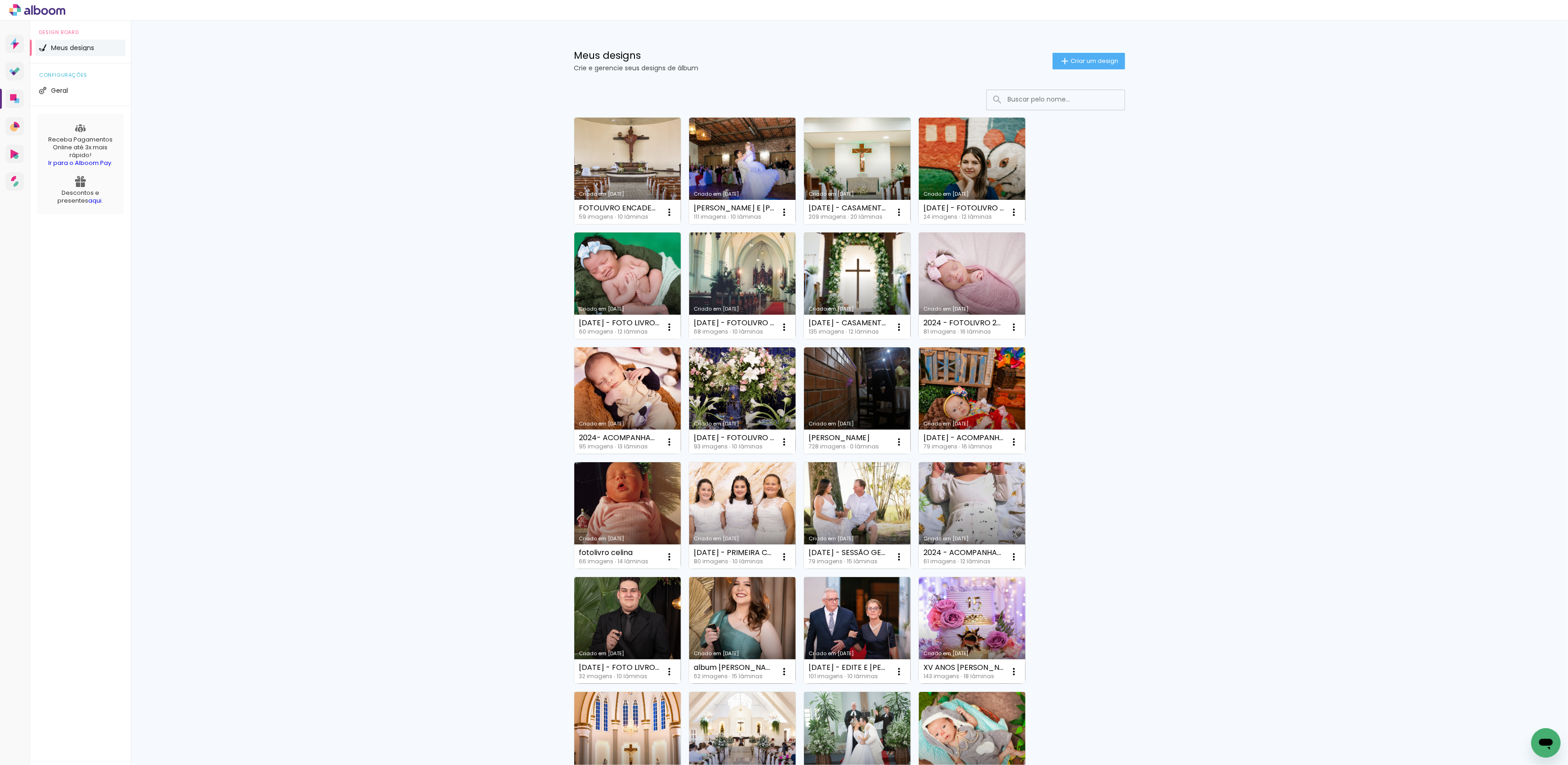
click at [1083, 50] on div "Meus designs Crie e gerencie seus designs de álbum Criar um design" at bounding box center [849, 51] width 597 height 60
click at [1082, 58] on span "Criar um design" at bounding box center [1094, 61] width 47 height 6
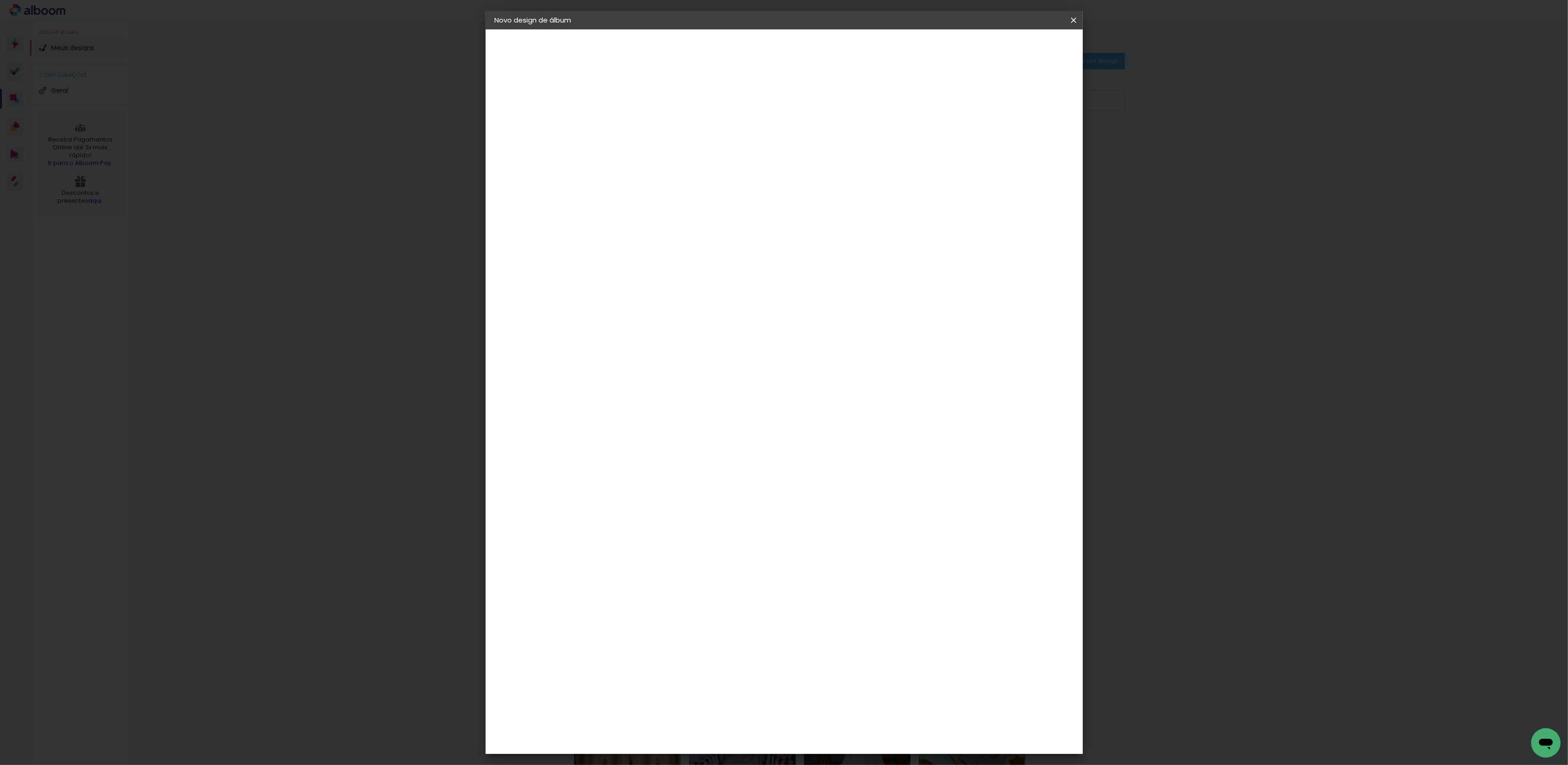
click at [645, 117] on input at bounding box center [645, 123] width 0 height 14
type input "fotolivro2024-07-11 - ACOMPANHAMENTO FOTO LIVRO 25X30 COM 15 LAMINAS - ALINE MA…"
type paper-input "fotolivro2024-07-11 - ACOMPANHAMENTO FOTO LIVRO 25X30 COM 15 LAMINAS - ALINE MA…"
click at [0, 0] on slot "Avançar" at bounding box center [0, 0] width 0 height 0
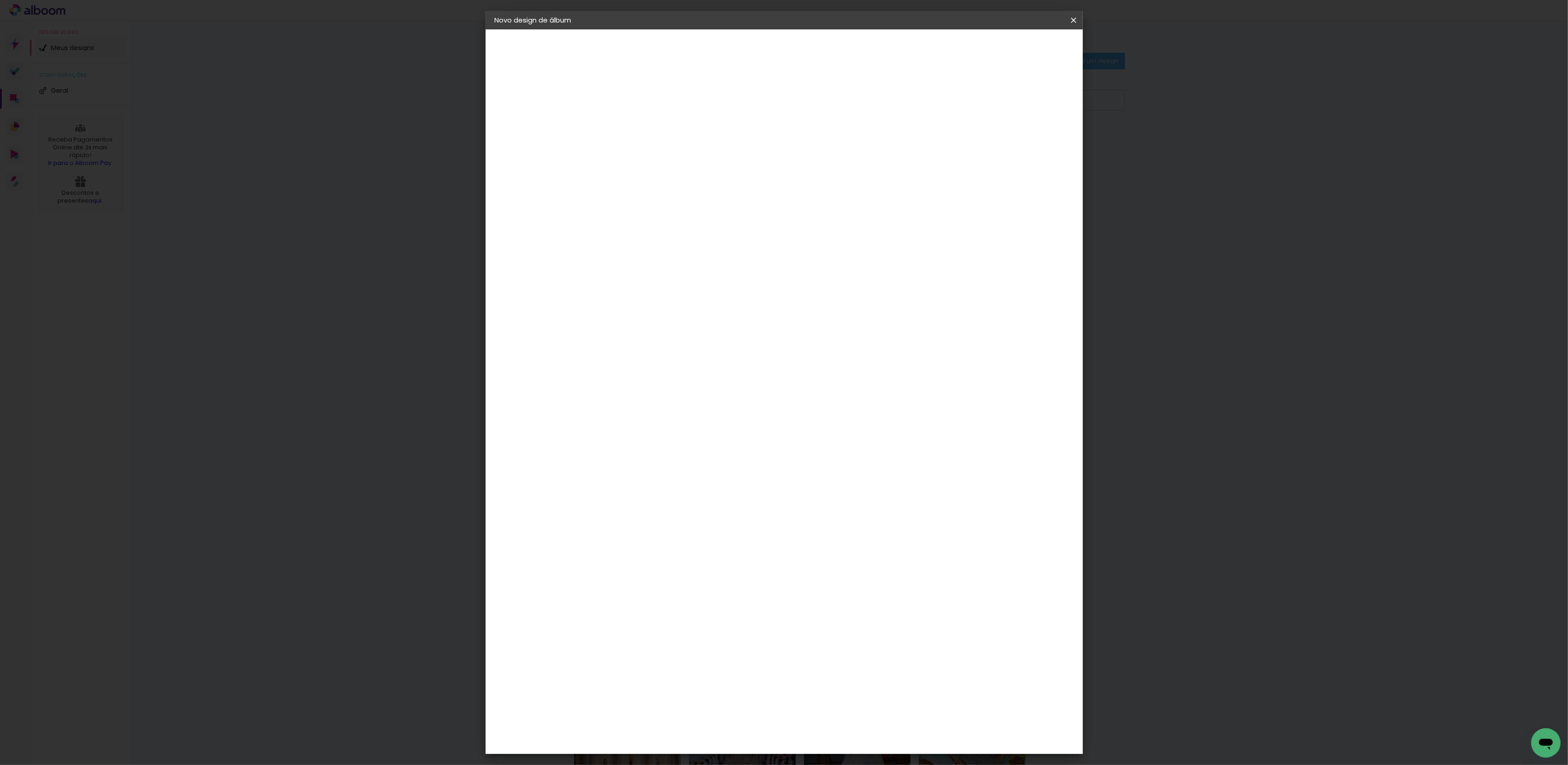
click at [680, 354] on paper-item "Go image" at bounding box center [668, 366] width 99 height 24
drag, startPoint x: 1052, startPoint y: 41, endPoint x: 1053, endPoint y: 36, distance: 5.1
click at [831, 36] on header "Fornecedor Escolha um fornecedor ou avance com o tamanho livre. Voltar Avançar" at bounding box center [718, 57] width 226 height 55
click at [0, 0] on slot "Avançar" at bounding box center [0, 0] width 0 height 0
click at [681, 155] on input "text" at bounding box center [663, 159] width 36 height 14
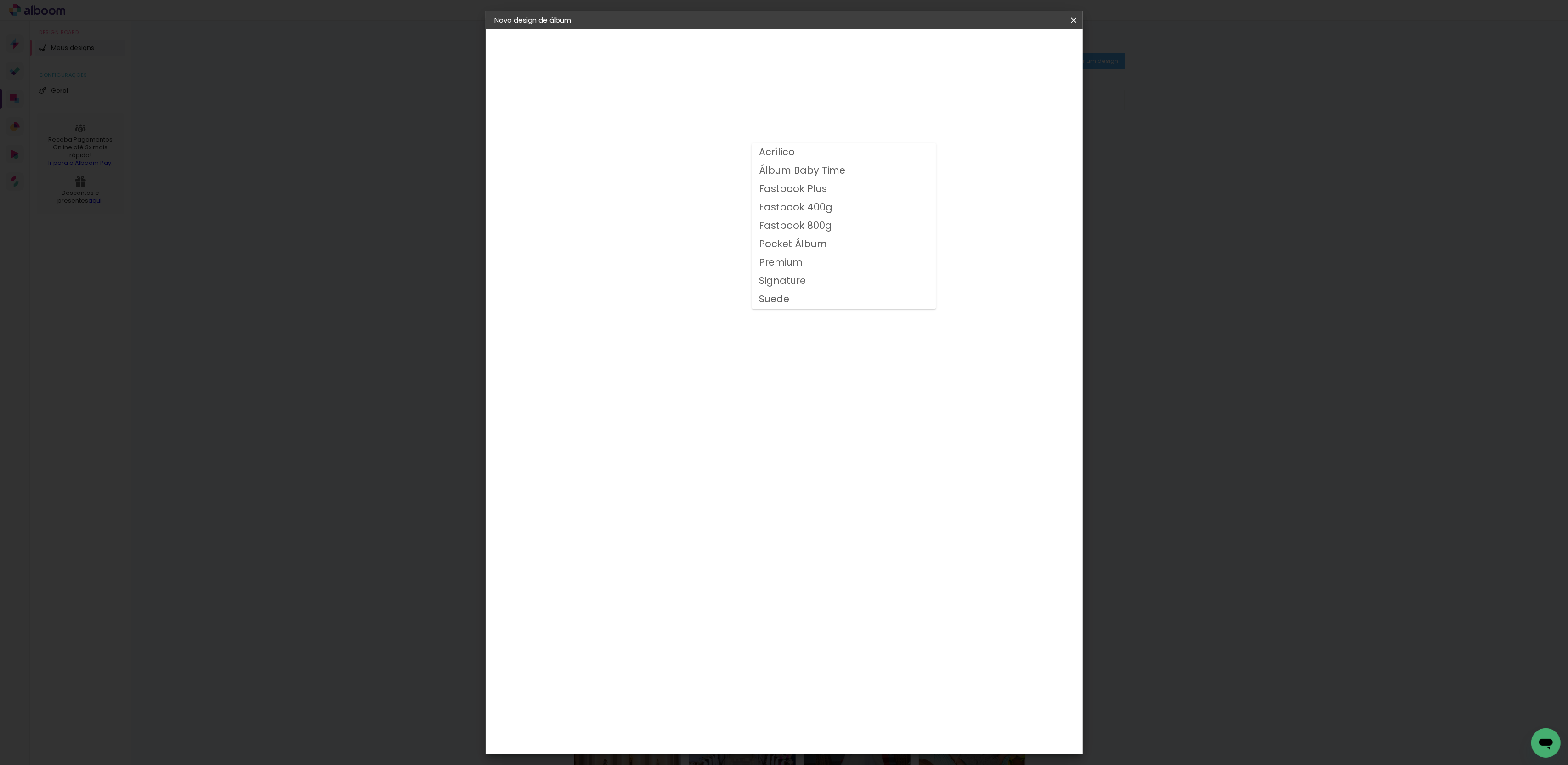
click at [0, 0] on slot "Fastbook 800g" at bounding box center [0, 0] width 0 height 0
type input "Fastbook 800g"
click at [741, 292] on span "25 × 30 cm" at bounding box center [724, 304] width 34 height 24
click at [795, 52] on paper-button "Avançar" at bounding box center [772, 49] width 45 height 16
click at [1023, 46] on span "Iniciar design" at bounding box center [1002, 49] width 42 height 7
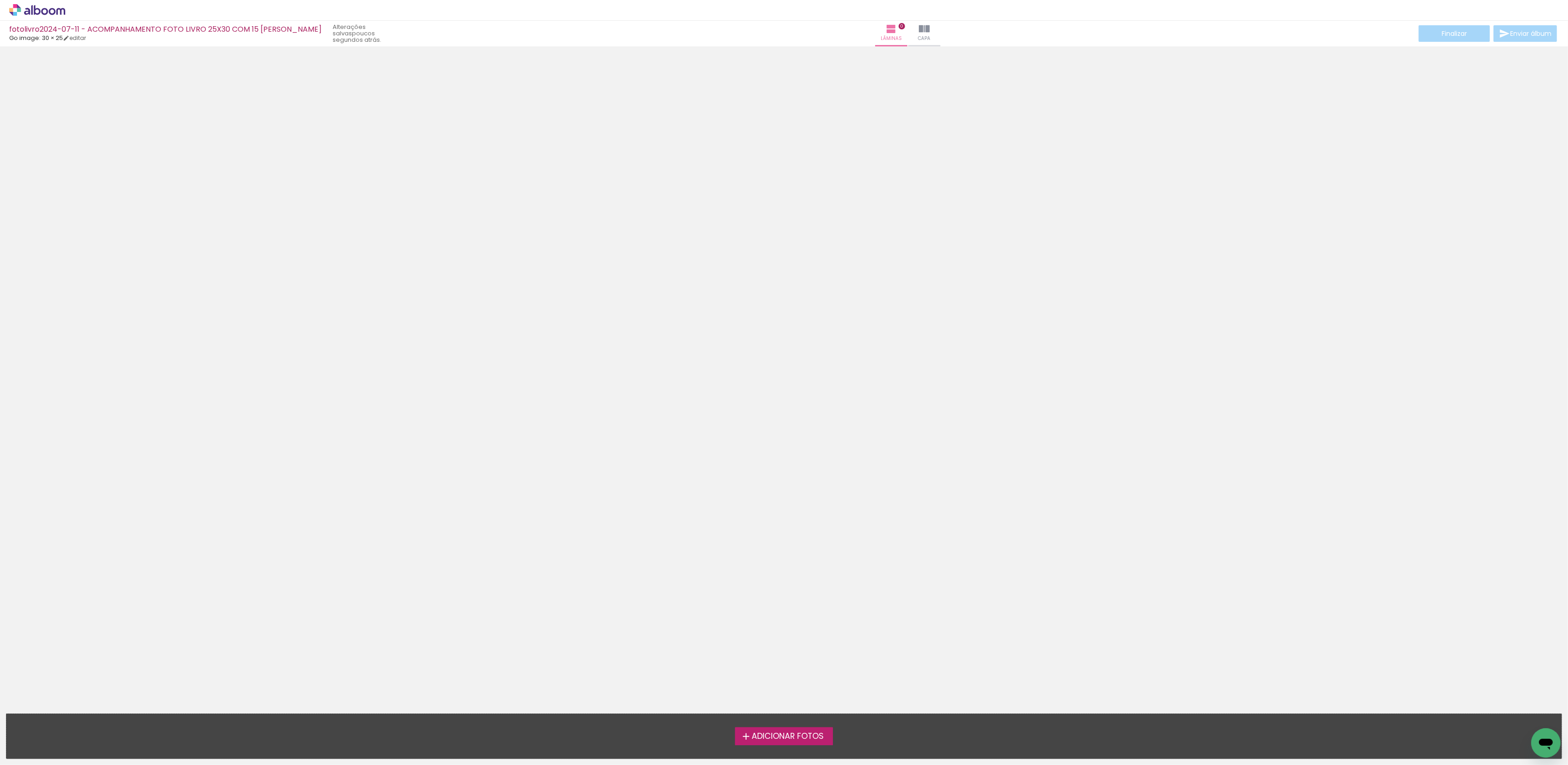
click at [749, 728] on label "Adicionar Fotos" at bounding box center [784, 736] width 98 height 18
click at [0, 0] on input "file" at bounding box center [0, 0] width 0 height 0
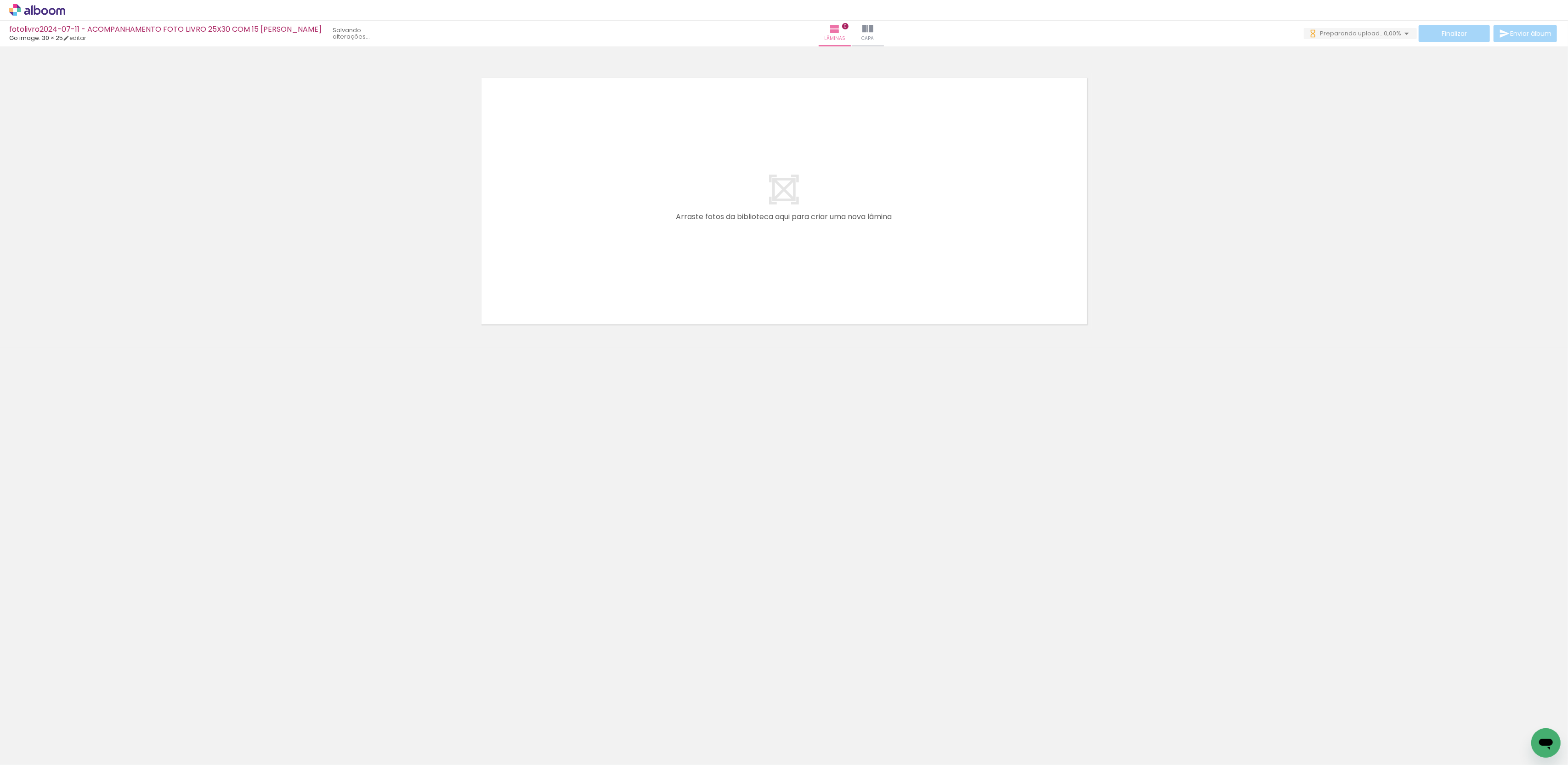
click at [24, 756] on span "Adicionar Fotos" at bounding box center [32, 752] width 27 height 10
click at [0, 0] on input "file" at bounding box center [0, 0] width 0 height 0
click at [24, 756] on span "Adicionar Fotos" at bounding box center [32, 752] width 27 height 10
click at [0, 0] on input "file" at bounding box center [0, 0] width 0 height 0
click at [24, 756] on span "Adicionar Fotos" at bounding box center [32, 752] width 27 height 10
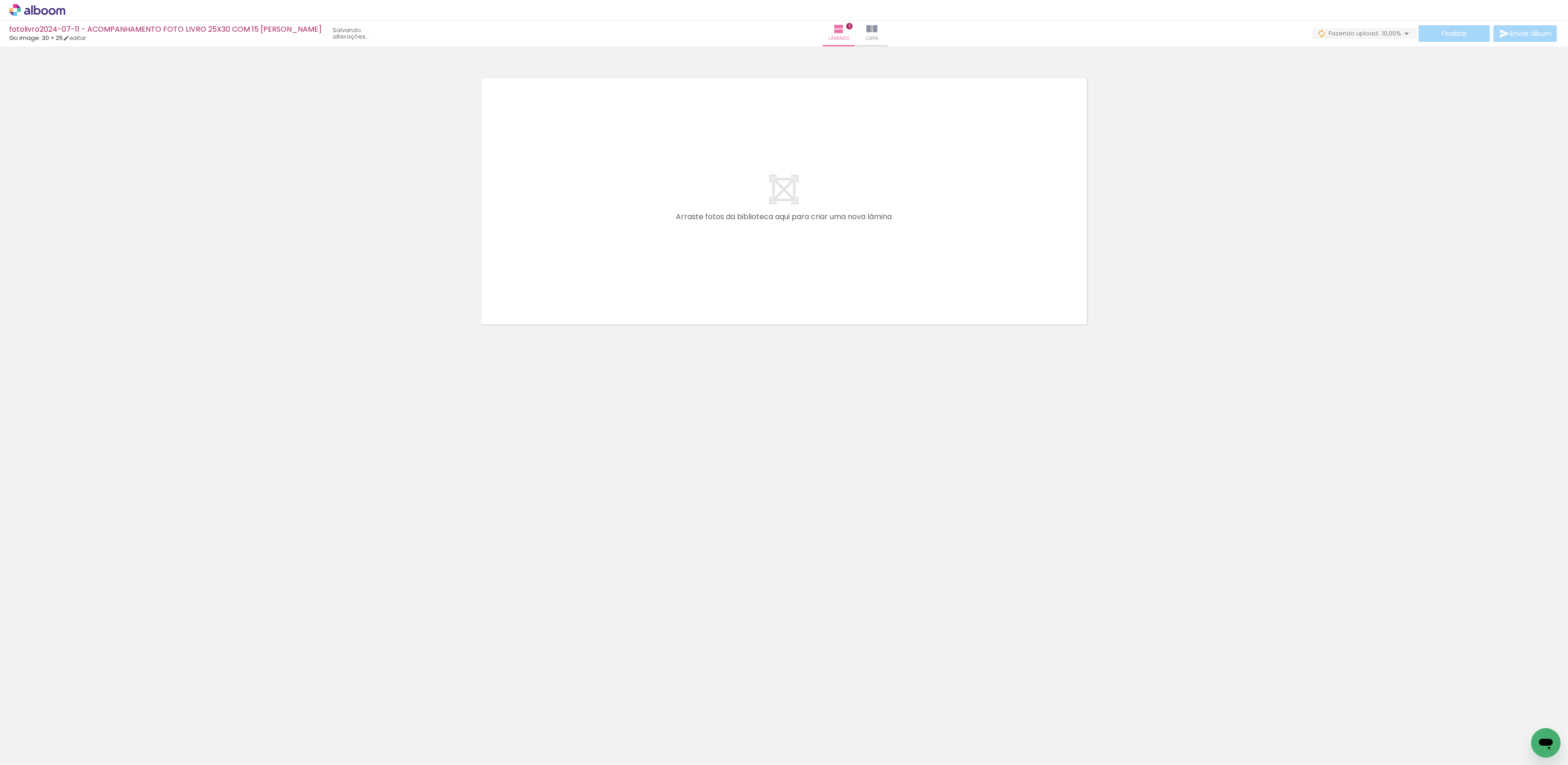
click at [0, 0] on input "file" at bounding box center [0, 0] width 0 height 0
click at [24, 756] on span "Adicionar Fotos" at bounding box center [32, 752] width 27 height 10
click at [0, 0] on input "file" at bounding box center [0, 0] width 0 height 0
click at [24, 756] on span "Adicionar Fotos" at bounding box center [32, 752] width 27 height 10
click at [0, 0] on input "file" at bounding box center [0, 0] width 0 height 0
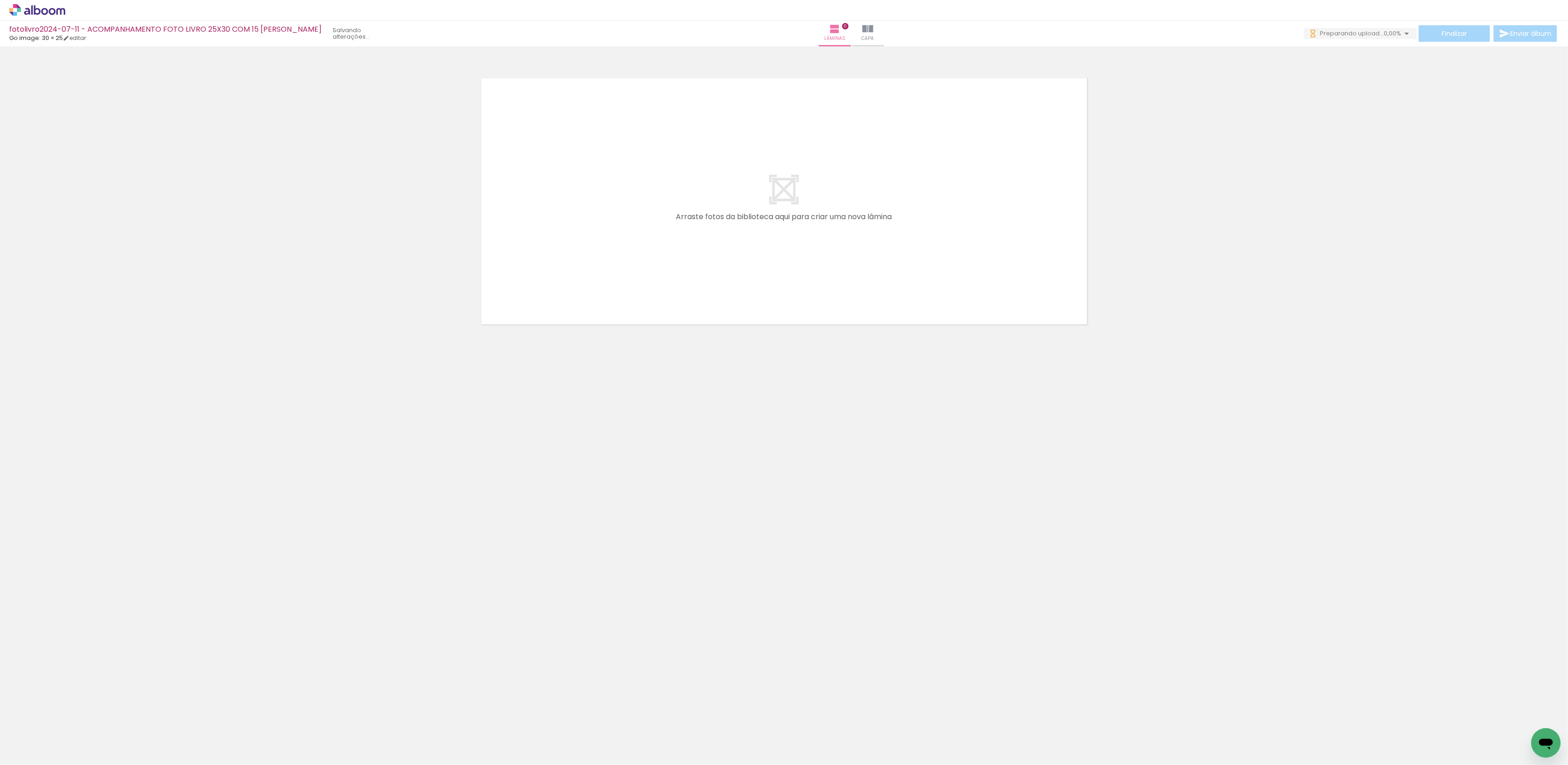
click at [24, 756] on span "Adicionar Fotos" at bounding box center [32, 752] width 27 height 10
click at [0, 0] on input "file" at bounding box center [0, 0] width 0 height 0
click at [24, 756] on span "Adicionar Fotos" at bounding box center [32, 752] width 27 height 10
click at [0, 0] on input "file" at bounding box center [0, 0] width 0 height 0
click at [24, 756] on span "Adicionar Fotos" at bounding box center [32, 752] width 27 height 10
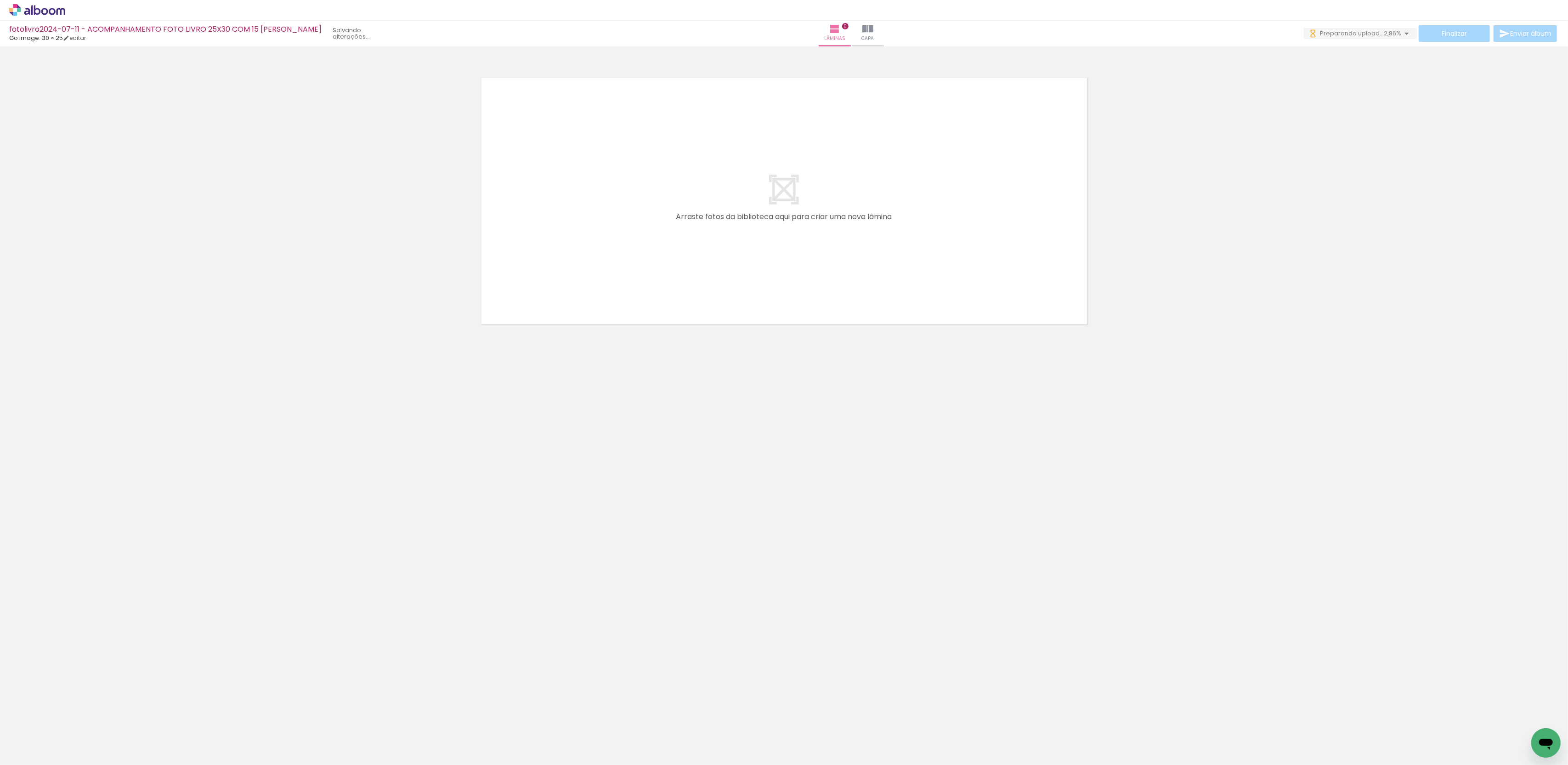
click at [0, 0] on input "file" at bounding box center [0, 0] width 0 height 0
click at [24, 756] on span "Adicionar Fotos" at bounding box center [32, 752] width 27 height 10
click at [0, 0] on input "file" at bounding box center [0, 0] width 0 height 0
click at [24, 756] on span "Adicionar Fotos" at bounding box center [32, 752] width 27 height 10
click at [0, 0] on input "file" at bounding box center [0, 0] width 0 height 0
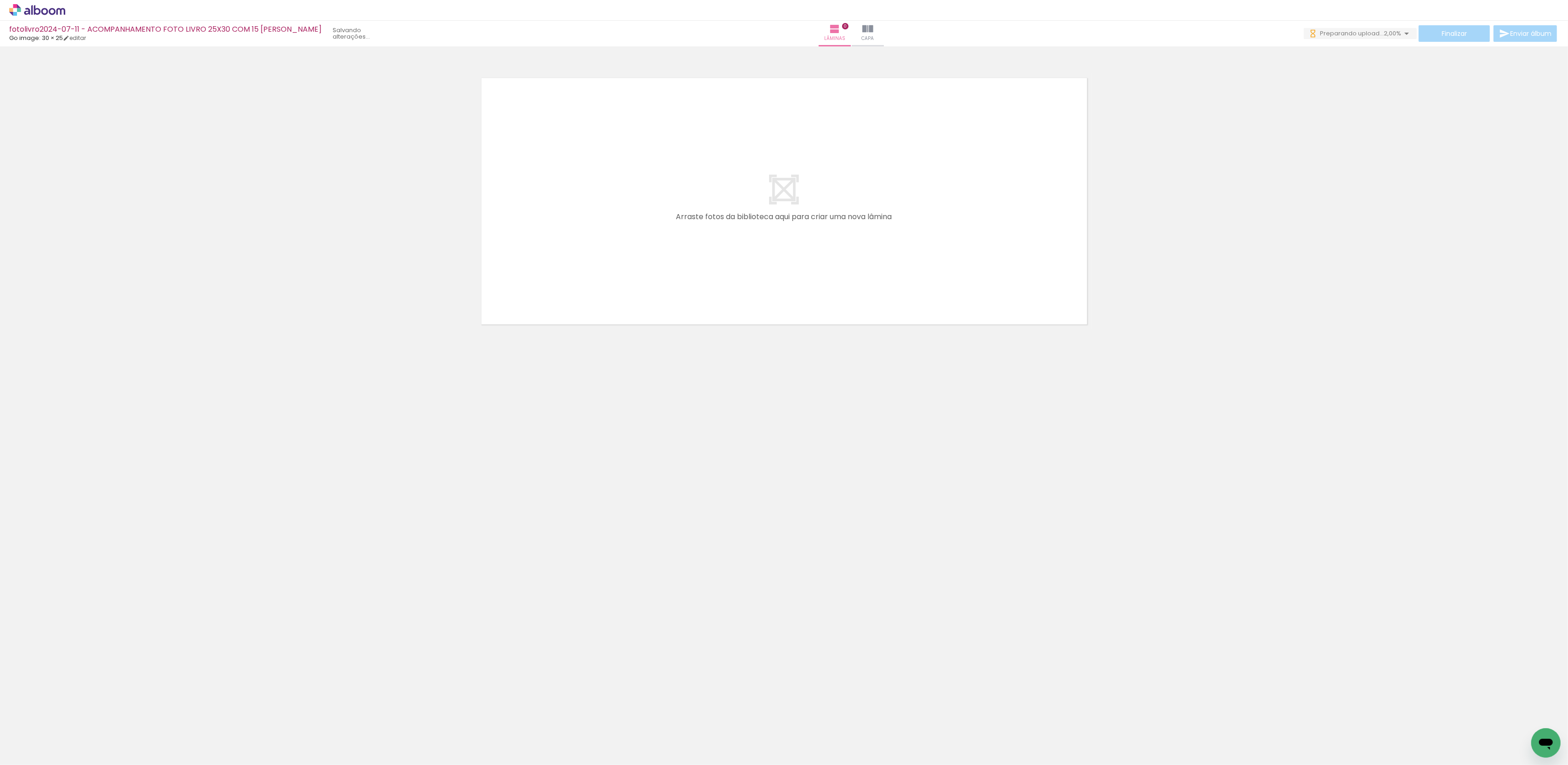
click at [24, 756] on span "Adicionar Fotos" at bounding box center [32, 752] width 27 height 10
click at [0, 0] on input "file" at bounding box center [0, 0] width 0 height 0
drag, startPoint x: 100, startPoint y: 727, endPoint x: 544, endPoint y: 292, distance: 621.6
click at [544, 292] on quentale-workspace at bounding box center [784, 382] width 1568 height 765
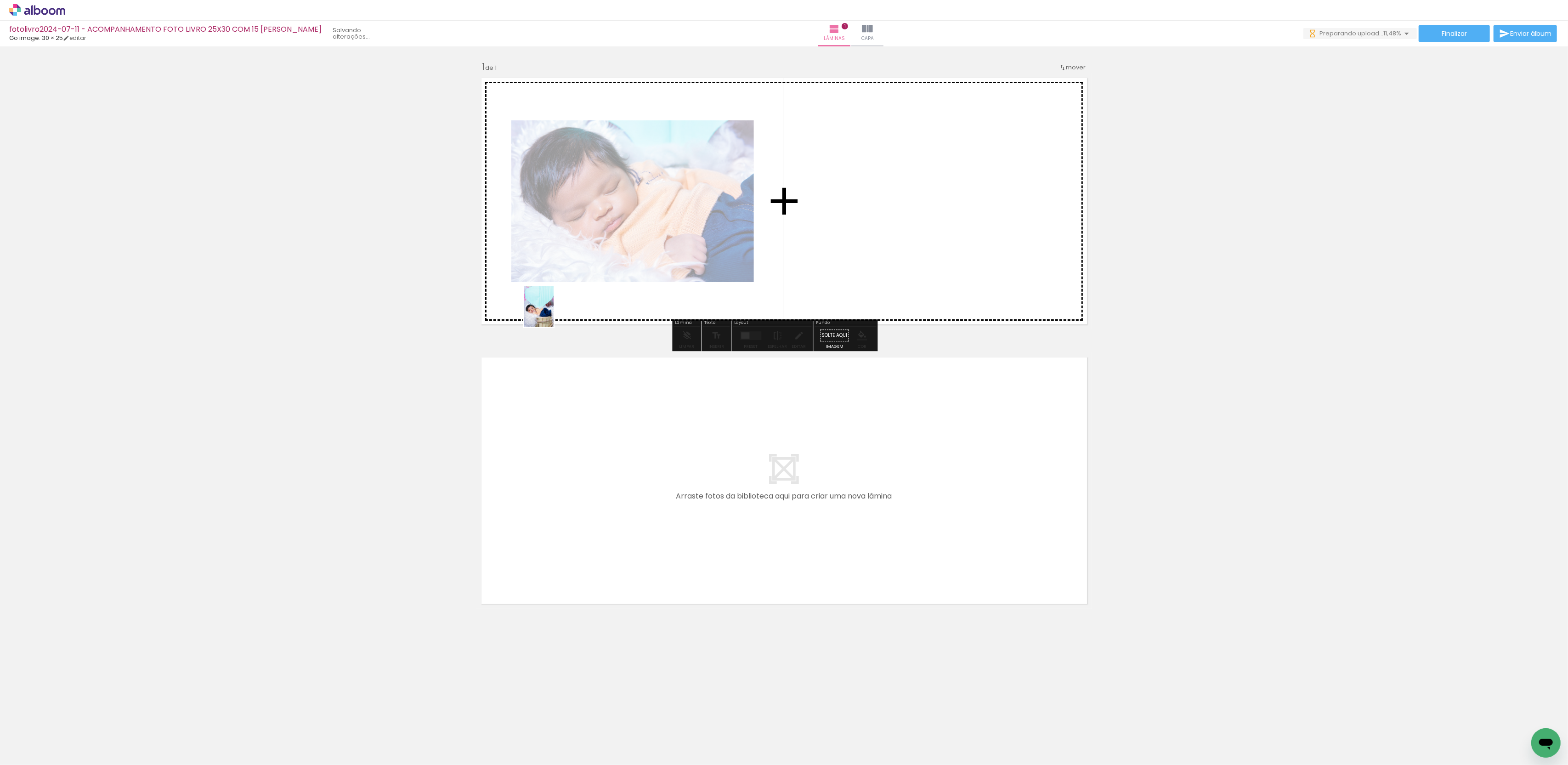
drag, startPoint x: 316, startPoint y: 551, endPoint x: 556, endPoint y: 309, distance: 340.8
click at [556, 309] on quentale-workspace at bounding box center [784, 382] width 1568 height 765
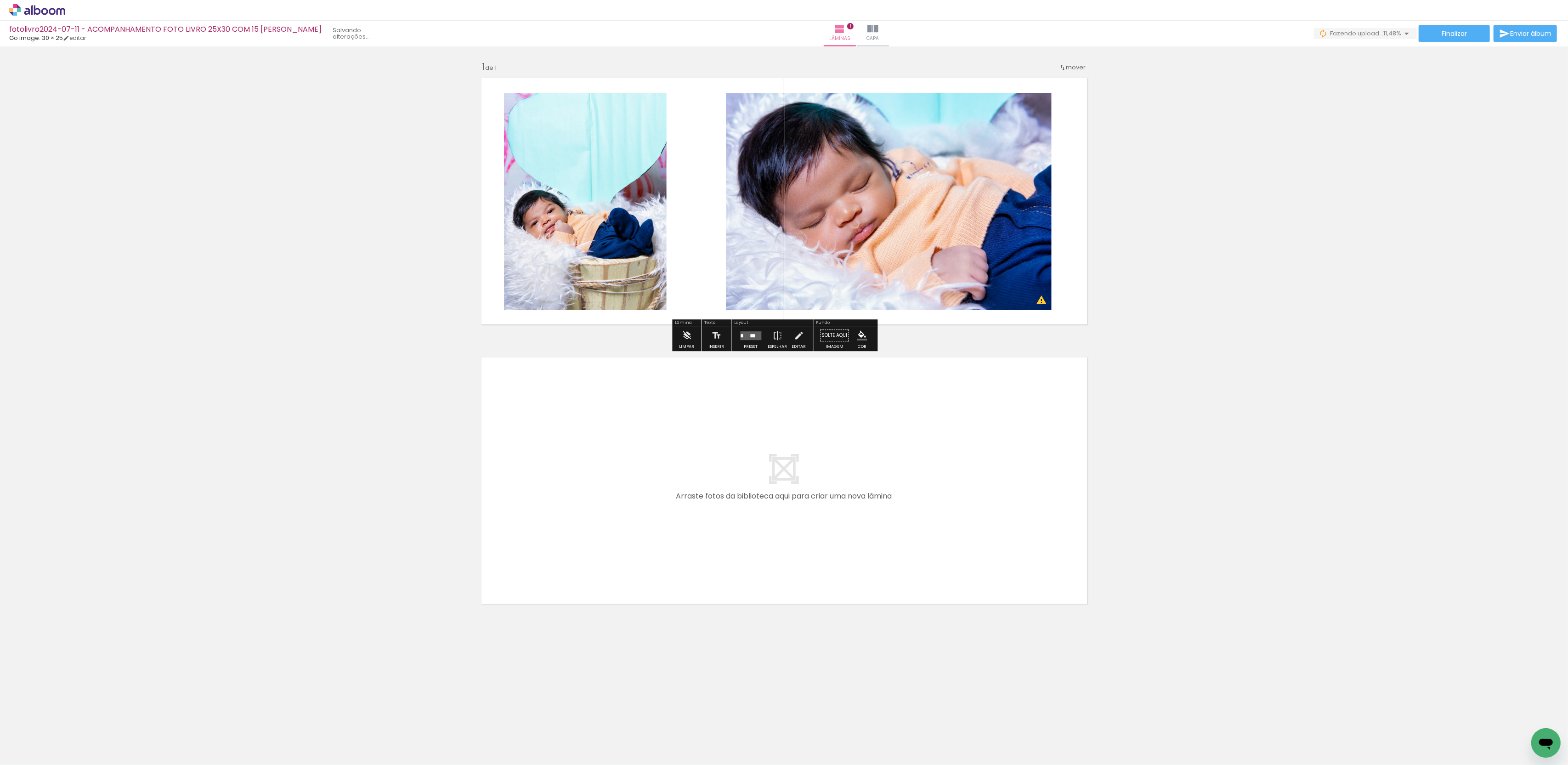
click at [32, 733] on input "Todas as fotos" at bounding box center [26, 737] width 35 height 8
click at [0, 0] on slot "Não utilizadas" at bounding box center [0, 0] width 0 height 0
type input "Não utilizadas"
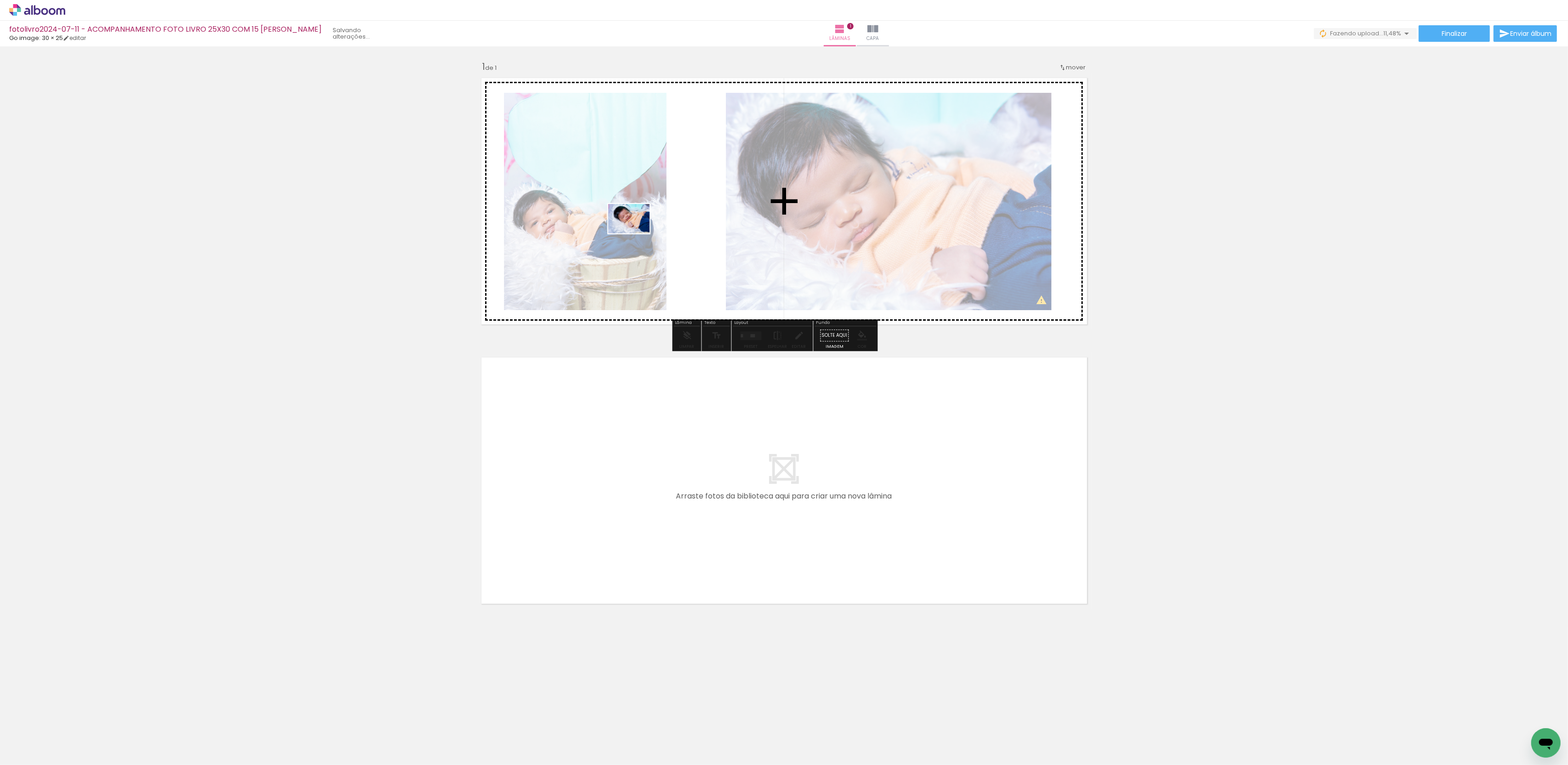
drag, startPoint x: 87, startPoint y: 735, endPoint x: 690, endPoint y: 175, distance: 822.9
click at [690, 175] on quentale-workspace at bounding box center [784, 382] width 1568 height 765
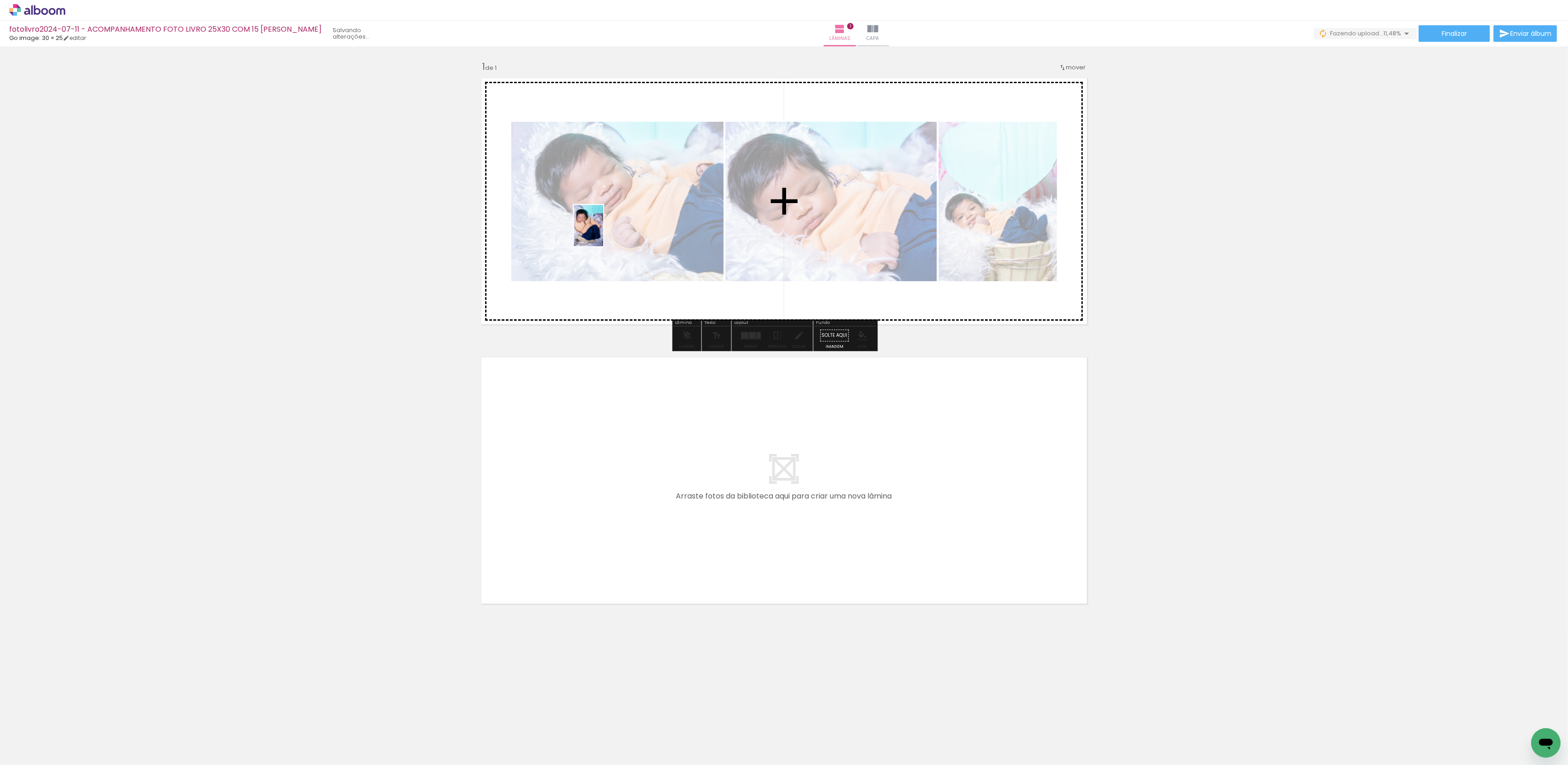
drag, startPoint x: 85, startPoint y: 728, endPoint x: 692, endPoint y: 160, distance: 831.3
click at [692, 160] on quentale-workspace at bounding box center [784, 382] width 1568 height 765
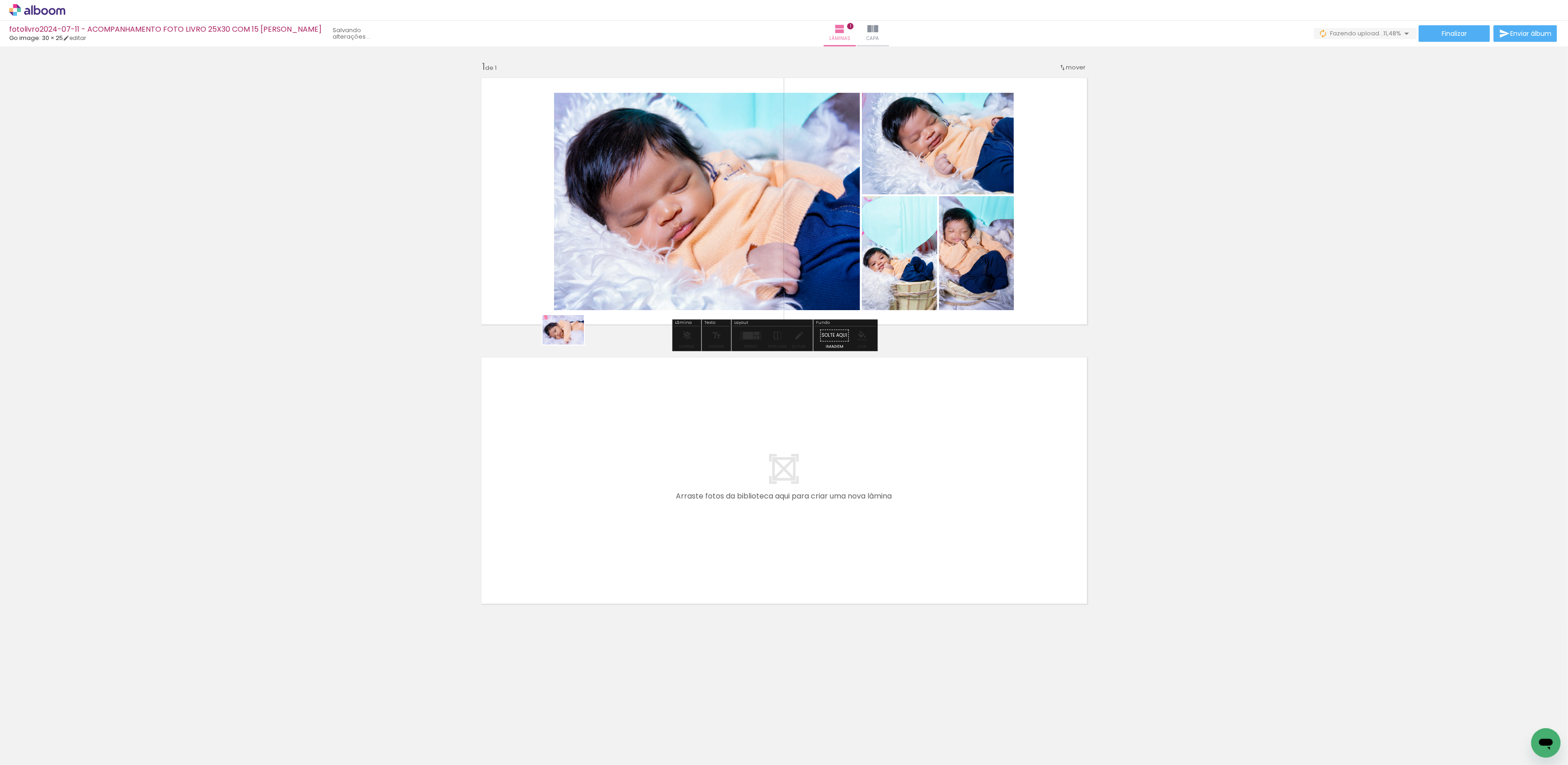
drag, startPoint x: 100, startPoint y: 733, endPoint x: 618, endPoint y: 298, distance: 676.4
click at [618, 298] on quentale-workspace at bounding box center [784, 382] width 1568 height 765
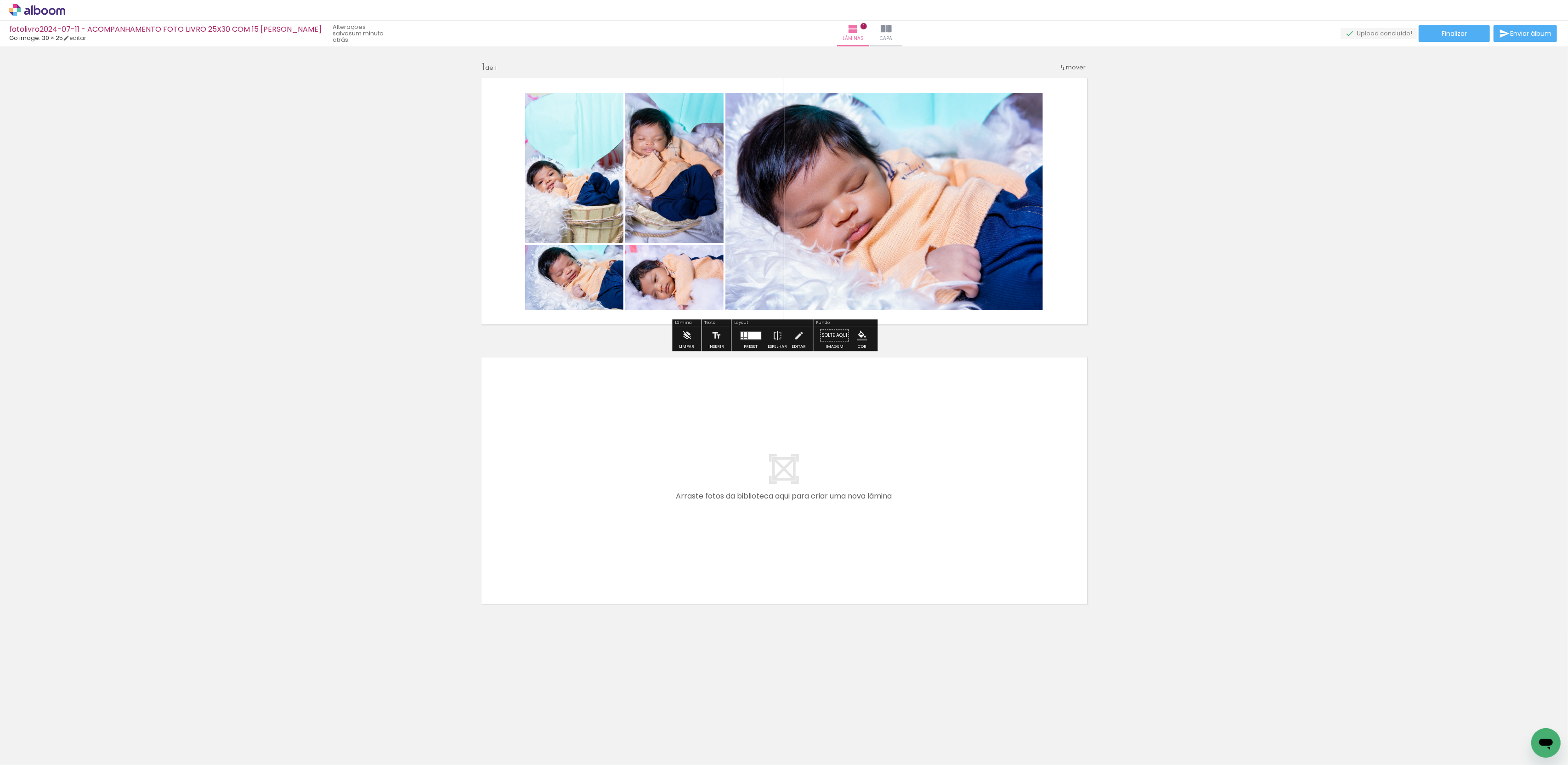
click at [26, 15] on icon at bounding box center [37, 10] width 56 height 12
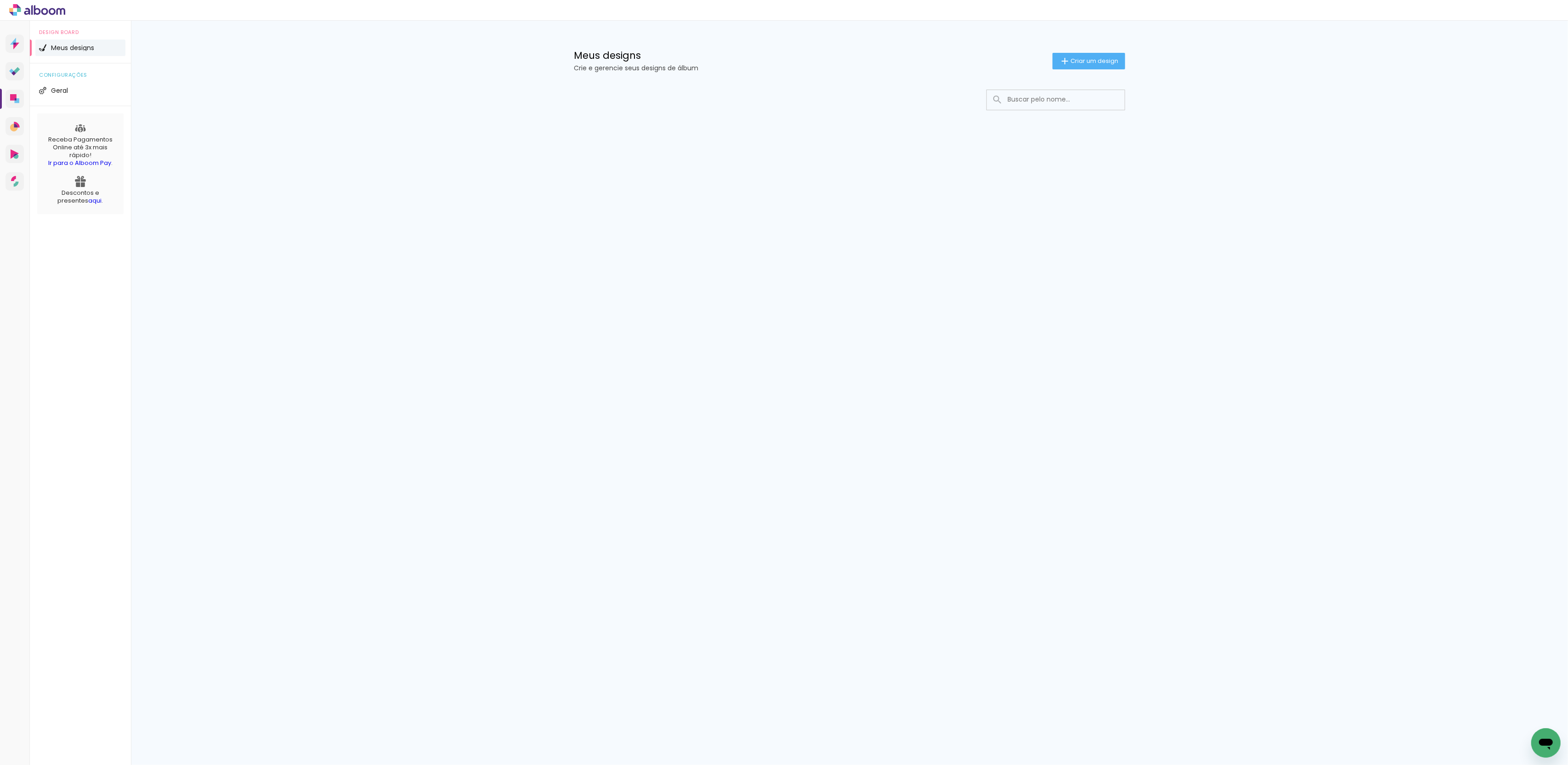
click at [941, 74] on div "Meus designs Crie e gerencie seus designs de álbum Criar um design" at bounding box center [849, 51] width 597 height 60
